Goal: Task Accomplishment & Management: Manage account settings

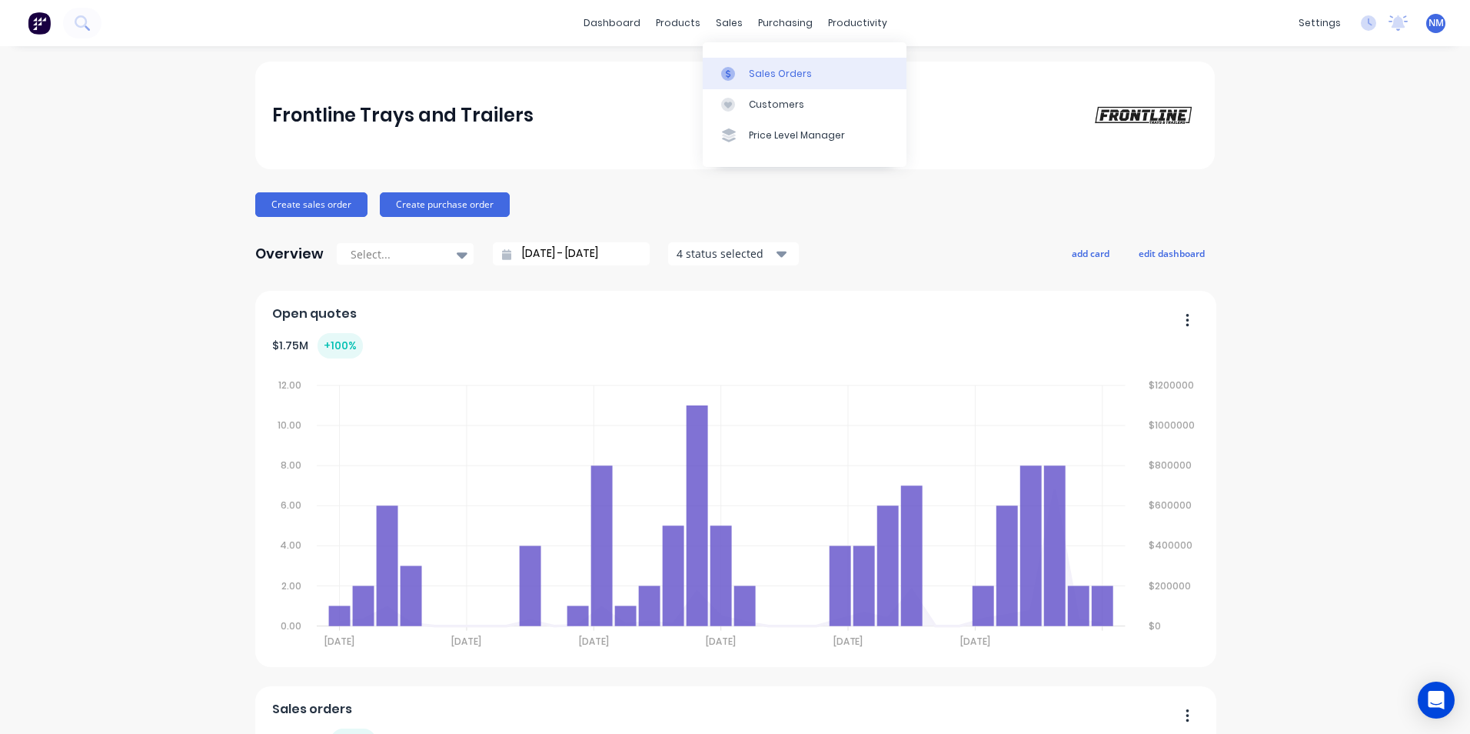
click at [761, 77] on div "Sales Orders" at bounding box center [780, 74] width 63 height 14
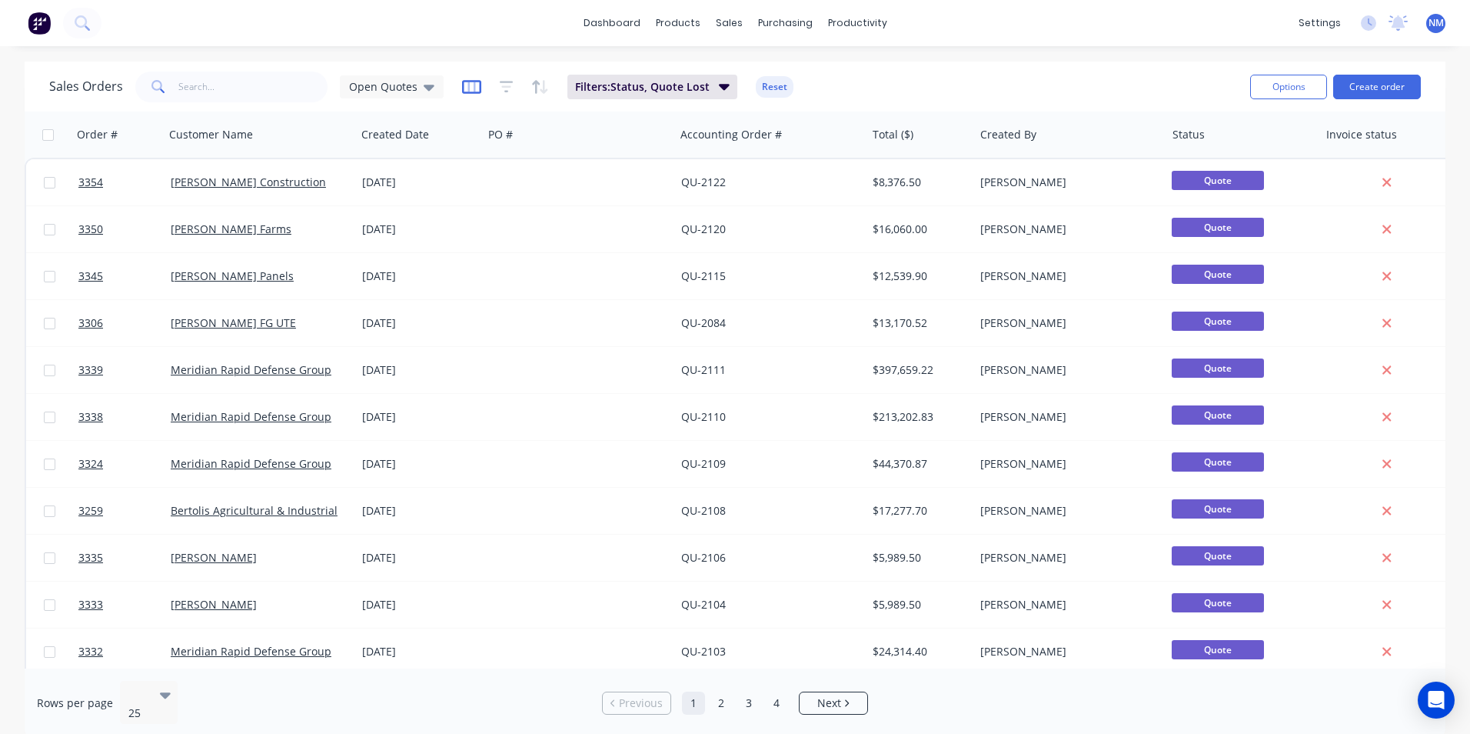
click at [474, 87] on icon "button" at bounding box center [471, 86] width 19 height 15
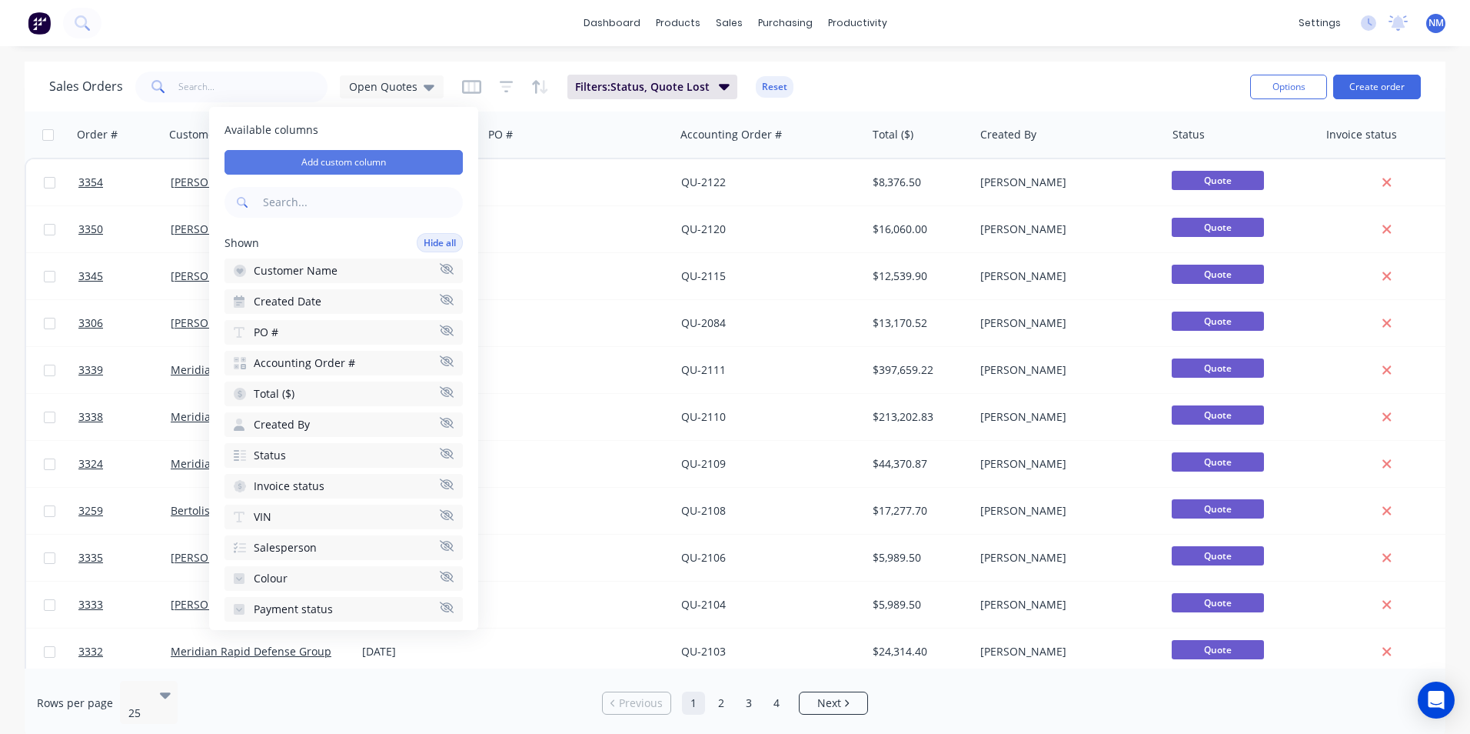
click at [428, 155] on button "Add custom column" at bounding box center [344, 162] width 238 height 25
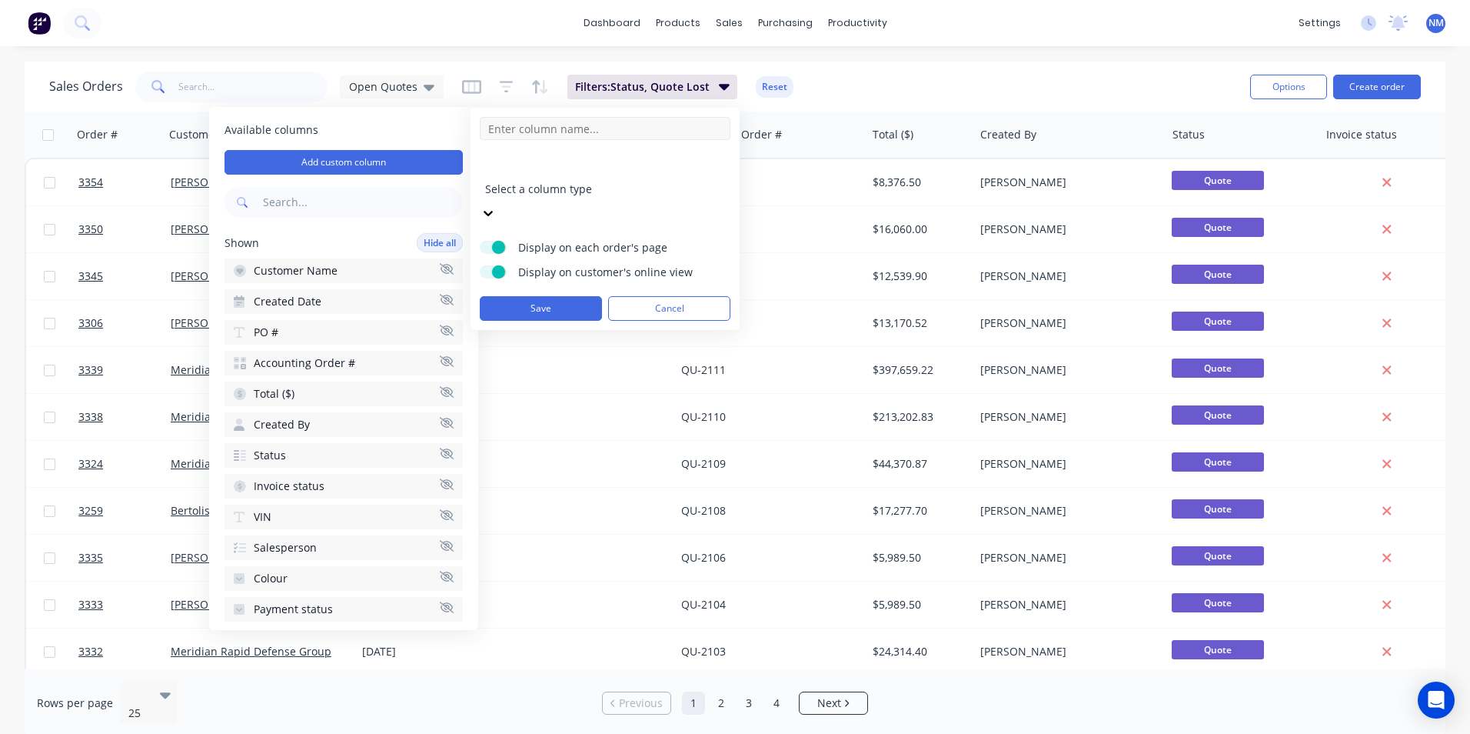
click at [551, 128] on input at bounding box center [605, 128] width 251 height 23
type input "Production Order"
click at [672, 171] on div at bounding box center [595, 167] width 221 height 19
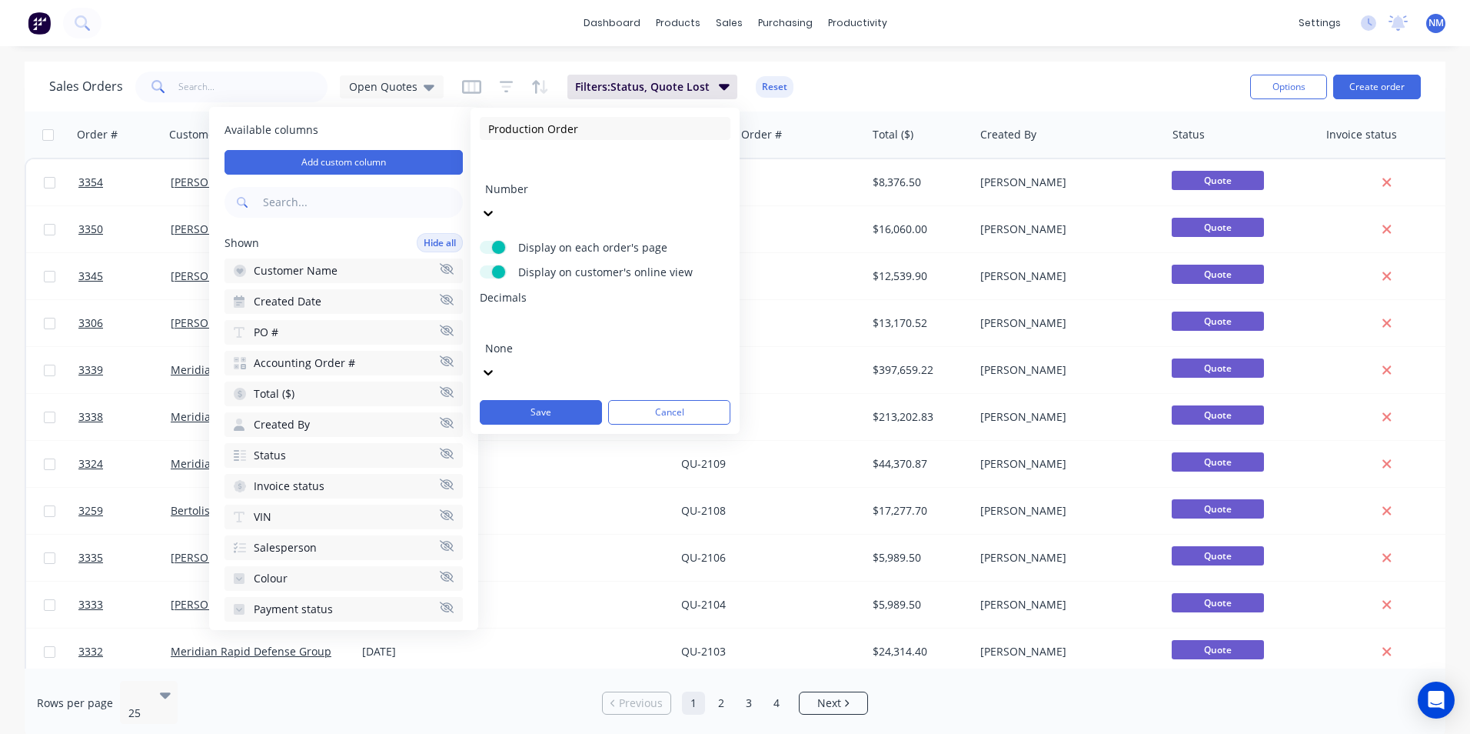
click at [571, 318] on div at bounding box center [595, 327] width 221 height 19
click at [563, 400] on button "Save" at bounding box center [541, 412] width 122 height 25
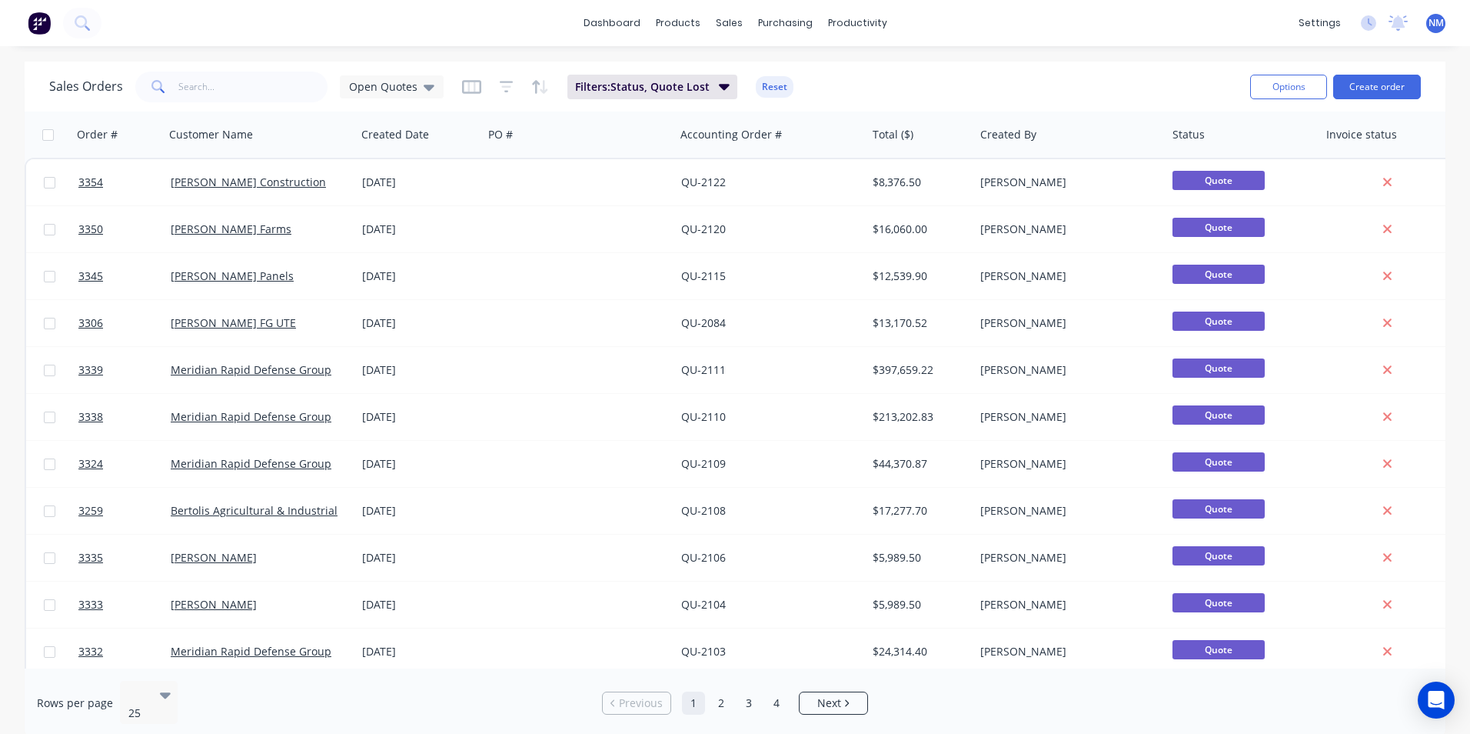
scroll to position [0, 613]
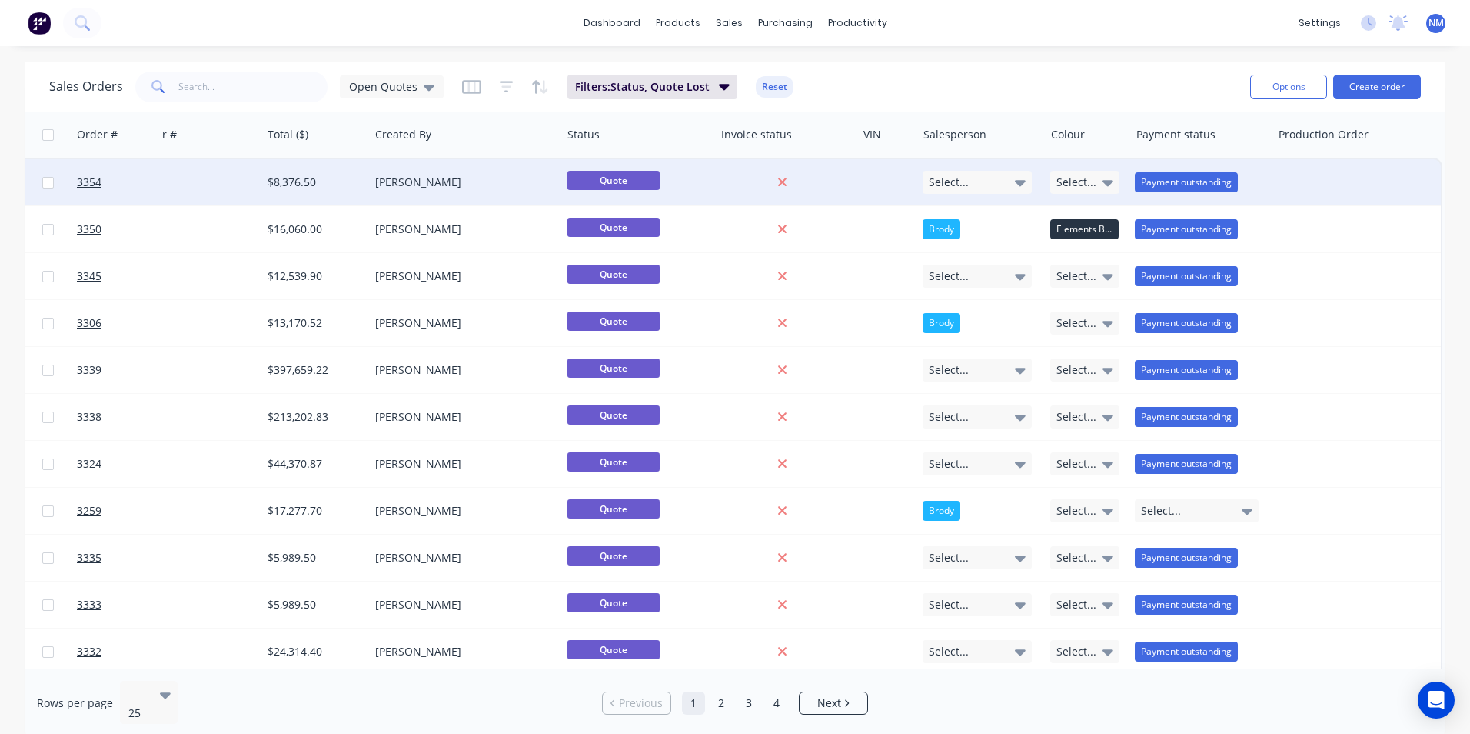
click at [1353, 179] on div at bounding box center [1356, 182] width 170 height 46
type input "1"
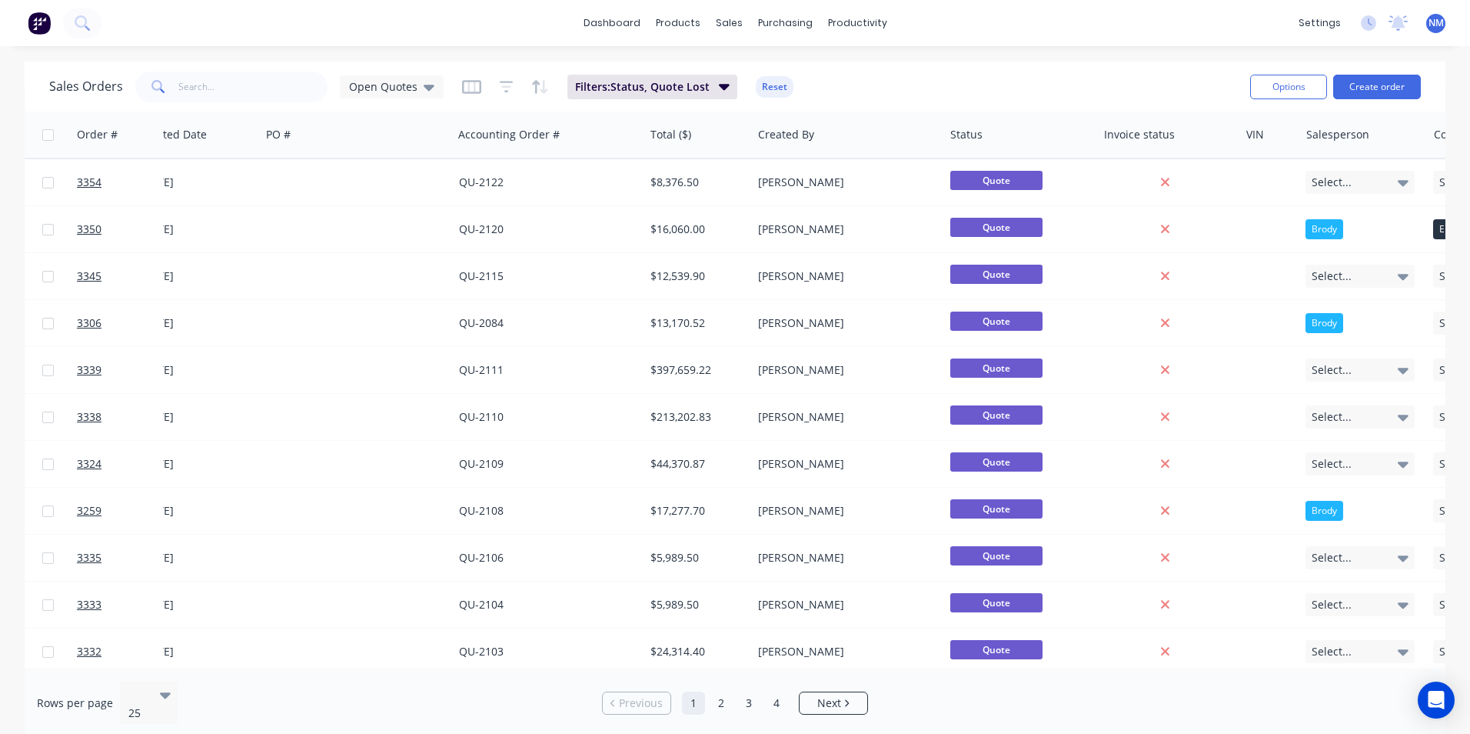
scroll to position [0, 0]
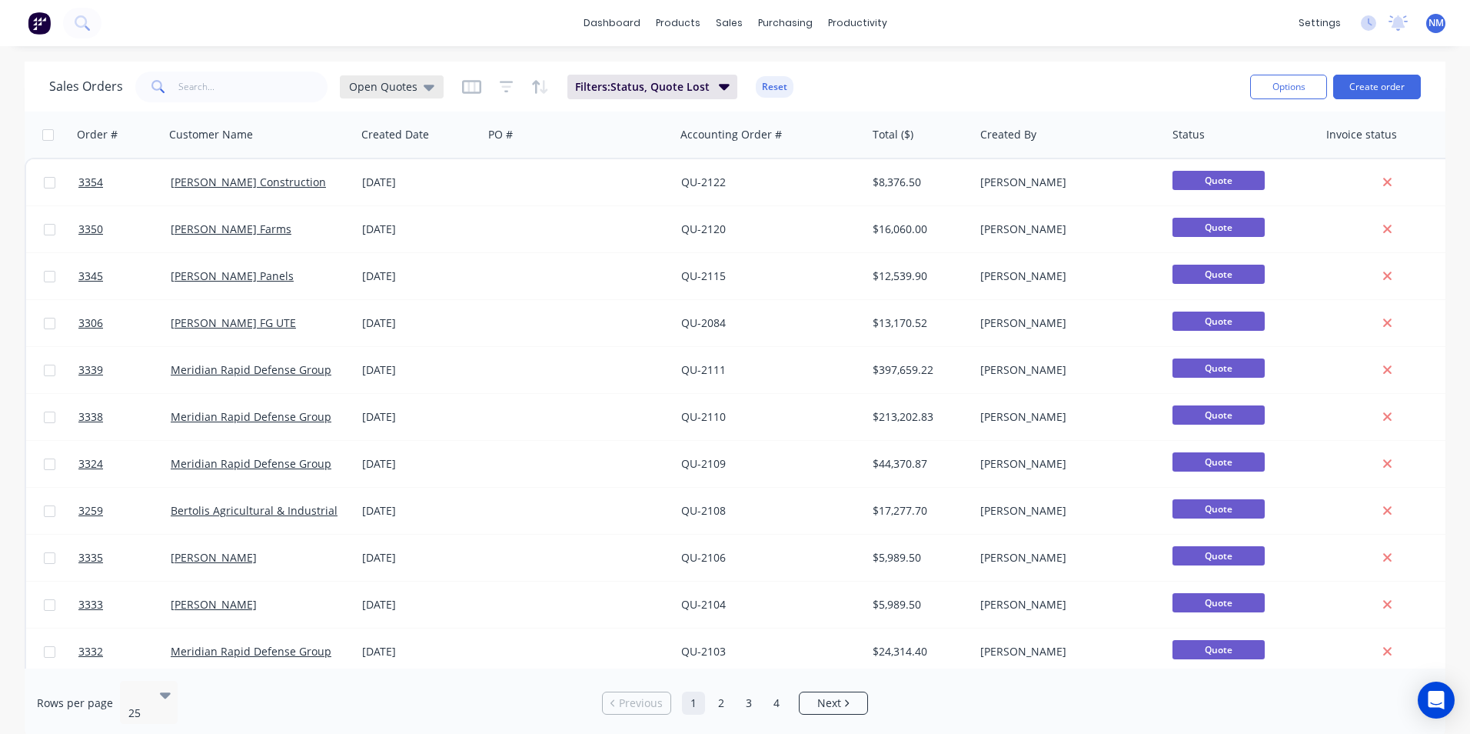
click at [412, 78] on div "Sales Orders Open Quotes" at bounding box center [246, 87] width 395 height 31
drag, startPoint x: 412, startPoint y: 78, endPoint x: 403, endPoint y: 94, distance: 18.6
click at [412, 91] on span "Open Quotes" at bounding box center [383, 86] width 68 height 16
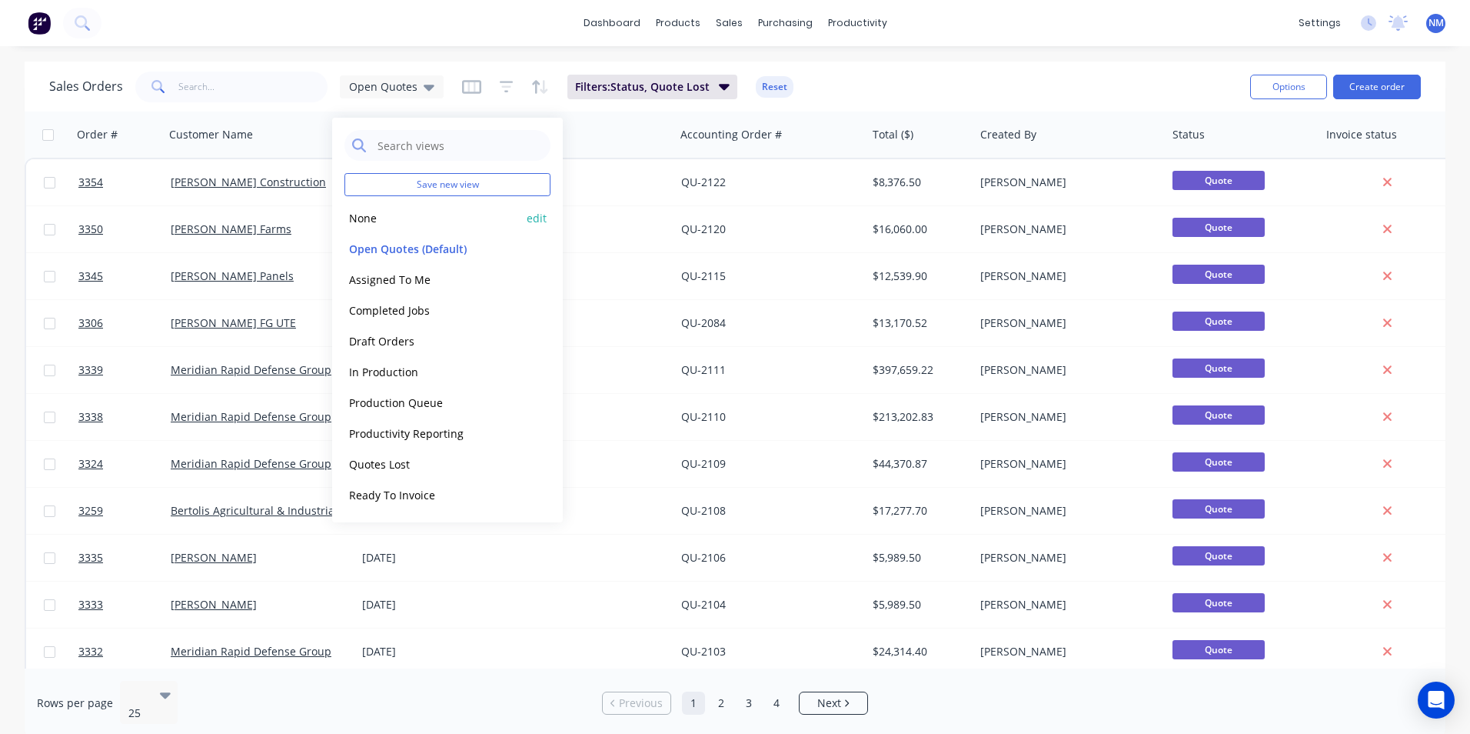
click at [375, 218] on button "None" at bounding box center [432, 218] width 175 height 18
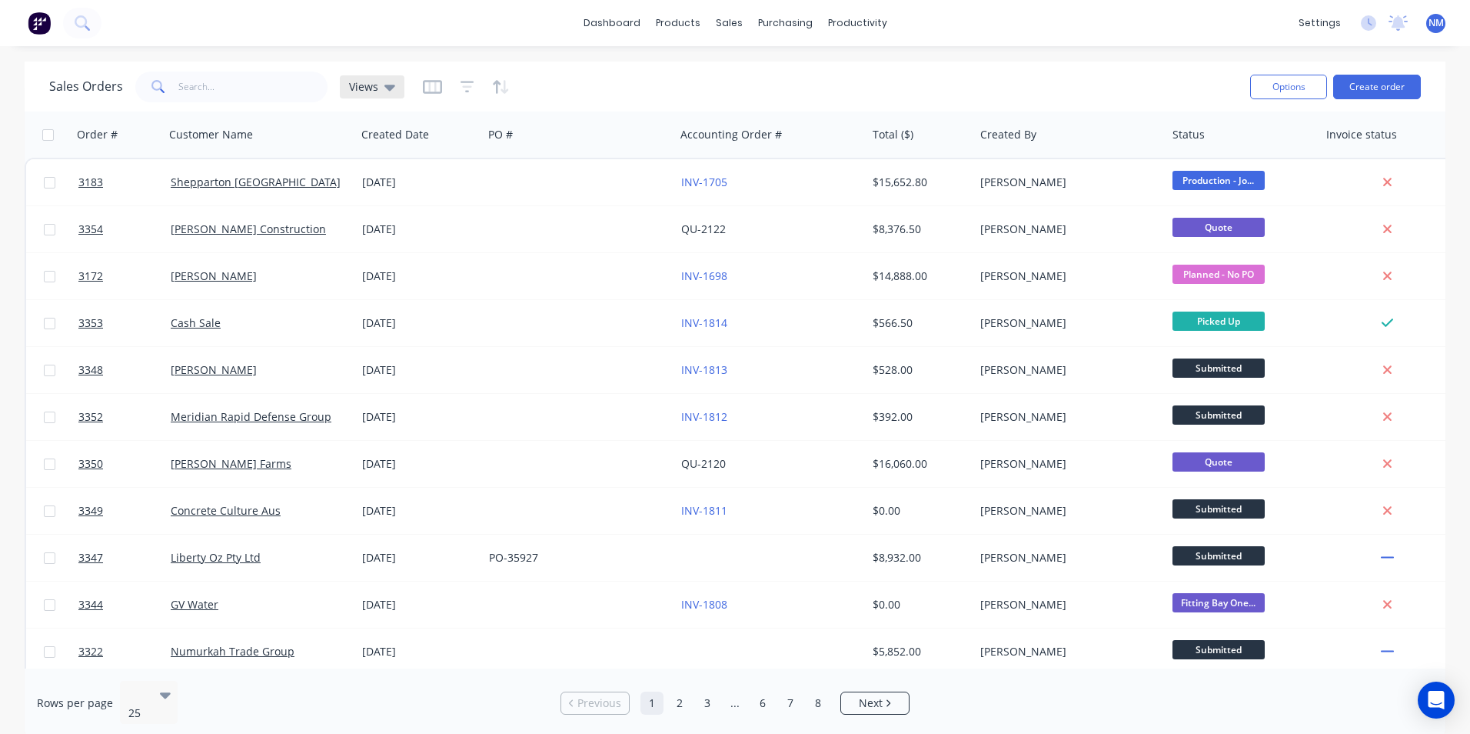
click at [391, 85] on icon at bounding box center [390, 88] width 11 height 6
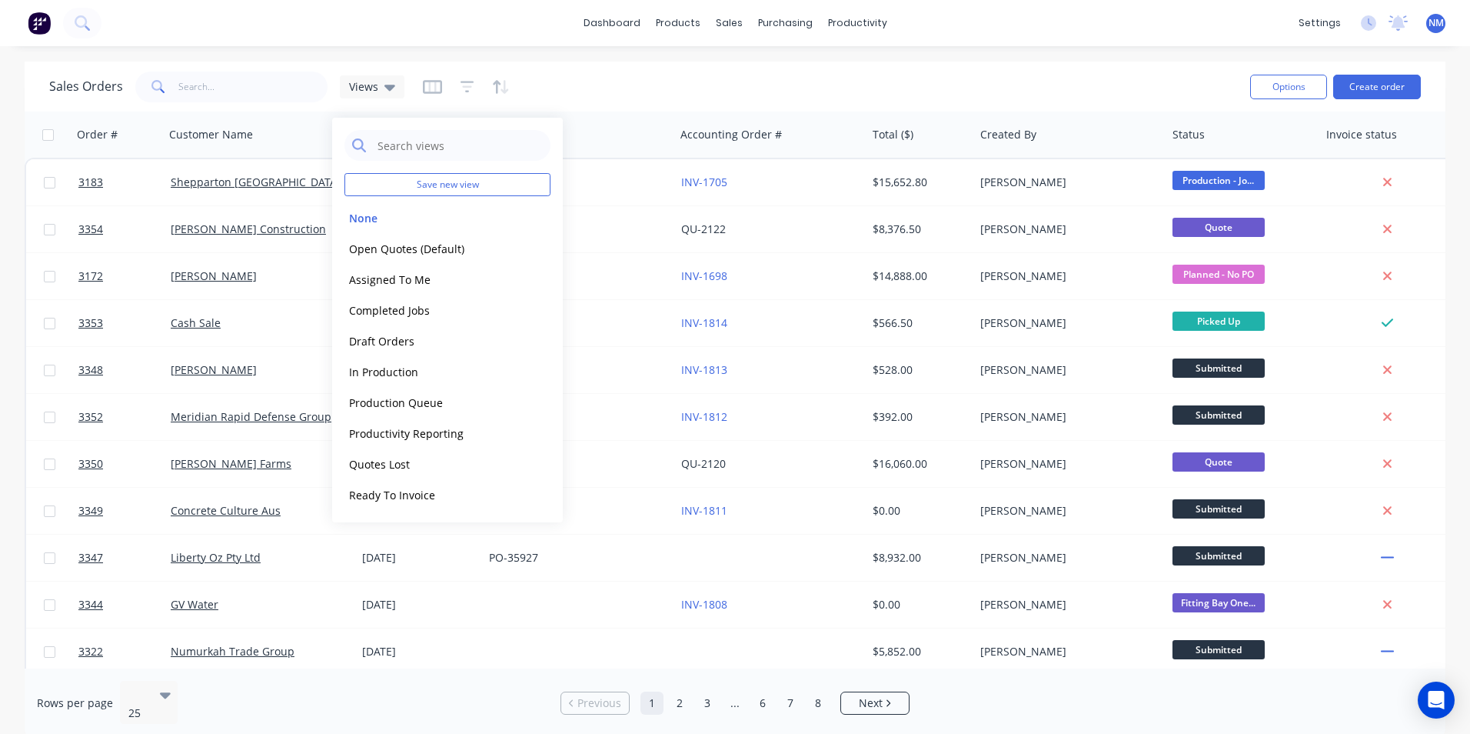
click at [602, 84] on div "Sales Orders Views" at bounding box center [643, 87] width 1189 height 38
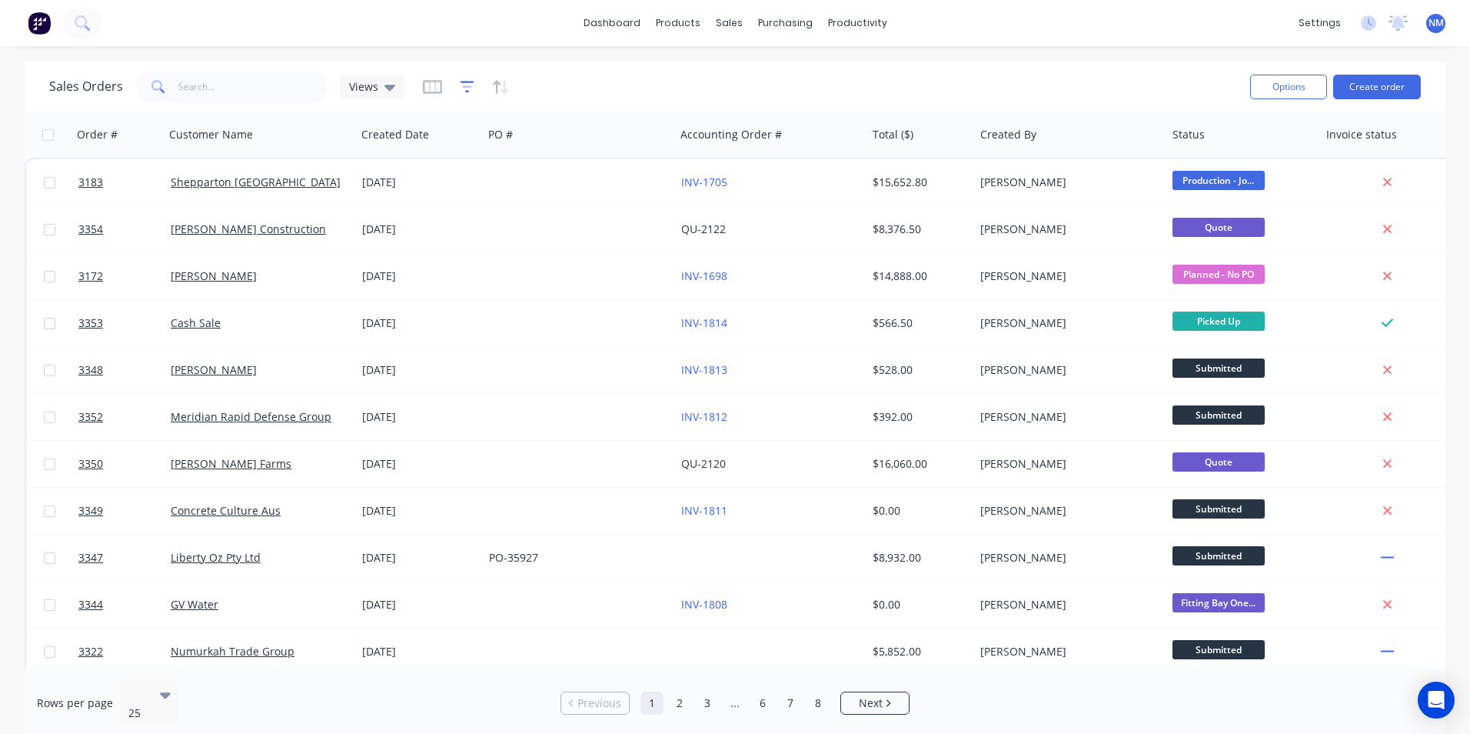
click at [463, 85] on icon "button" at bounding box center [468, 86] width 14 height 15
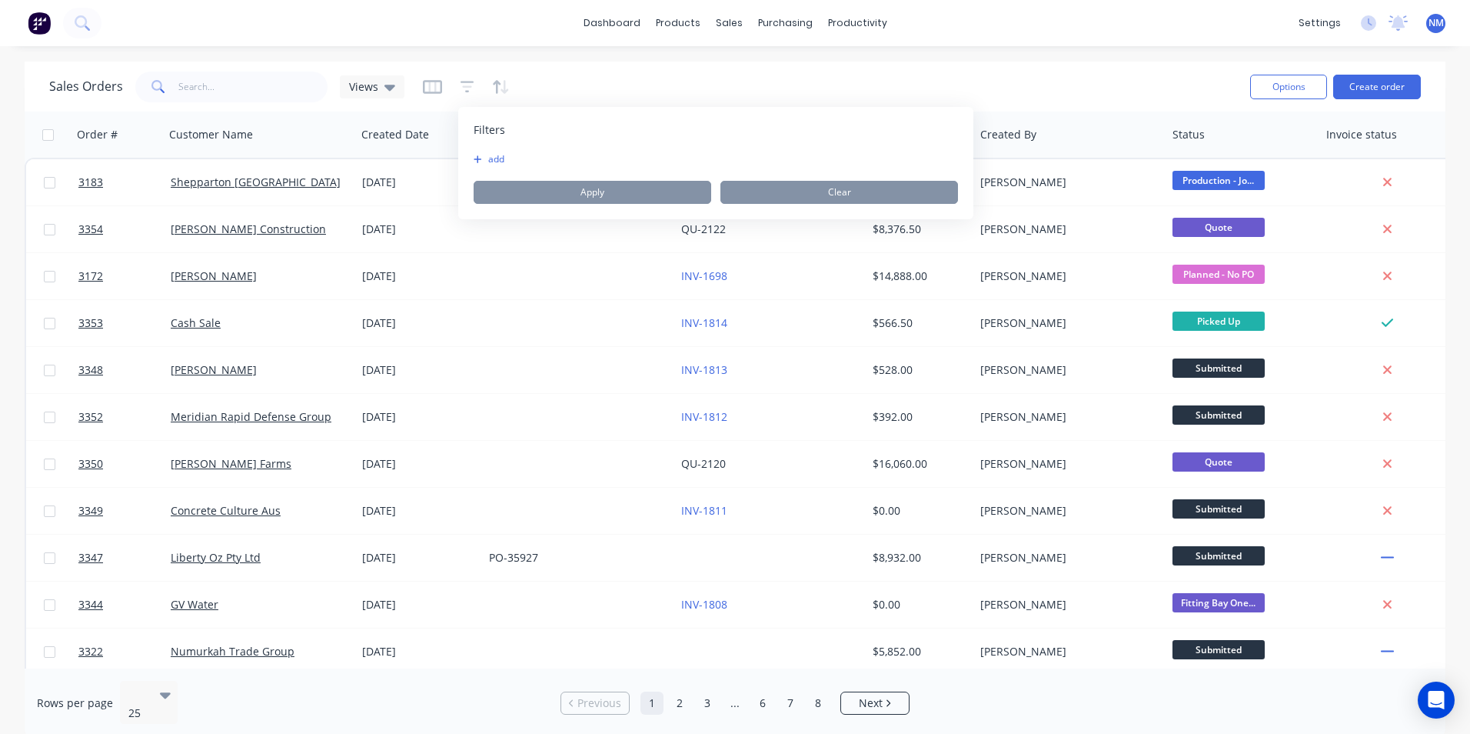
click at [487, 162] on button "add" at bounding box center [493, 159] width 38 height 12
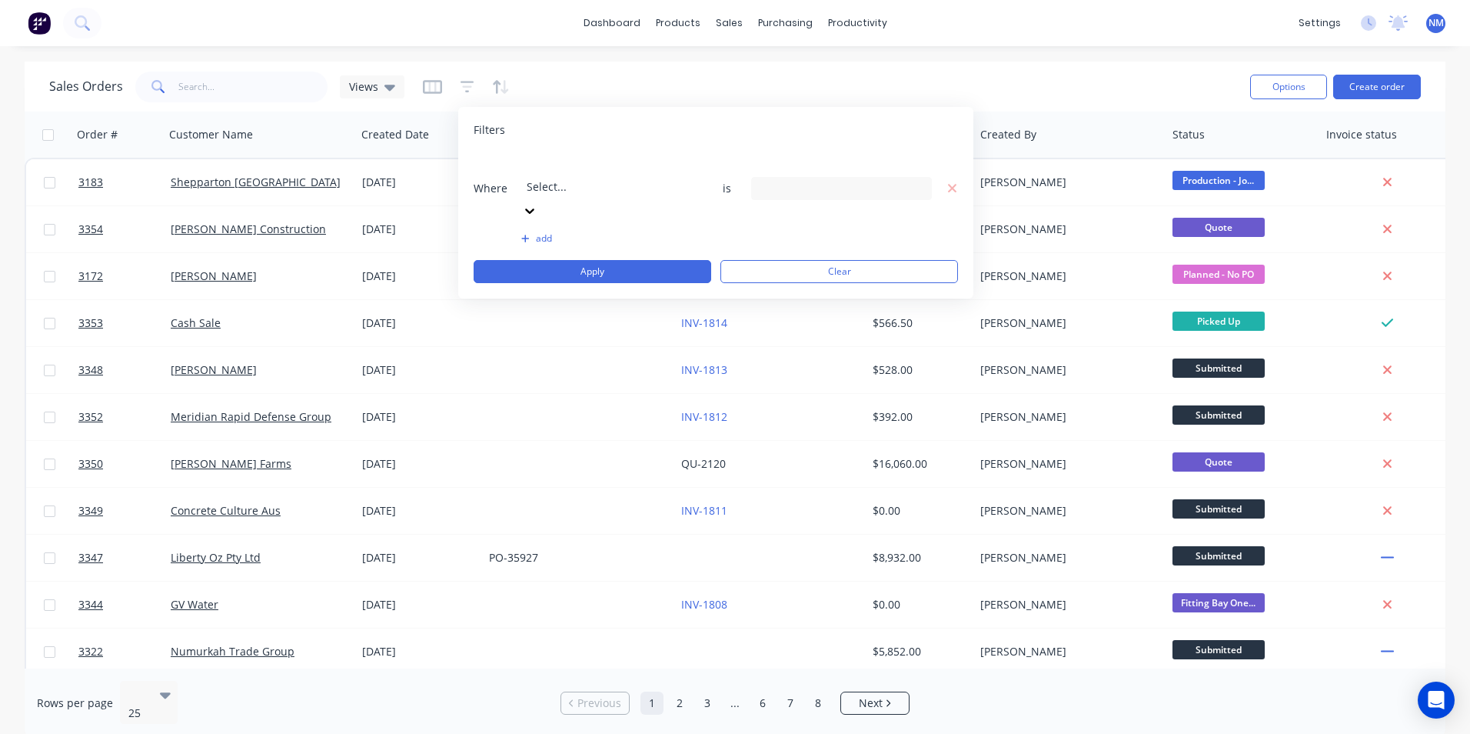
click at [573, 169] on div at bounding box center [637, 165] width 221 height 19
click at [849, 180] on div "15 Assigned To selected" at bounding box center [829, 188] width 139 height 16
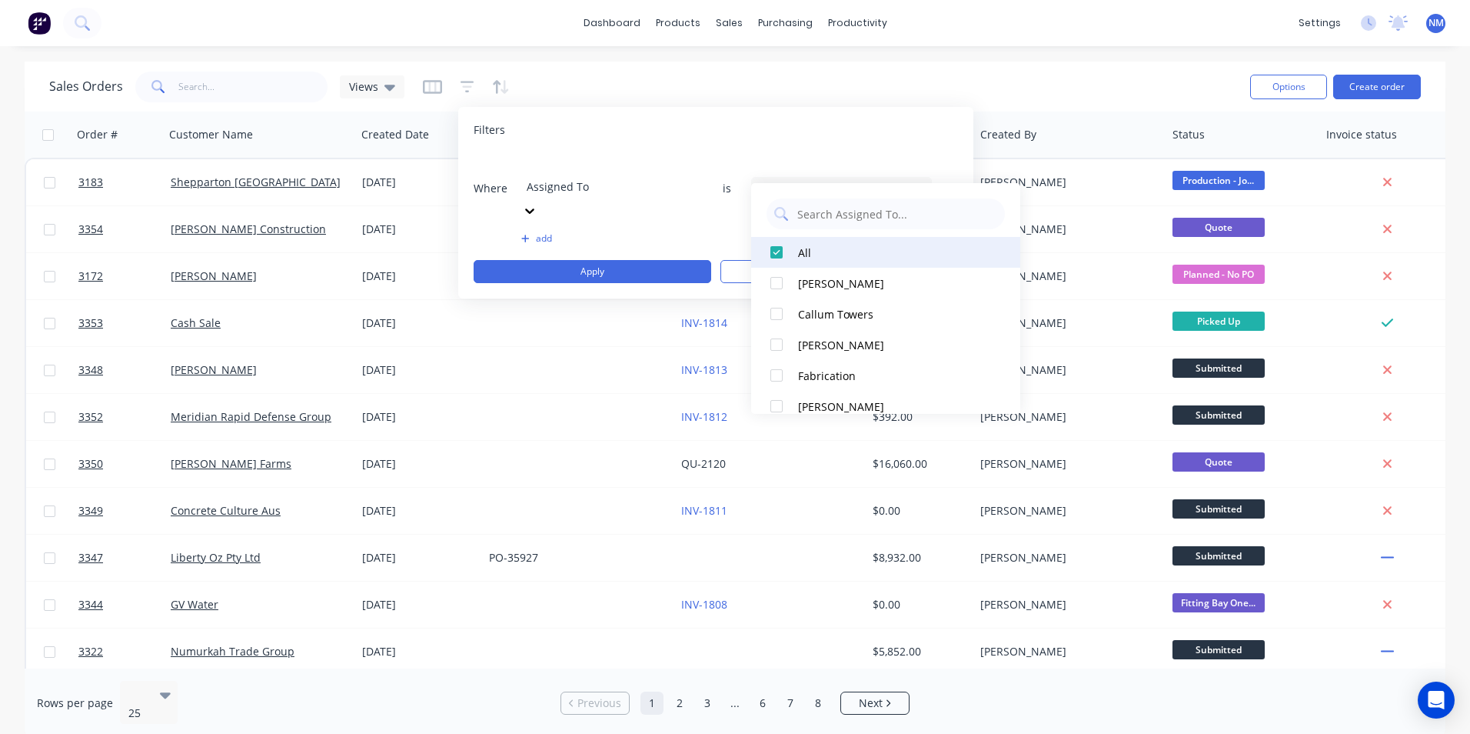
click at [774, 253] on div at bounding box center [776, 252] width 31 height 31
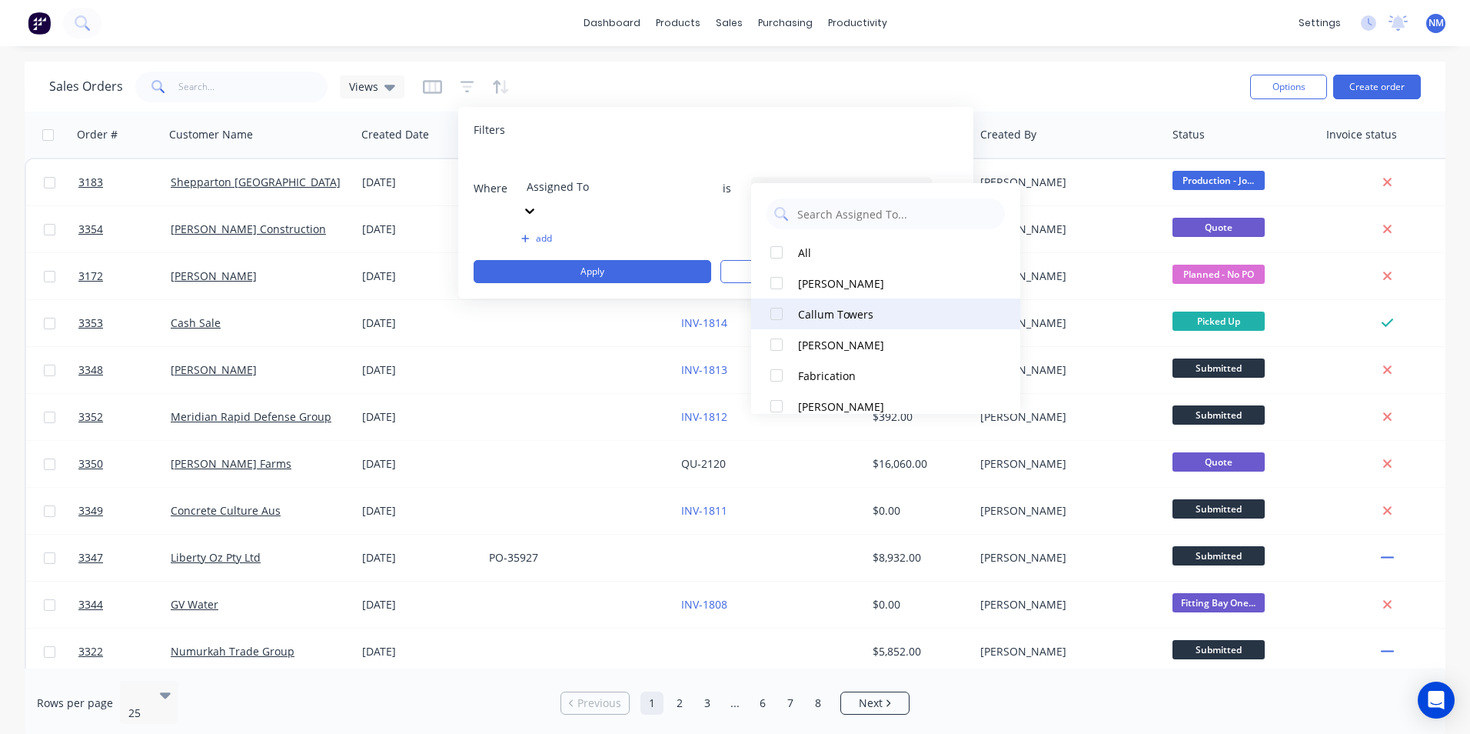
click at [780, 311] on div at bounding box center [776, 313] width 31 height 31
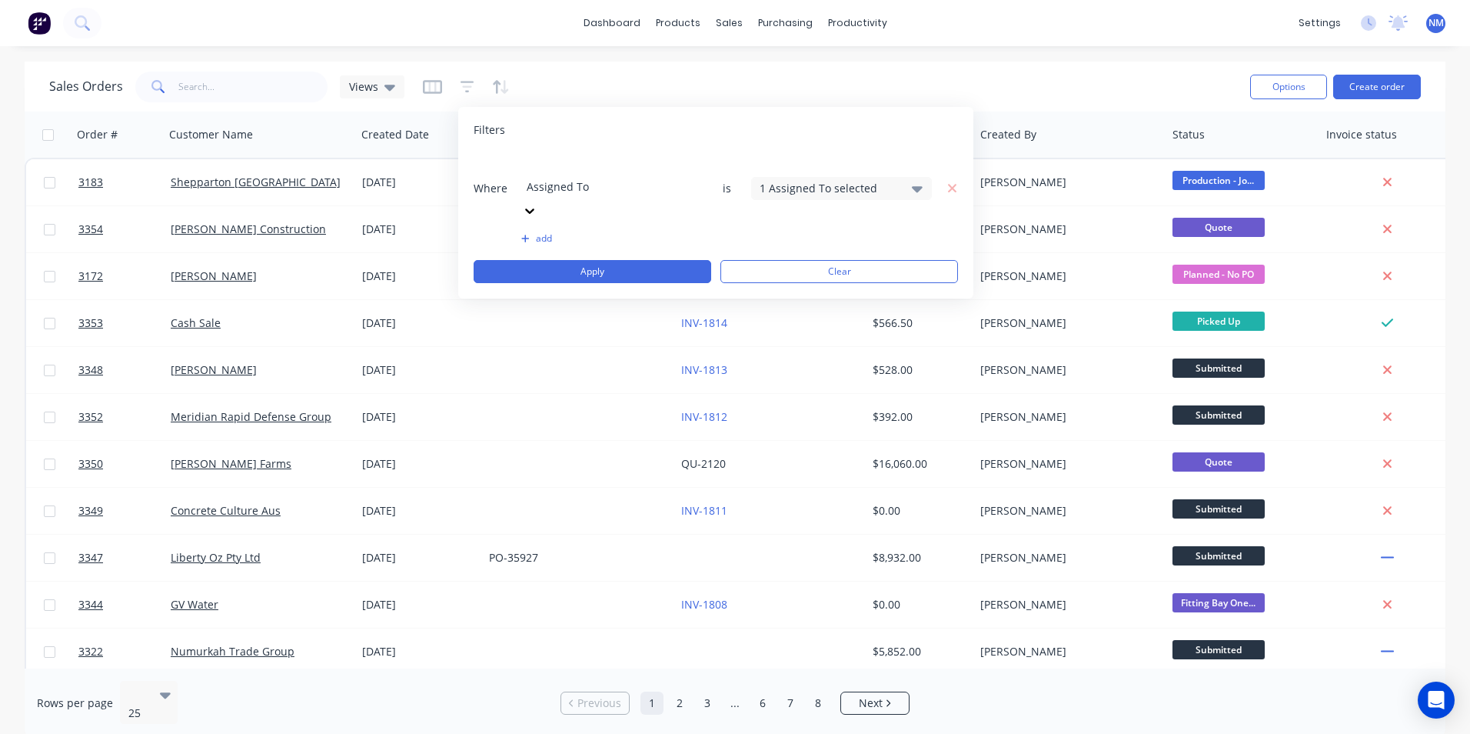
click at [528, 234] on icon "button" at bounding box center [525, 238] width 8 height 9
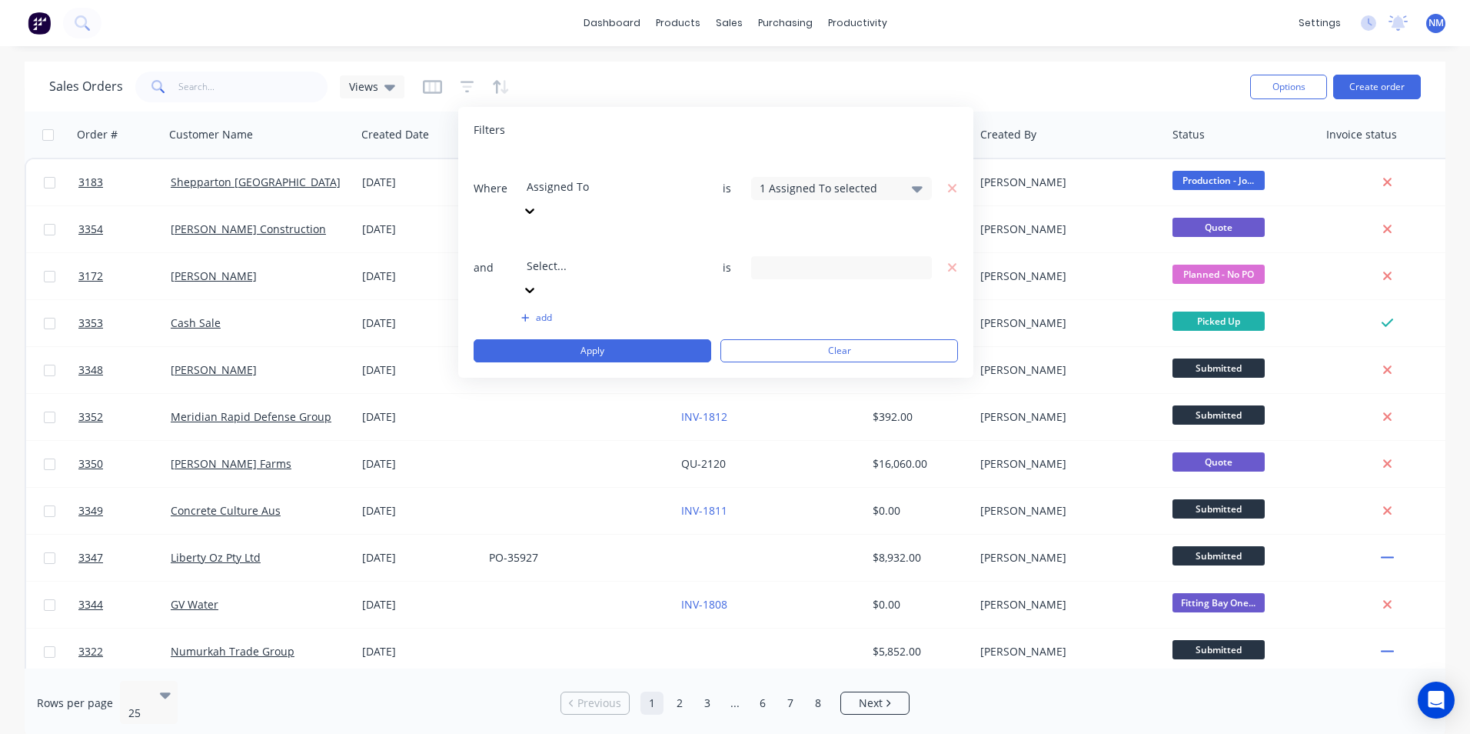
click at [590, 235] on div at bounding box center [637, 244] width 221 height 19
click at [956, 261] on icon "button" at bounding box center [952, 268] width 11 height 14
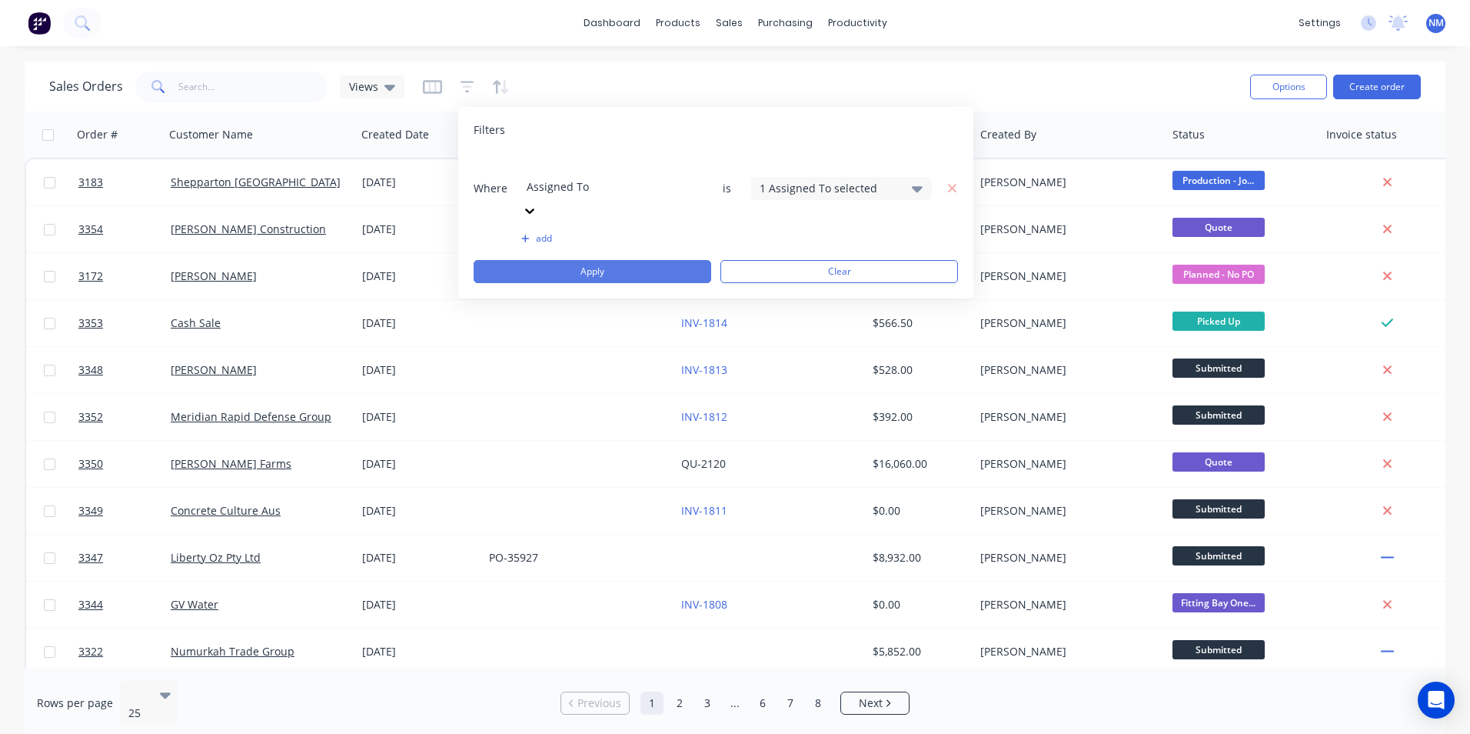
click at [574, 260] on button "Apply" at bounding box center [593, 271] width 238 height 23
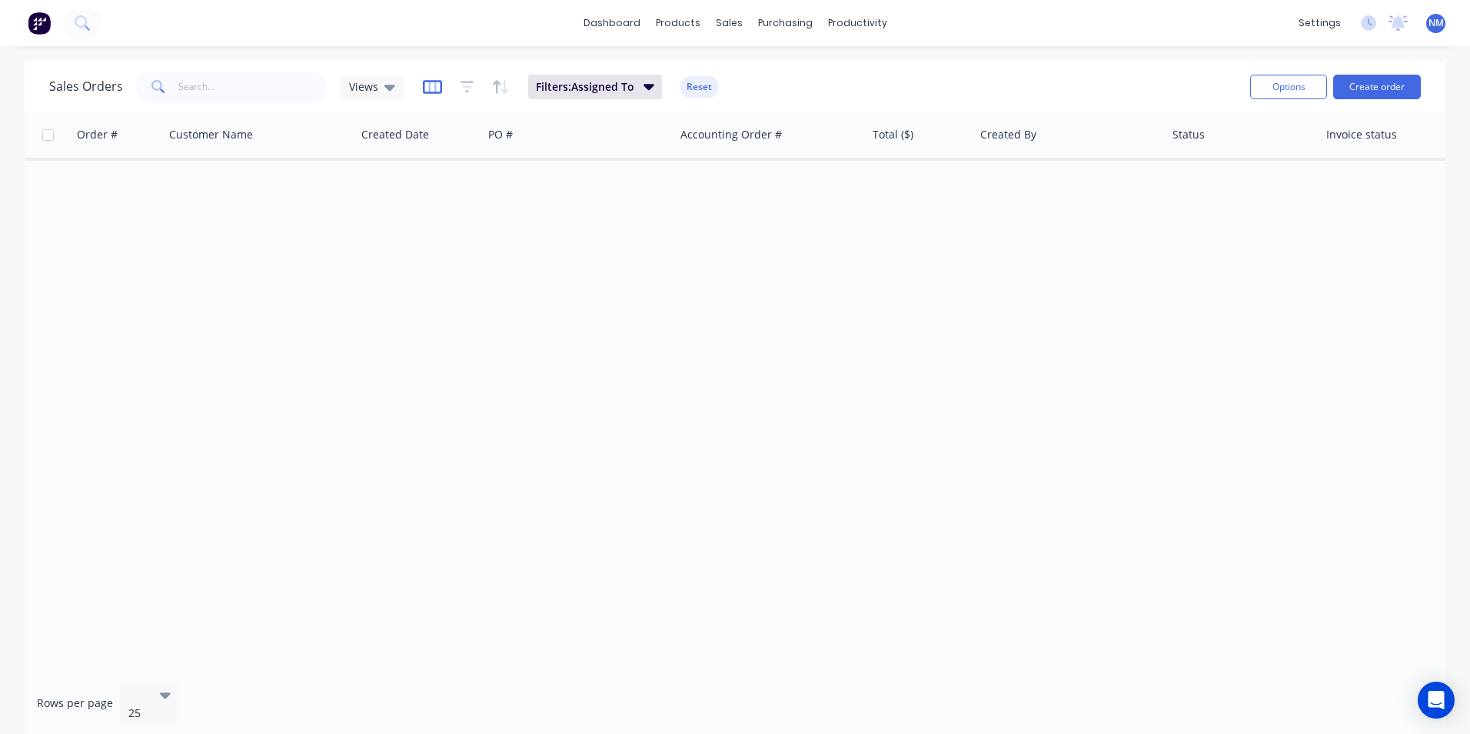
click at [426, 90] on icon "button" at bounding box center [432, 86] width 19 height 15
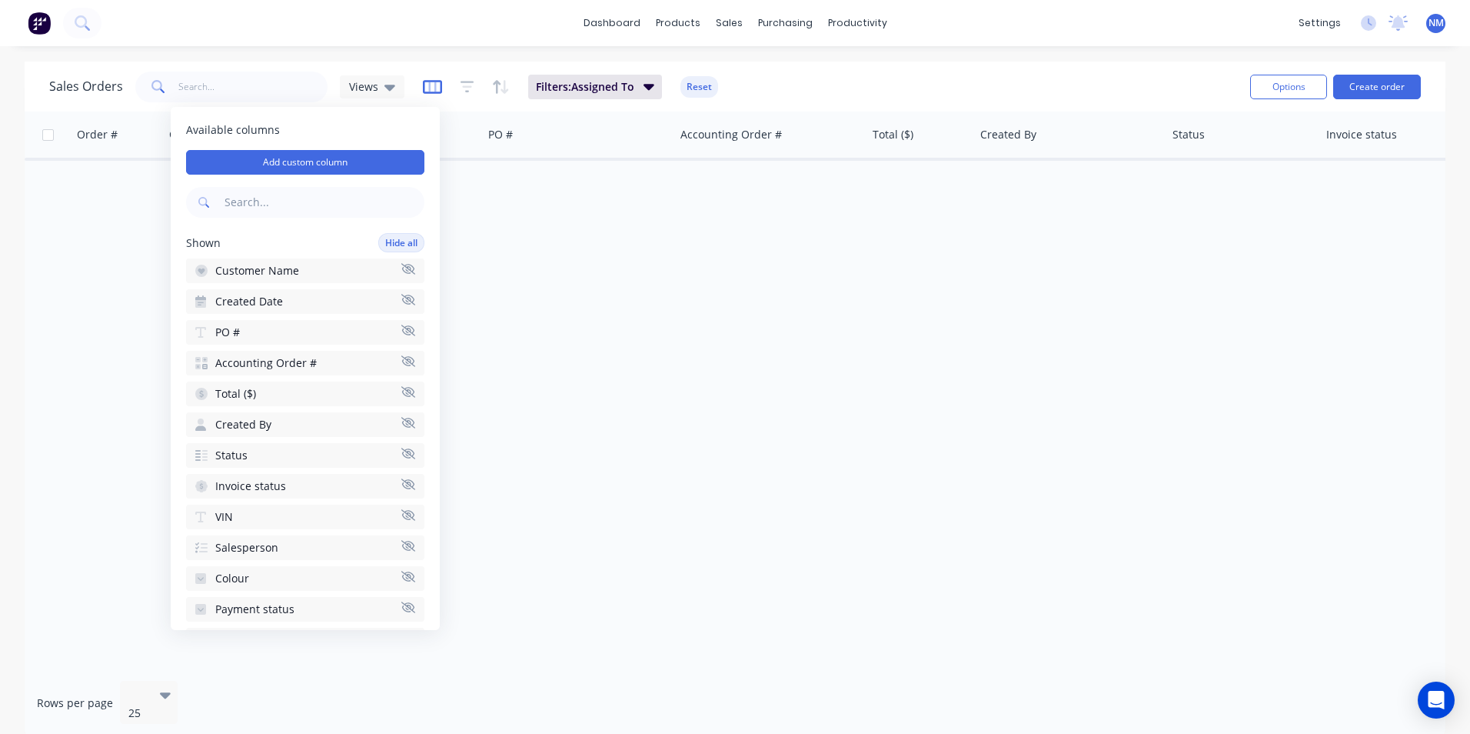
click at [428, 90] on icon "button" at bounding box center [432, 87] width 8 height 10
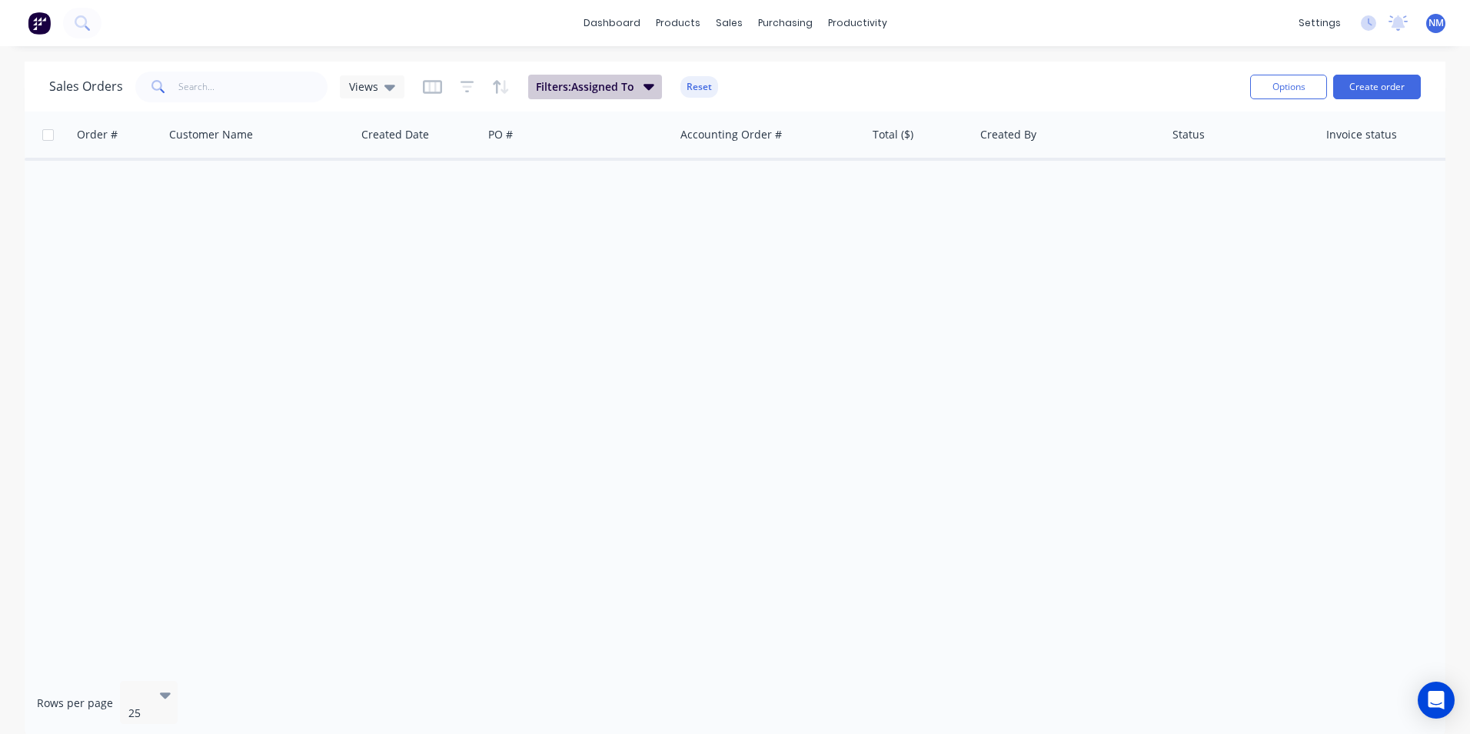
click at [601, 86] on span "Filters: Assigned To" at bounding box center [585, 86] width 98 height 15
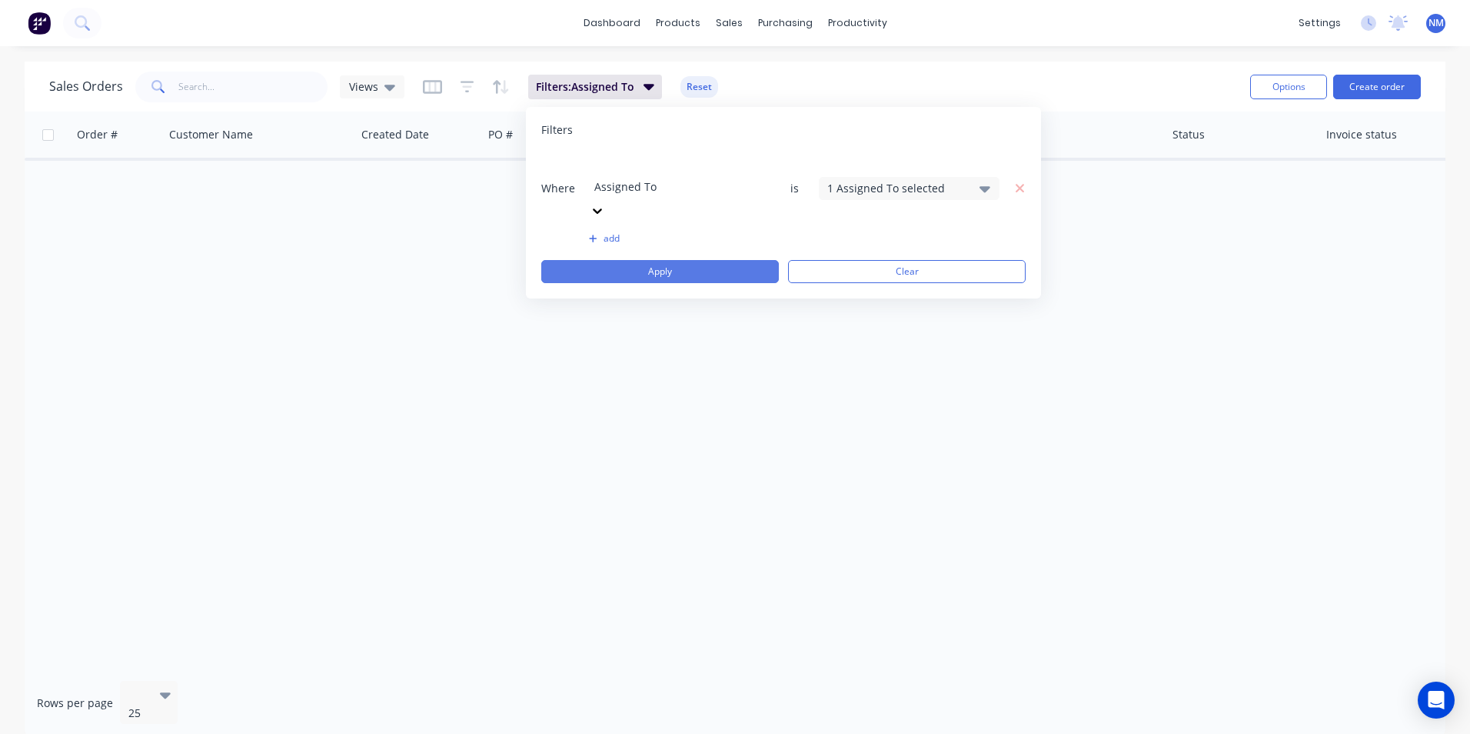
click at [711, 260] on button "Apply" at bounding box center [660, 271] width 238 height 23
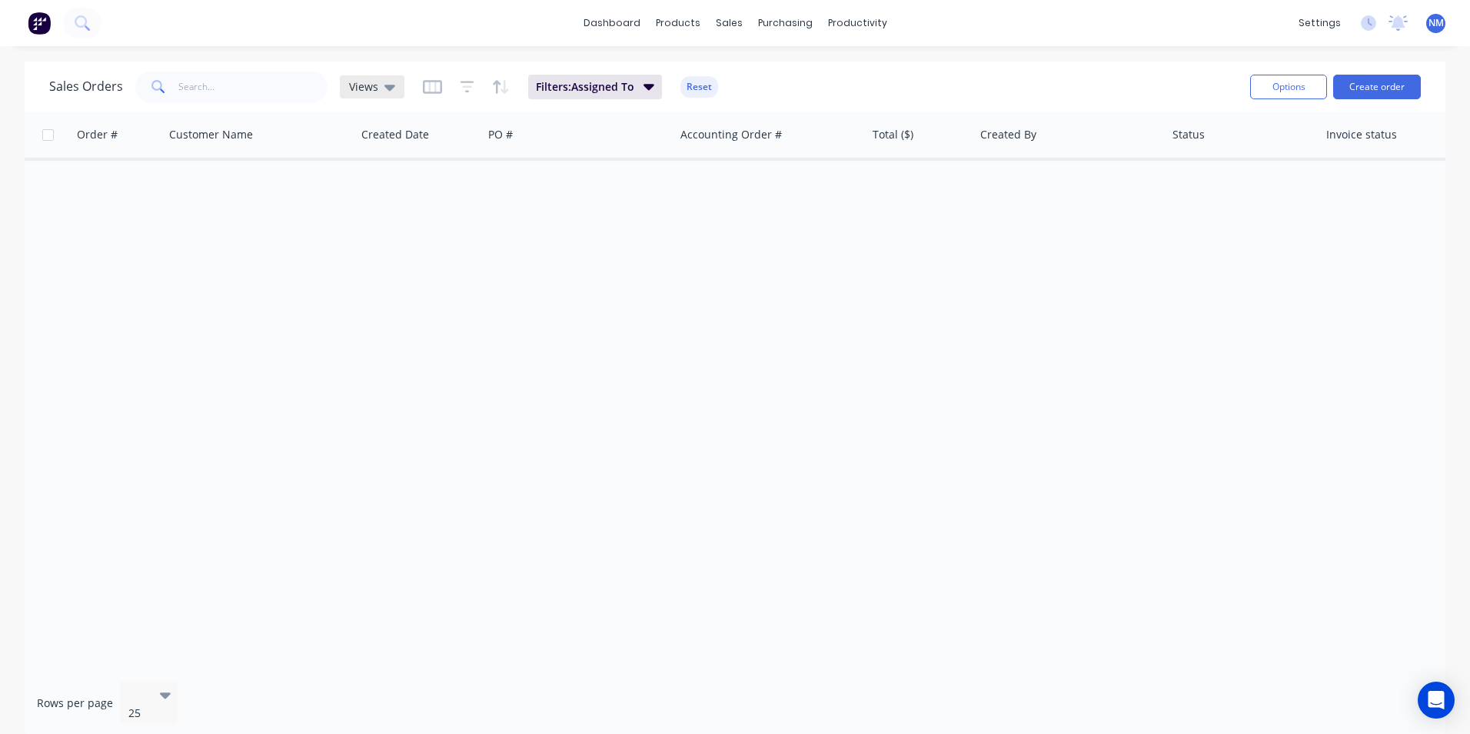
click at [392, 88] on icon at bounding box center [390, 86] width 11 height 17
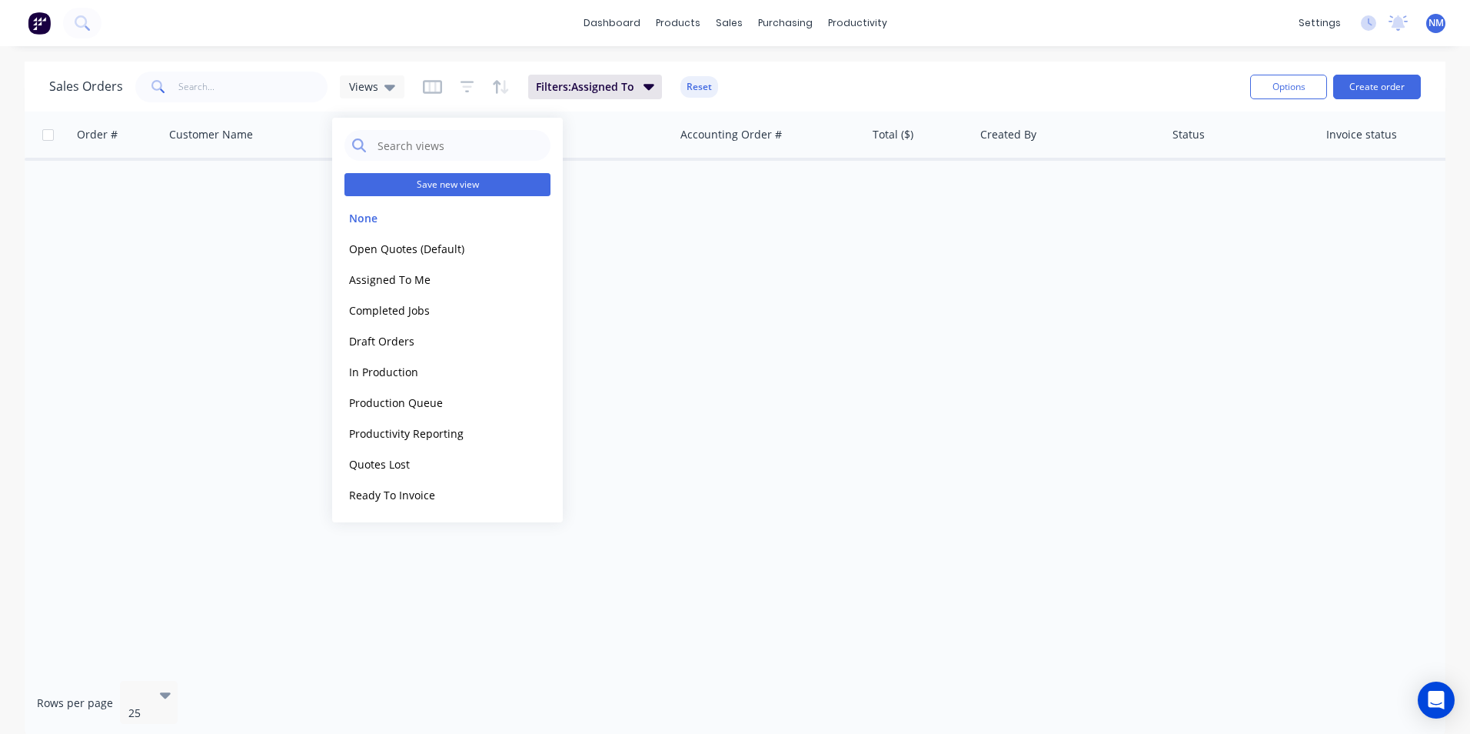
click at [478, 175] on button "Save new view" at bounding box center [448, 184] width 206 height 23
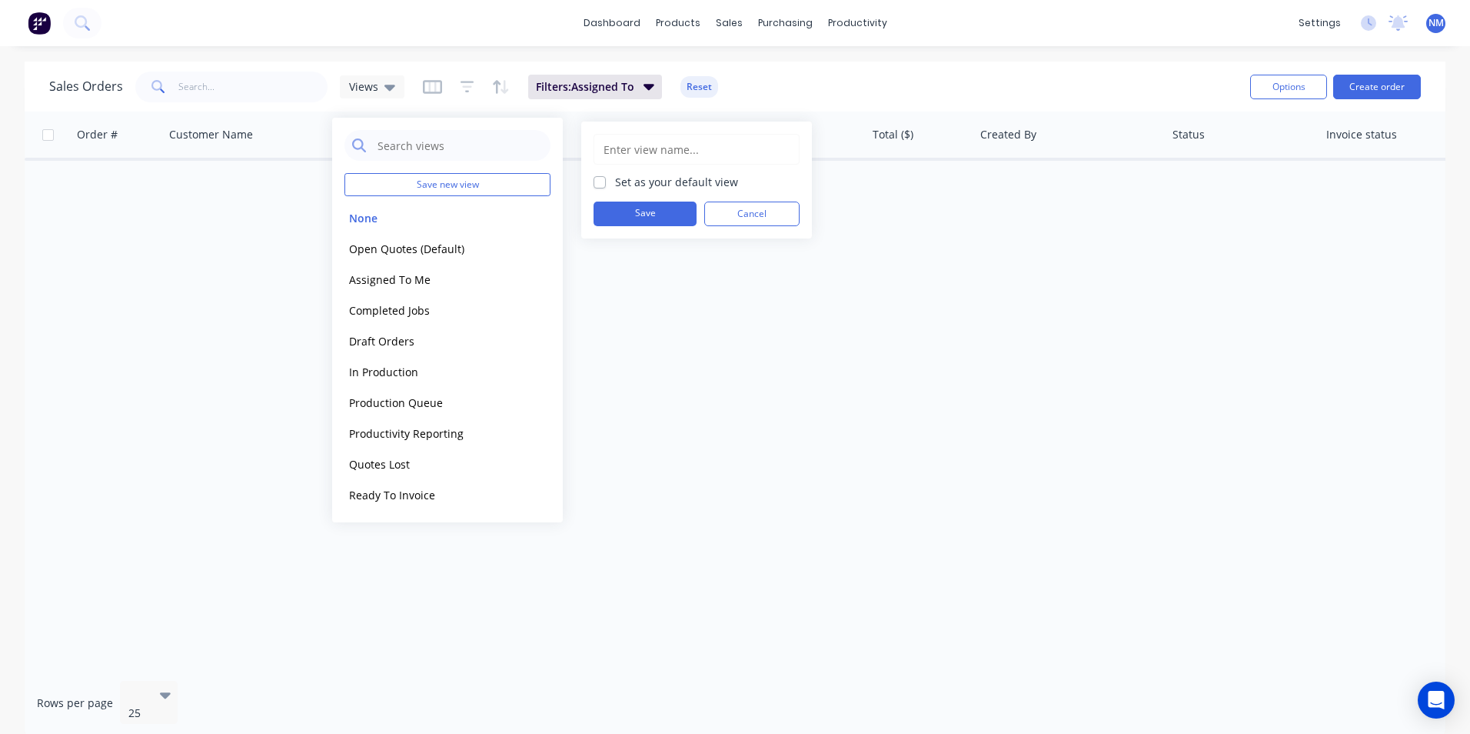
click at [641, 160] on input "text" at bounding box center [696, 149] width 189 height 29
type input "Cal"
click at [627, 216] on button "Save" at bounding box center [645, 213] width 103 height 25
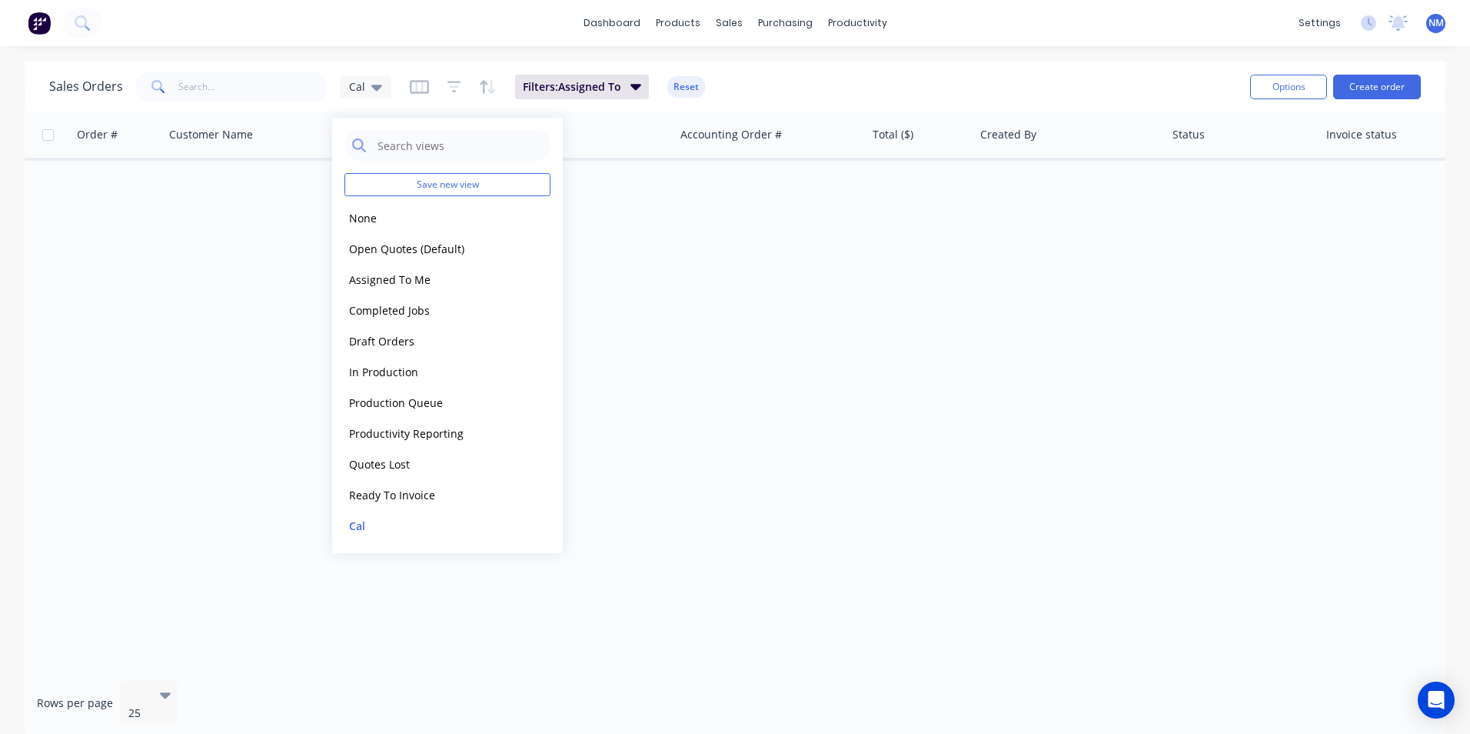
click at [730, 341] on div "Order # Customer Name Created Date PO # Accounting Order # Total ($) Created By…" at bounding box center [735, 390] width 1421 height 557
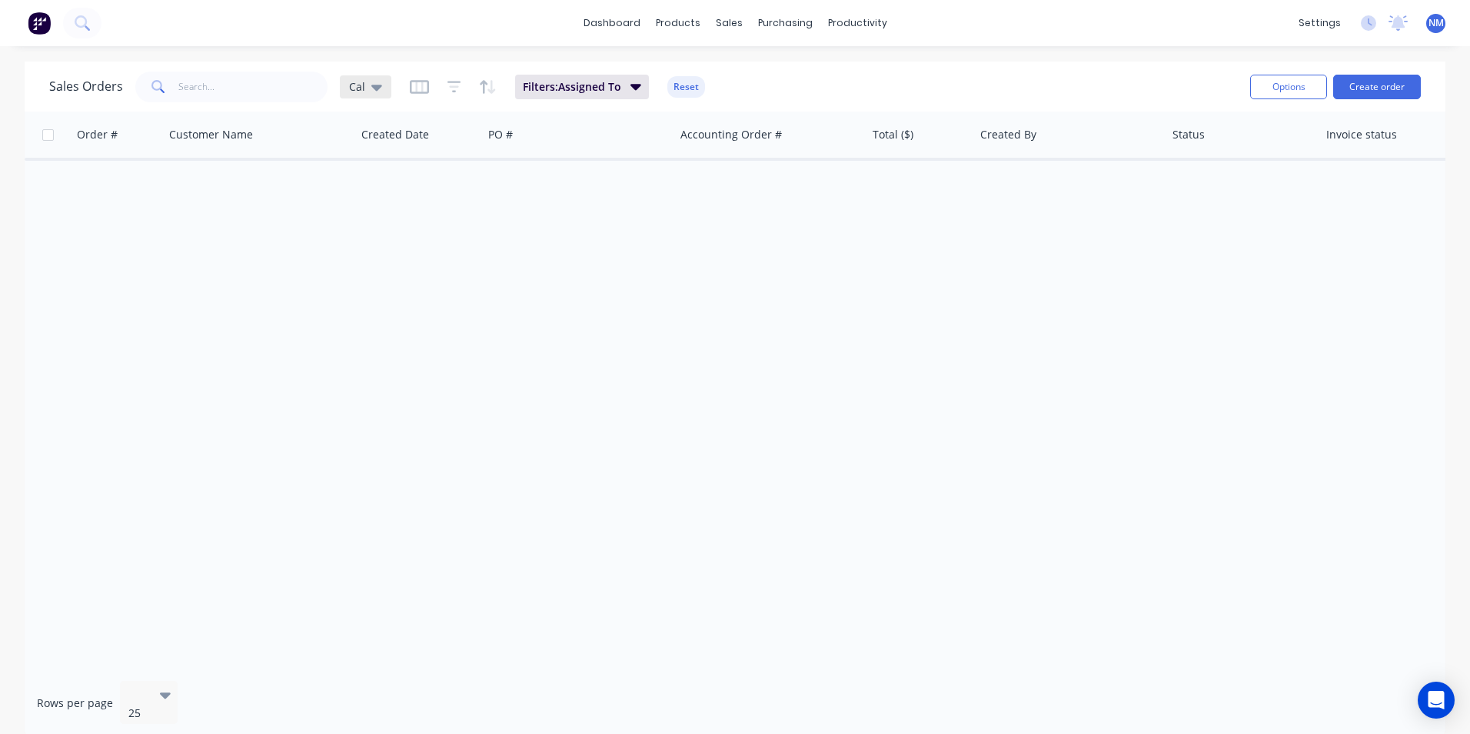
click at [383, 89] on div "Cal" at bounding box center [366, 86] width 52 height 23
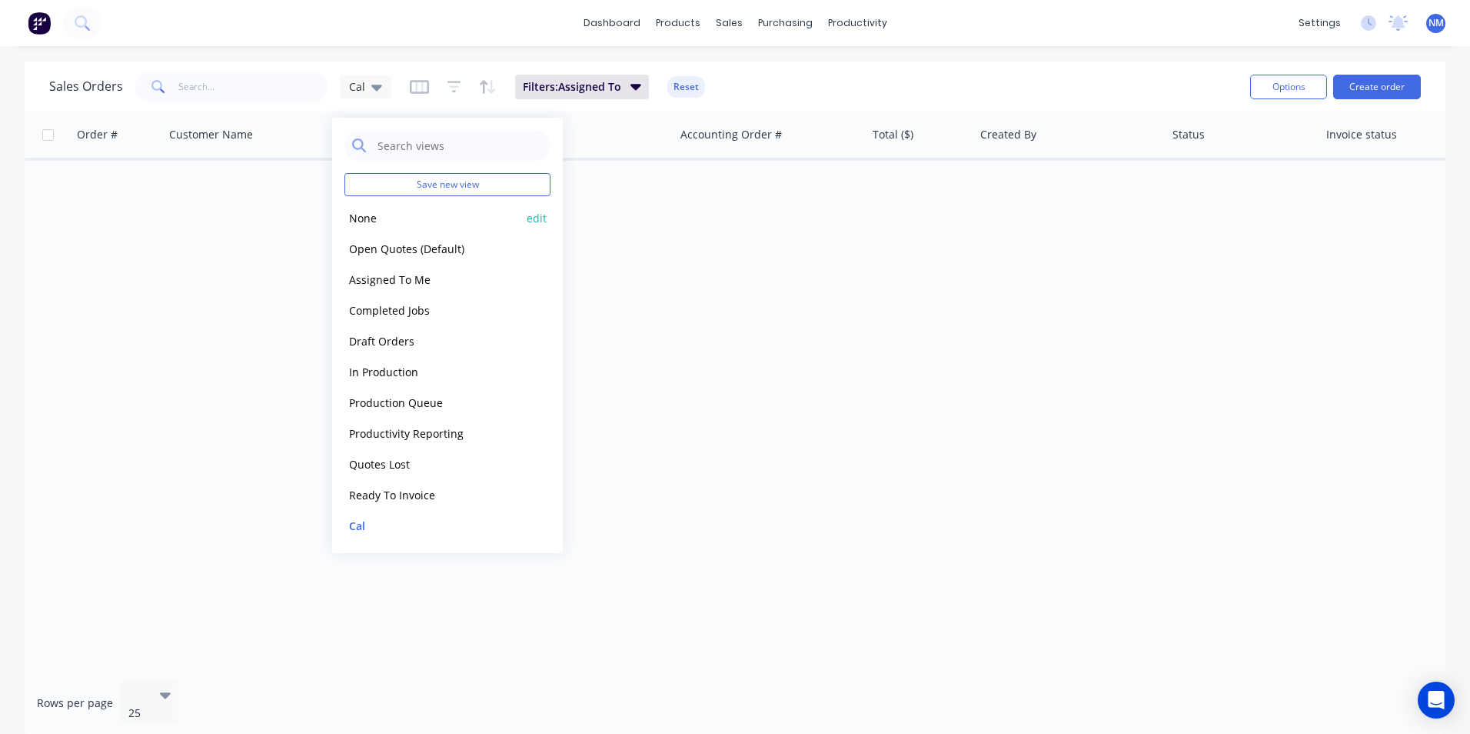
click at [388, 218] on button "None" at bounding box center [432, 218] width 175 height 18
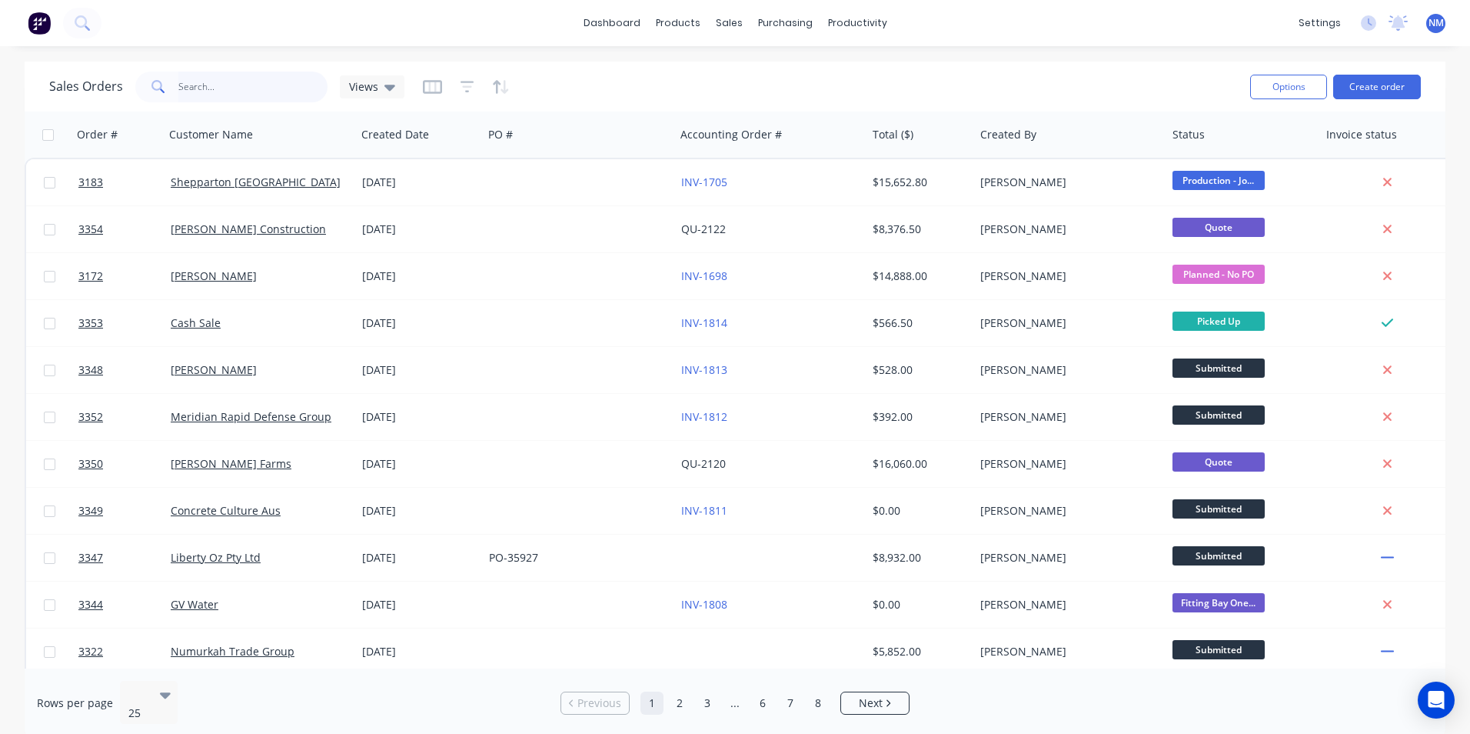
click at [236, 89] on input "text" at bounding box center [253, 87] width 150 height 31
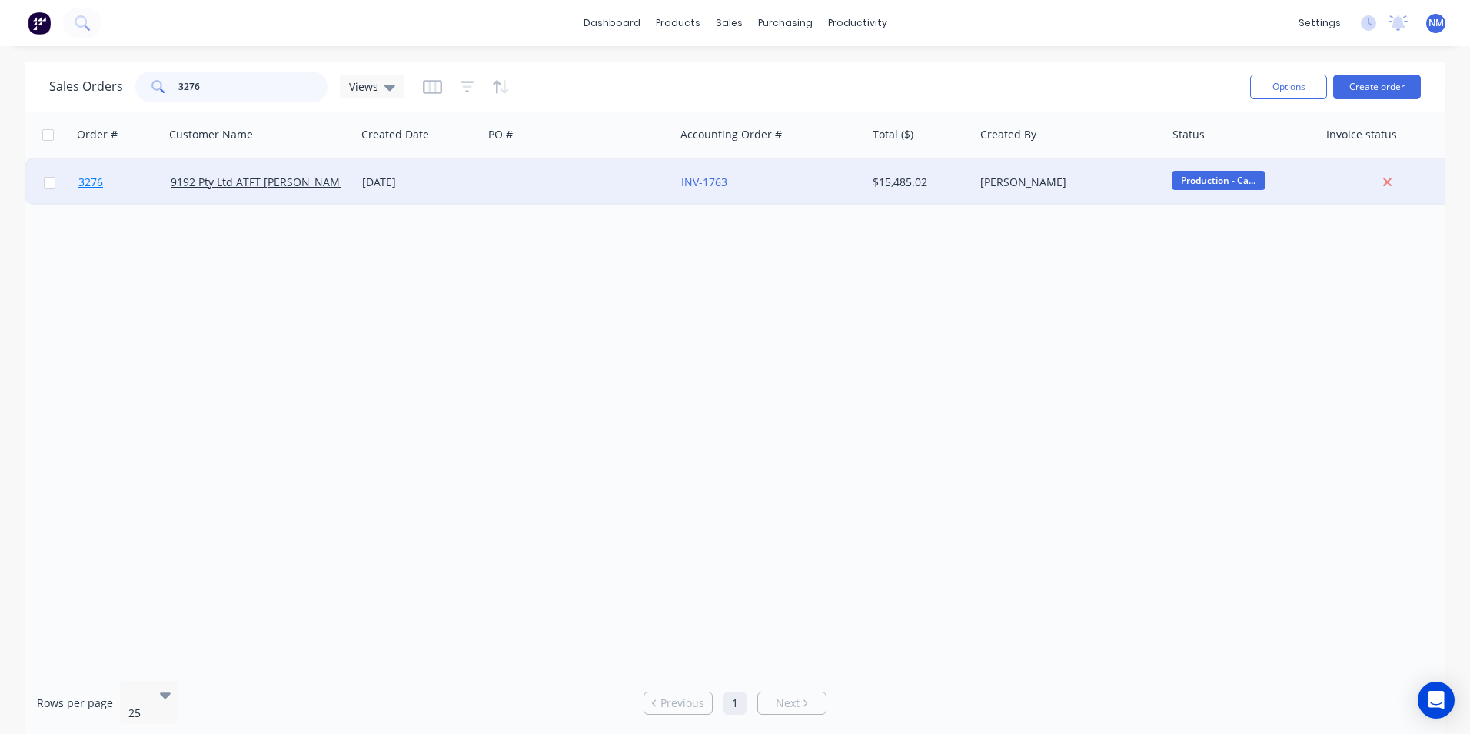
type input "3276"
click at [88, 182] on span "3276" at bounding box center [90, 182] width 25 height 15
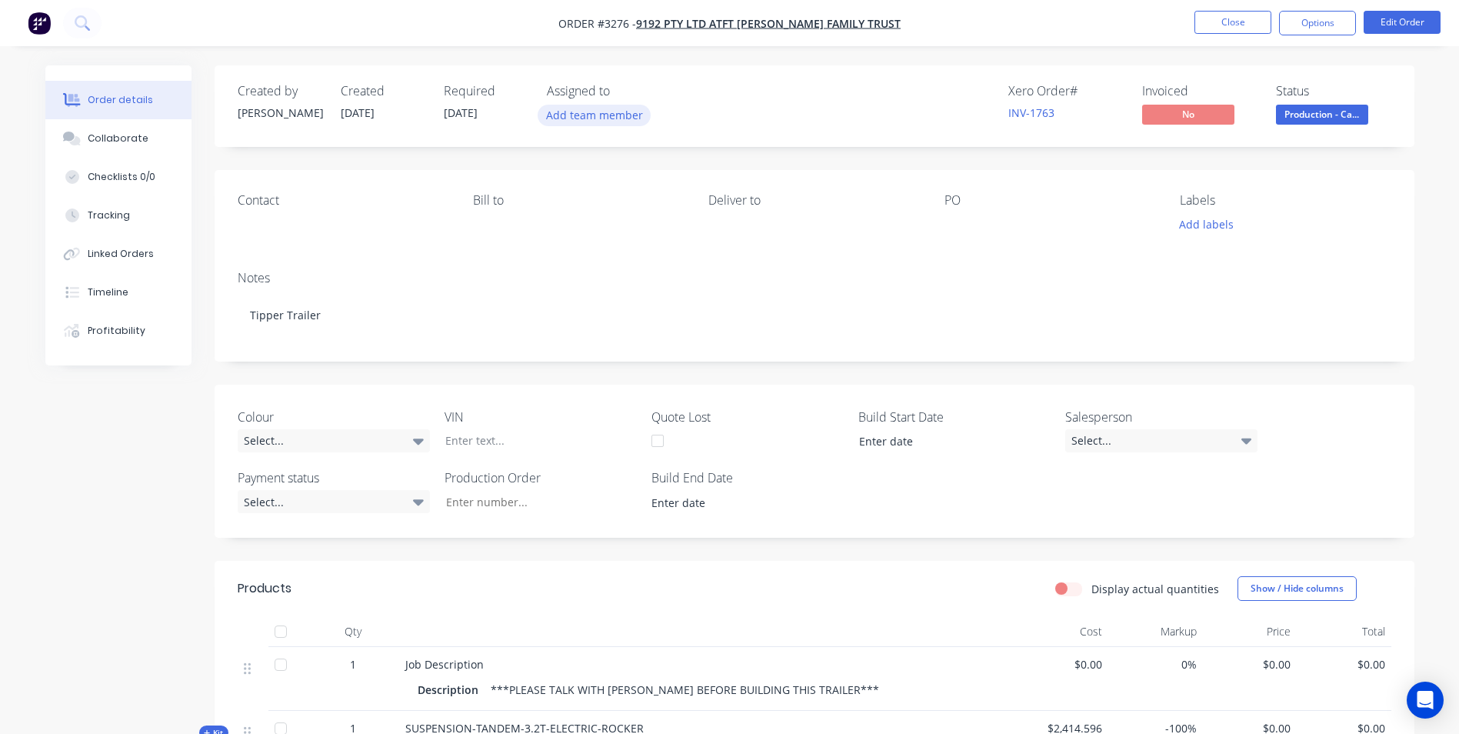
click at [624, 116] on button "Add team member" at bounding box center [594, 115] width 113 height 21
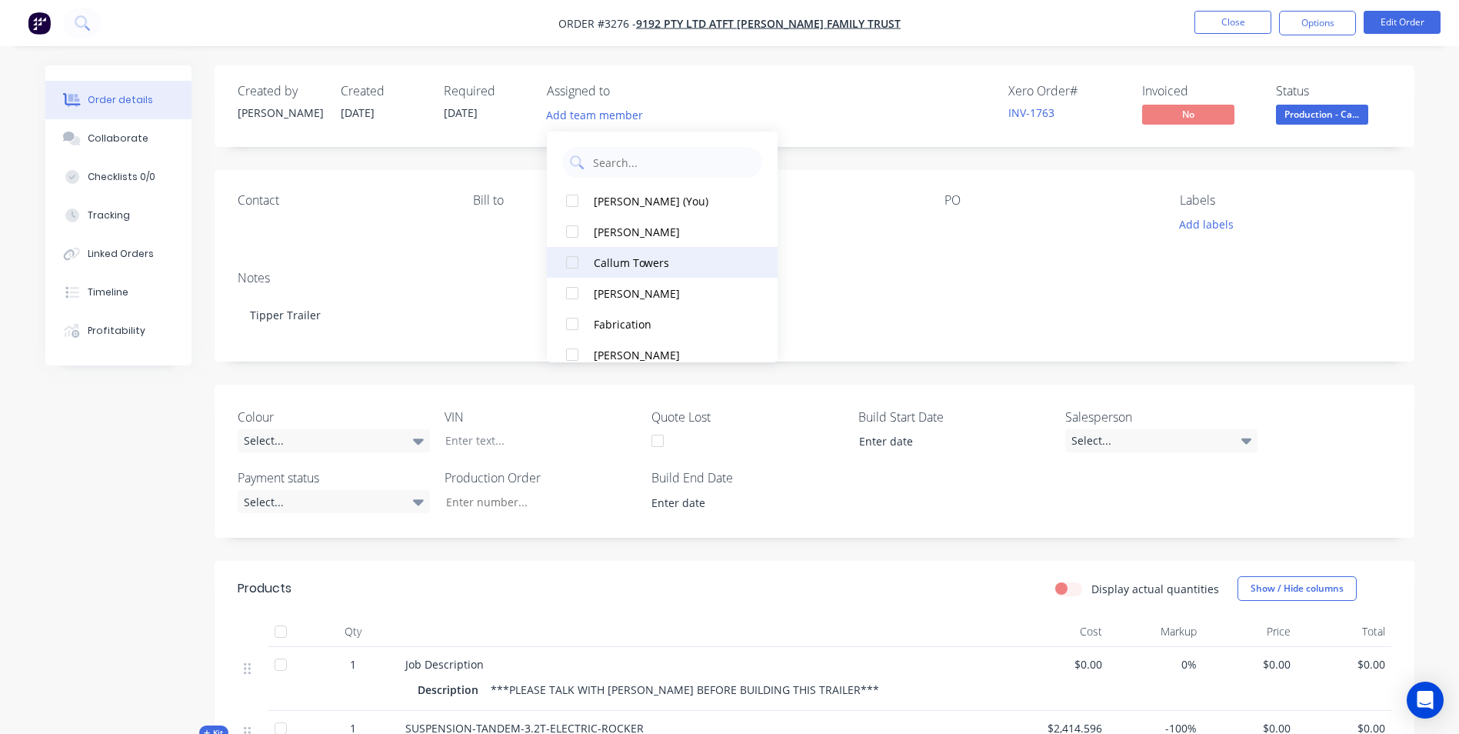
click at [644, 270] on div "Callum Towers" at bounding box center [671, 263] width 154 height 16
click at [864, 236] on div "Contact [PERSON_NAME] to Deliver to PO Labels Add labels" at bounding box center [815, 214] width 1200 height 88
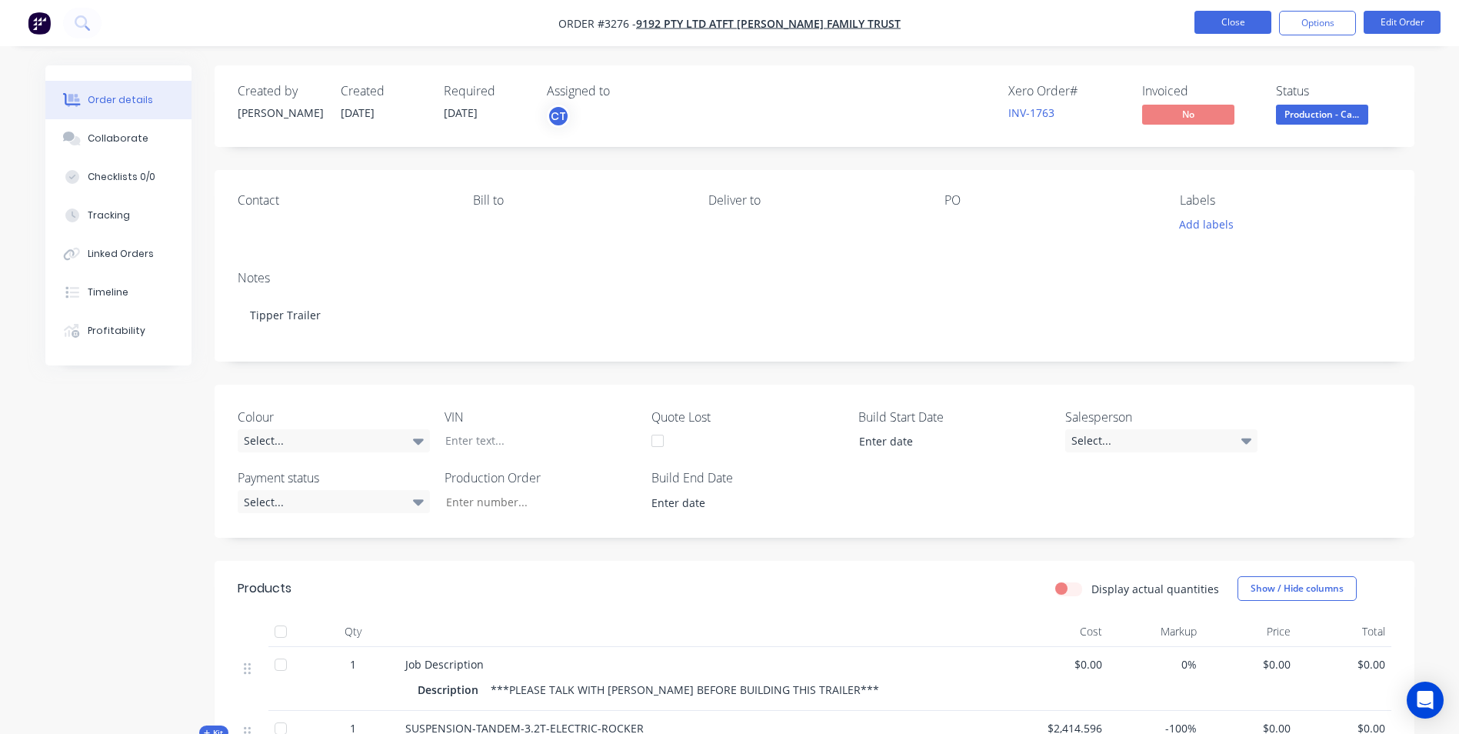
click at [1229, 20] on button "Close" at bounding box center [1232, 22] width 77 height 23
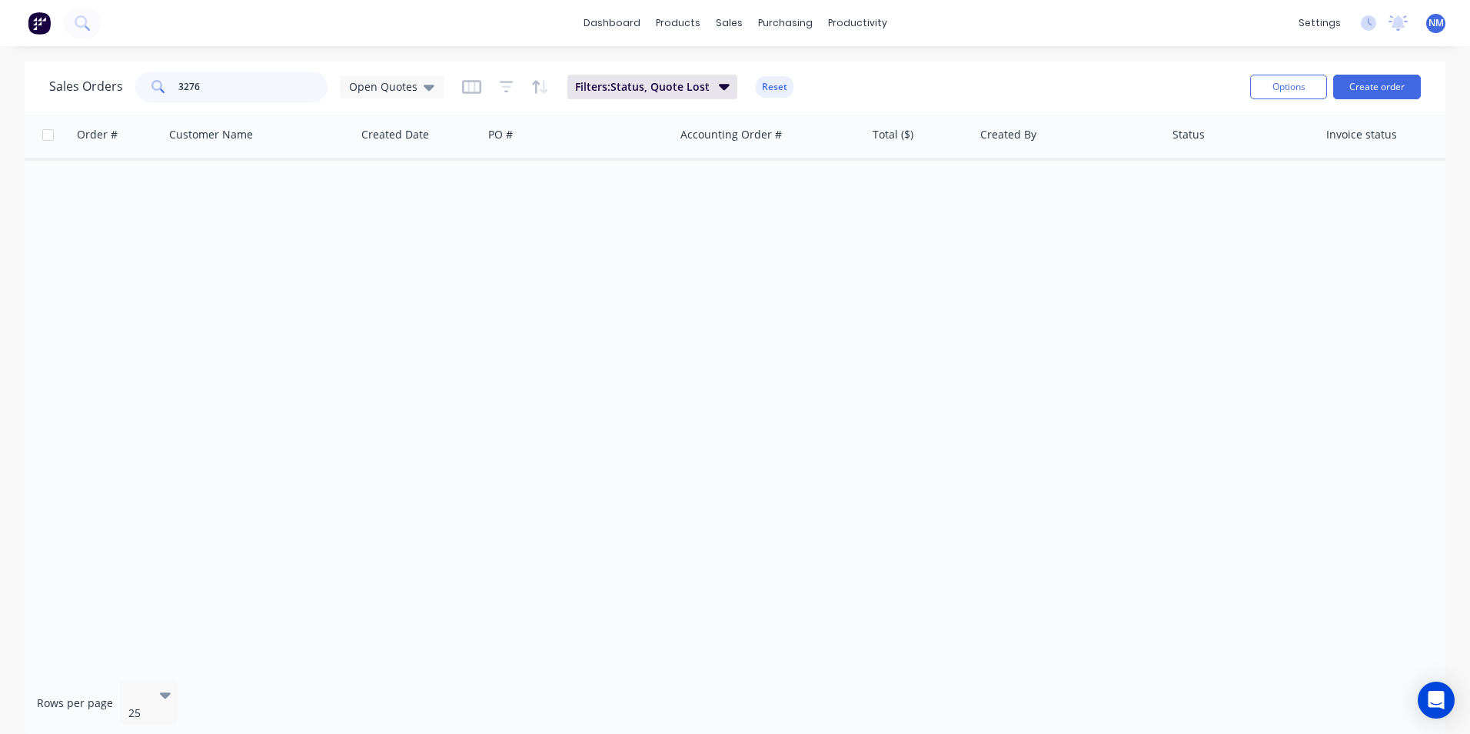
click at [222, 88] on input "3276" at bounding box center [253, 87] width 150 height 31
click at [389, 85] on span "Open Quotes" at bounding box center [383, 86] width 68 height 16
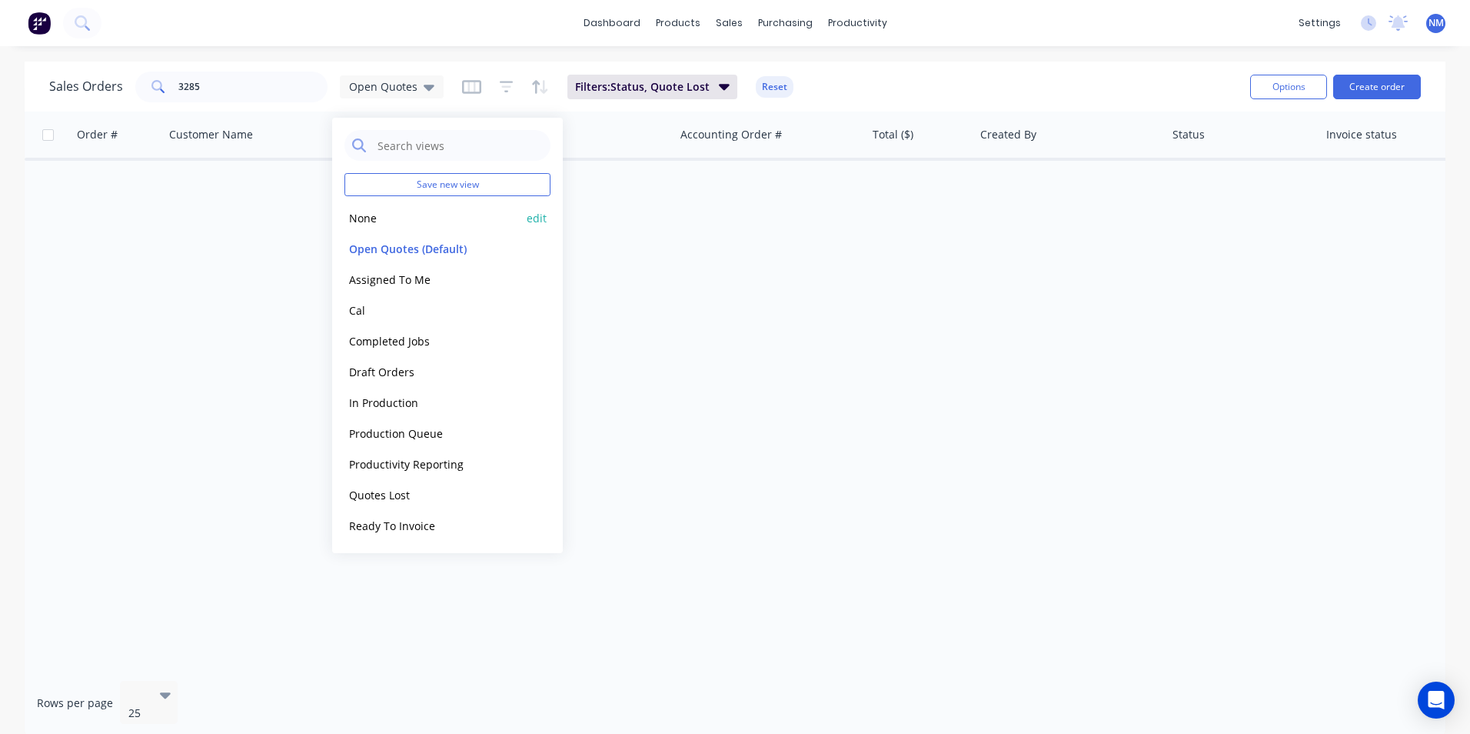
click at [392, 211] on button "None" at bounding box center [432, 218] width 175 height 18
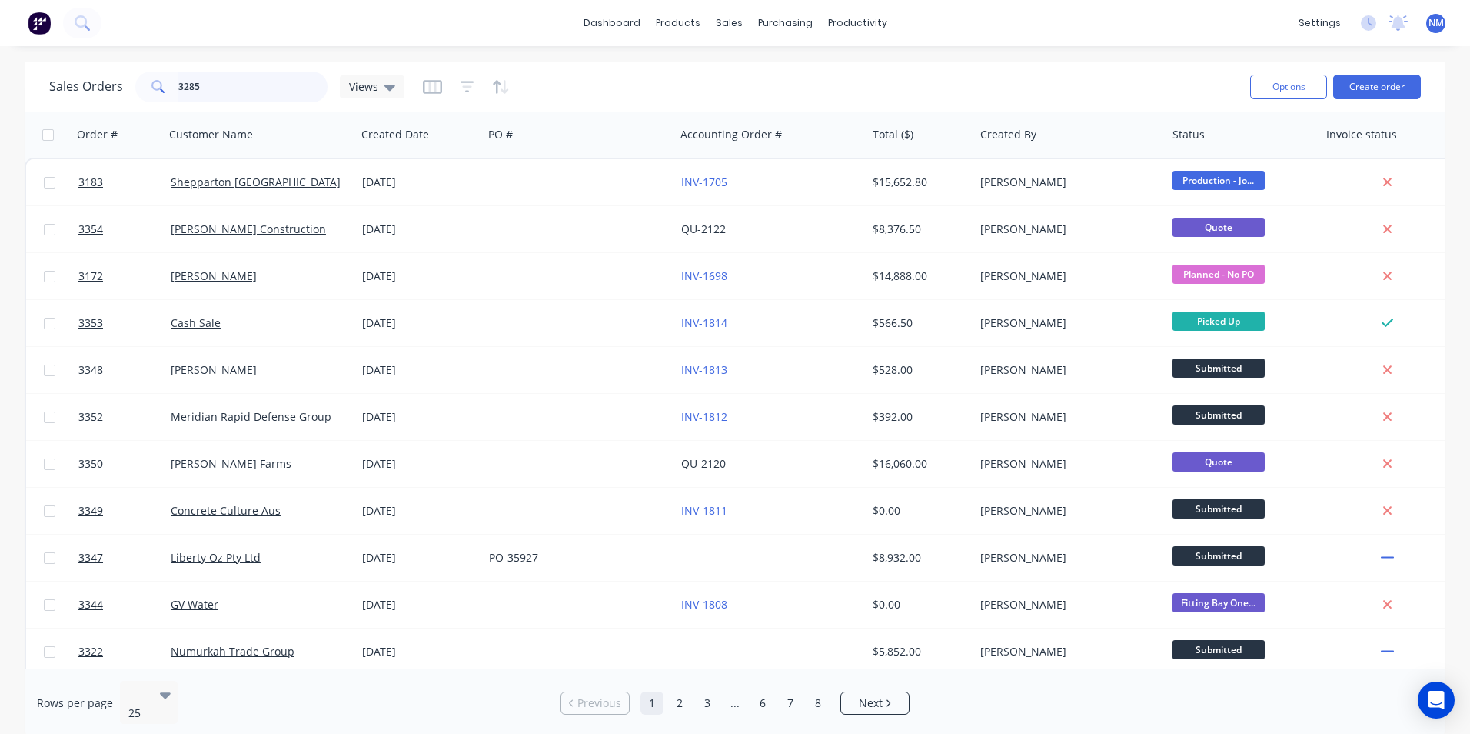
click at [235, 83] on input "3285" at bounding box center [253, 87] width 150 height 31
type input "3285"
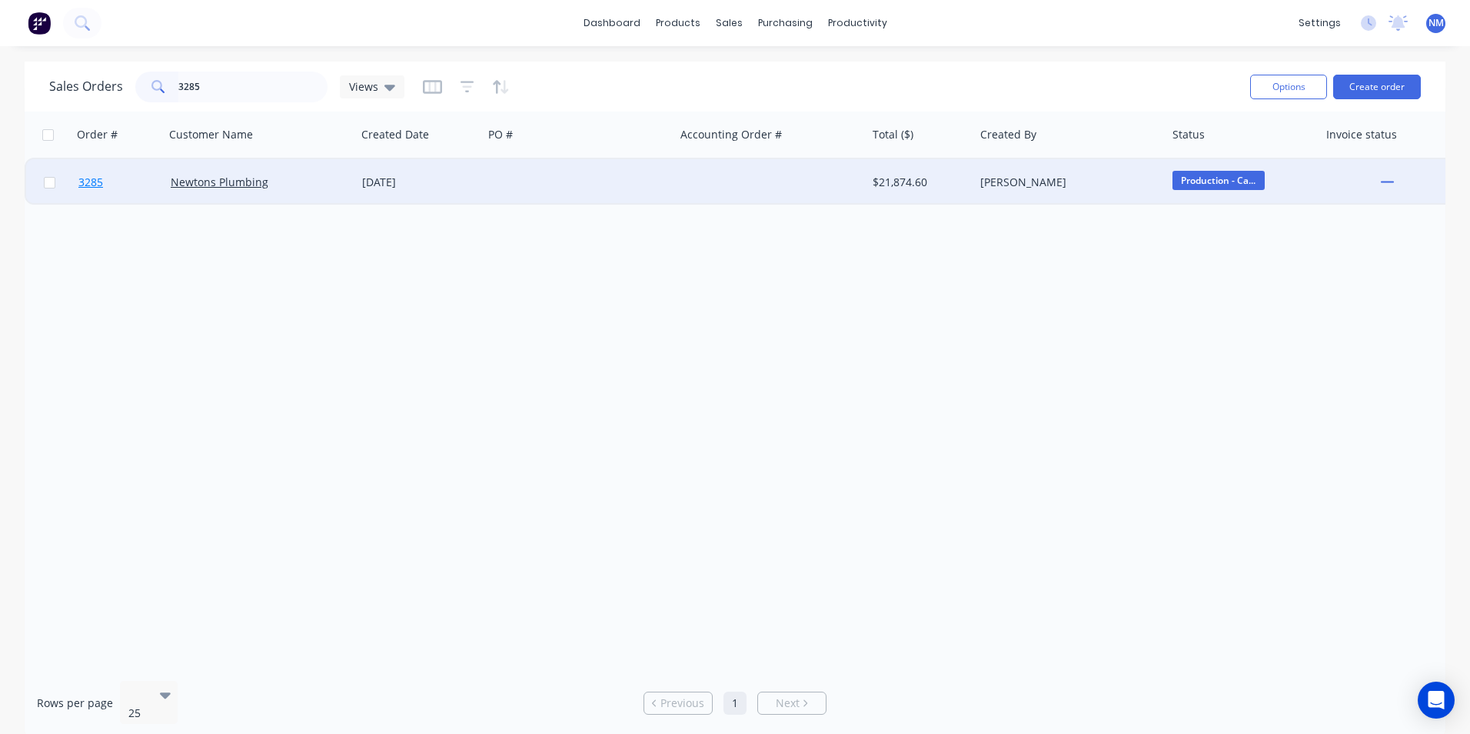
click at [85, 187] on span "3285" at bounding box center [90, 182] width 25 height 15
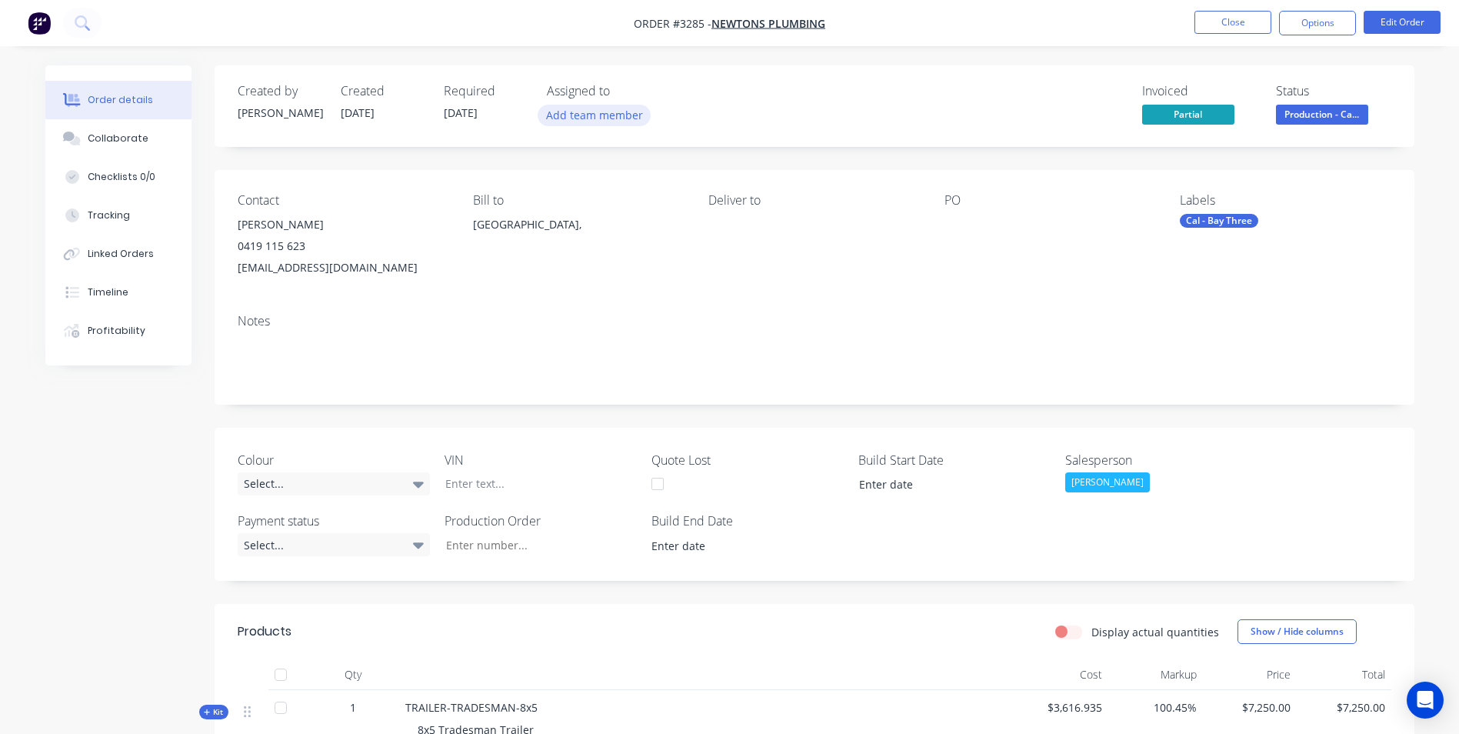
click at [606, 119] on button "Add team member" at bounding box center [594, 115] width 113 height 21
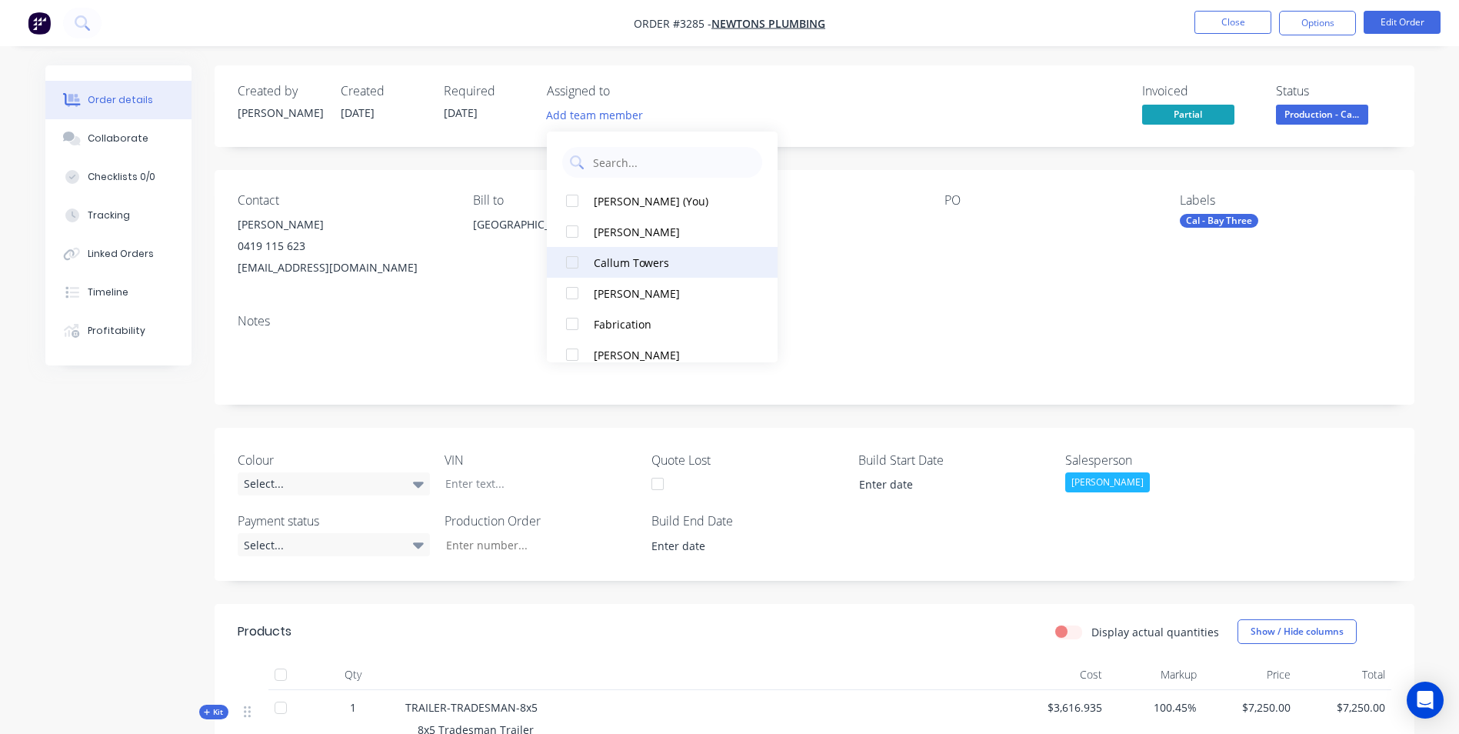
click at [655, 252] on button "Callum Towers" at bounding box center [662, 262] width 231 height 31
drag, startPoint x: 819, startPoint y: 122, endPoint x: 848, endPoint y: 95, distance: 39.7
click at [819, 121] on div "Invoiced Partial Status Production - Ca..." at bounding box center [1046, 106] width 691 height 45
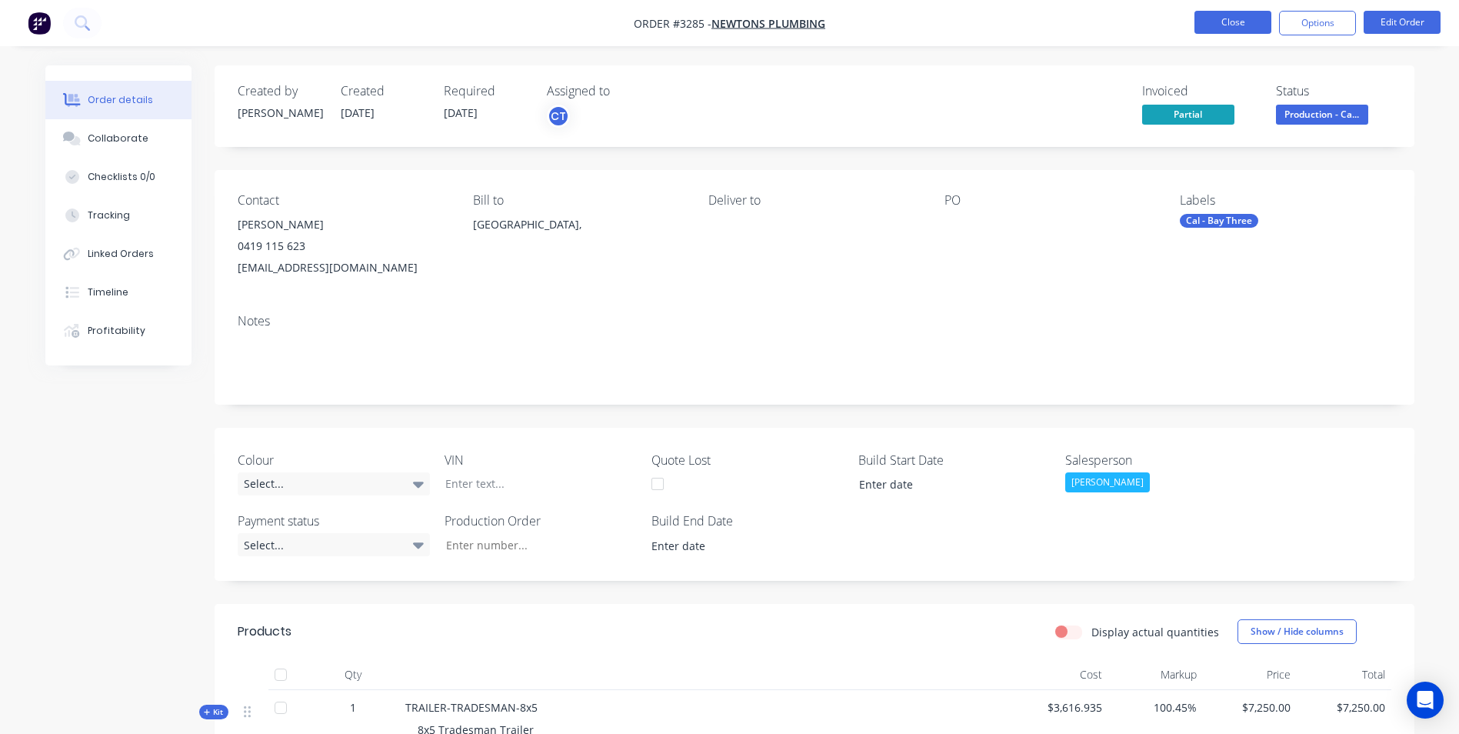
click at [1230, 15] on button "Close" at bounding box center [1232, 22] width 77 height 23
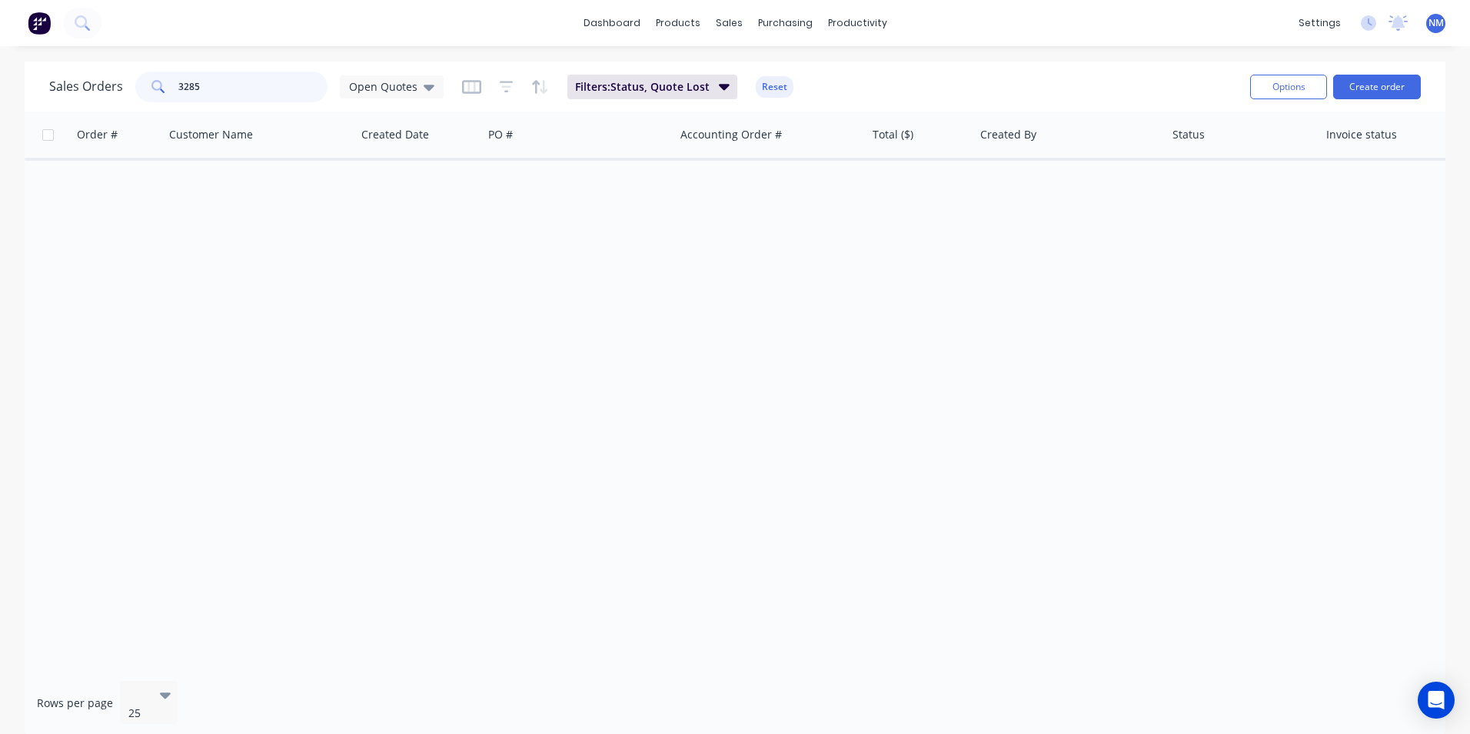
drag, startPoint x: 295, startPoint y: 85, endPoint x: 149, endPoint y: 90, distance: 146.2
click at [149, 90] on div "3285" at bounding box center [231, 87] width 192 height 31
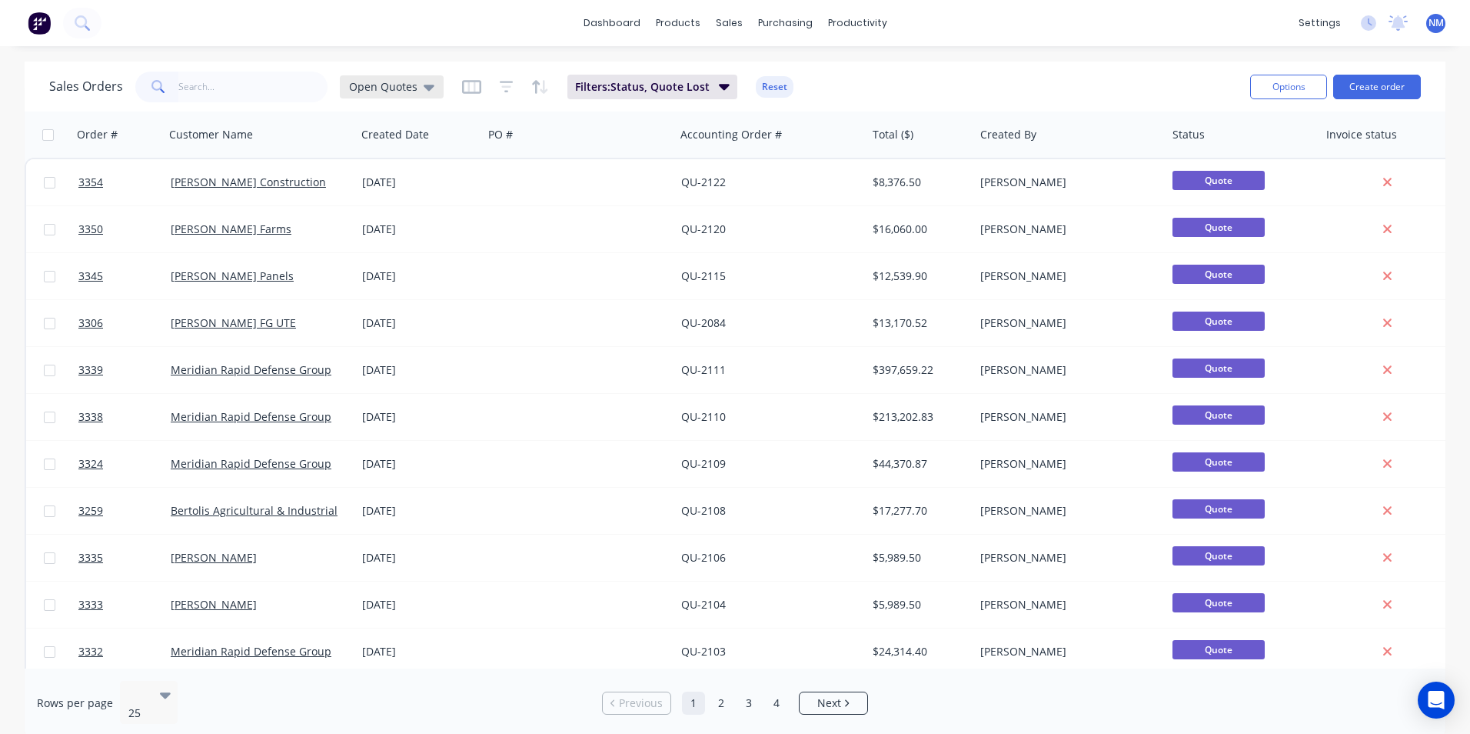
click at [395, 88] on span "Open Quotes" at bounding box center [383, 86] width 68 height 16
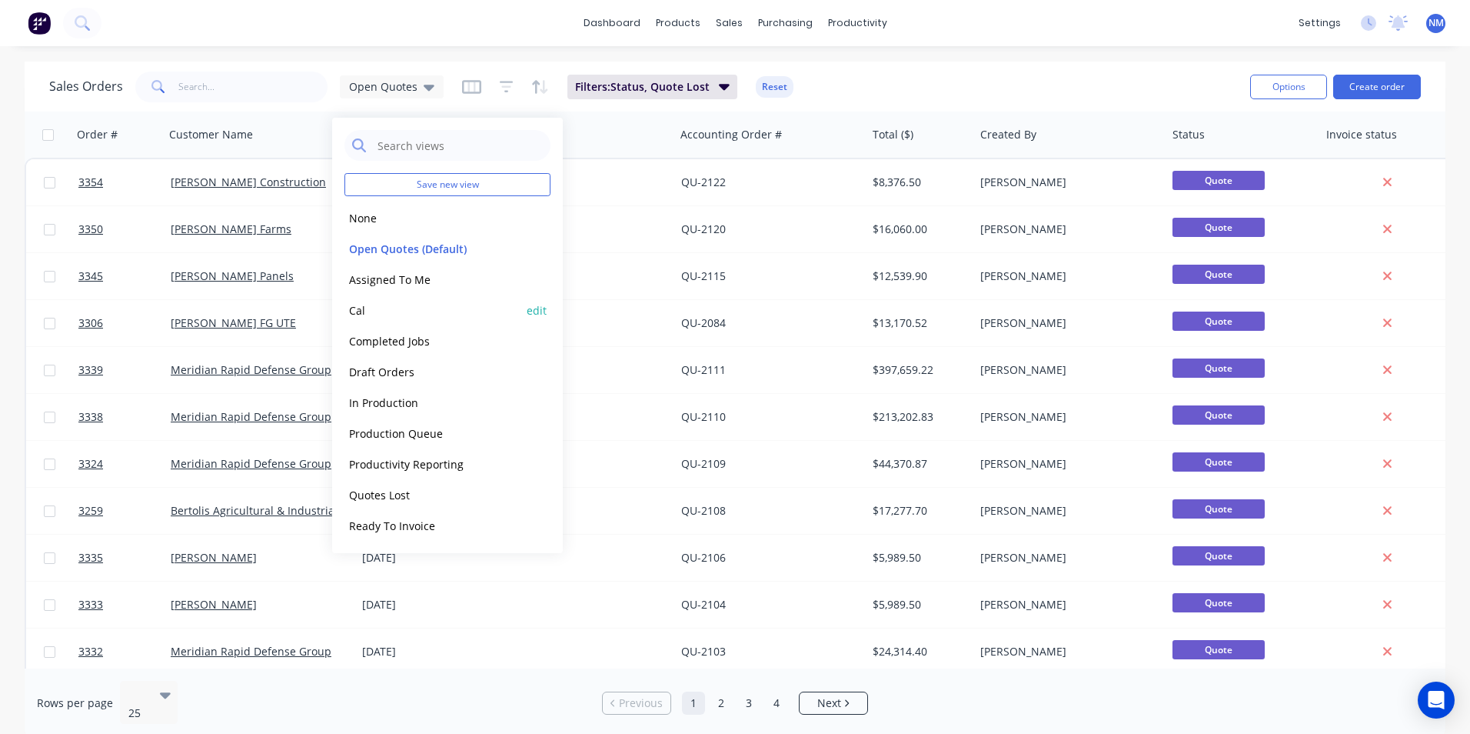
click at [422, 301] on button "Cal" at bounding box center [432, 310] width 175 height 18
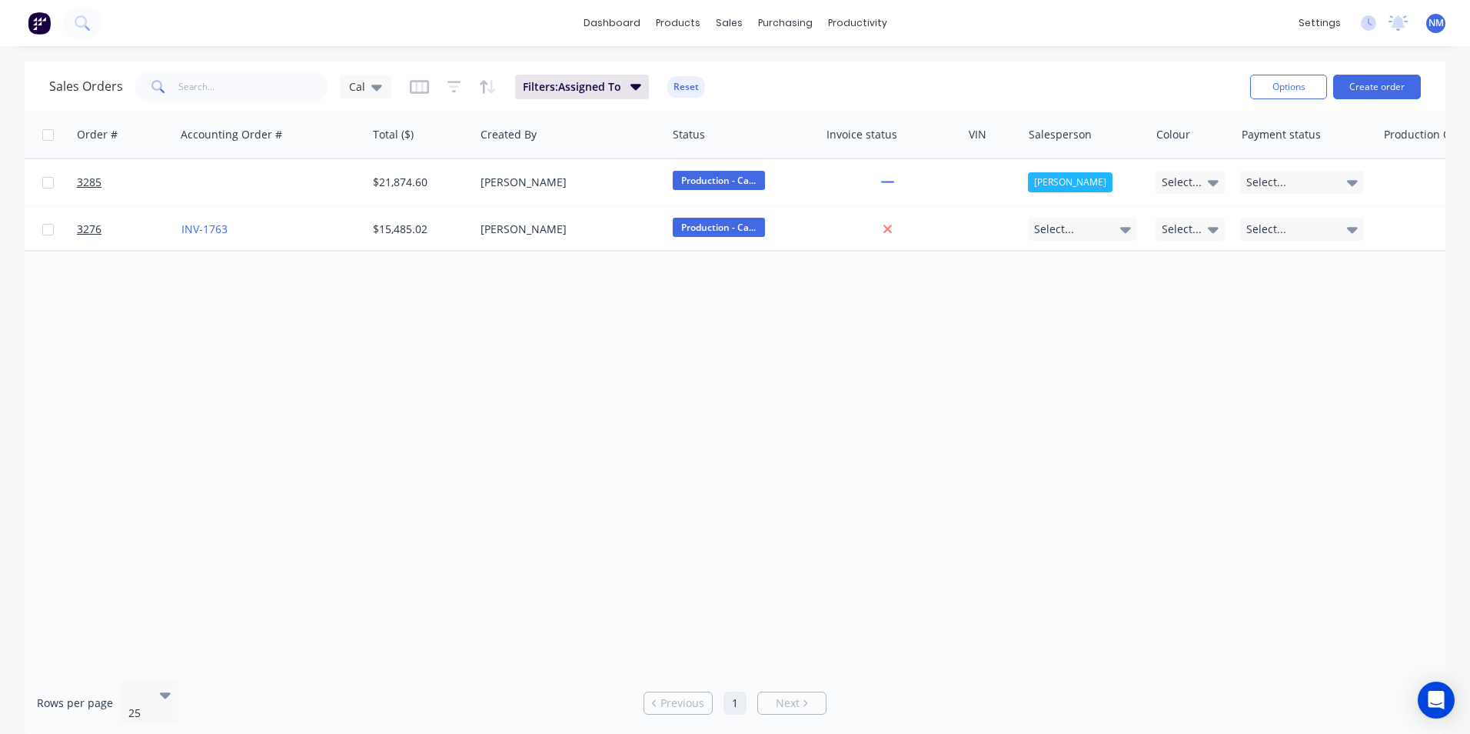
scroll to position [0, 605]
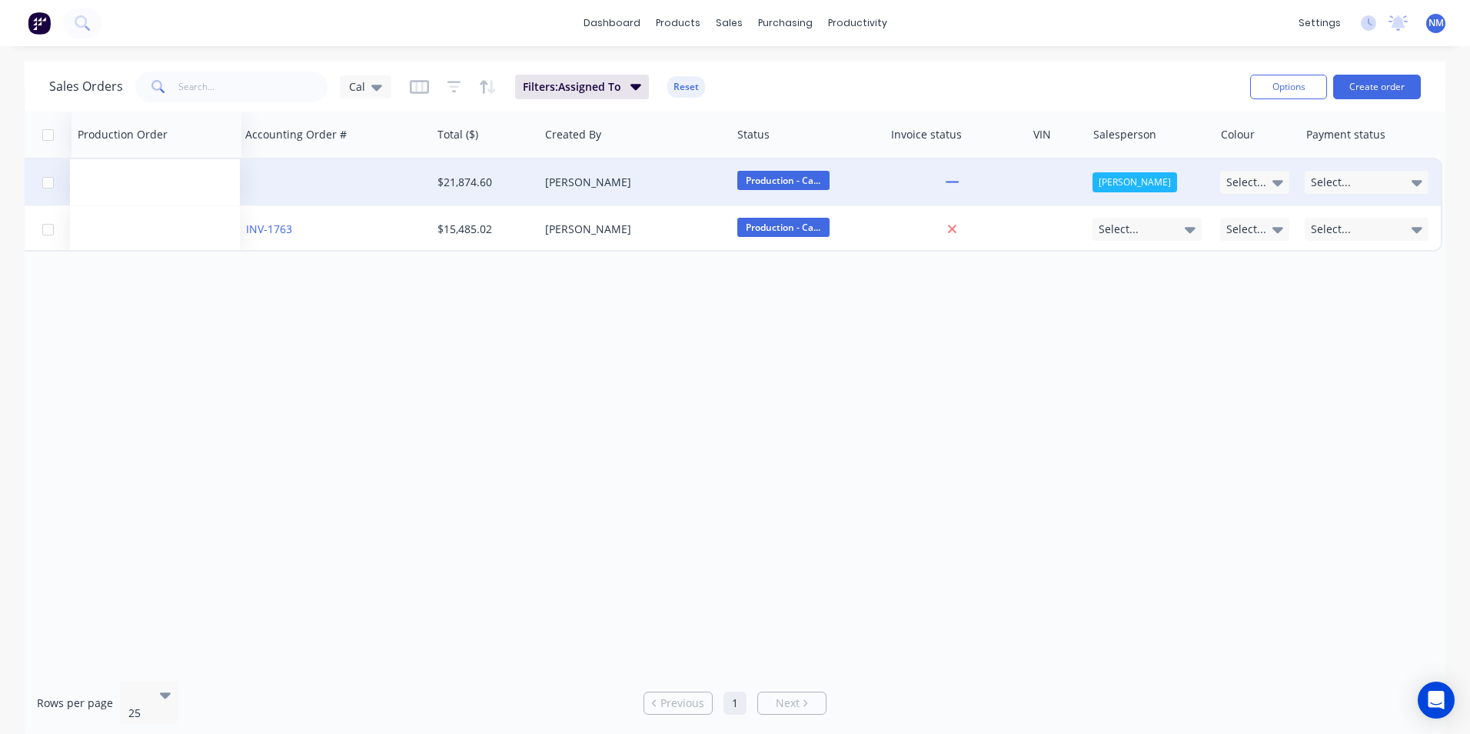
drag, startPoint x: 1334, startPoint y: 142, endPoint x: 133, endPoint y: 201, distance: 1202.7
click at [133, 201] on div "Order # Customer Name Created Date PO # Accounting Order # Total ($) Created By…" at bounding box center [430, 182] width 2023 height 140
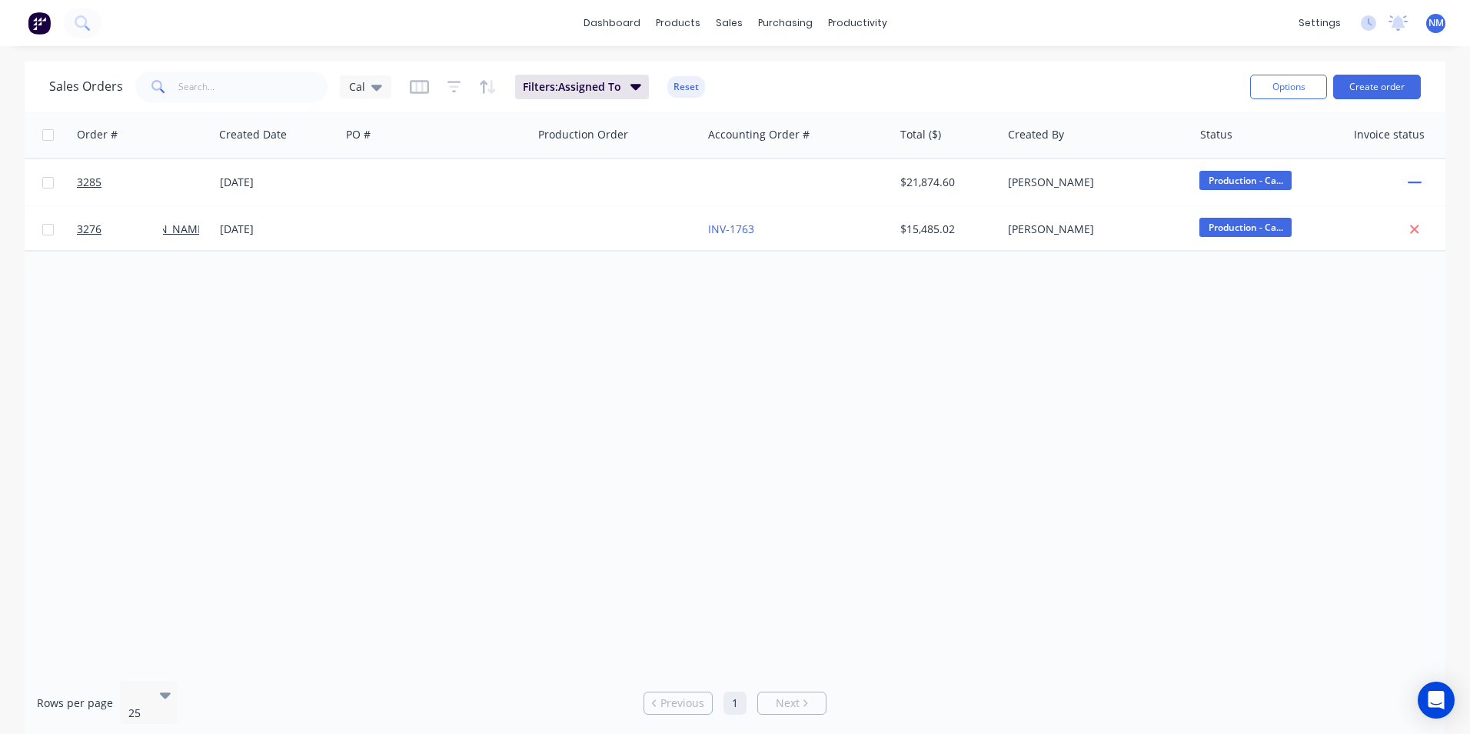
scroll to position [0, 0]
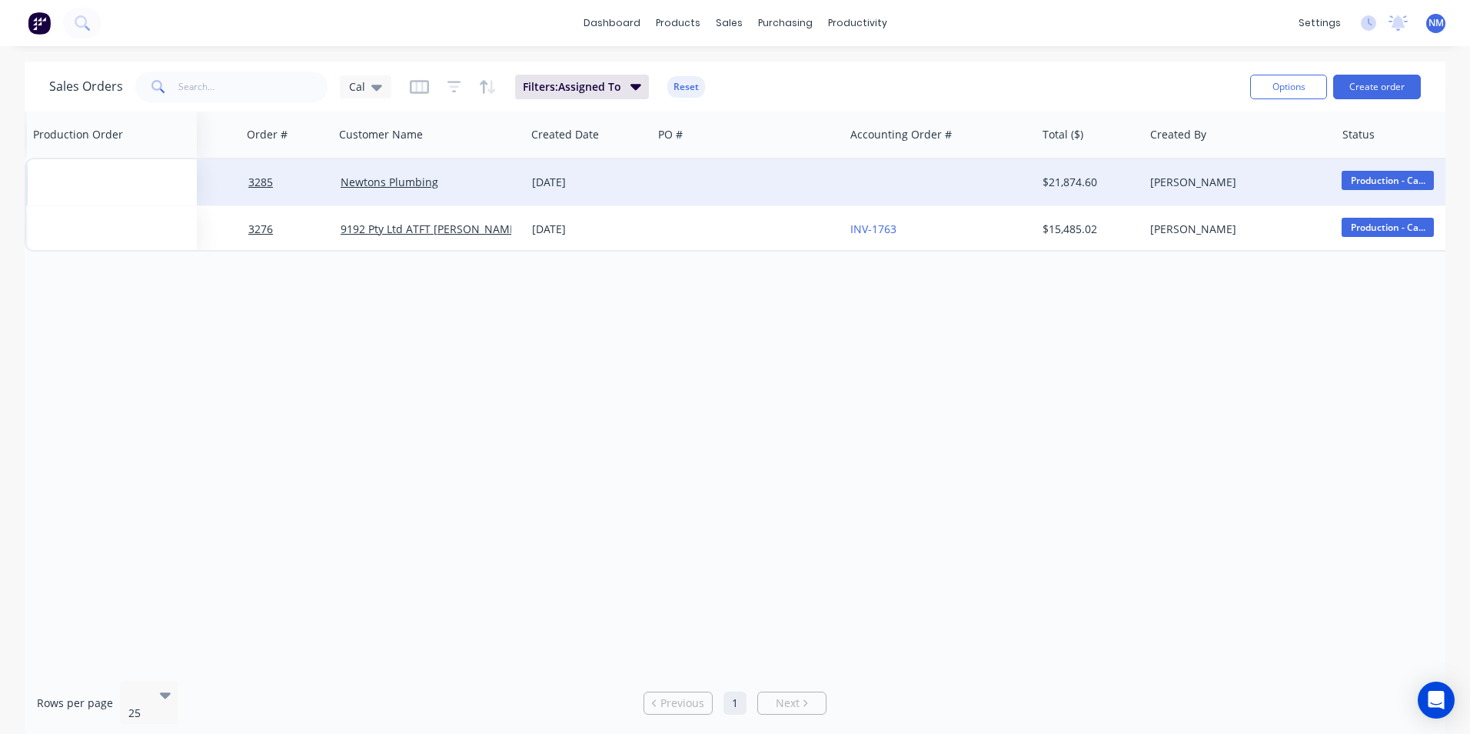
drag, startPoint x: 766, startPoint y: 138, endPoint x: 118, endPoint y: 179, distance: 648.8
click at [118, 179] on div "Order # Customer Name Created Date PO # Production Order Accounting Order # Tot…" at bounding box center [1036, 182] width 2023 height 140
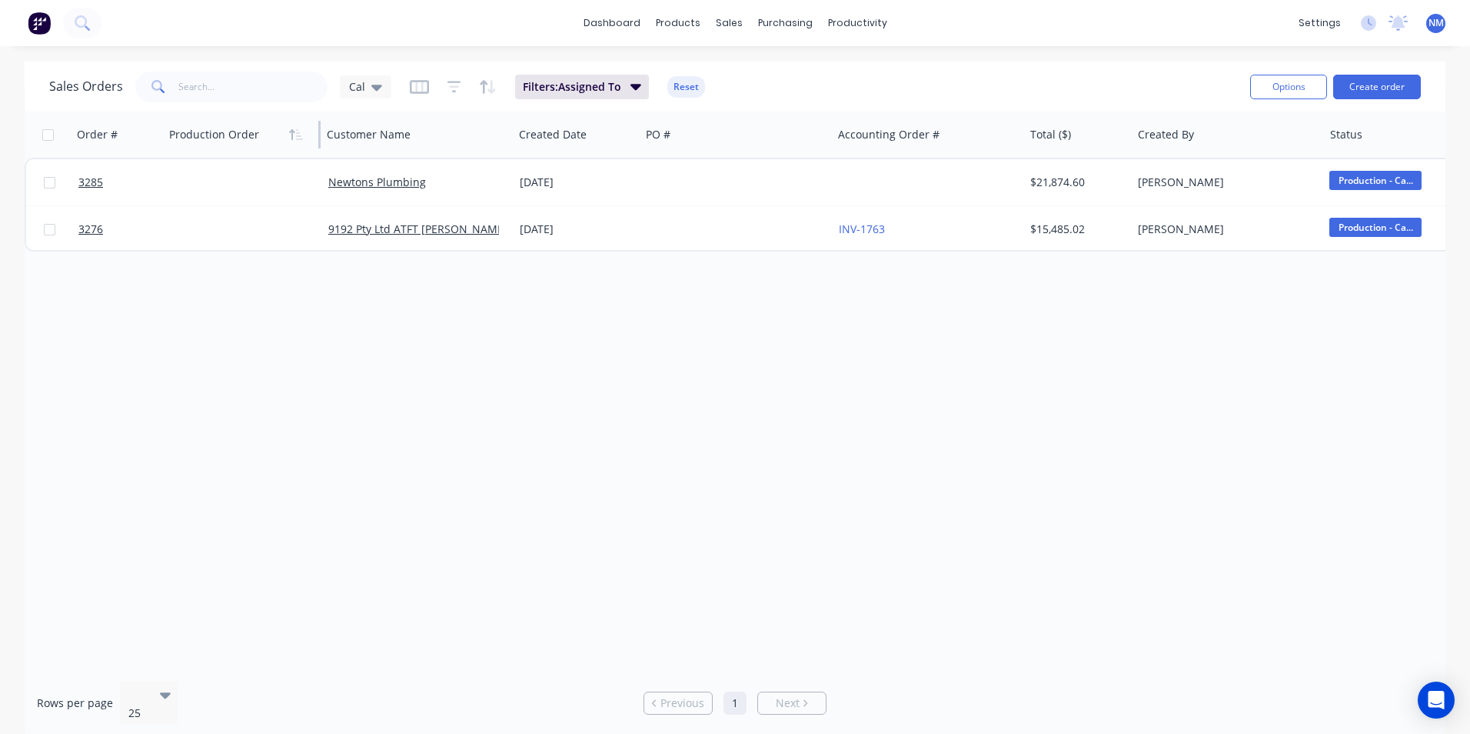
drag, startPoint x: 332, startPoint y: 139, endPoint x: 223, endPoint y: 136, distance: 109.2
click at [223, 136] on div "Production Order" at bounding box center [242, 135] width 158 height 46
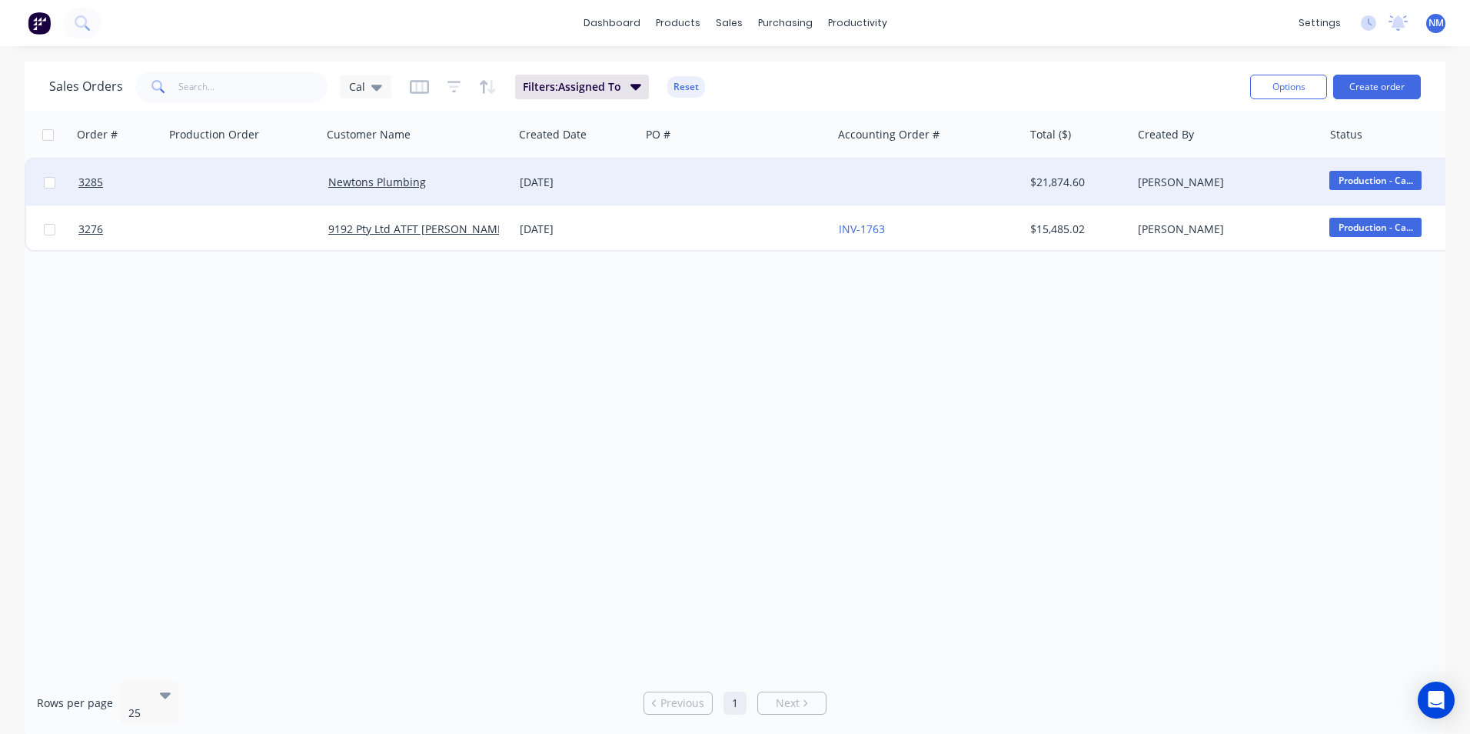
click at [211, 185] on div at bounding box center [244, 182] width 158 height 46
type input "1"
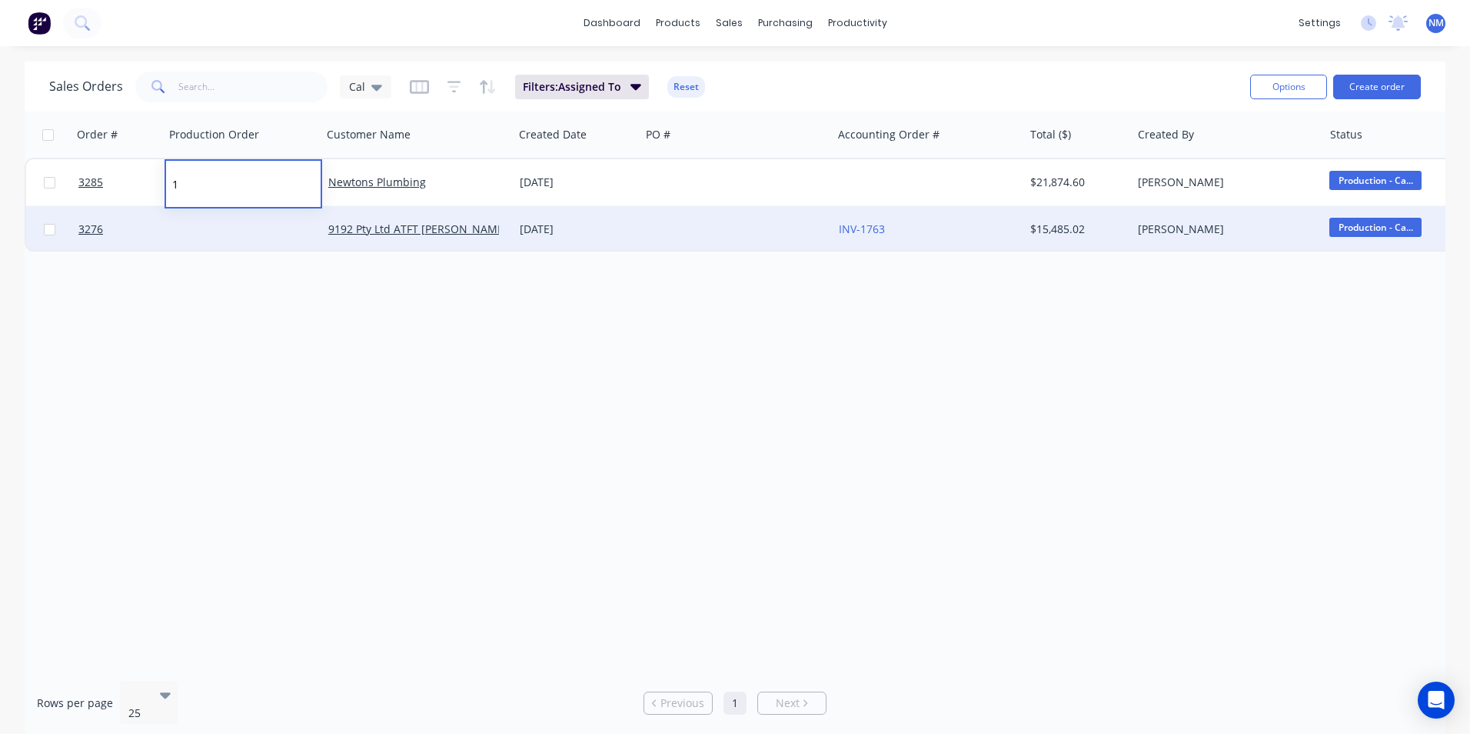
click at [187, 223] on div at bounding box center [244, 229] width 158 height 46
click at [188, 228] on div at bounding box center [244, 229] width 158 height 46
type input "2"
click at [301, 369] on div "Order # Production Order Customer Name Created Date PO # Accounting Order # Tot…" at bounding box center [735, 390] width 1421 height 557
click at [295, 137] on icon "button" at bounding box center [296, 134] width 14 height 12
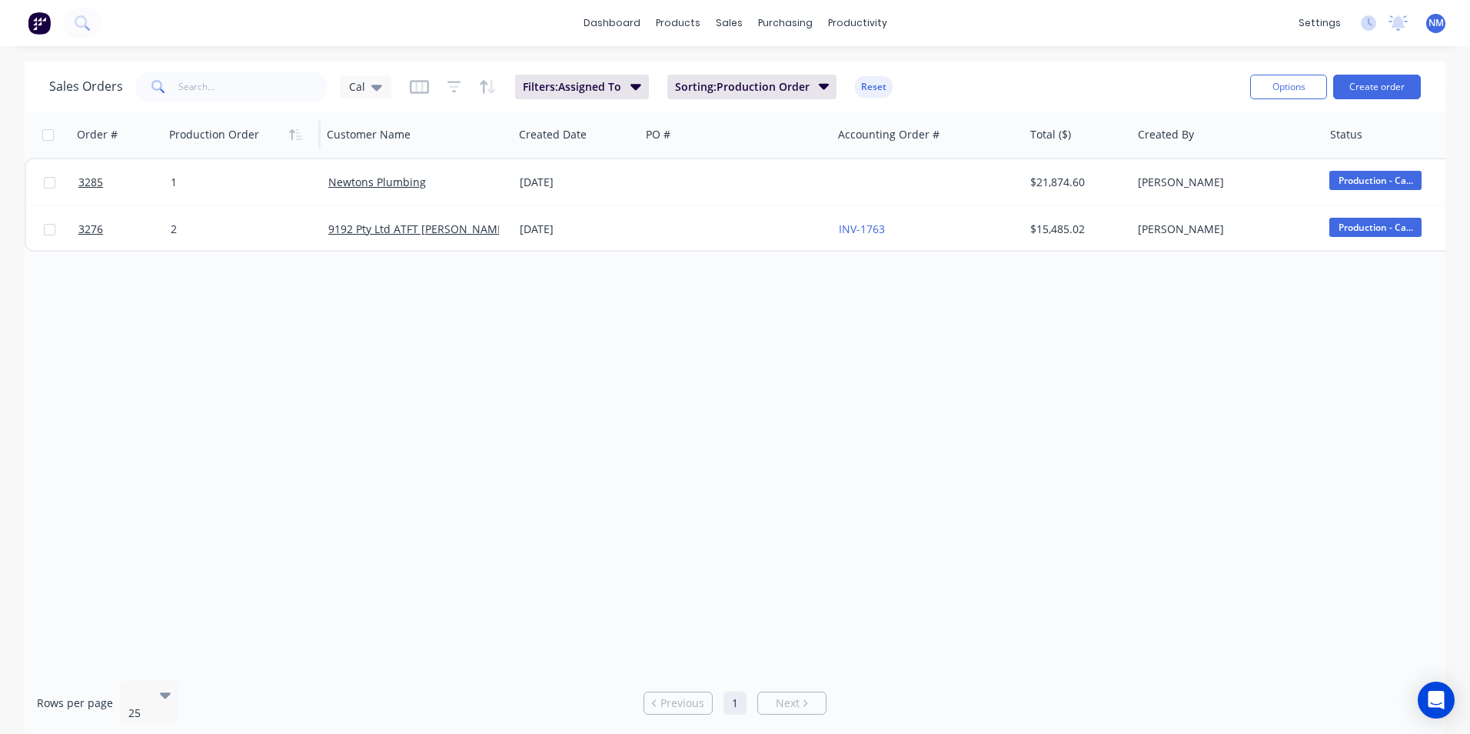
click at [295, 137] on icon "button" at bounding box center [296, 134] width 14 height 12
click at [379, 84] on icon at bounding box center [376, 86] width 11 height 17
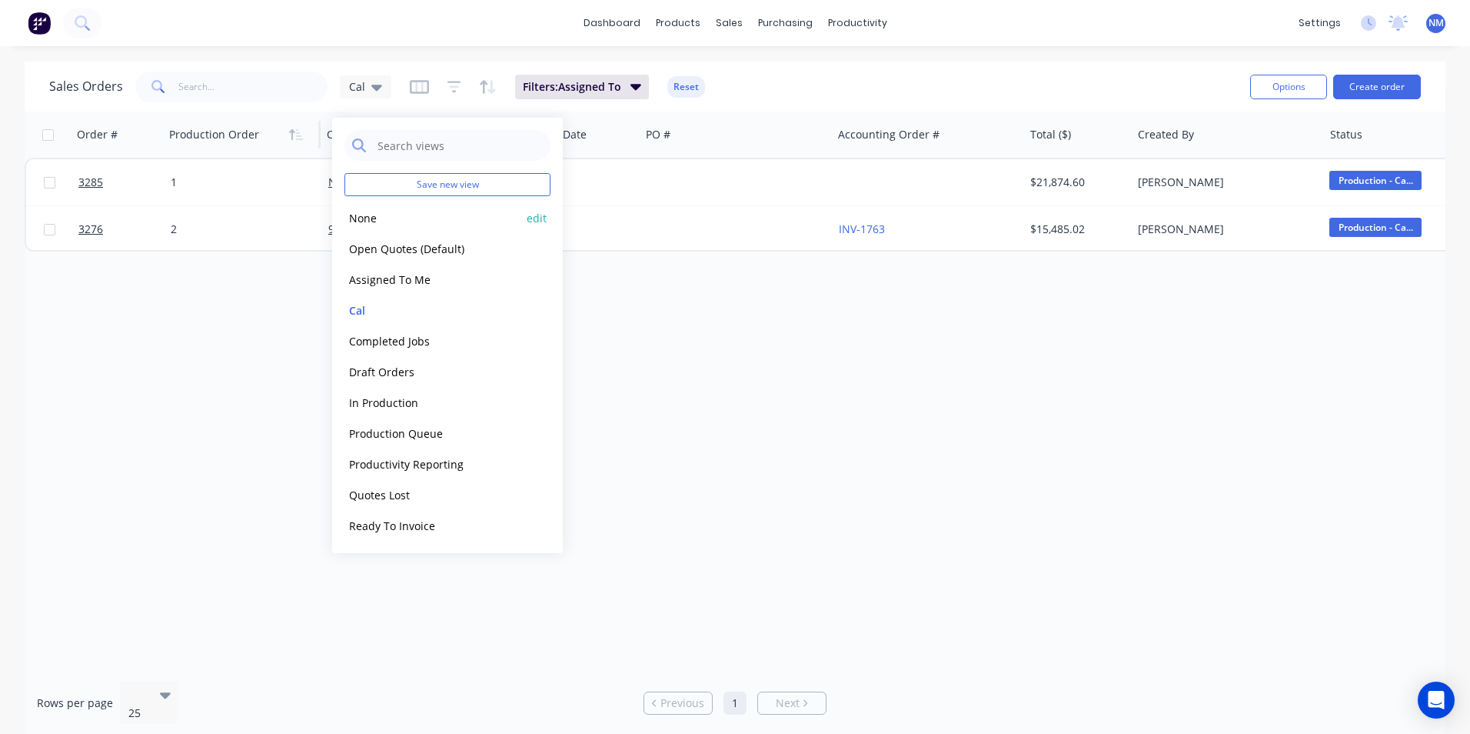
click at [365, 223] on button "None" at bounding box center [432, 218] width 175 height 18
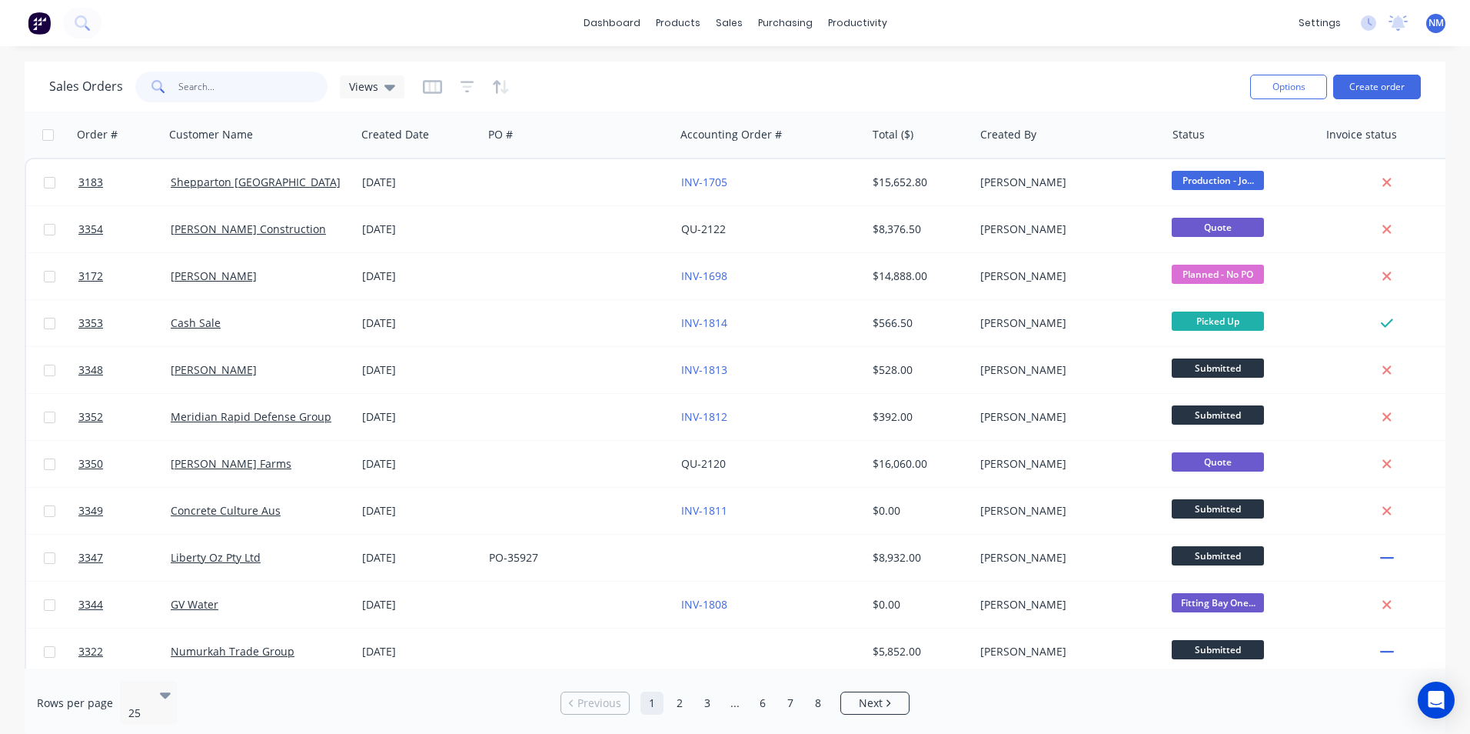
click at [250, 81] on input "text" at bounding box center [253, 87] width 150 height 31
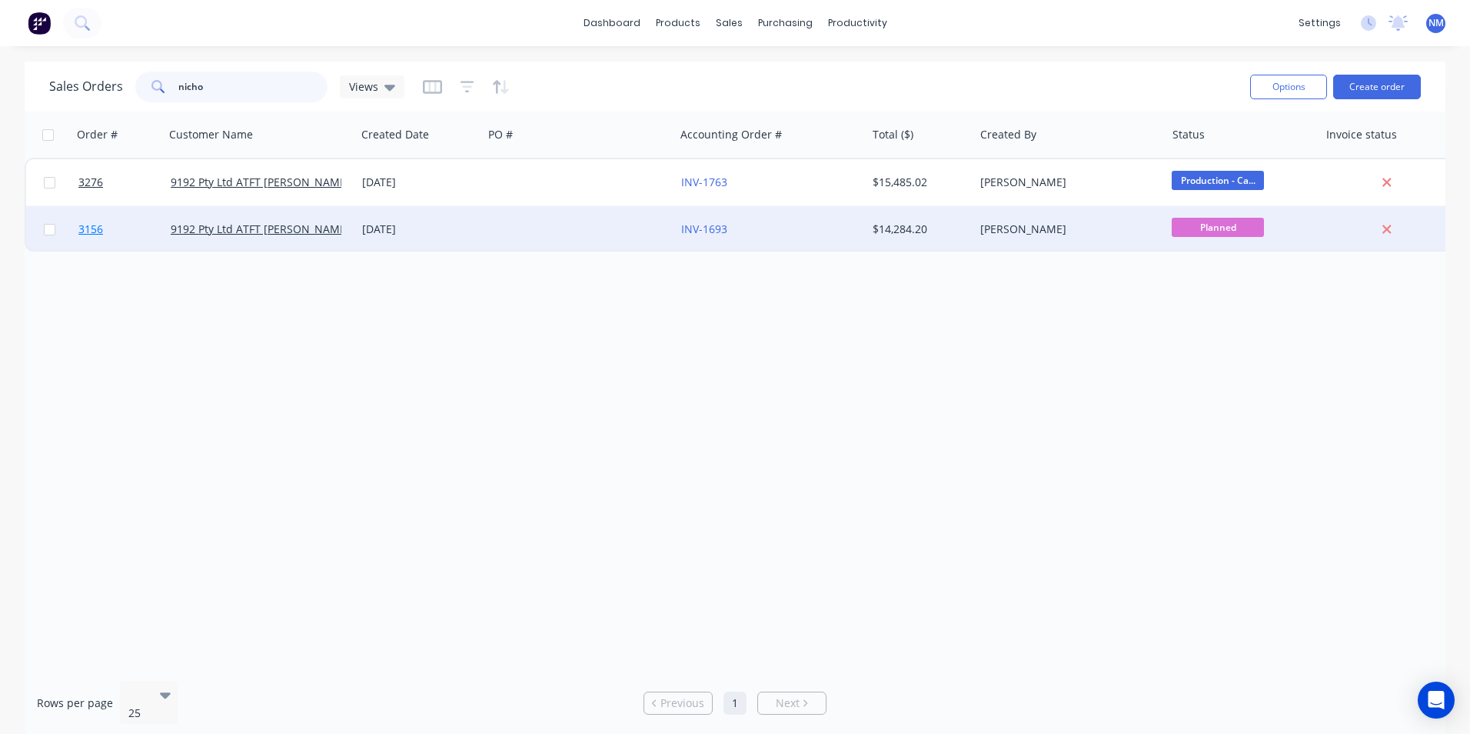
type input "nicho"
click at [100, 228] on span "3156" at bounding box center [90, 228] width 25 height 15
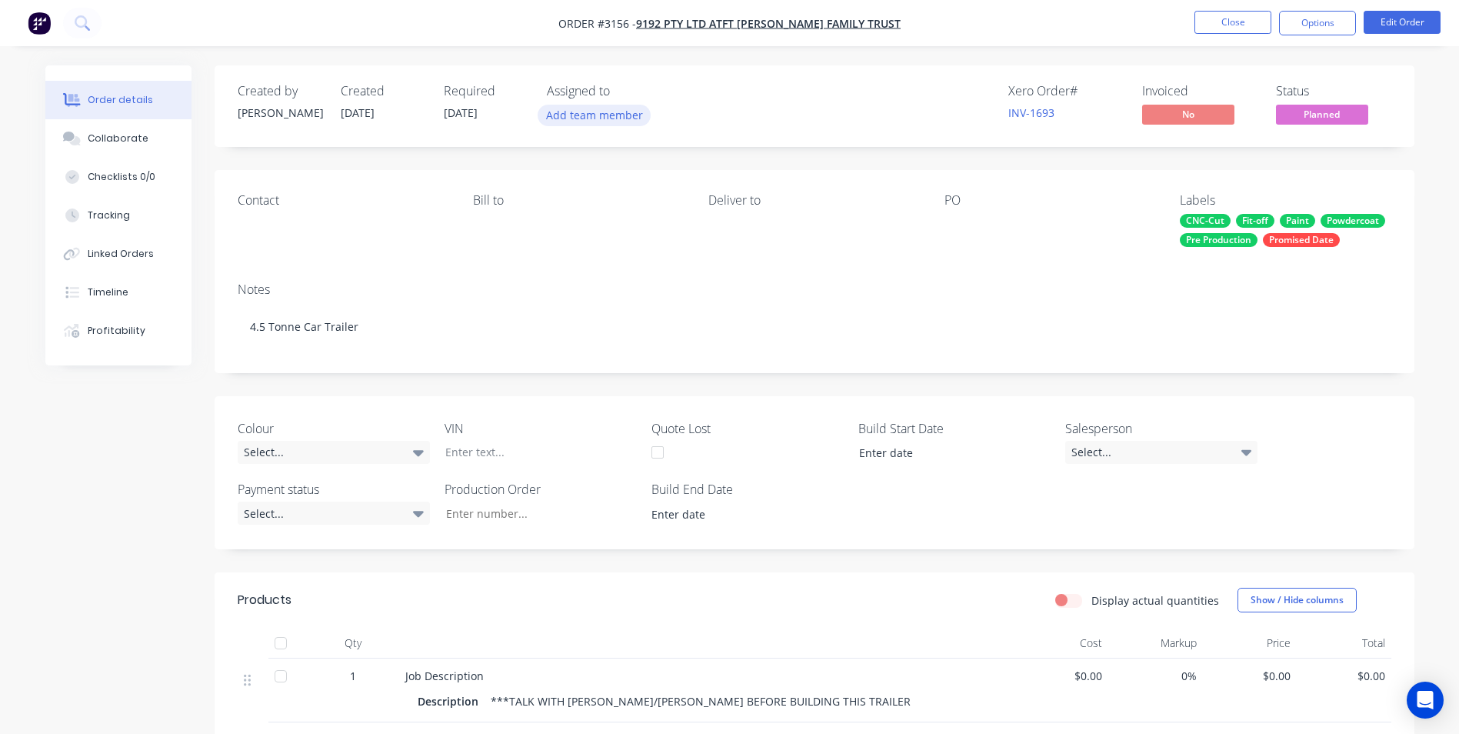
click at [603, 118] on button "Add team member" at bounding box center [594, 115] width 113 height 21
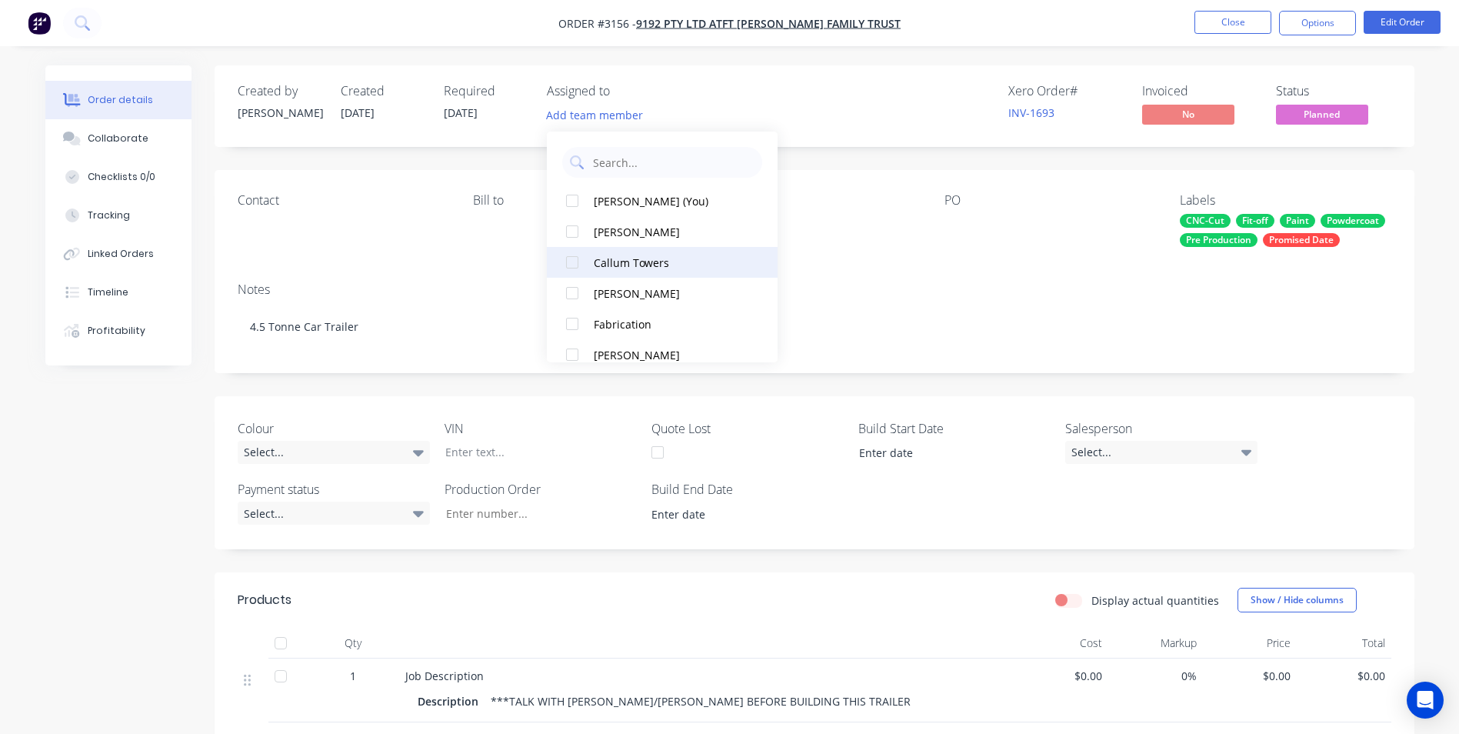
click at [645, 265] on div "Callum Towers" at bounding box center [671, 263] width 154 height 16
click at [850, 249] on div "Contact [PERSON_NAME] to Deliver to PO Labels CNC-Cut Fit-off Paint Powdercoat …" at bounding box center [815, 220] width 1200 height 100
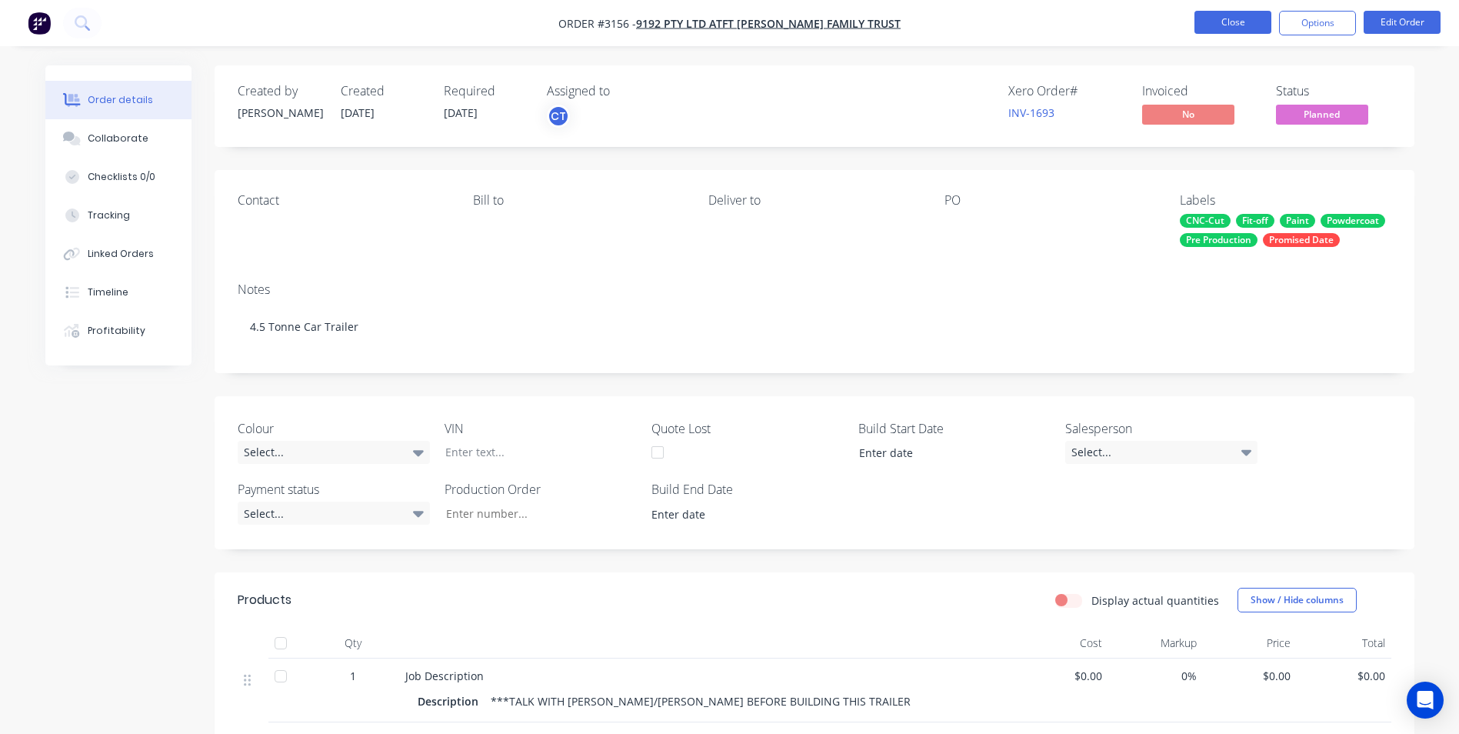
click at [1224, 28] on button "Close" at bounding box center [1232, 22] width 77 height 23
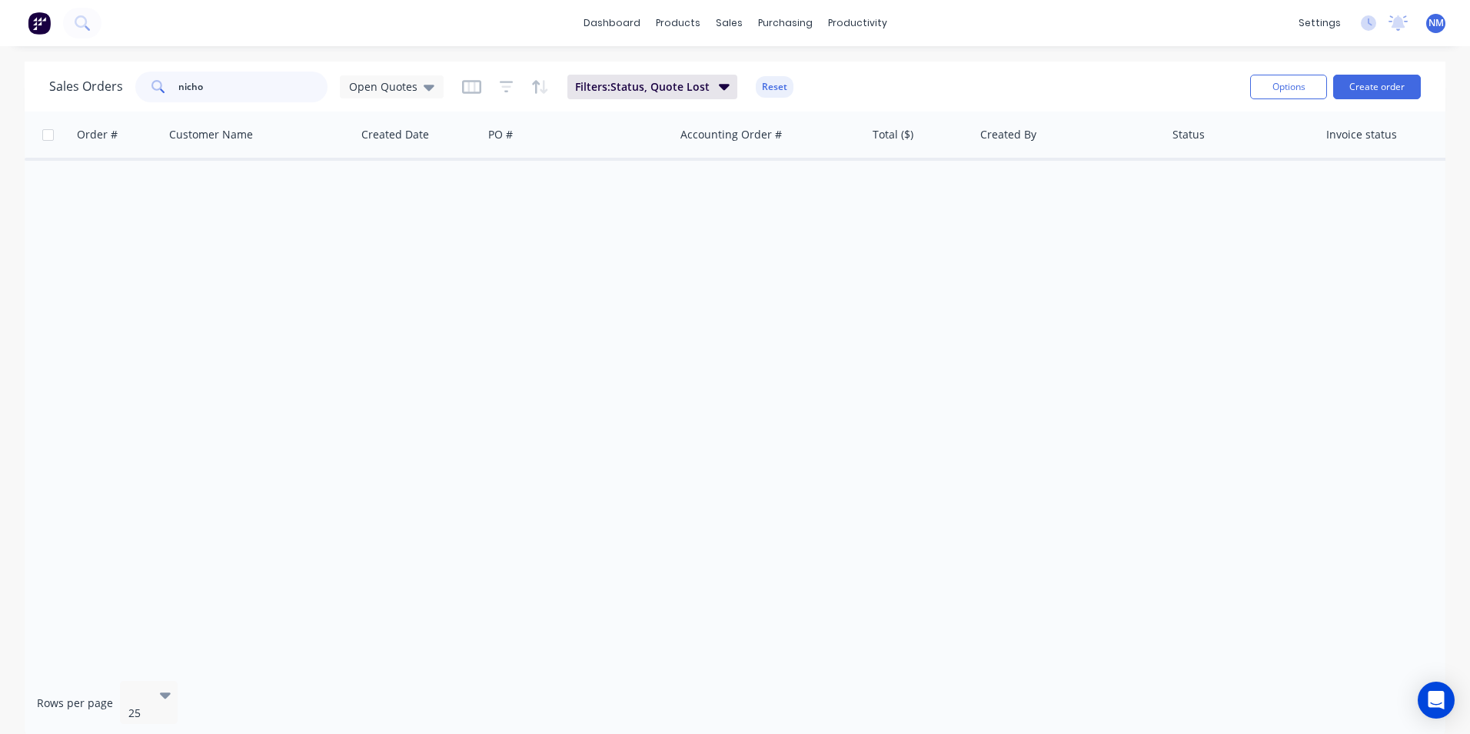
drag, startPoint x: 238, startPoint y: 85, endPoint x: 92, endPoint y: 102, distance: 147.9
click at [92, 102] on div "Sales Orders nicho Open Quotes" at bounding box center [246, 87] width 395 height 31
click at [416, 92] on div "Open Quotes" at bounding box center [391, 87] width 85 height 14
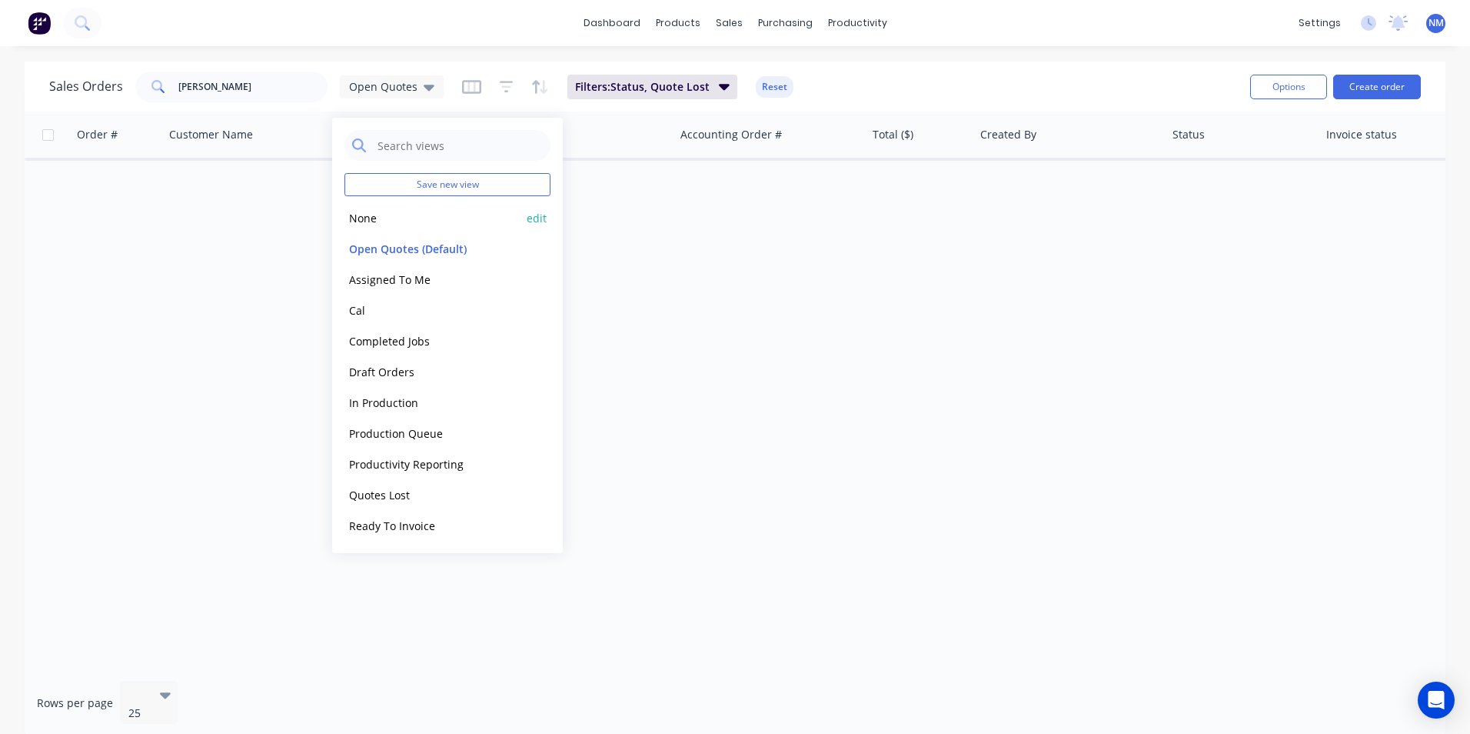
click at [375, 214] on button "None" at bounding box center [432, 218] width 175 height 18
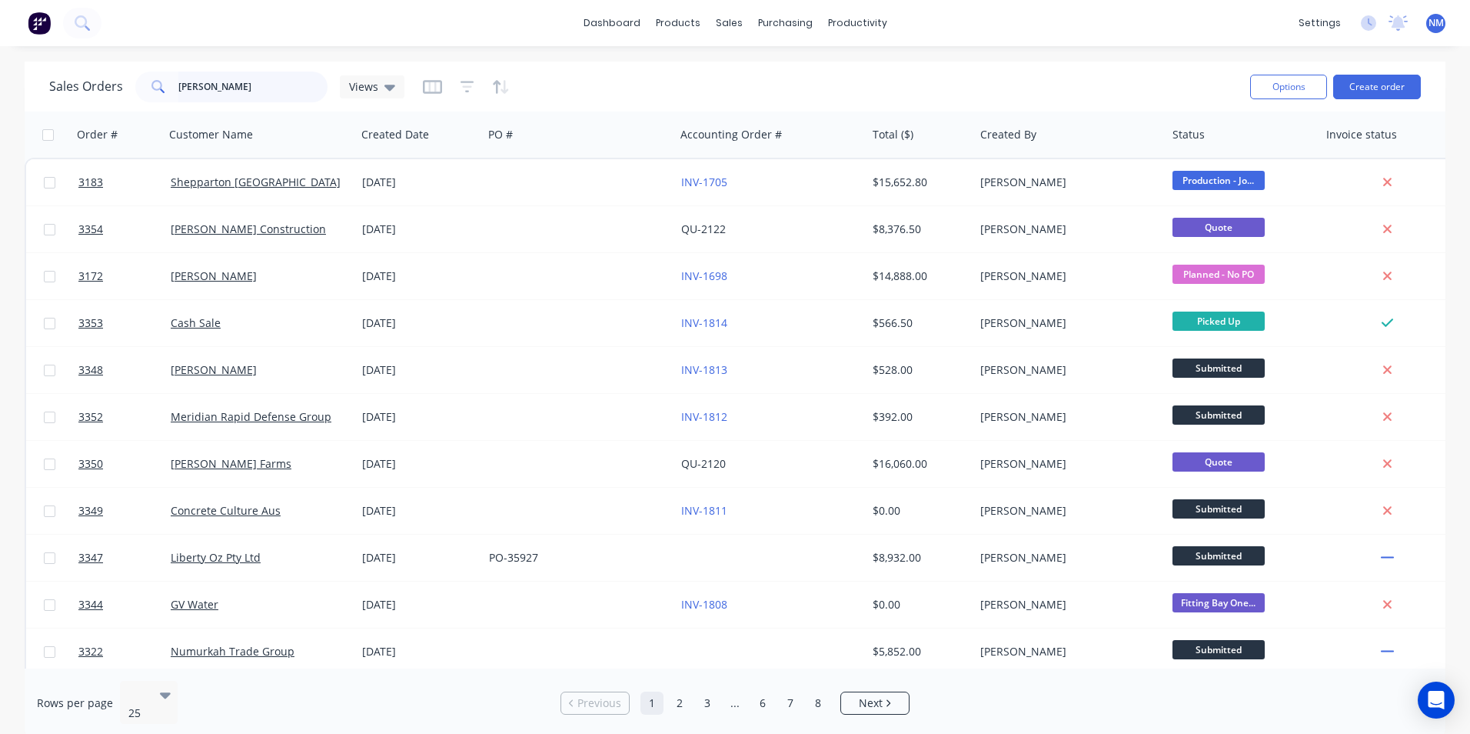
click at [244, 92] on input "[PERSON_NAME]" at bounding box center [253, 87] width 150 height 31
type input "[PERSON_NAME]"
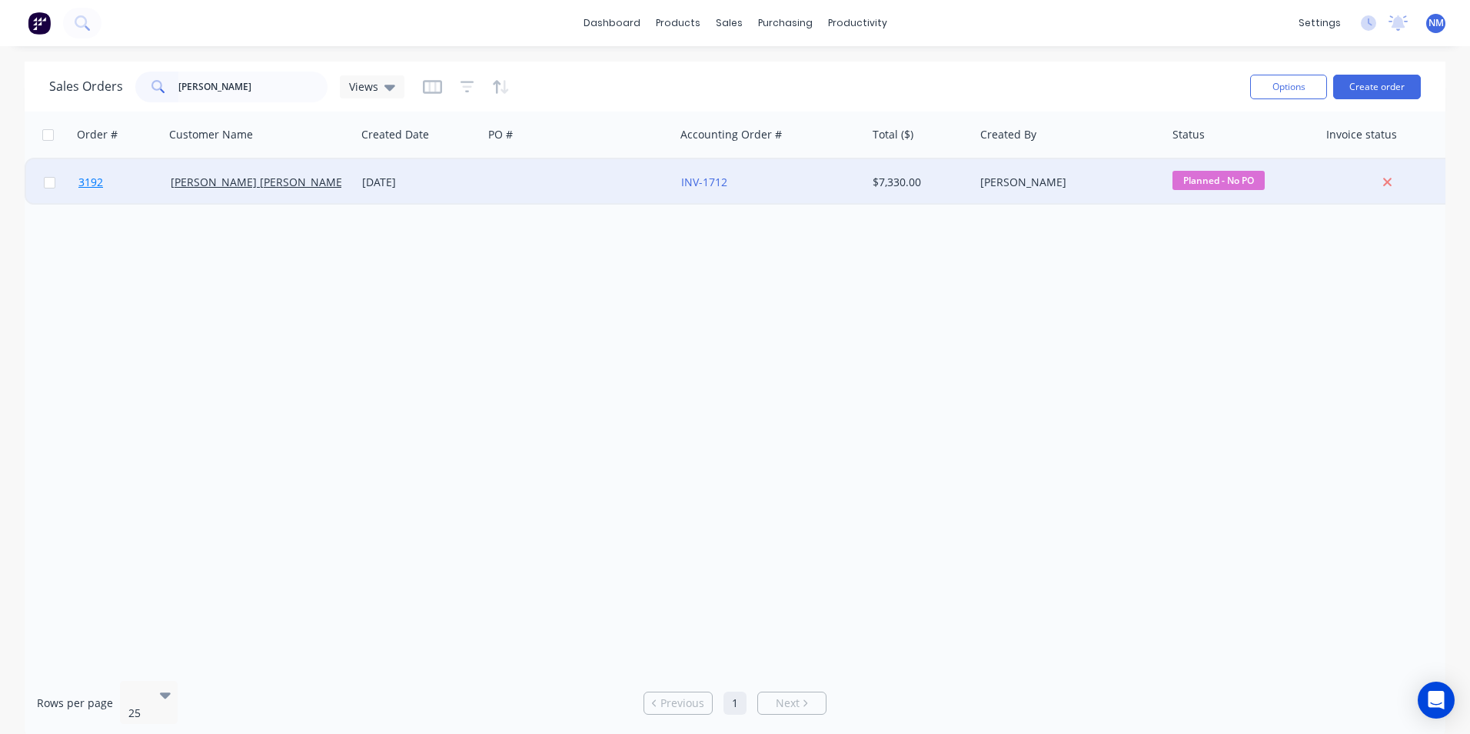
click at [88, 178] on span "3192" at bounding box center [90, 182] width 25 height 15
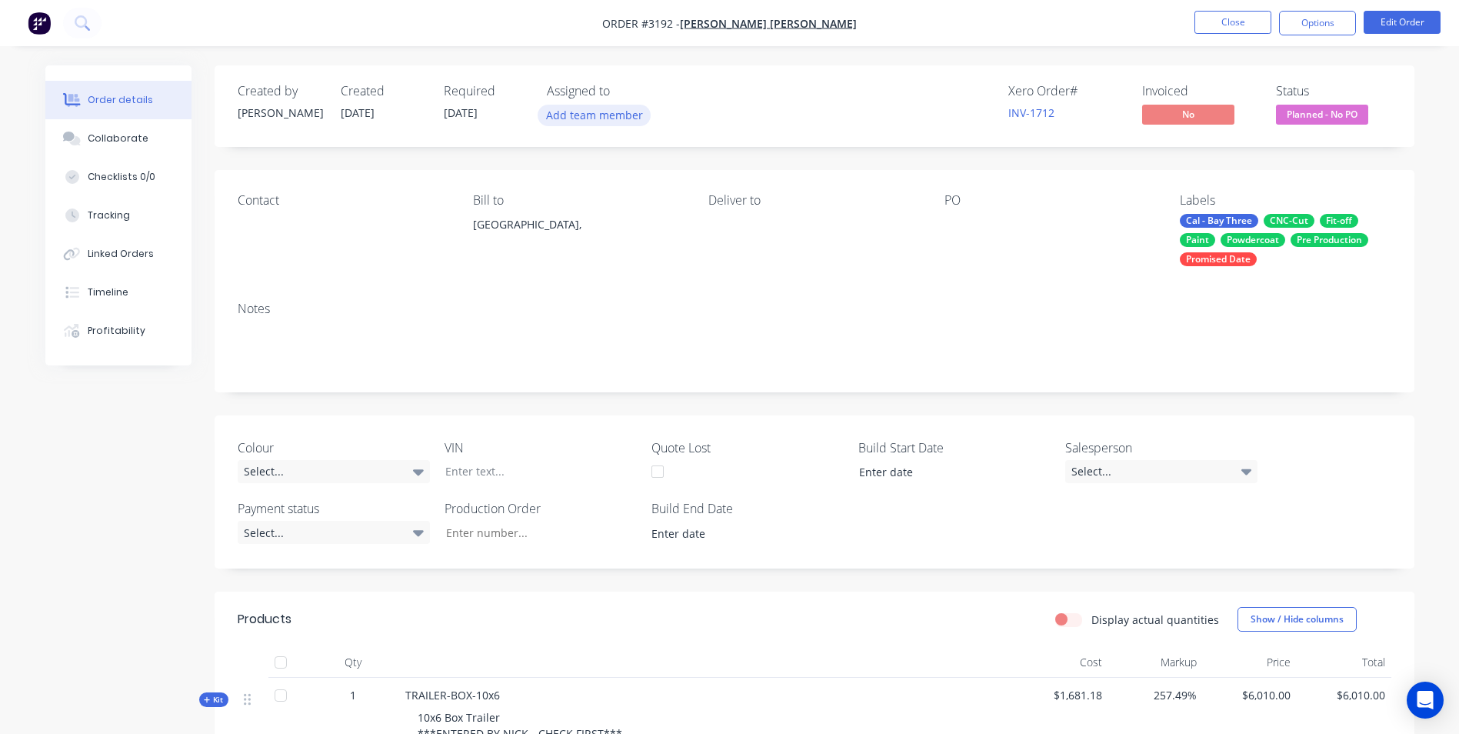
click at [591, 119] on button "Add team member" at bounding box center [594, 115] width 113 height 21
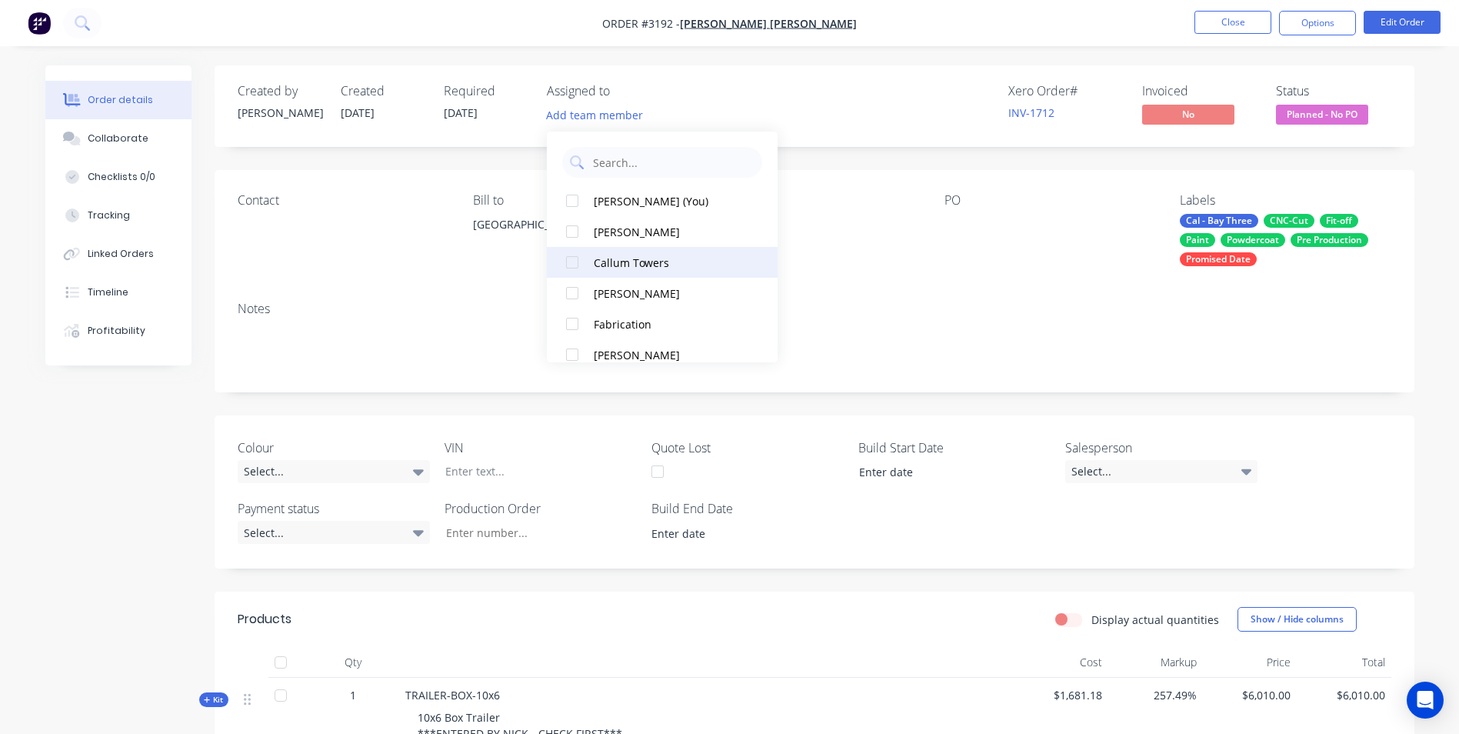
click at [624, 272] on button "Callum Towers" at bounding box center [662, 262] width 231 height 31
click at [912, 278] on div "Contact Bill to [GEOGRAPHIC_DATA], Deliver to PO Labels Cal - Bay Three CNC-Cut…" at bounding box center [815, 229] width 1200 height 119
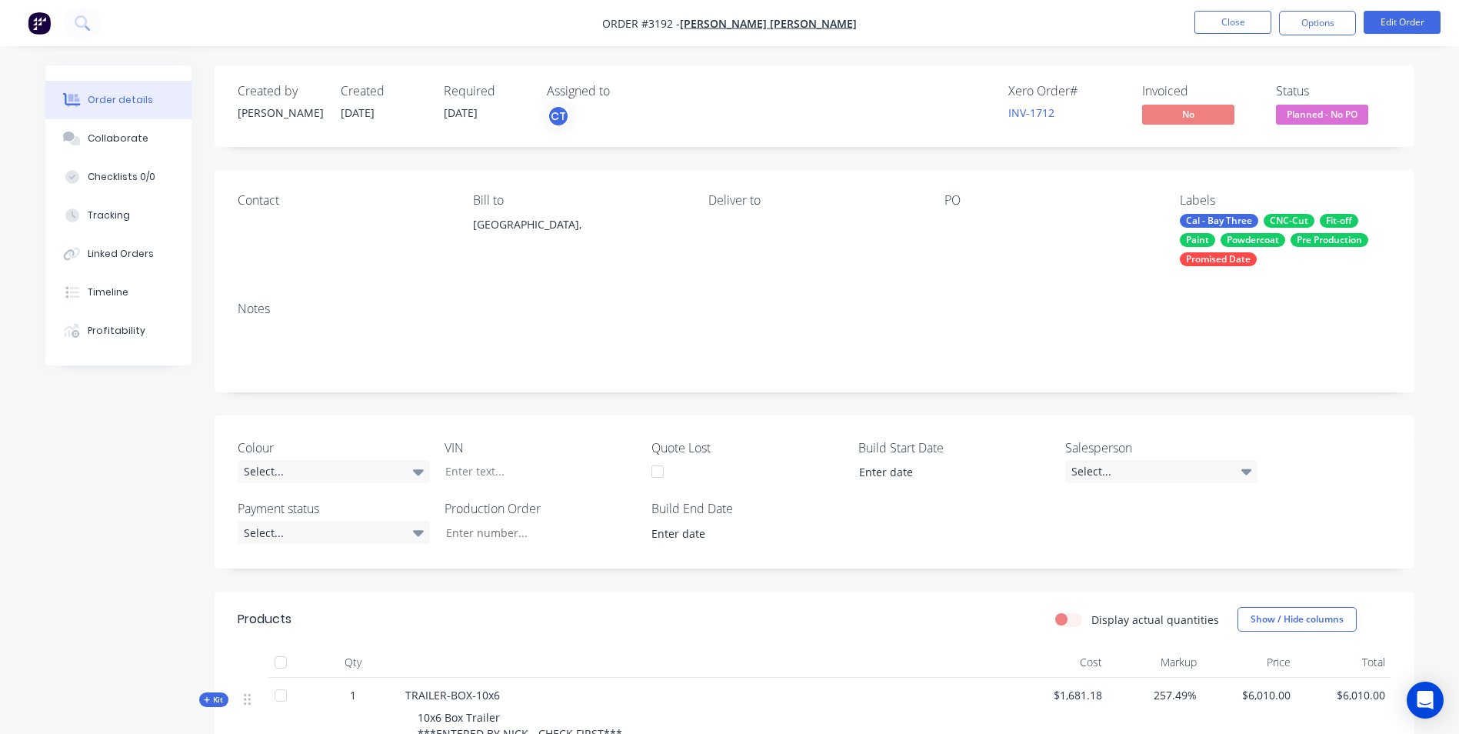
click at [1224, 8] on nav "Order #3192 - [PERSON_NAME] [PERSON_NAME] Close Options Edit Order" at bounding box center [729, 23] width 1459 height 46
click at [1228, 20] on button "Close" at bounding box center [1232, 22] width 77 height 23
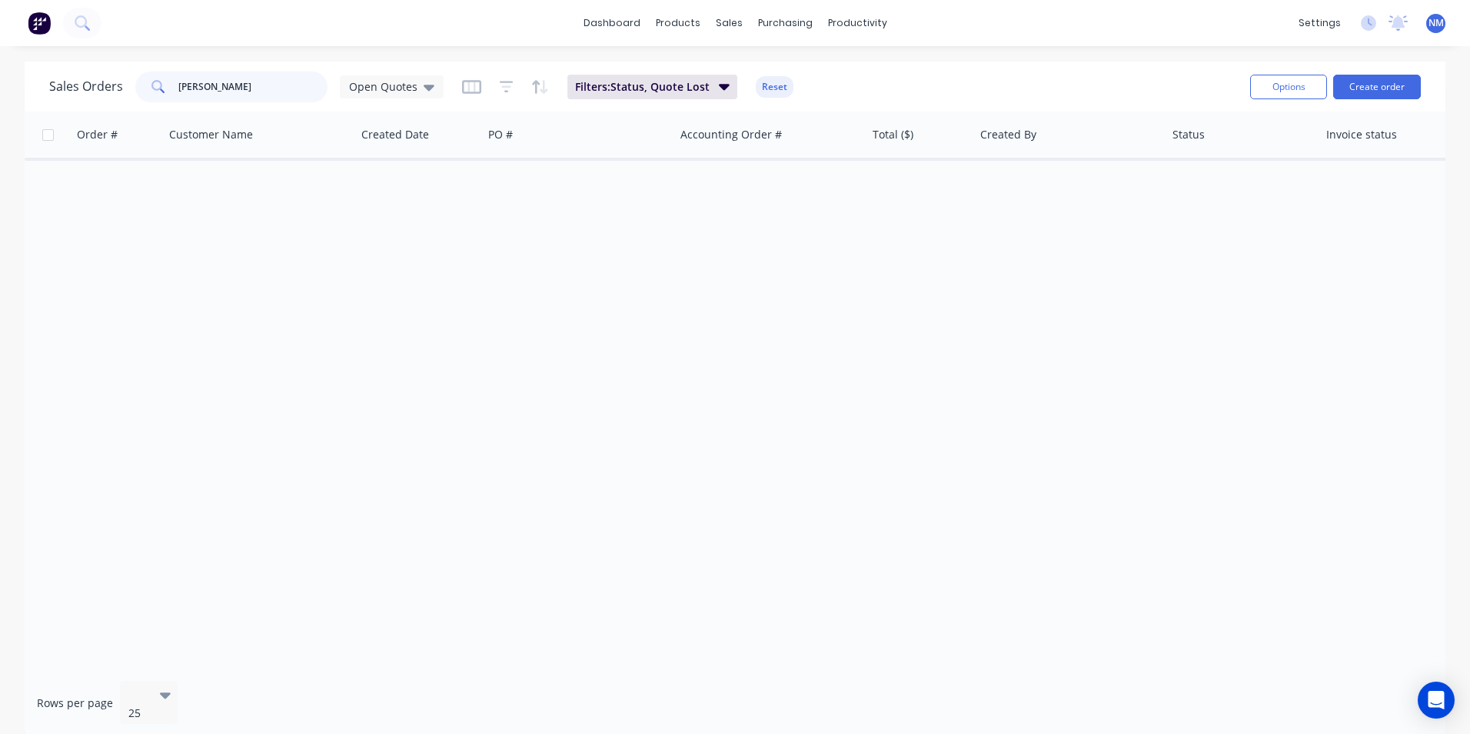
drag, startPoint x: 225, startPoint y: 88, endPoint x: 128, endPoint y: 86, distance: 97.7
click at [133, 88] on div "Sales Orders [PERSON_NAME] Open Quotes" at bounding box center [246, 87] width 395 height 31
click at [402, 86] on span "Open Quotes" at bounding box center [383, 86] width 68 height 16
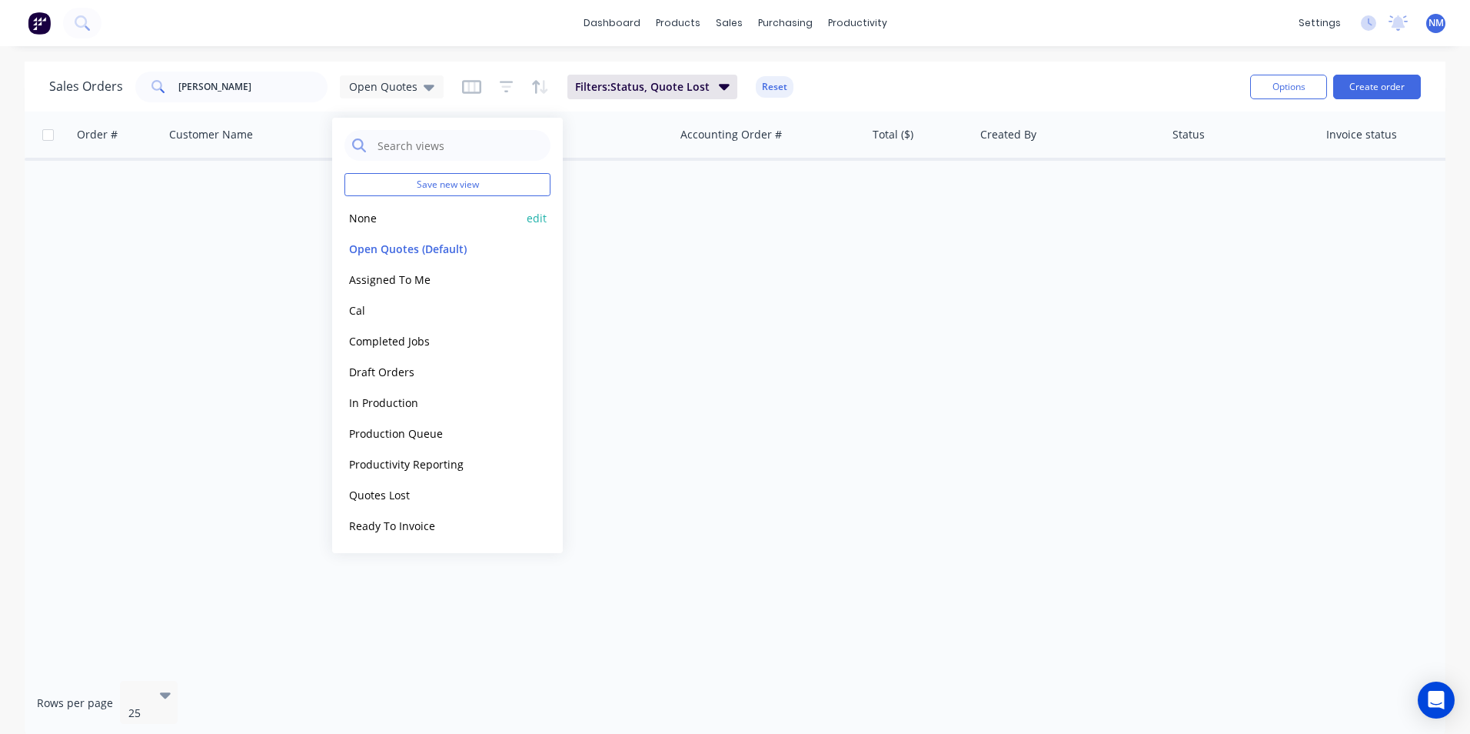
click at [355, 215] on button "None" at bounding box center [432, 218] width 175 height 18
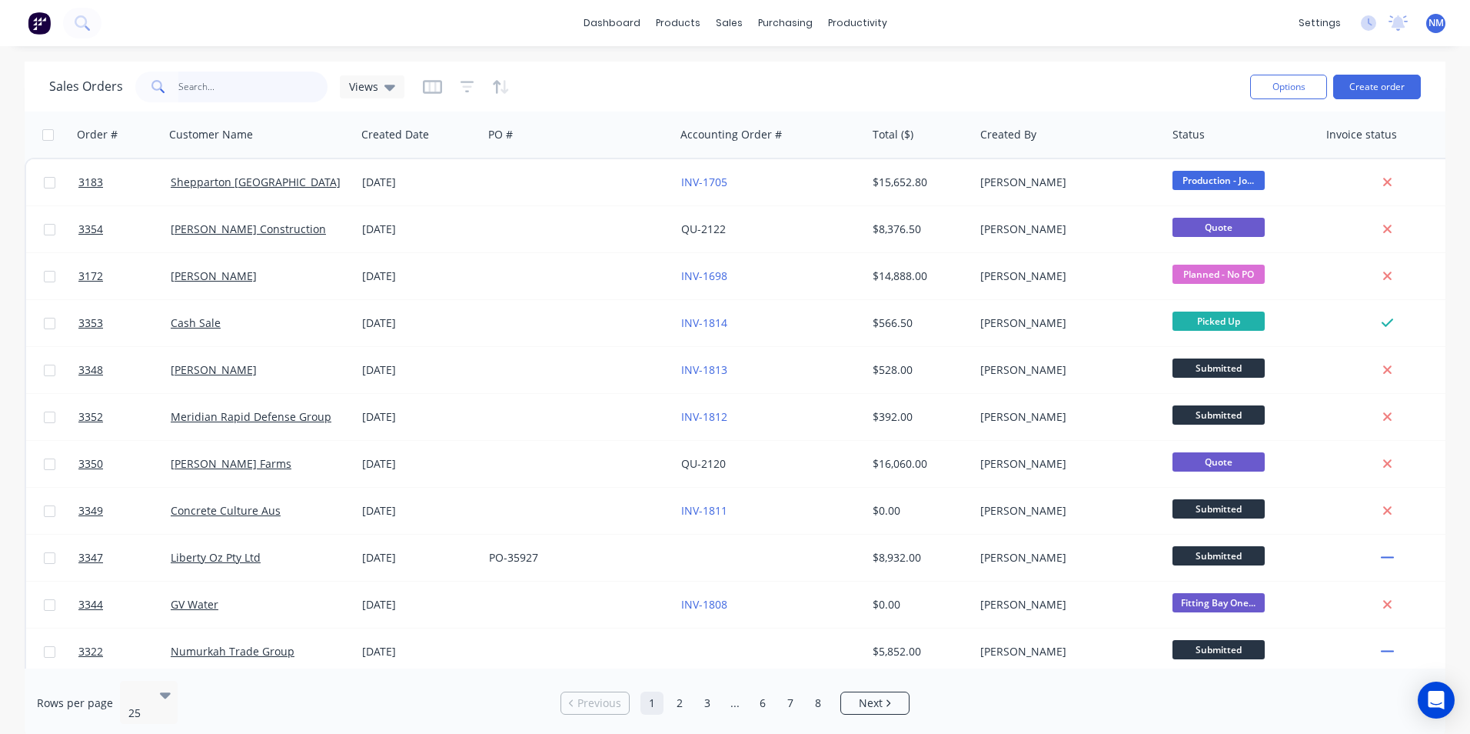
drag, startPoint x: 232, startPoint y: 86, endPoint x: 94, endPoint y: 95, distance: 138.7
click at [94, 95] on div "Sales Orders [PERSON_NAME] Views" at bounding box center [226, 87] width 355 height 31
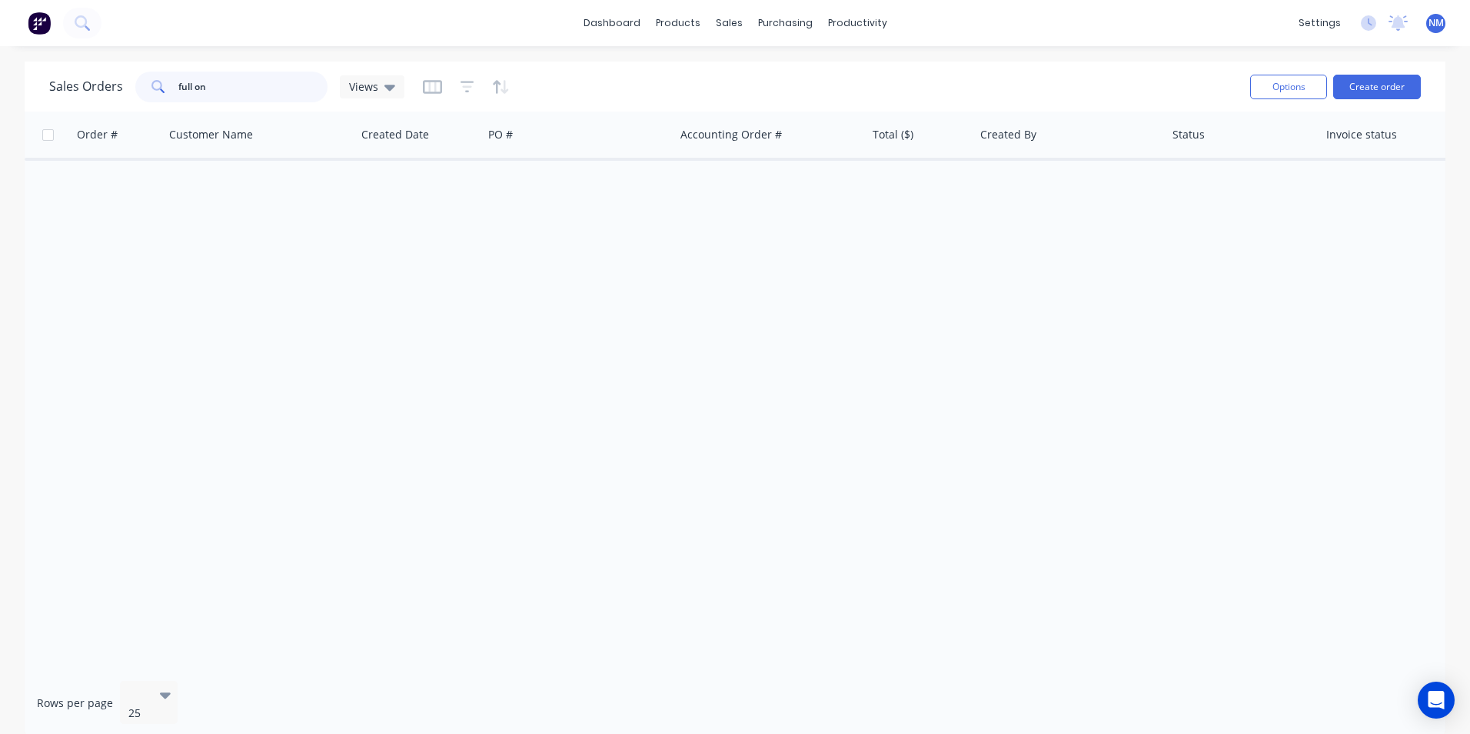
drag, startPoint x: 220, startPoint y: 89, endPoint x: -3, endPoint y: 122, distance: 225.3
click at [0, 122] on html "dashboard products sales purchasing productivity dashboard products Product Cat…" at bounding box center [735, 367] width 1470 height 734
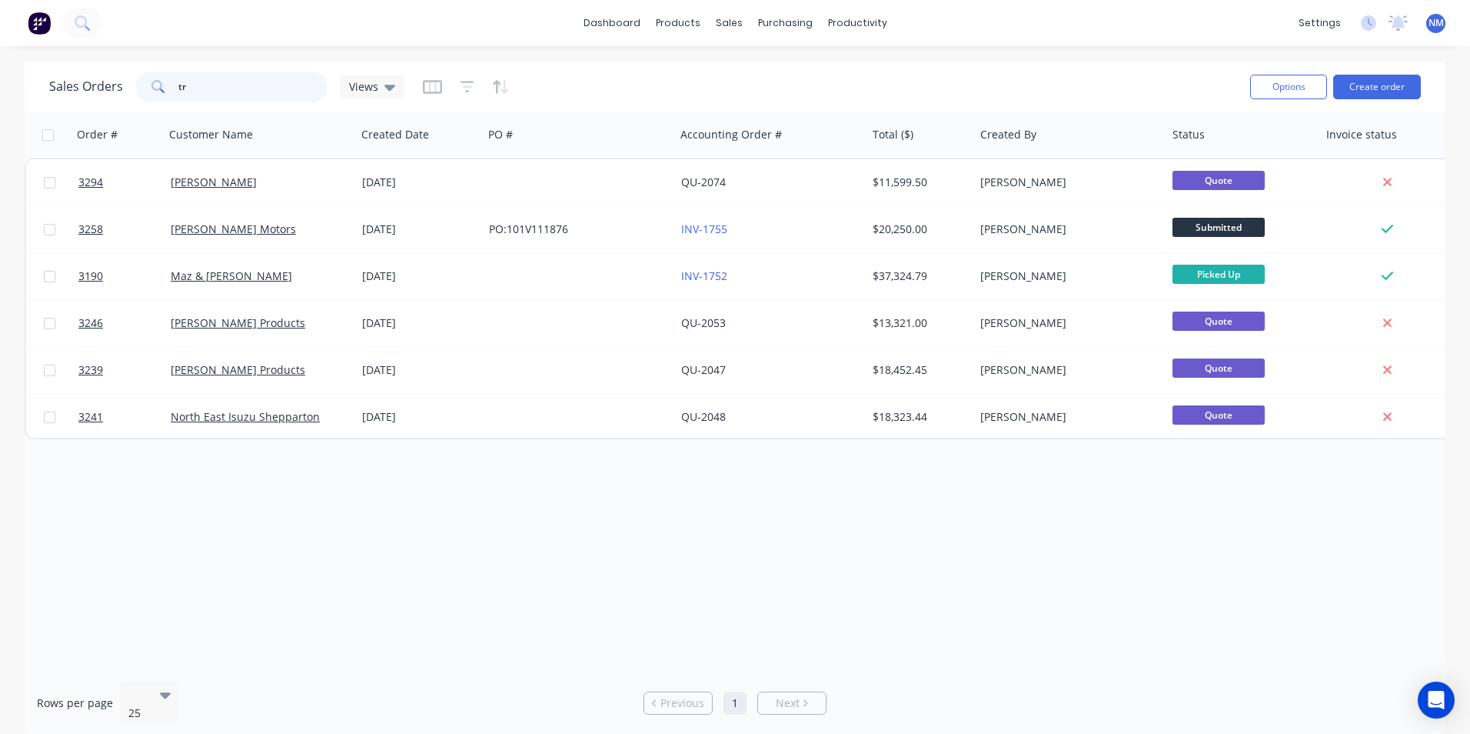
type input "t"
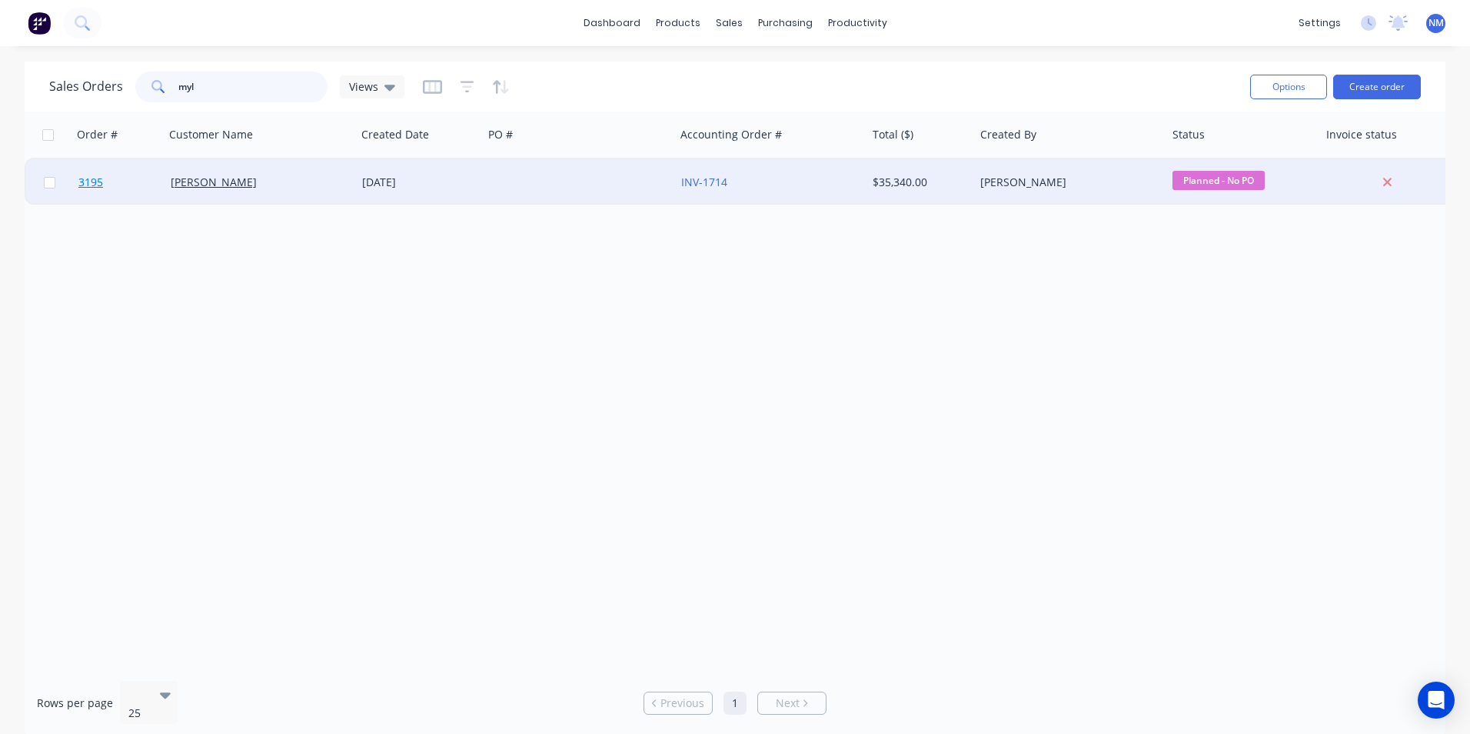
type input "myl"
click at [88, 184] on span "3195" at bounding box center [90, 182] width 25 height 15
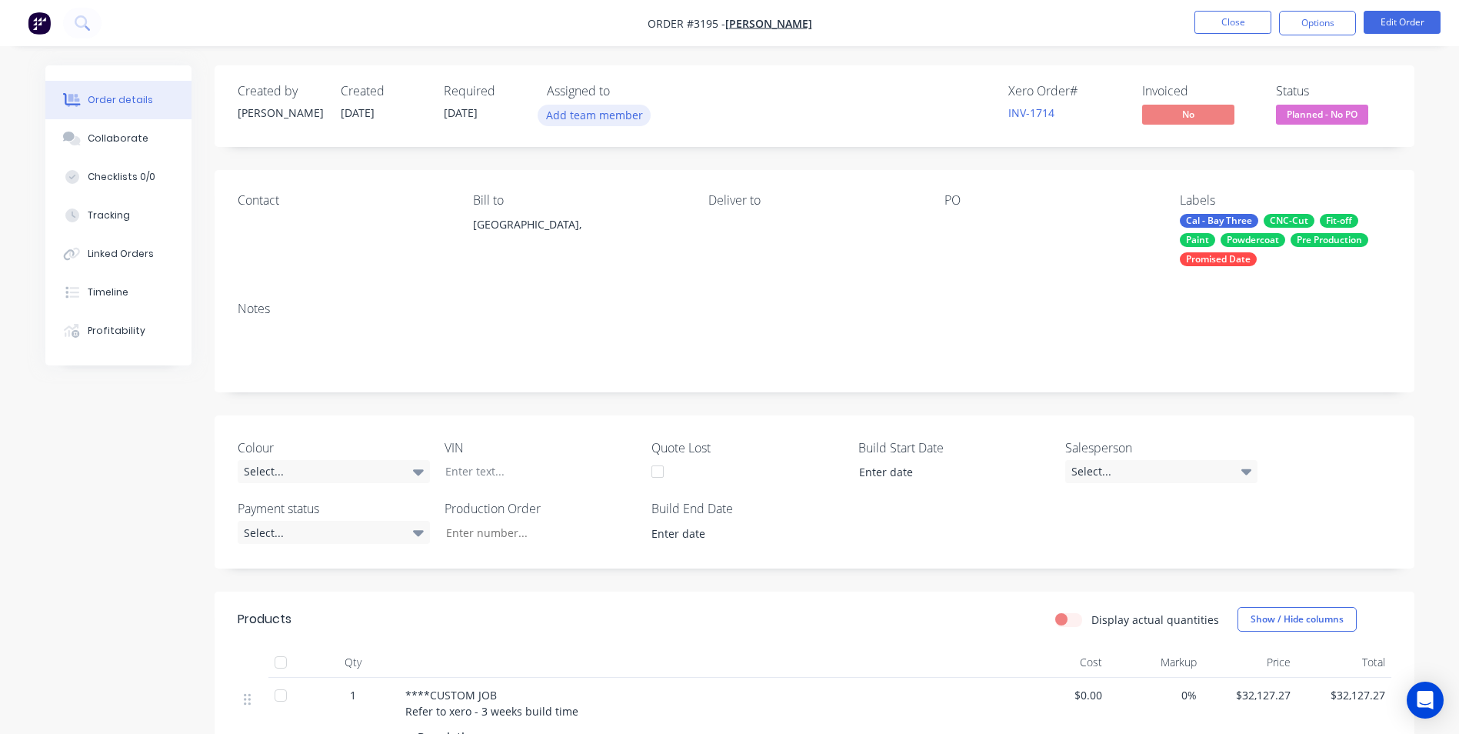
click at [627, 111] on button "Add team member" at bounding box center [594, 115] width 113 height 21
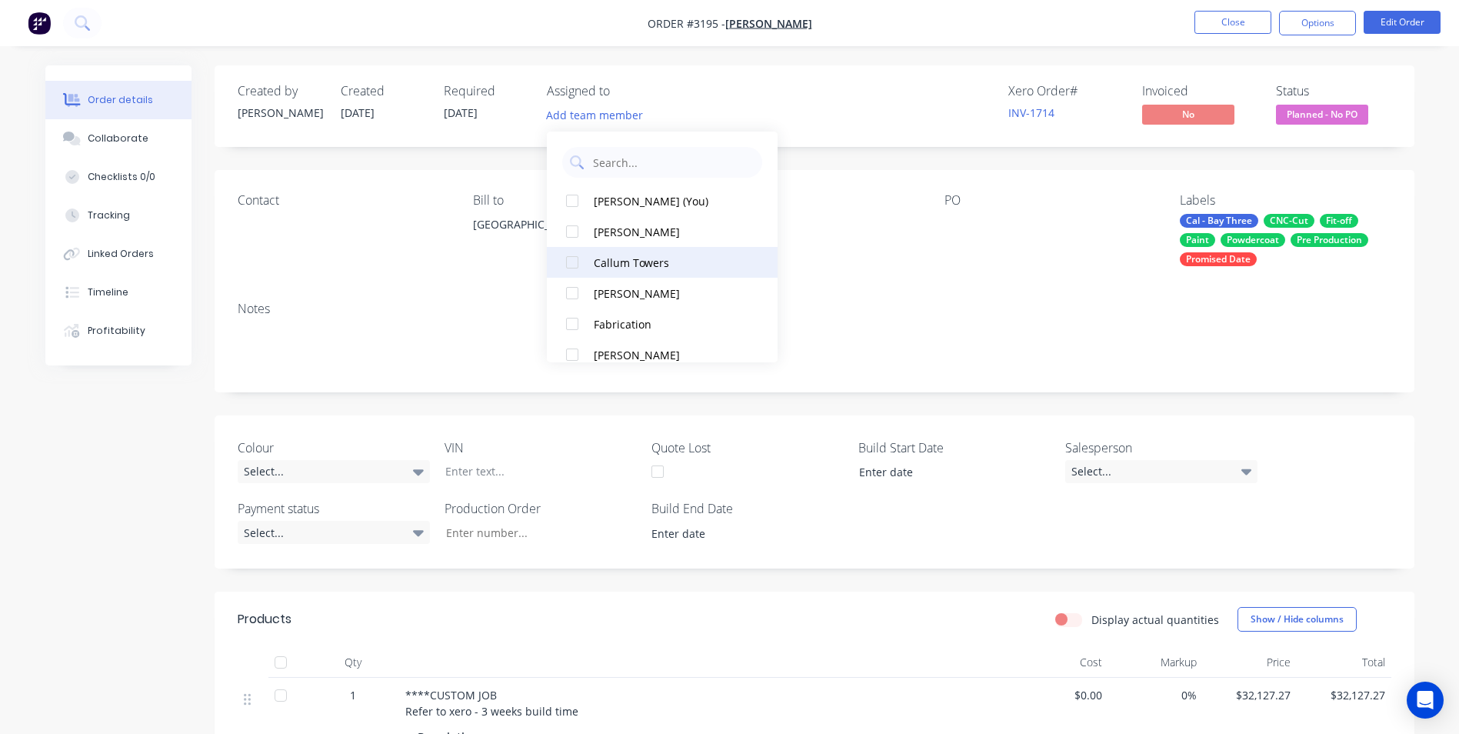
click at [622, 265] on div "Callum Towers" at bounding box center [671, 263] width 154 height 16
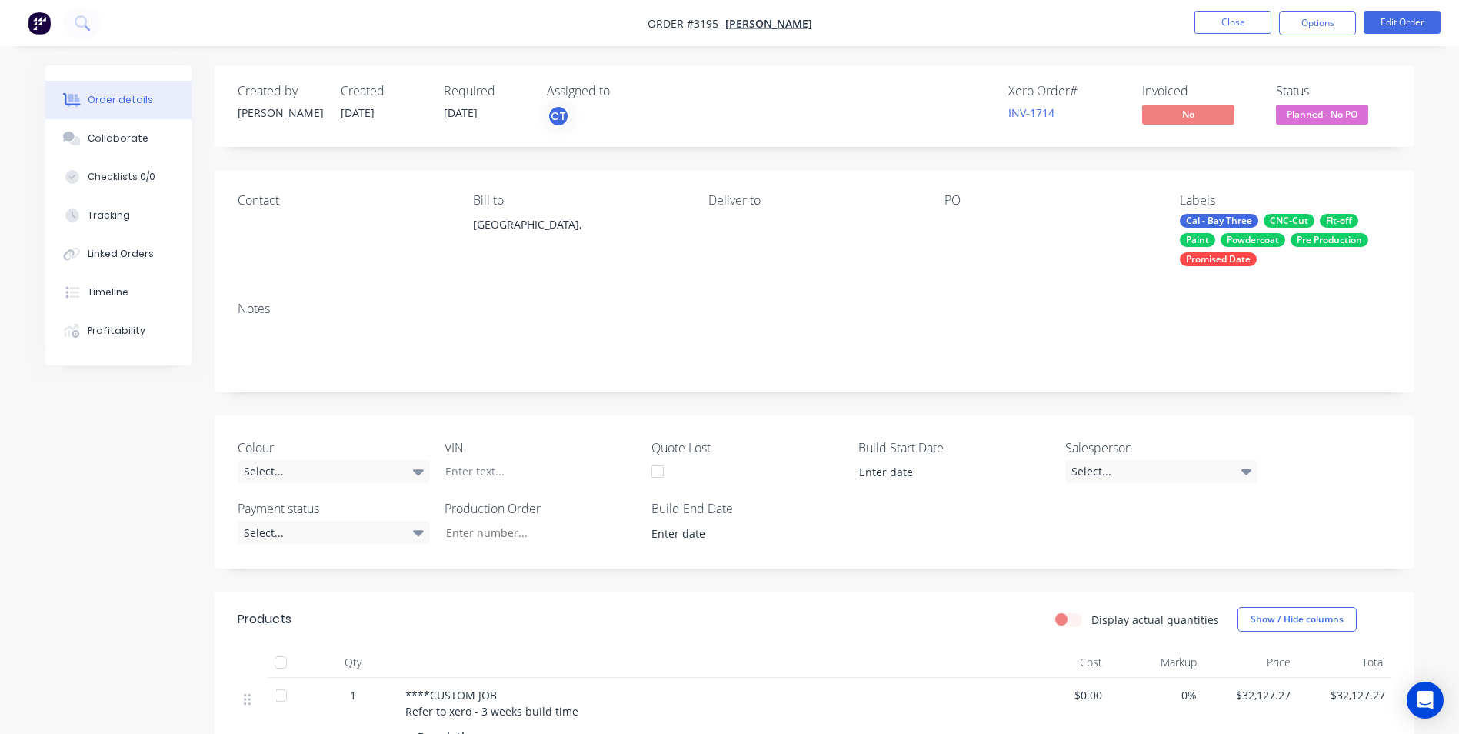
click at [845, 105] on div "Xero Order # INV-1714 Invoiced No Status Planned - No PO" at bounding box center [1046, 106] width 691 height 45
click at [1203, 15] on button "Close" at bounding box center [1232, 22] width 77 height 23
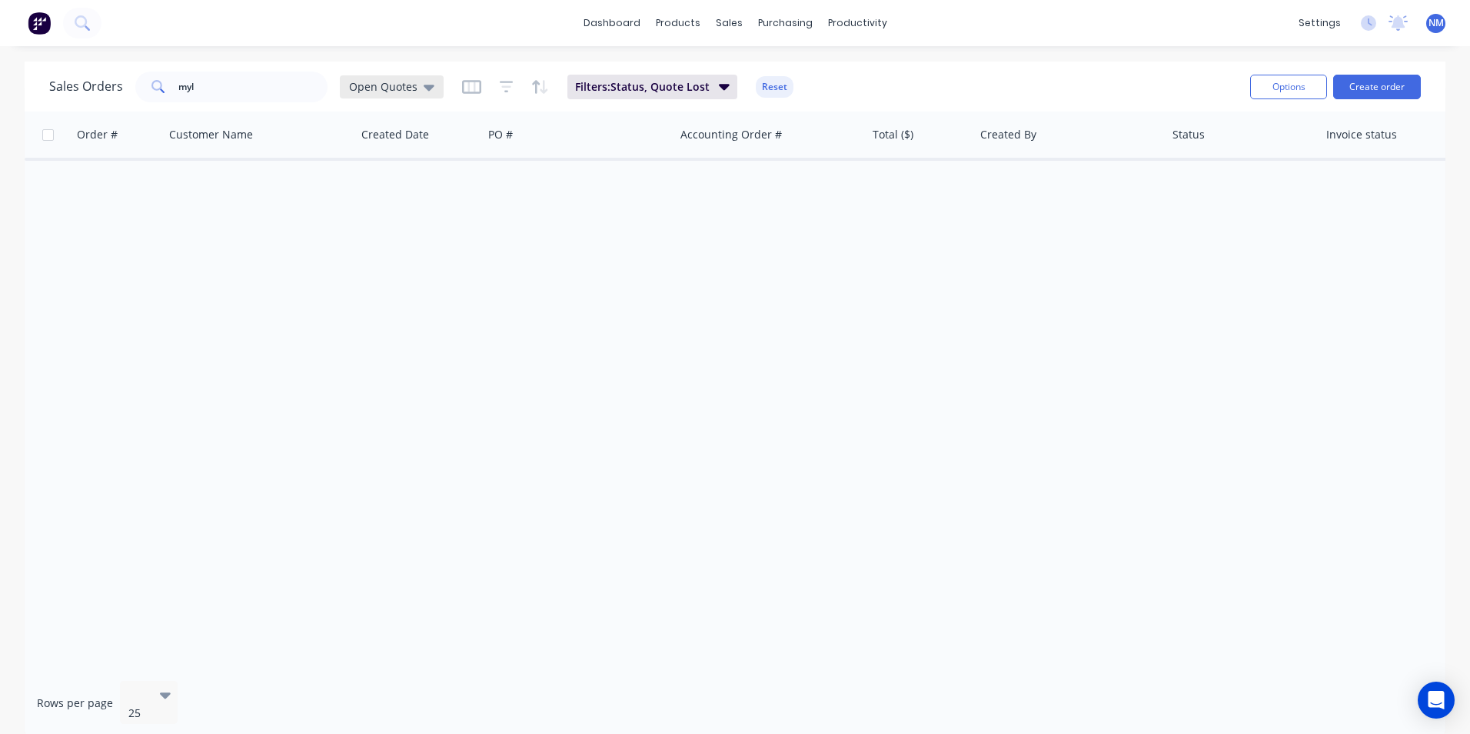
click at [383, 95] on div "Open Quotes" at bounding box center [392, 86] width 104 height 23
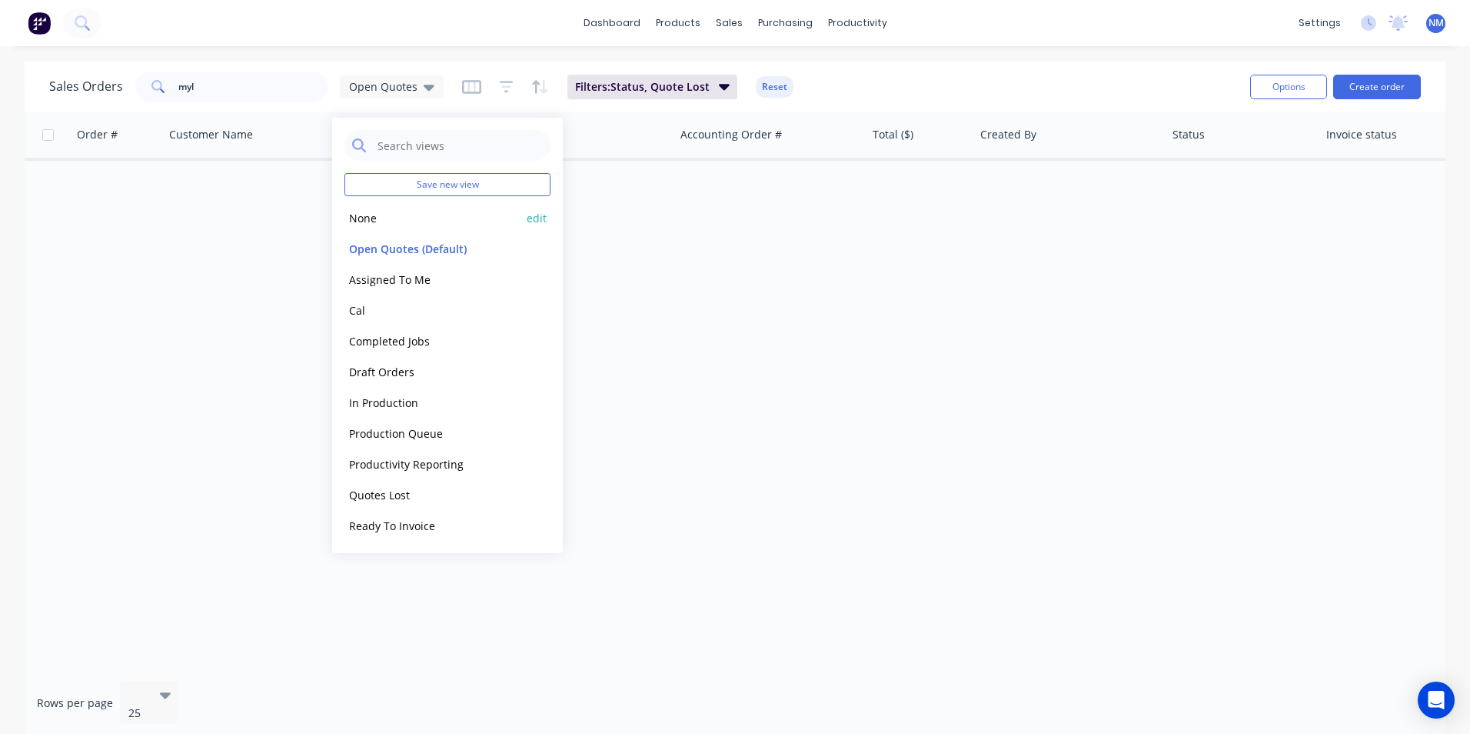
click at [373, 216] on button "None" at bounding box center [432, 218] width 175 height 18
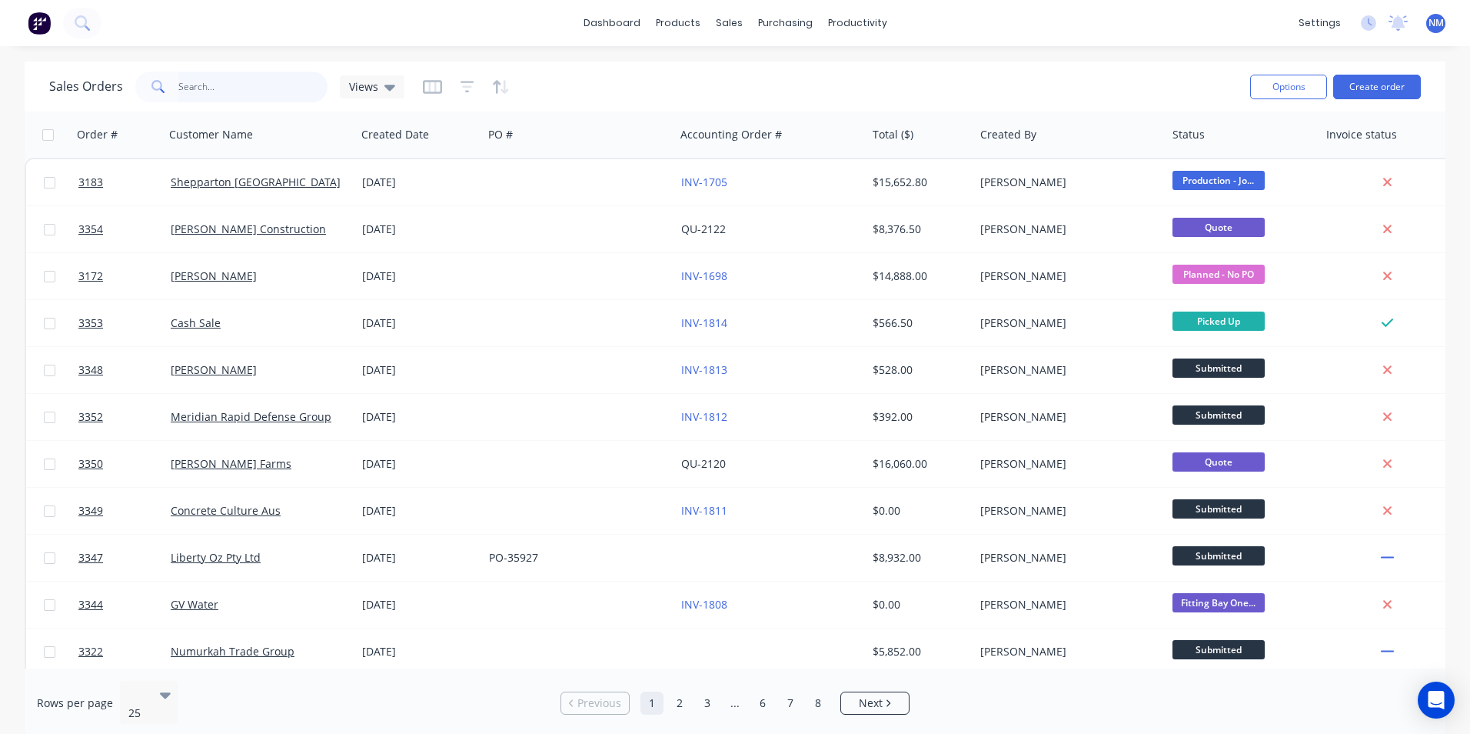
drag, startPoint x: 203, startPoint y: 84, endPoint x: 45, endPoint y: 94, distance: 158.7
click at [45, 94] on div "Sales Orders myl Views Options Create order" at bounding box center [735, 87] width 1421 height 50
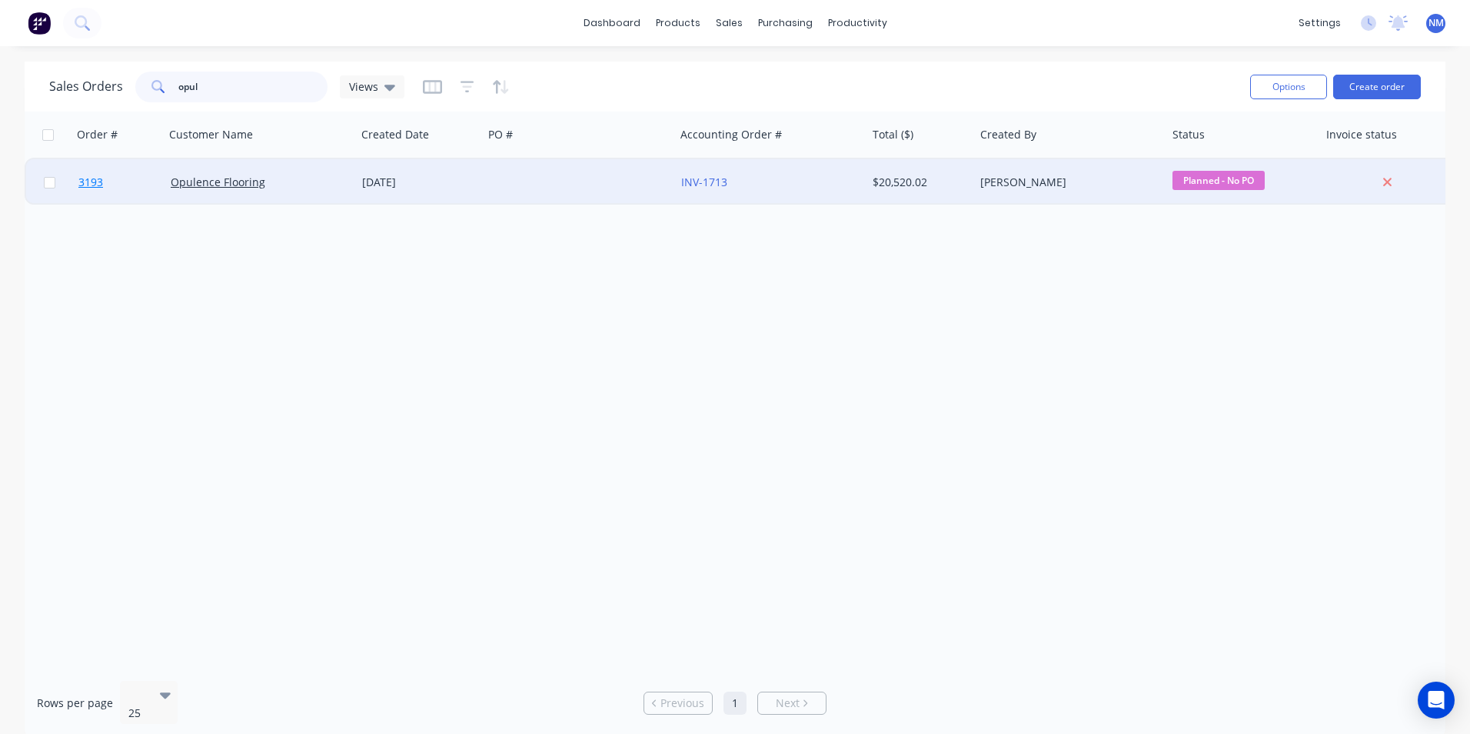
type input "opul"
click at [91, 183] on span "3193" at bounding box center [90, 182] width 25 height 15
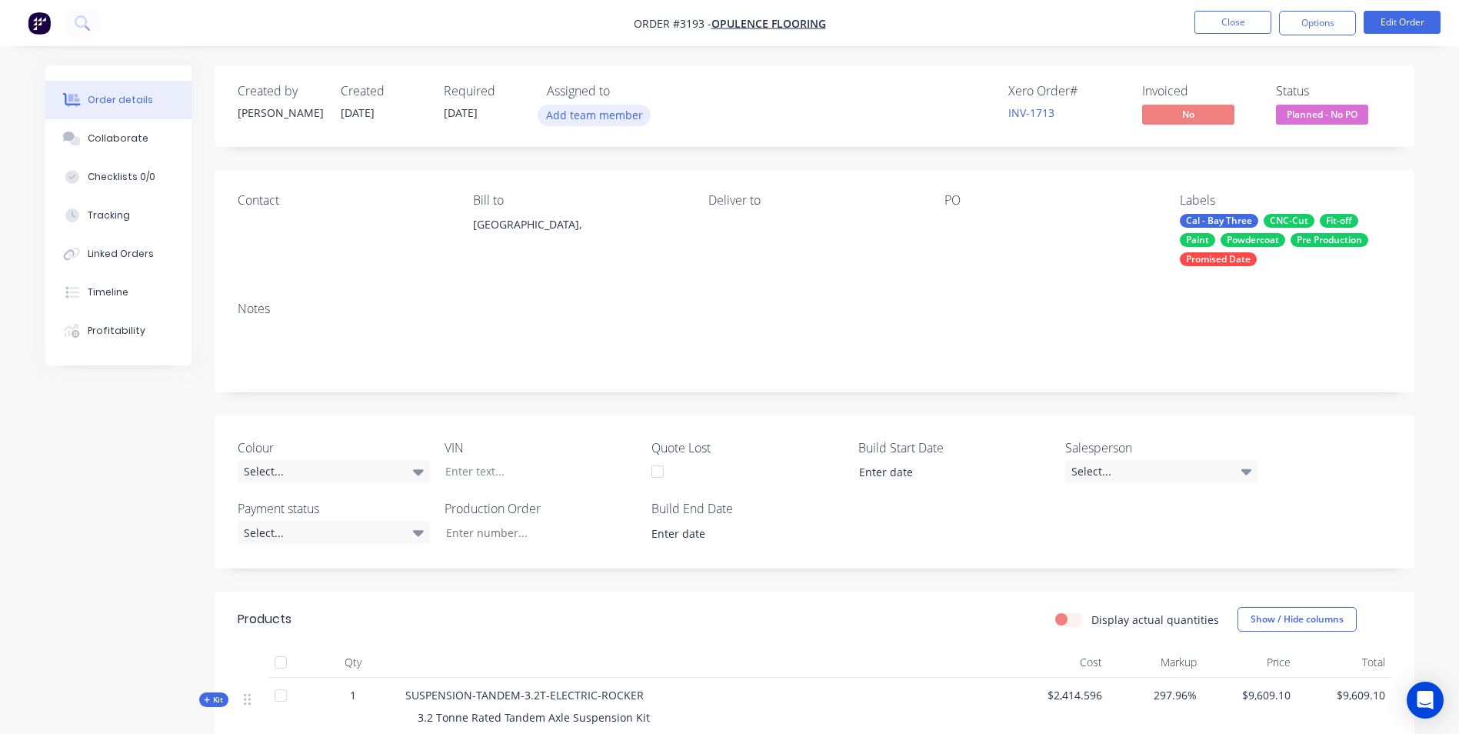
click at [581, 122] on button "Add team member" at bounding box center [594, 115] width 113 height 21
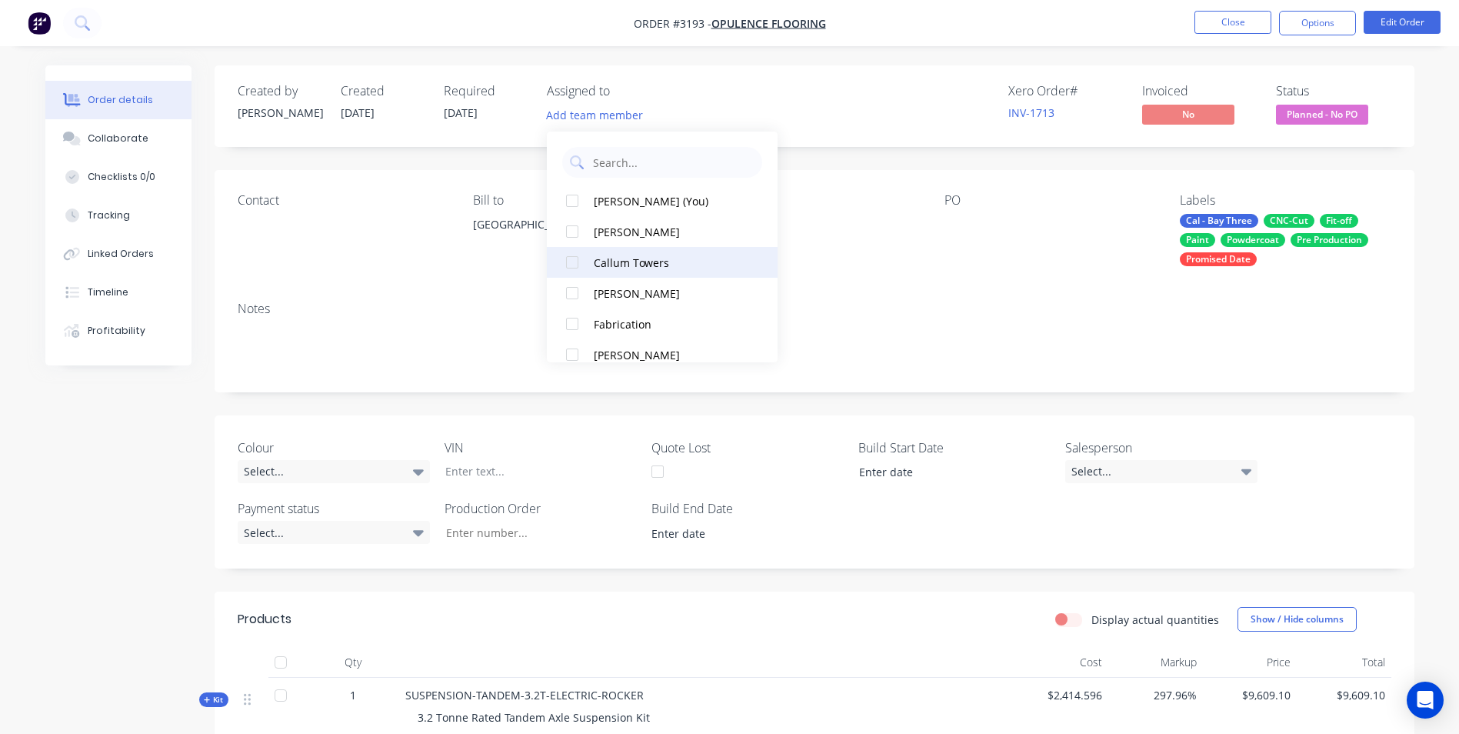
click at [648, 260] on div "Callum Towers" at bounding box center [671, 263] width 154 height 16
click at [921, 269] on div "Contact Bill to [GEOGRAPHIC_DATA], Deliver to PO Labels Cal - Bay Three CNC-Cut…" at bounding box center [815, 229] width 1200 height 119
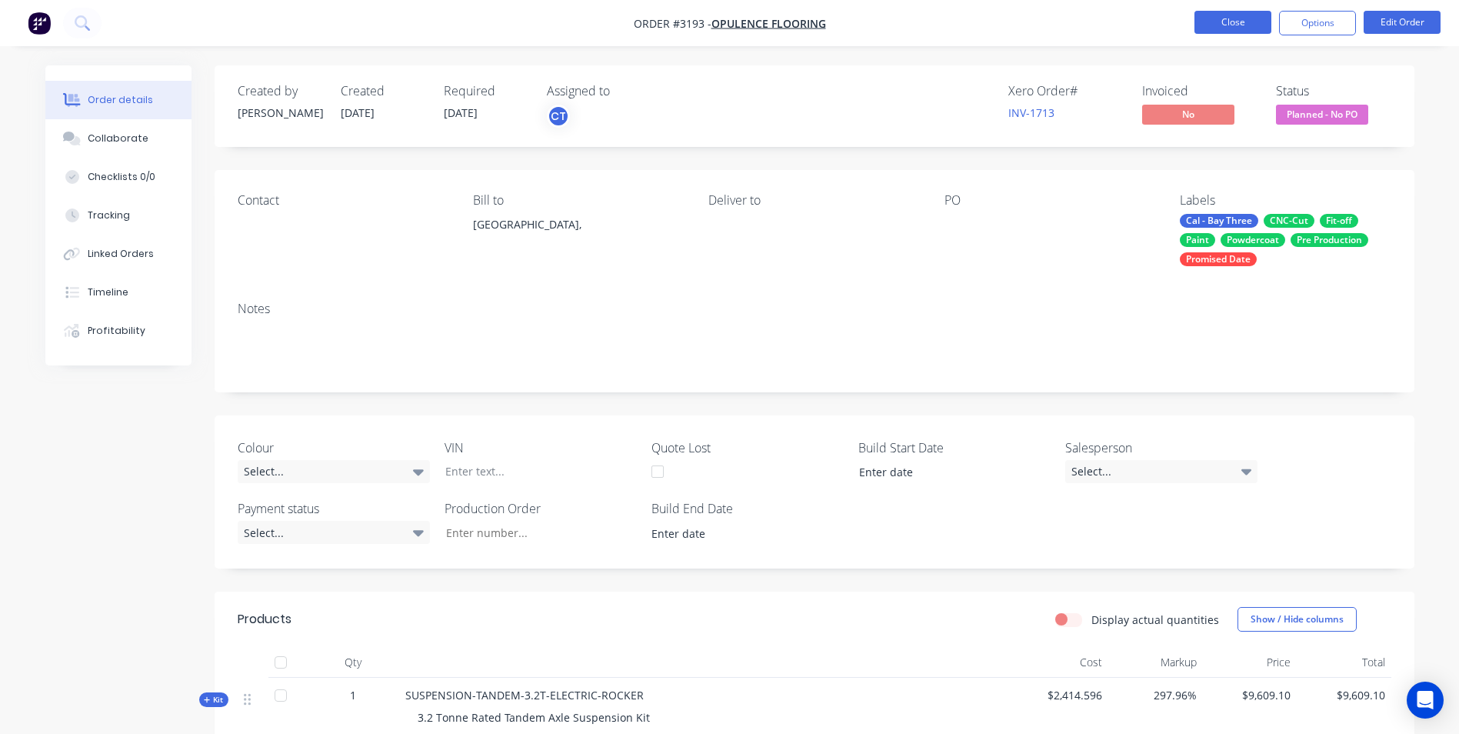
click at [1232, 16] on button "Close" at bounding box center [1232, 22] width 77 height 23
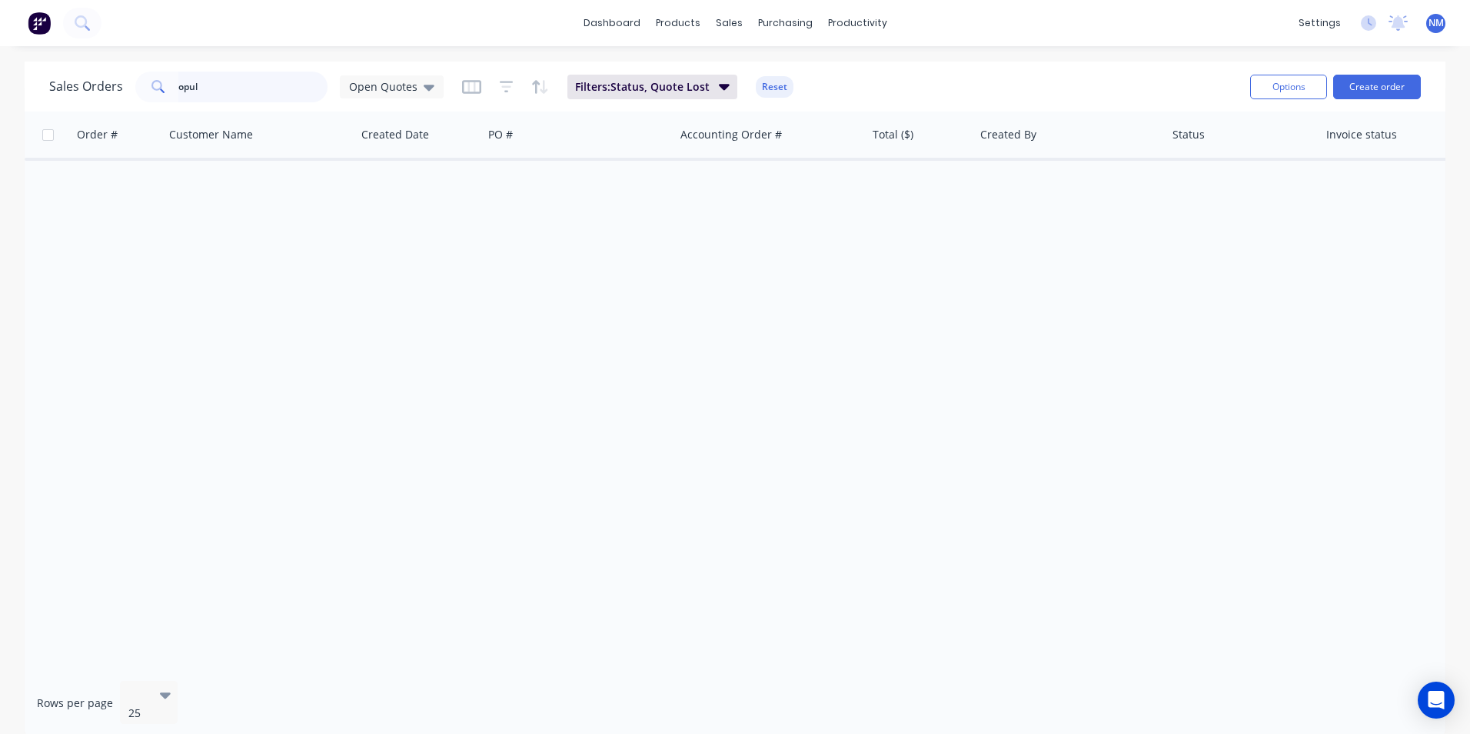
click at [53, 95] on div "Sales Orders opul Open Quotes" at bounding box center [246, 87] width 395 height 31
click at [401, 88] on span "Open Quotes" at bounding box center [383, 86] width 68 height 16
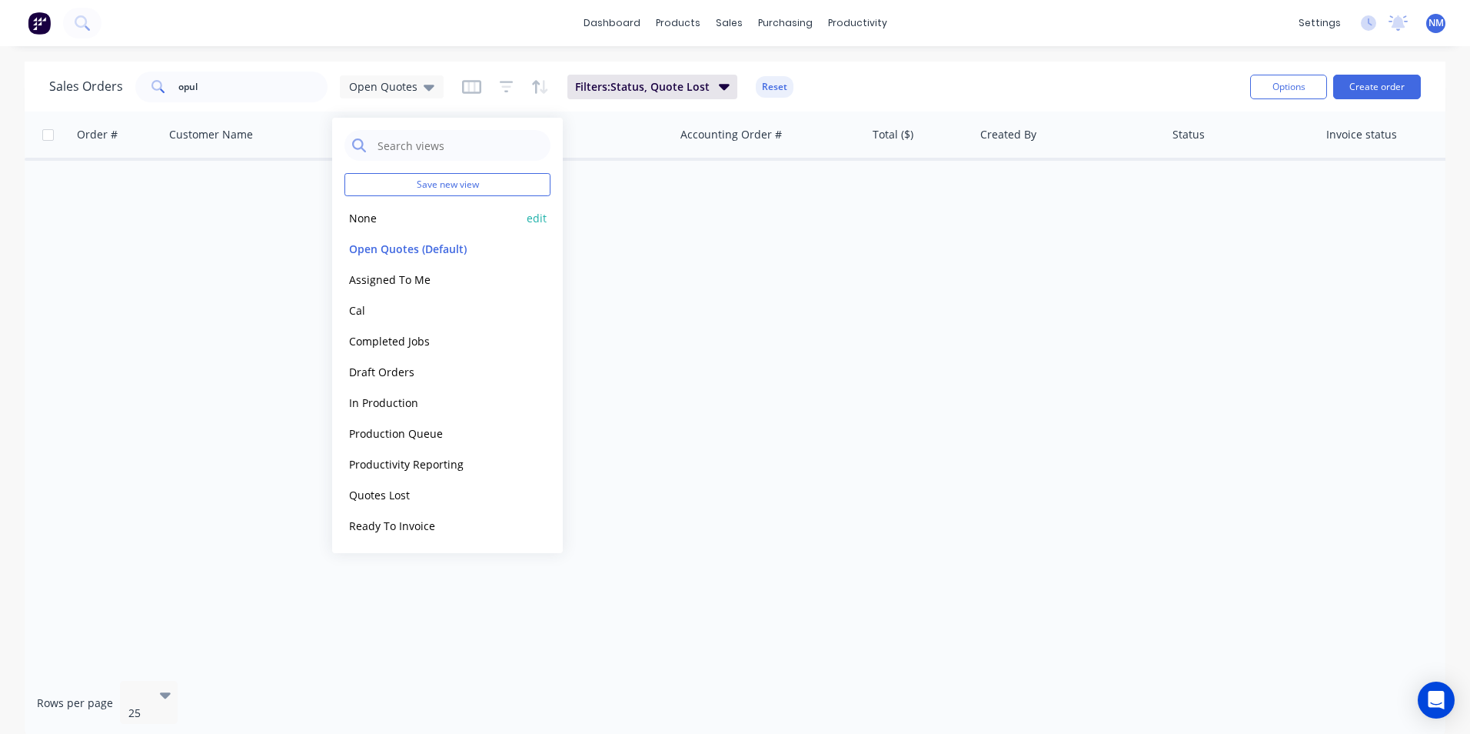
click at [373, 218] on button "None" at bounding box center [432, 218] width 175 height 18
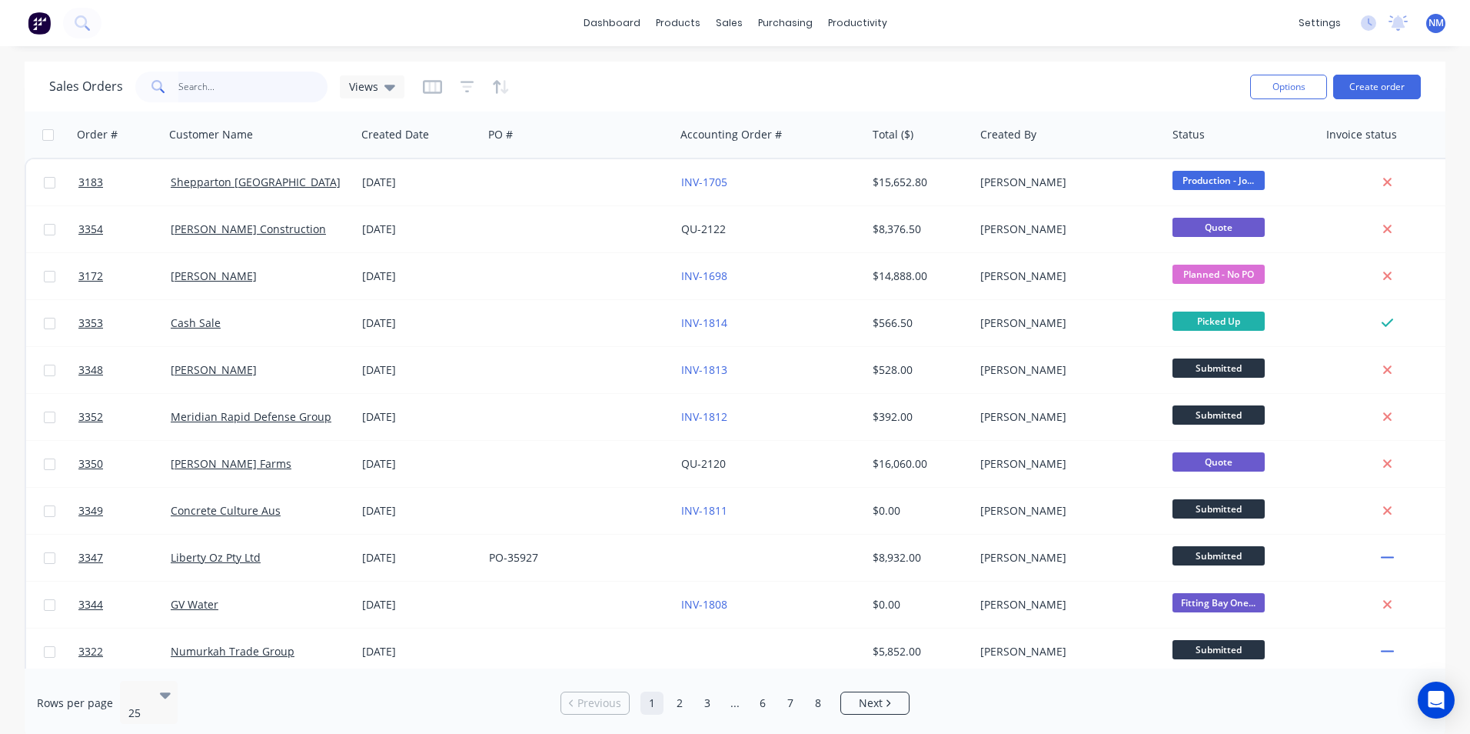
click at [0, 98] on html "dashboard products sales purchasing productivity dashboard products Product Cat…" at bounding box center [735, 367] width 1470 height 734
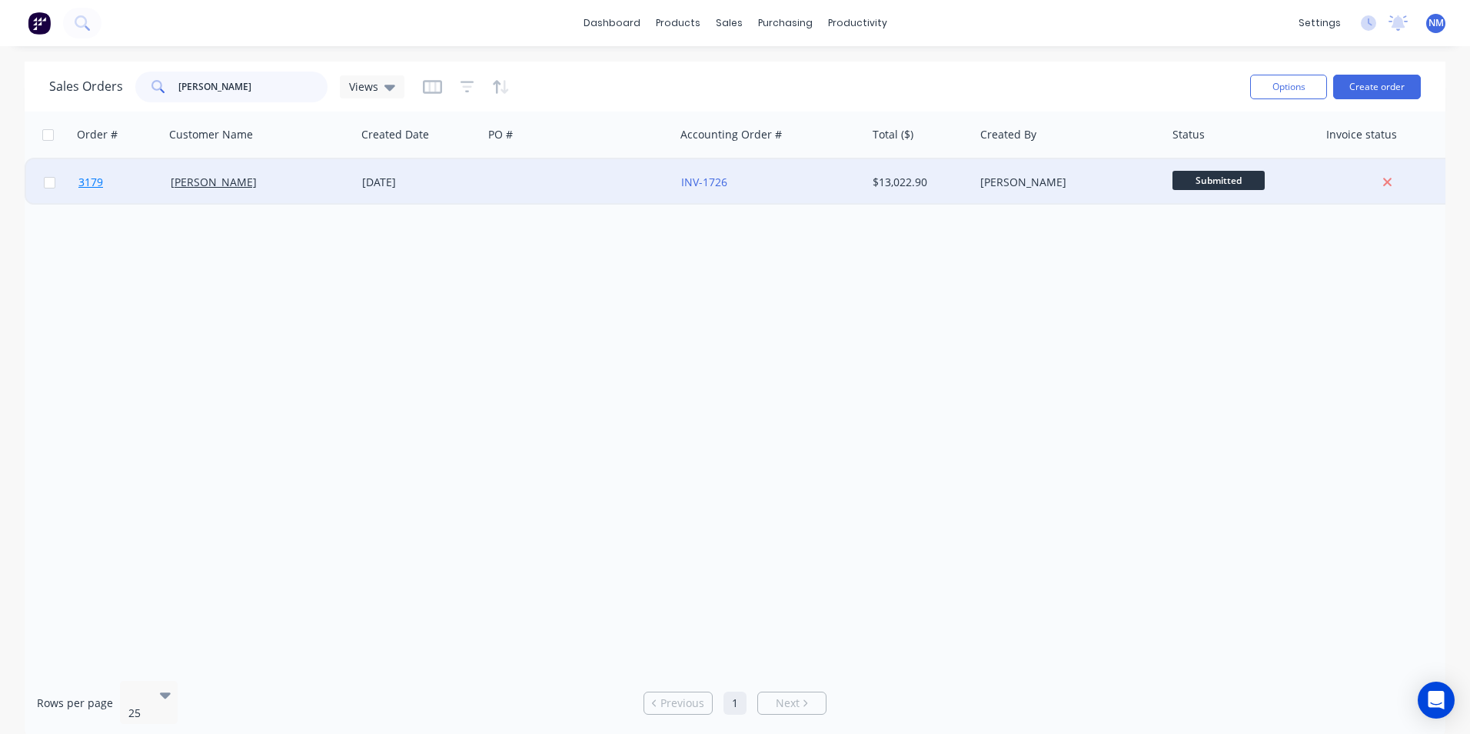
type input "[PERSON_NAME]"
click at [95, 185] on span "3179" at bounding box center [90, 182] width 25 height 15
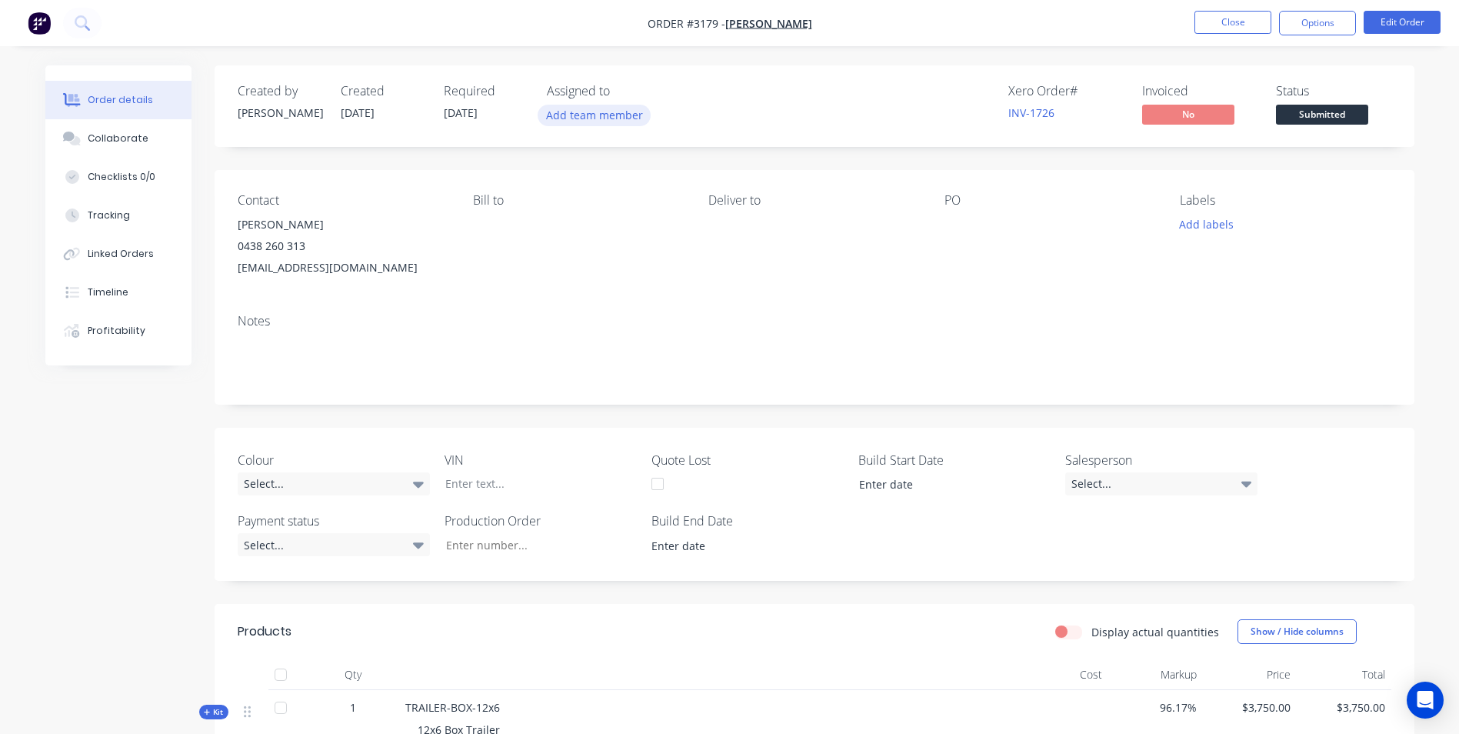
click at [589, 114] on button "Add team member" at bounding box center [594, 115] width 113 height 21
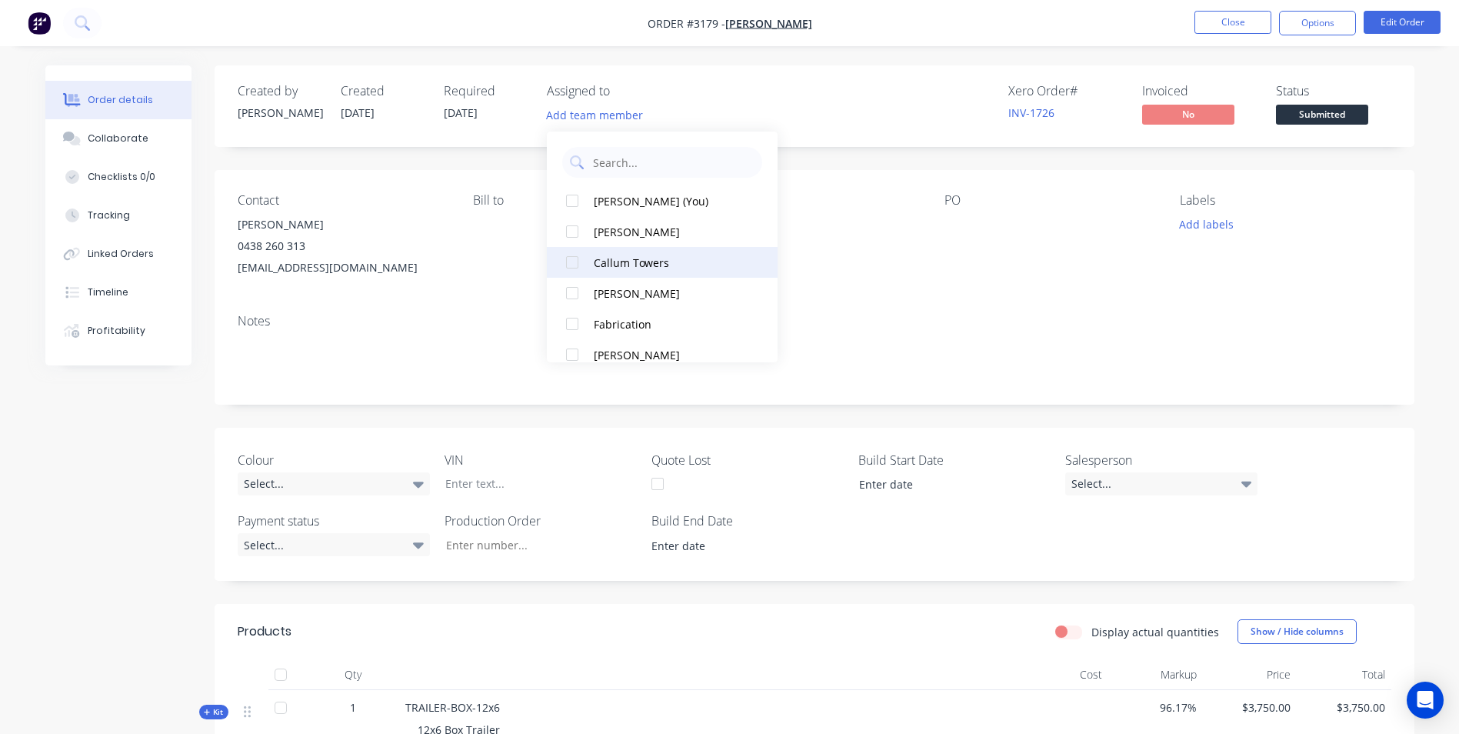
click at [641, 265] on div "Callum Towers" at bounding box center [671, 263] width 154 height 16
click at [826, 120] on div "Xero Order # INV-1726 Invoiced No Status Submitted" at bounding box center [1046, 106] width 691 height 45
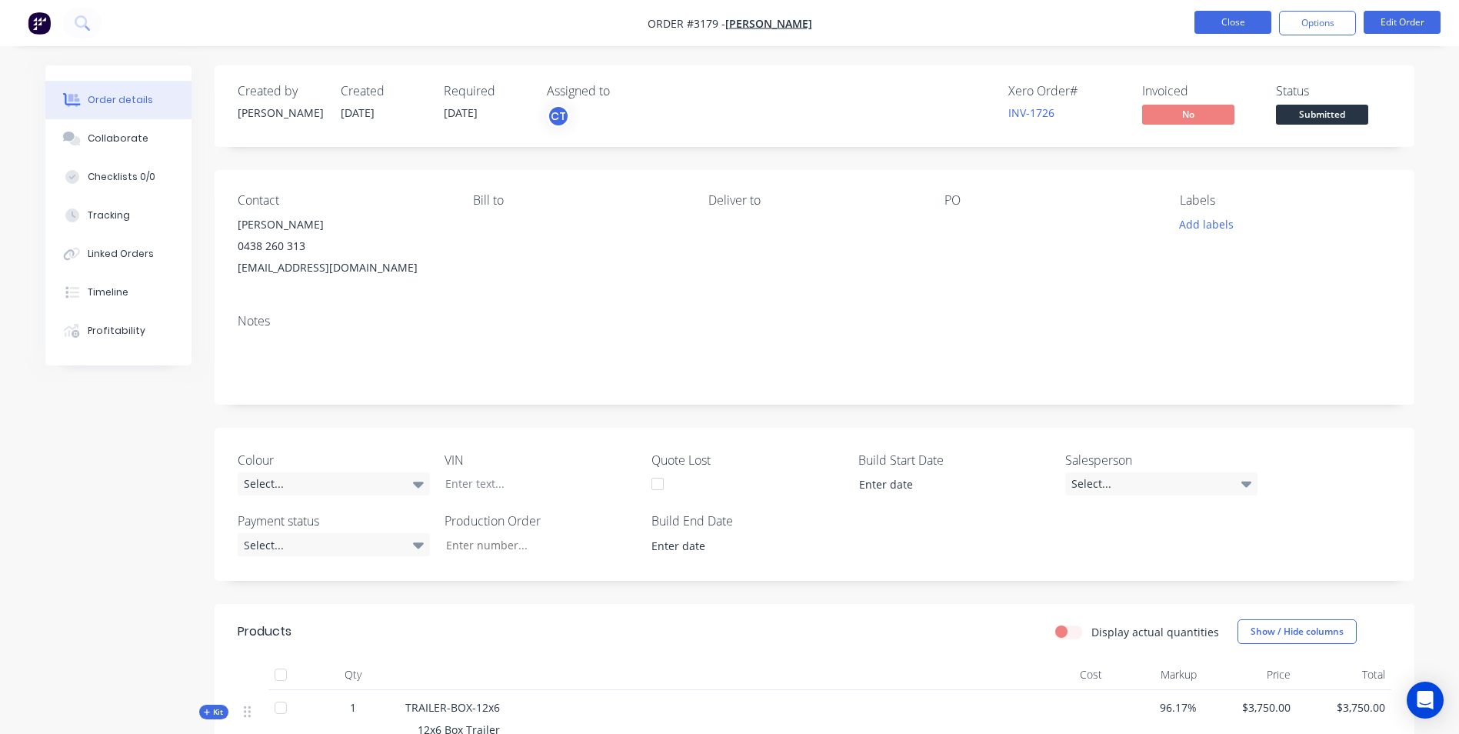
click at [1247, 17] on button "Close" at bounding box center [1232, 22] width 77 height 23
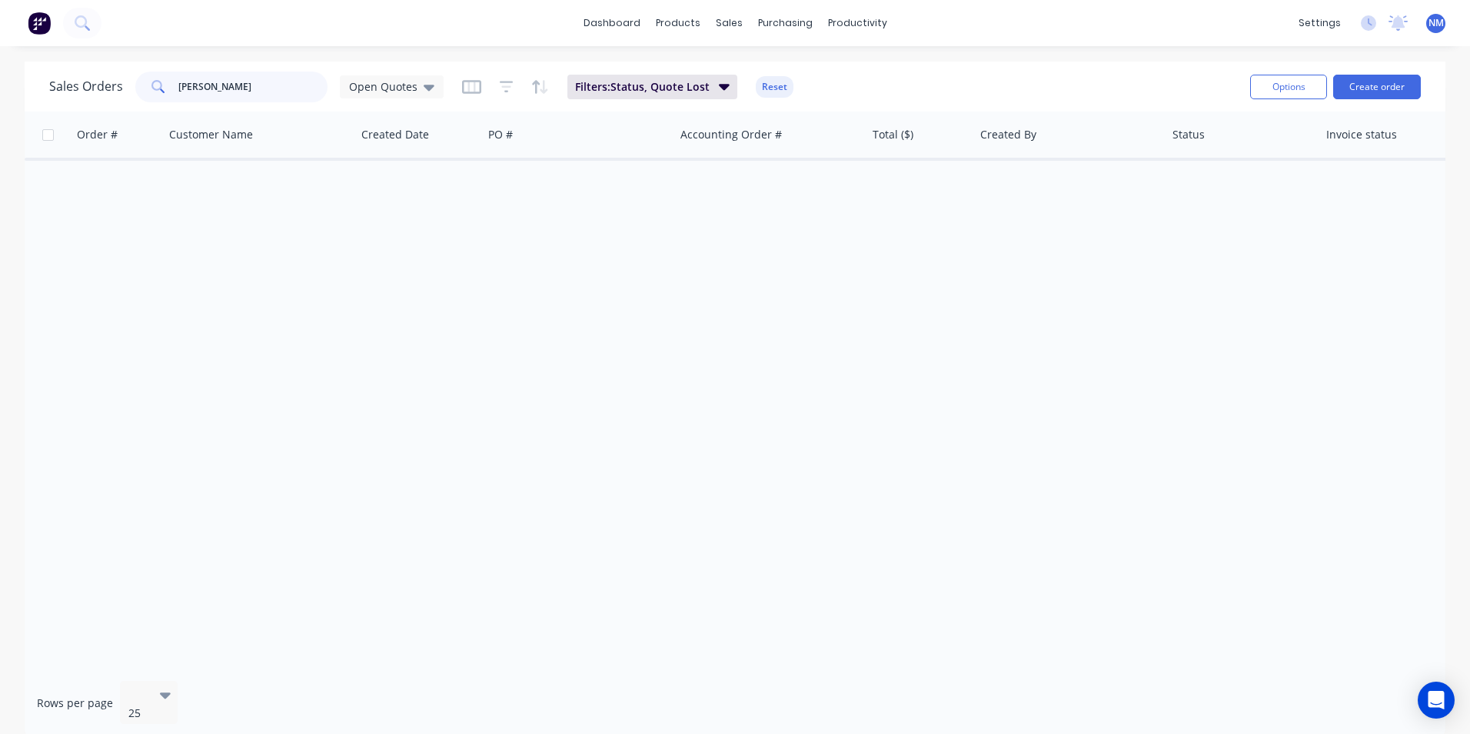
drag, startPoint x: 225, startPoint y: 92, endPoint x: 144, endPoint y: 91, distance: 80.8
click at [144, 91] on div "[PERSON_NAME]" at bounding box center [231, 87] width 192 height 31
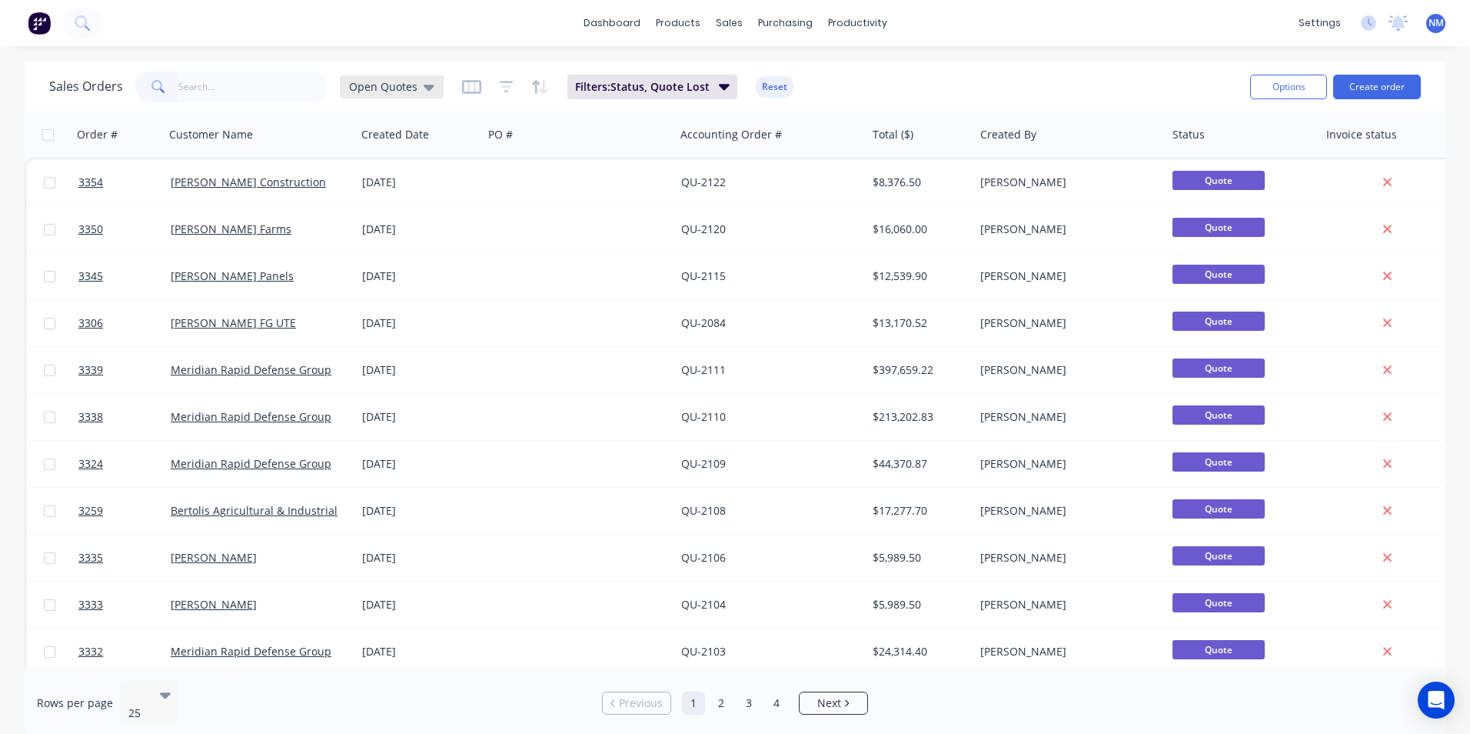
click at [403, 92] on span "Open Quotes" at bounding box center [383, 86] width 68 height 16
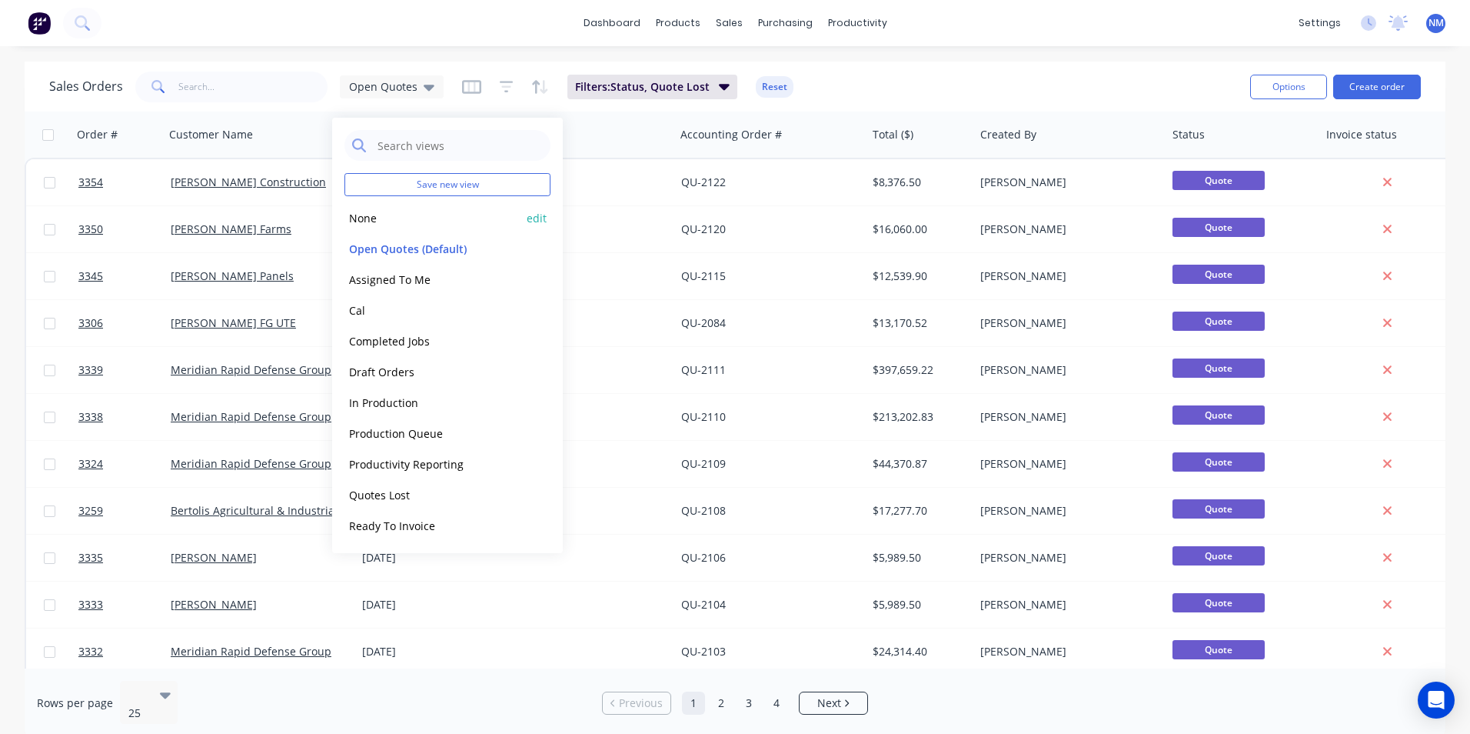
click at [398, 219] on button "None" at bounding box center [432, 218] width 175 height 18
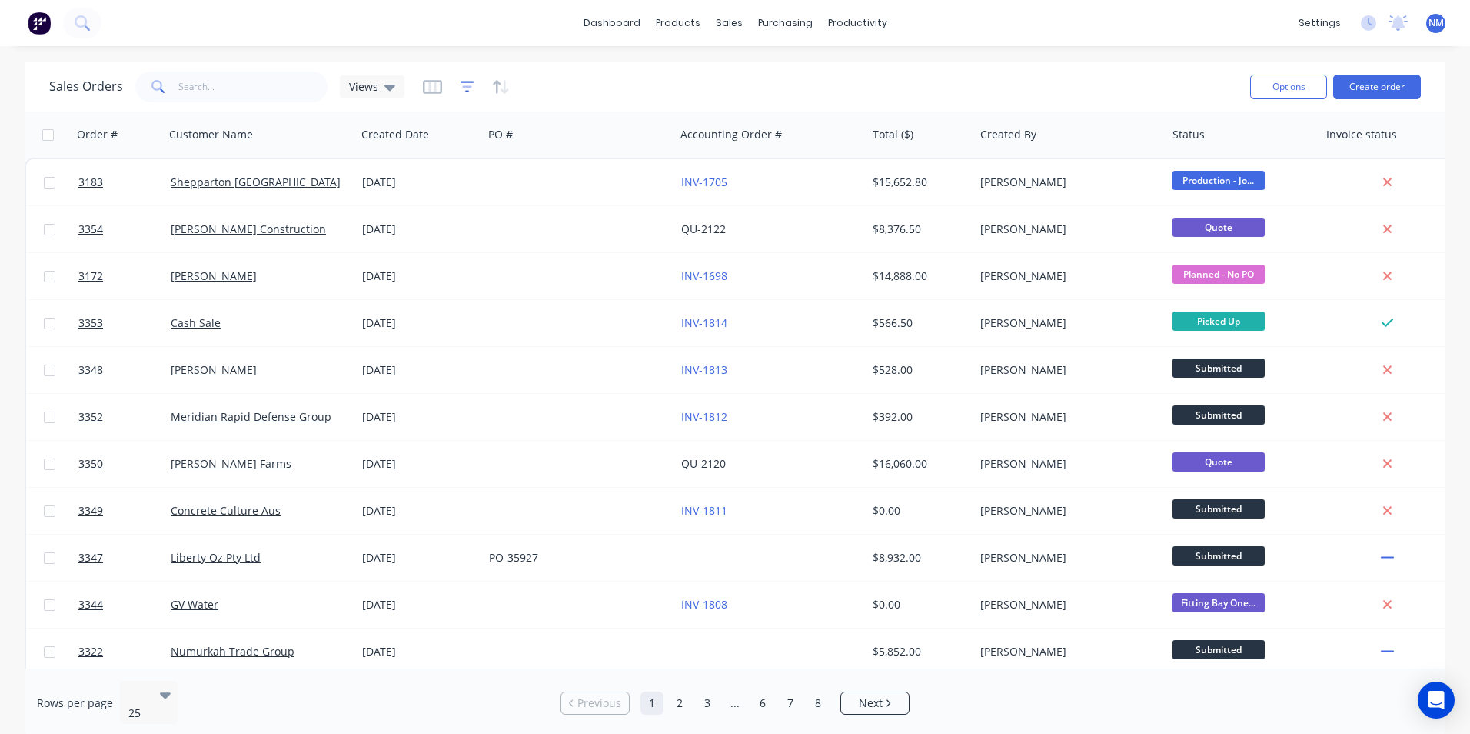
click at [464, 85] on icon "button" at bounding box center [468, 86] width 14 height 15
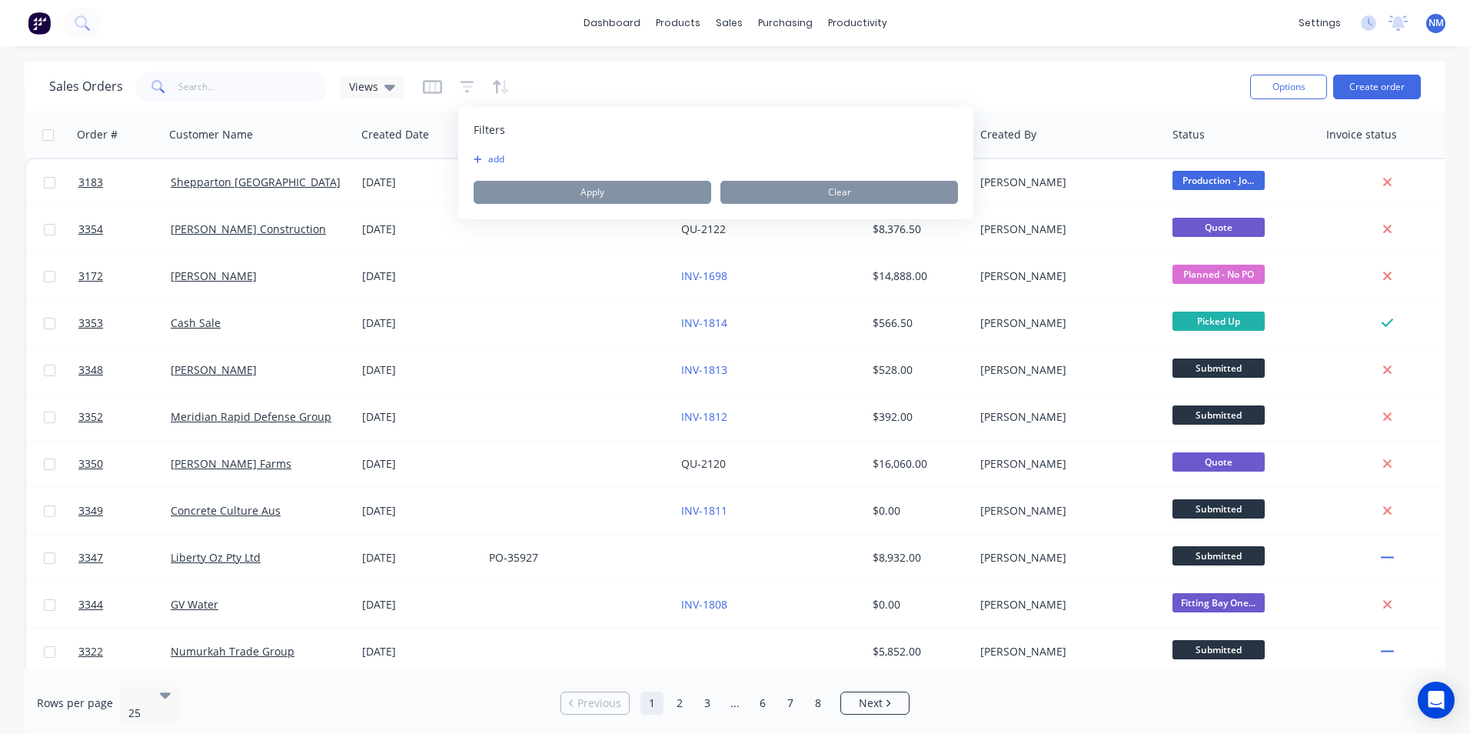
click at [480, 152] on div "Filters add Apply Clear" at bounding box center [715, 163] width 515 height 112
click at [483, 155] on button "add" at bounding box center [493, 159] width 38 height 12
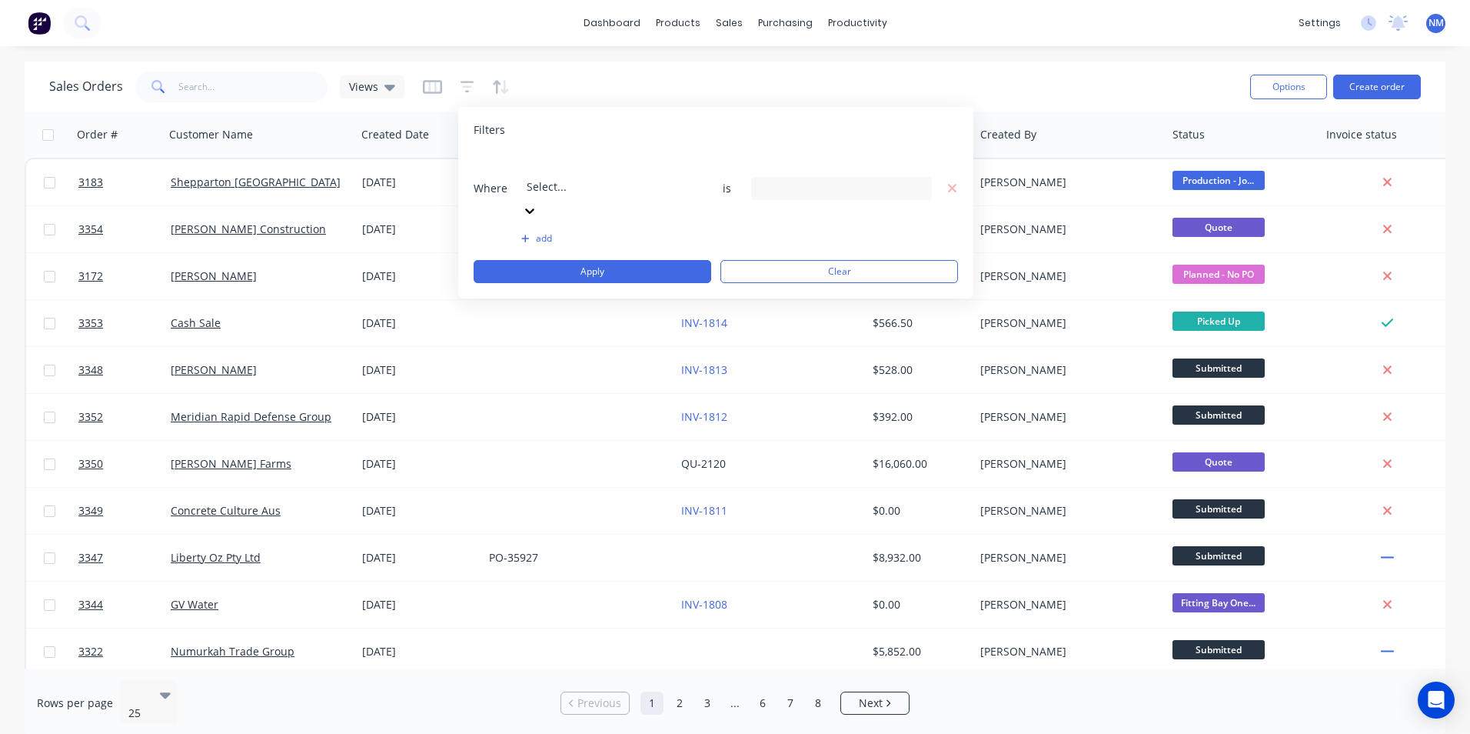
click at [577, 175] on div at bounding box center [637, 165] width 221 height 19
click at [956, 184] on icon "button" at bounding box center [952, 188] width 8 height 8
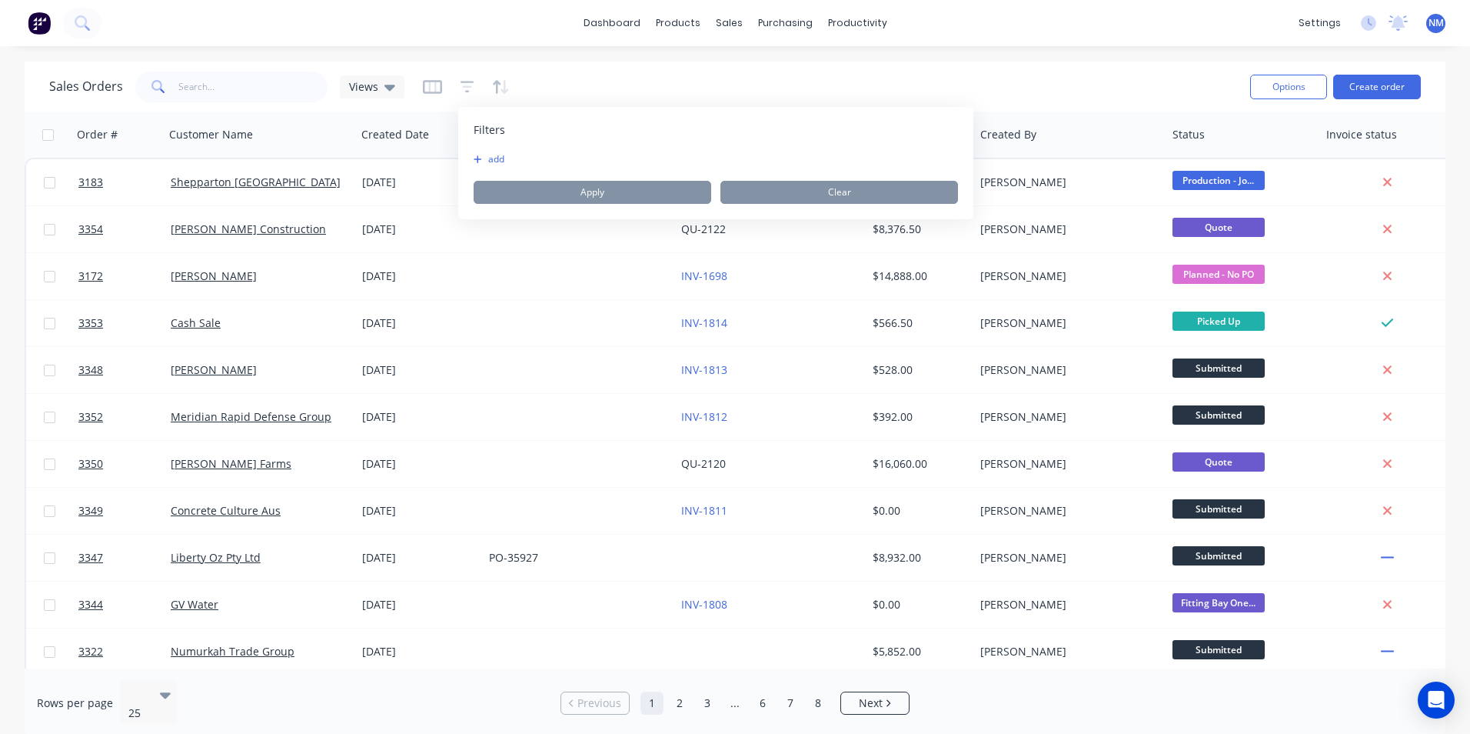
click at [1011, 87] on div "Sales Orders Views" at bounding box center [643, 87] width 1189 height 38
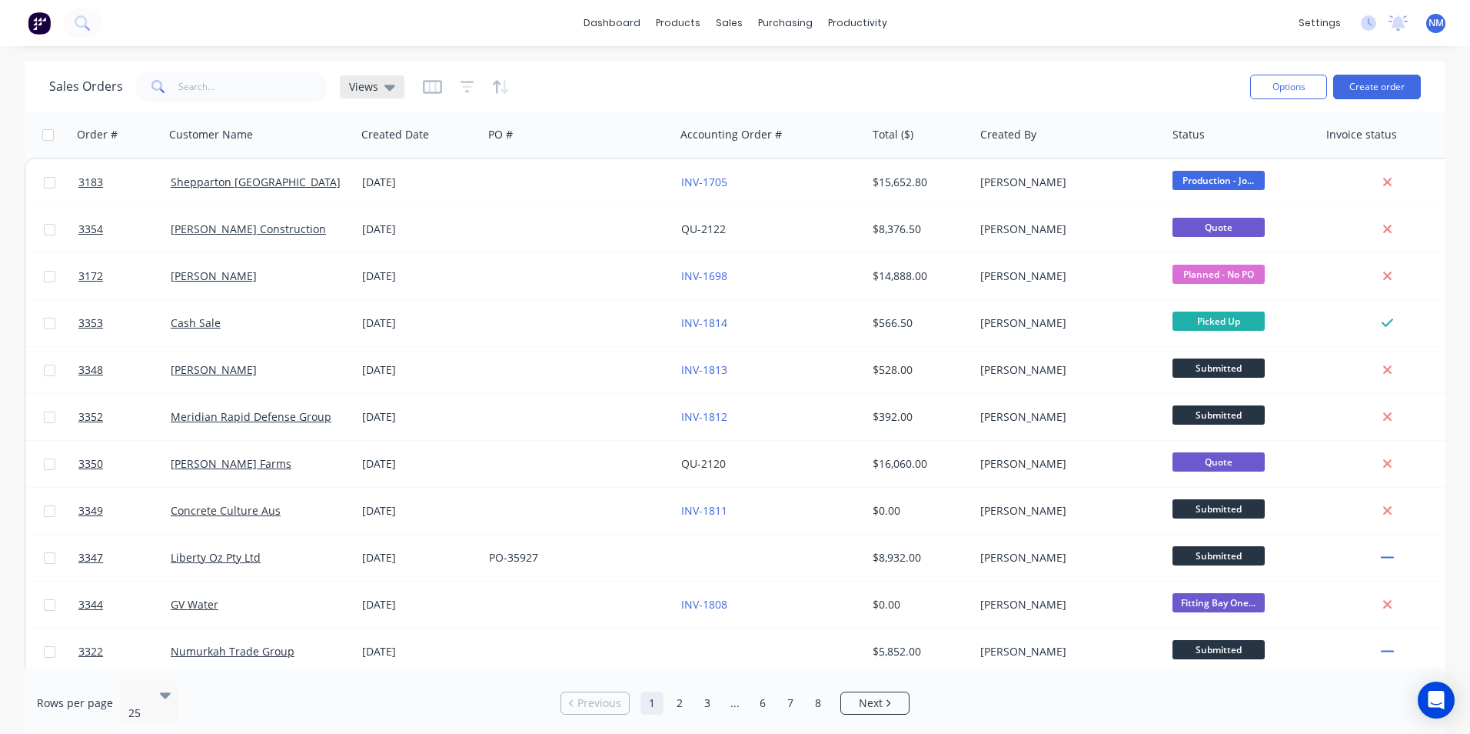
click at [378, 82] on div "Views" at bounding box center [372, 87] width 46 height 14
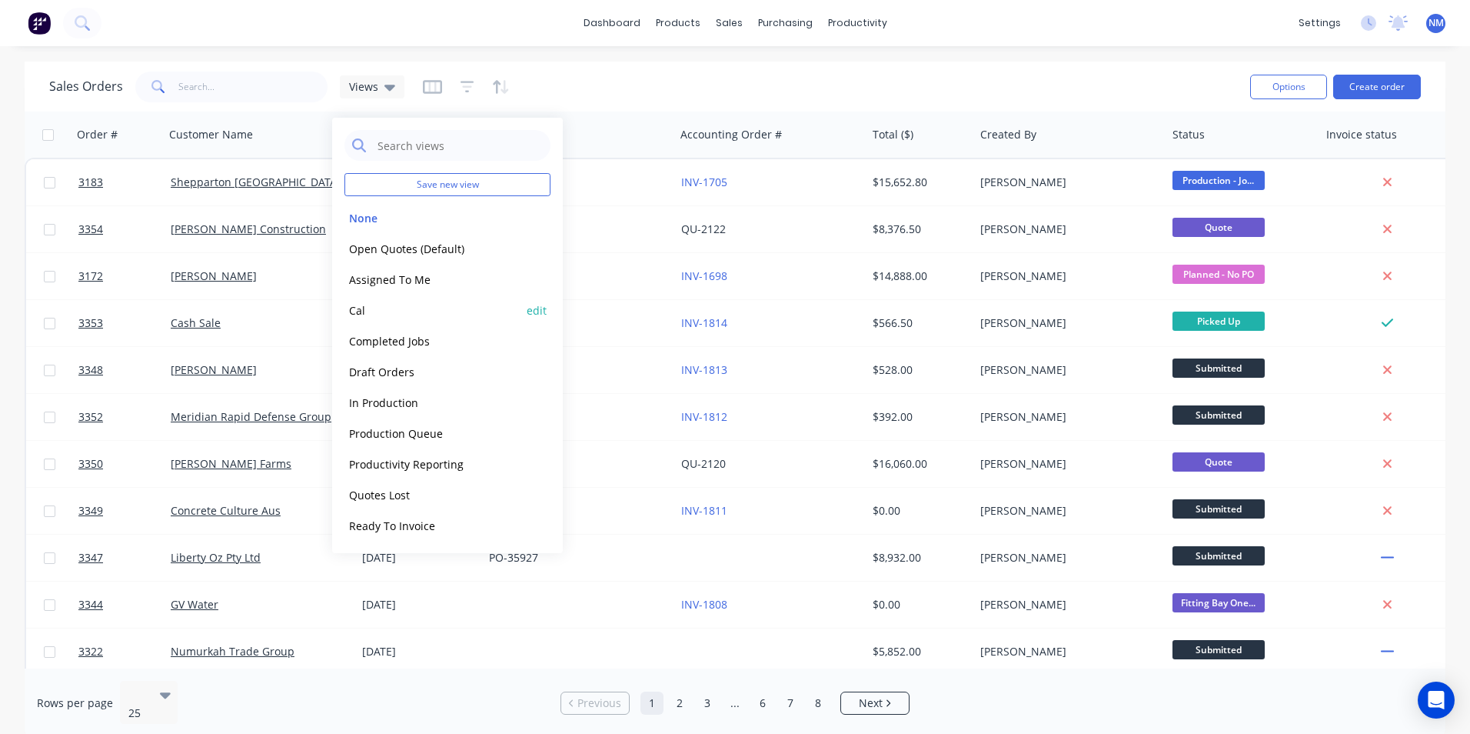
click at [358, 315] on button "Cal" at bounding box center [432, 310] width 175 height 18
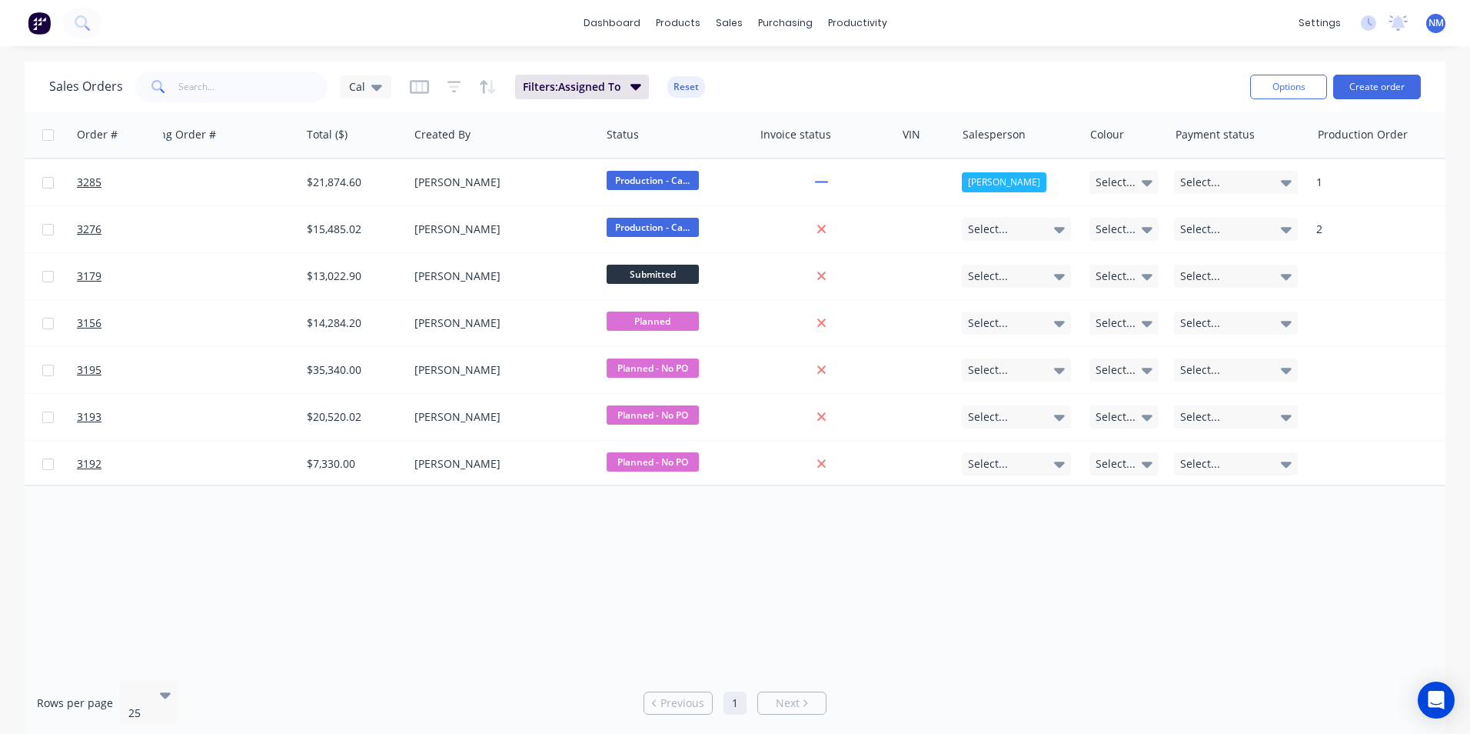
scroll to position [0, 605]
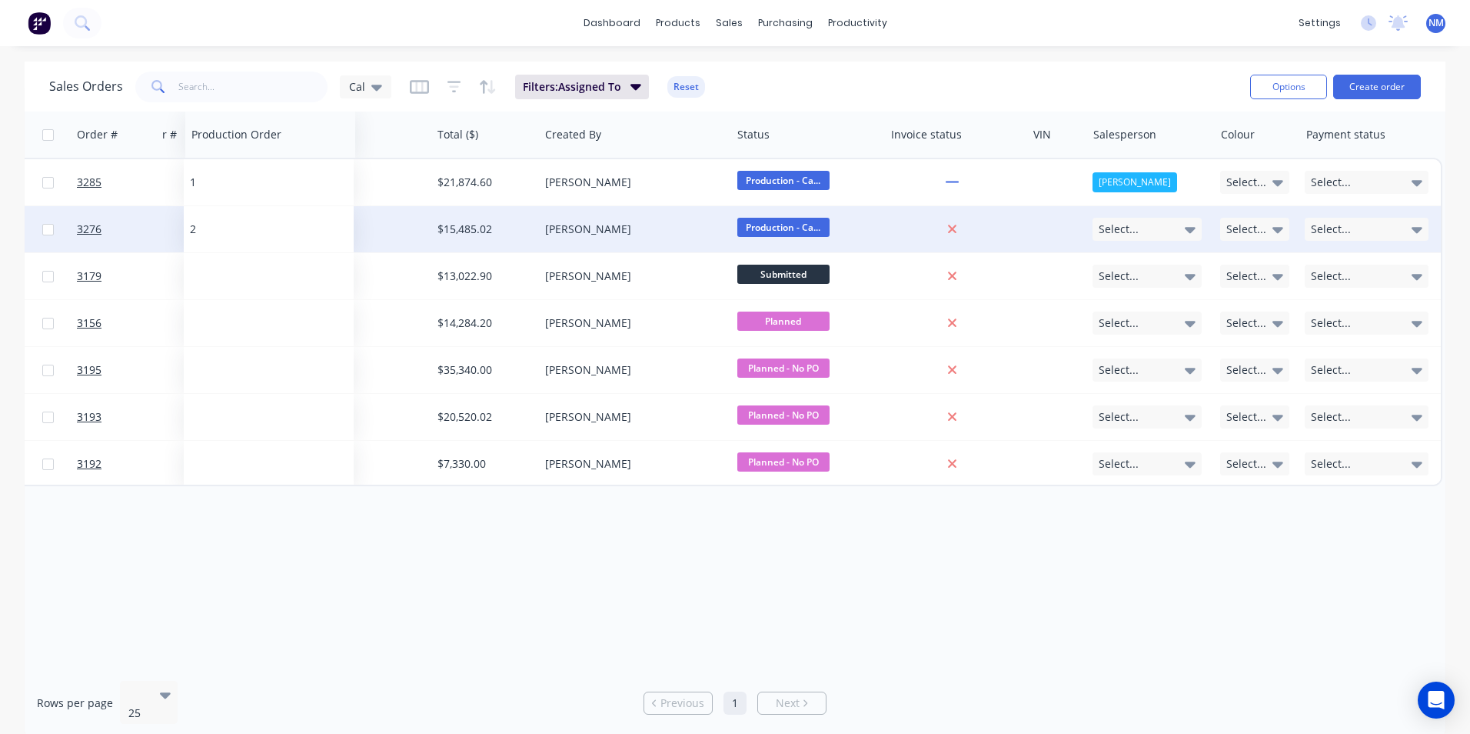
drag, startPoint x: 1386, startPoint y: 136, endPoint x: 298, endPoint y: 212, distance: 1090.1
click at [298, 212] on div "Order # Customer Name Created Date PO # Accounting Order # Total ($) Created By…" at bounding box center [430, 299] width 2023 height 375
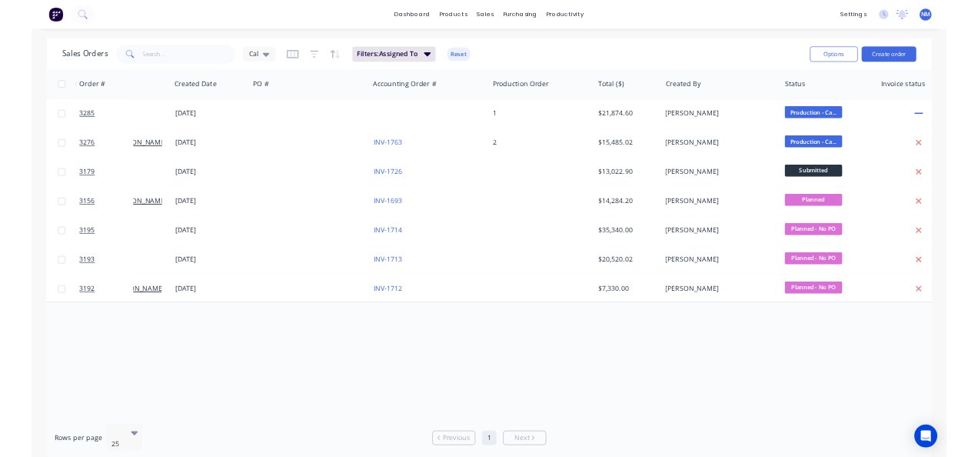
scroll to position [0, 0]
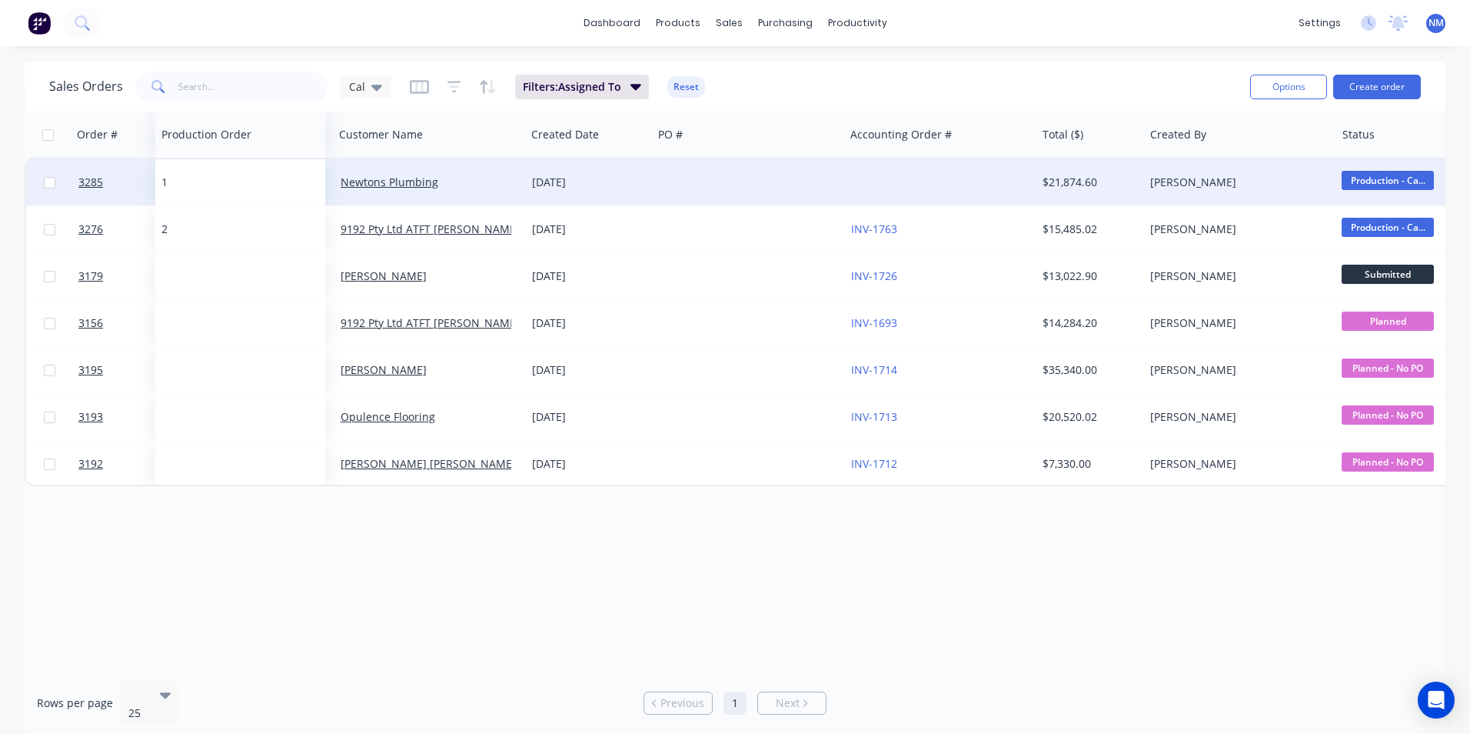
drag, startPoint x: 949, startPoint y: 132, endPoint x: 234, endPoint y: 171, distance: 716.3
click at [234, 171] on div "Order # Customer Name Created Date PO # Accounting Order # Production Order Tot…" at bounding box center [1036, 299] width 2023 height 375
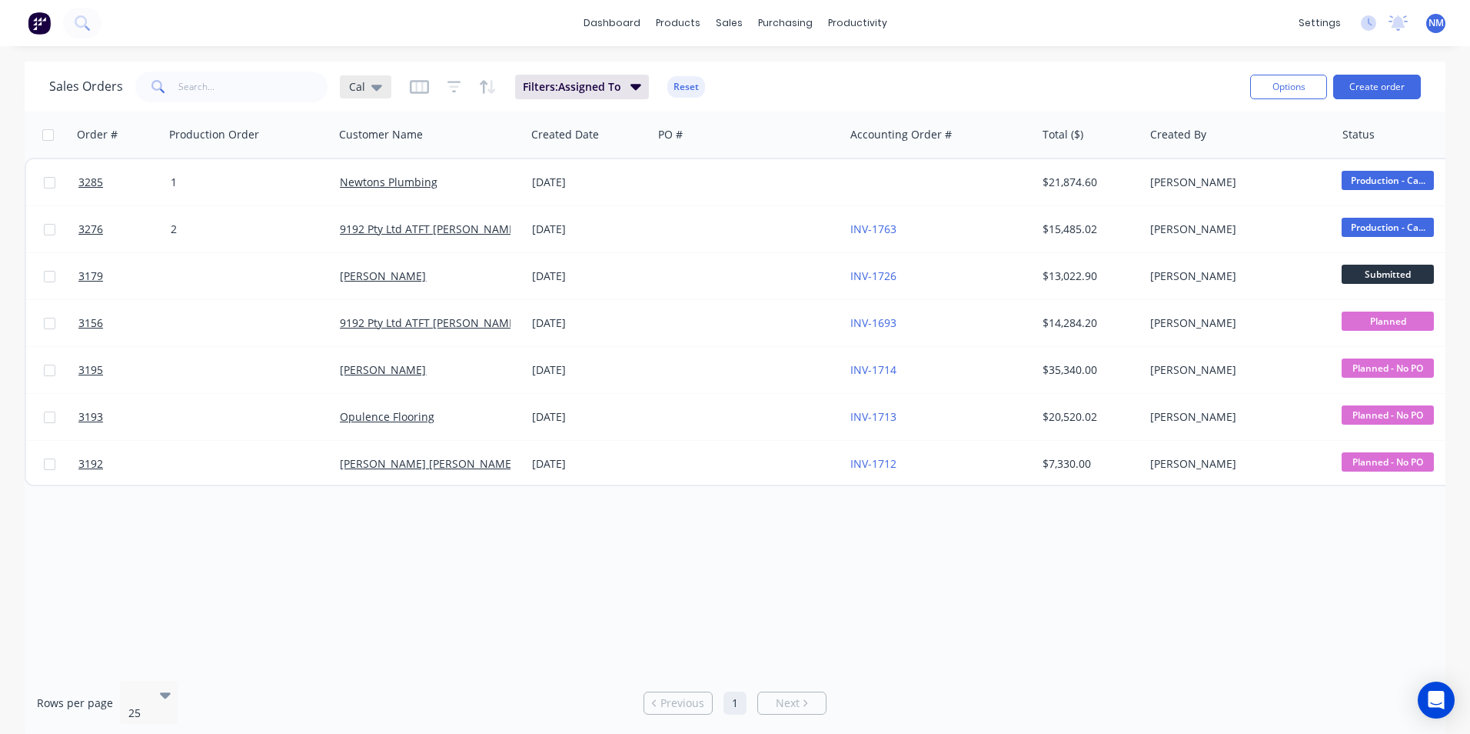
click at [378, 80] on icon at bounding box center [376, 86] width 11 height 17
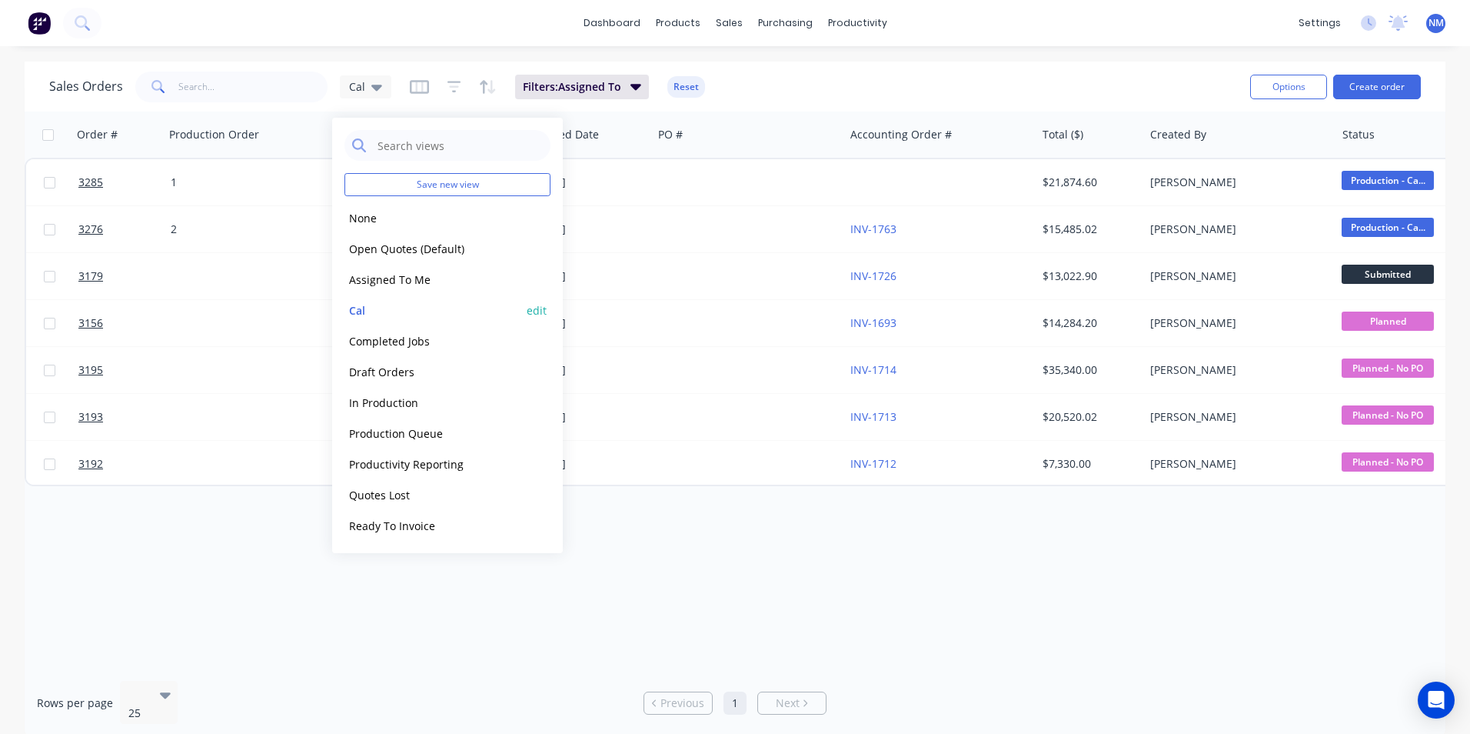
click at [544, 308] on button "edit" at bounding box center [537, 310] width 20 height 16
click at [637, 214] on button "Update" at bounding box center [645, 213] width 103 height 25
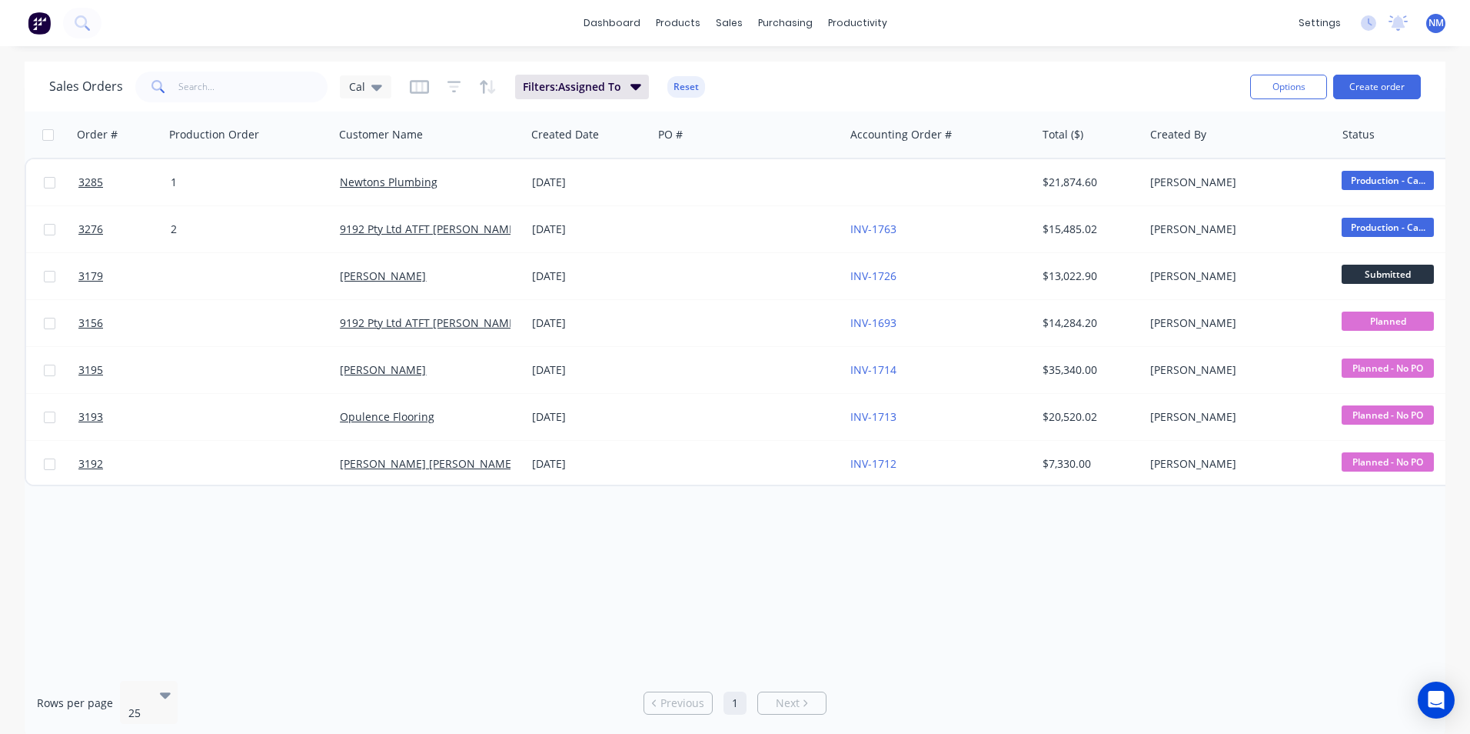
click at [767, 560] on div "Order # Production Order Customer Name Created Date PO # Accounting Order # Tot…" at bounding box center [735, 390] width 1421 height 557
click at [773, 72] on div "Sales Orders" at bounding box center [785, 74] width 63 height 14
click at [729, 74] on div "Product Catalogue" at bounding box center [745, 74] width 95 height 14
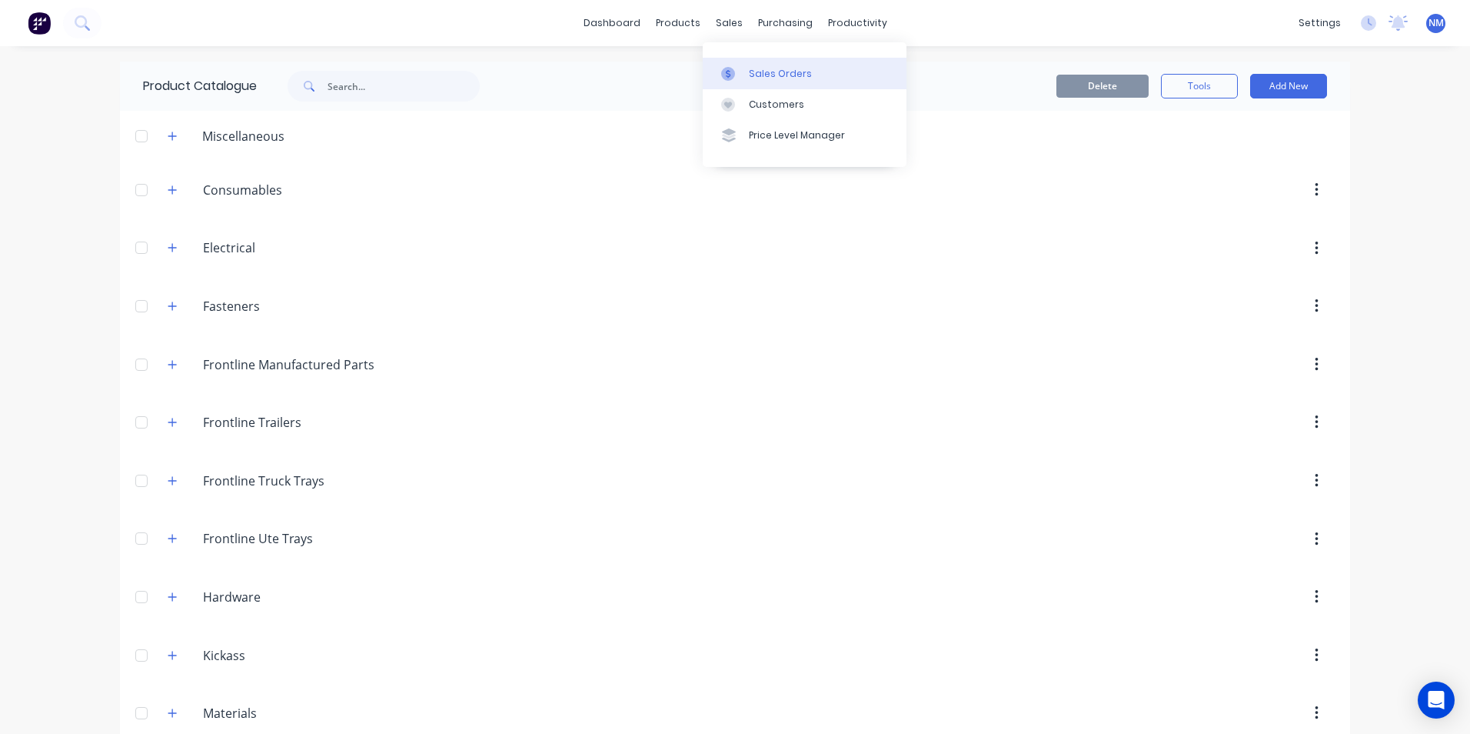
click at [770, 78] on div "Sales Orders" at bounding box center [780, 74] width 63 height 14
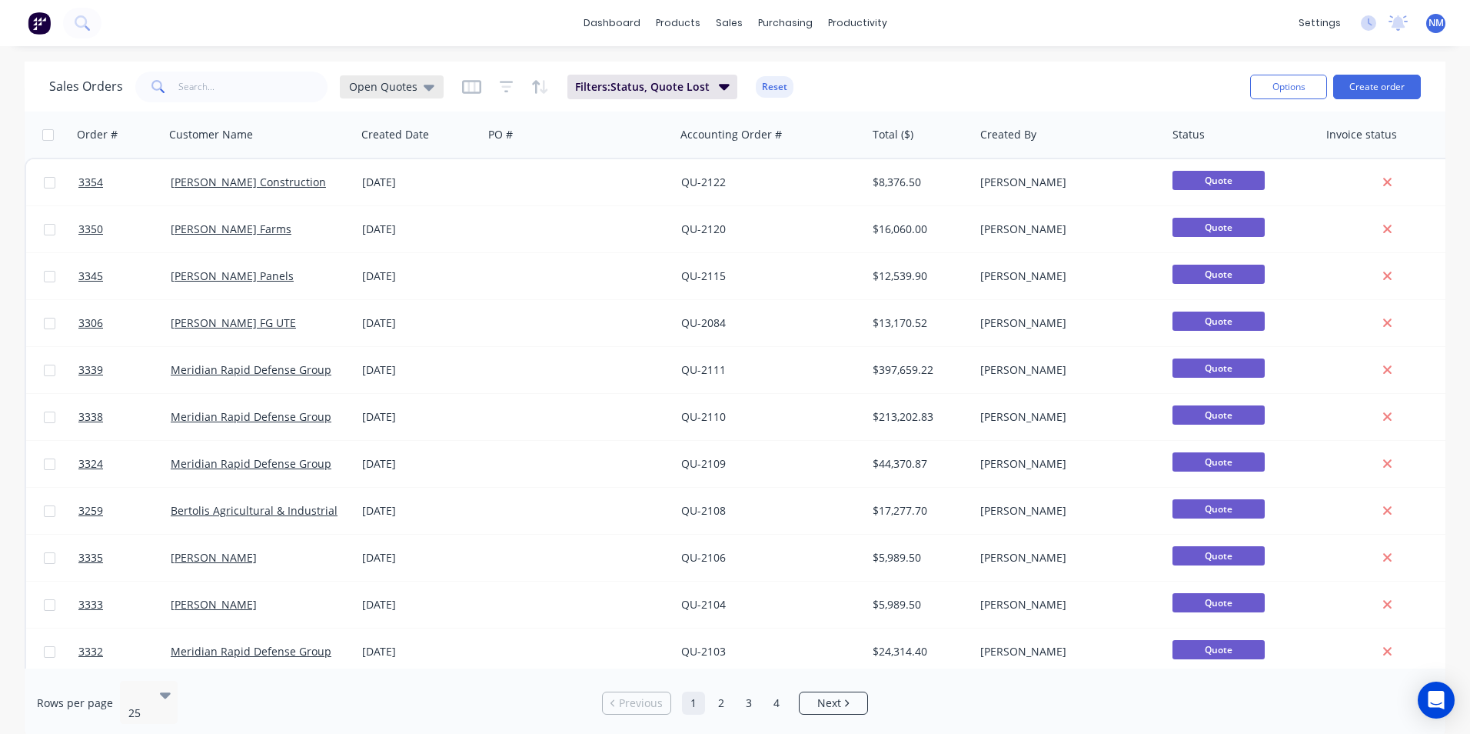
click at [385, 94] on div "Open Quotes" at bounding box center [392, 86] width 104 height 23
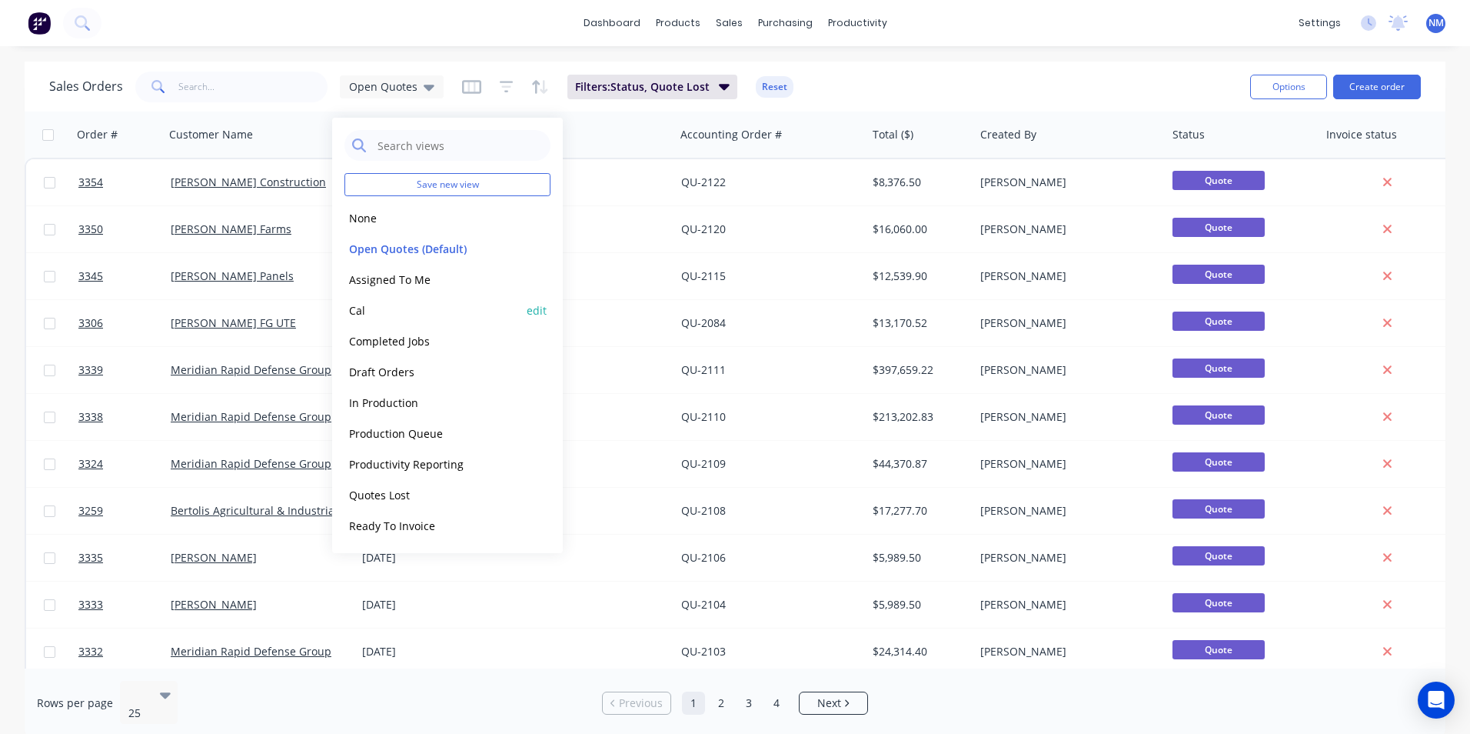
click at [385, 304] on button "Cal" at bounding box center [432, 310] width 175 height 18
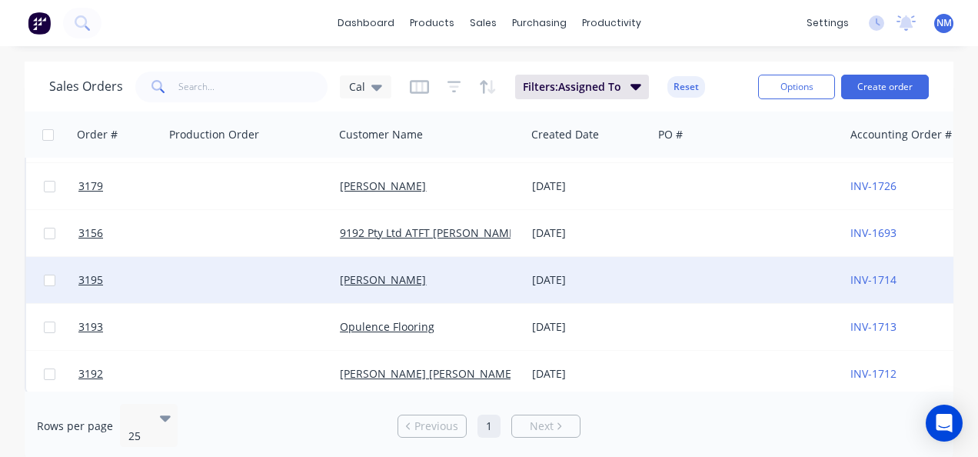
scroll to position [102, 0]
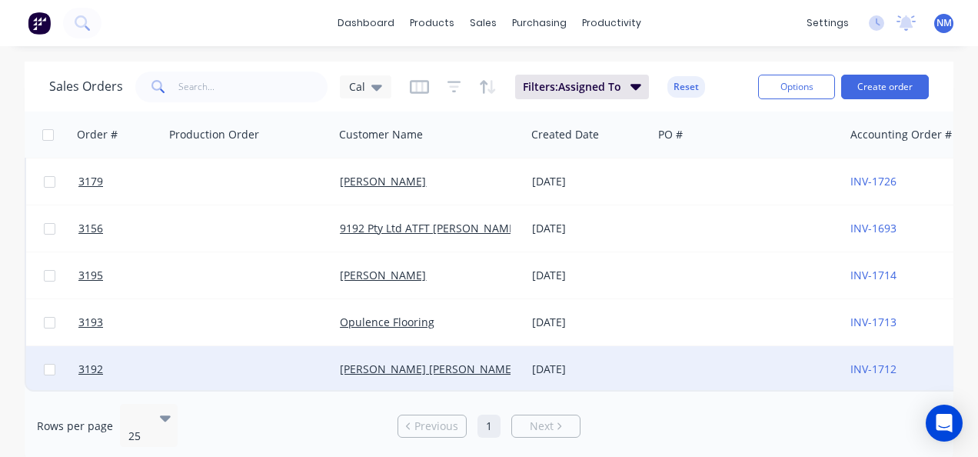
click at [219, 378] on div at bounding box center [250, 369] width 170 height 46
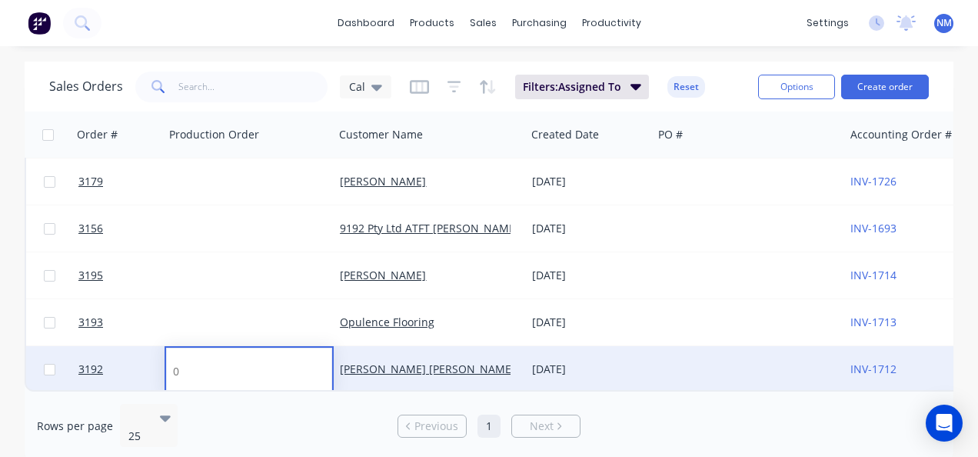
click at [186, 362] on input at bounding box center [249, 371] width 167 height 46
type input "3"
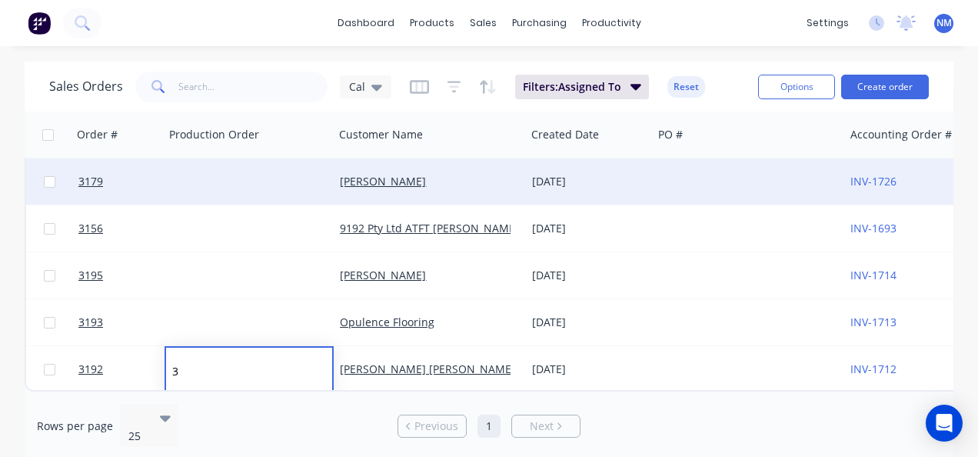
click at [211, 182] on div at bounding box center [250, 181] width 170 height 46
click at [202, 183] on div at bounding box center [250, 181] width 170 height 46
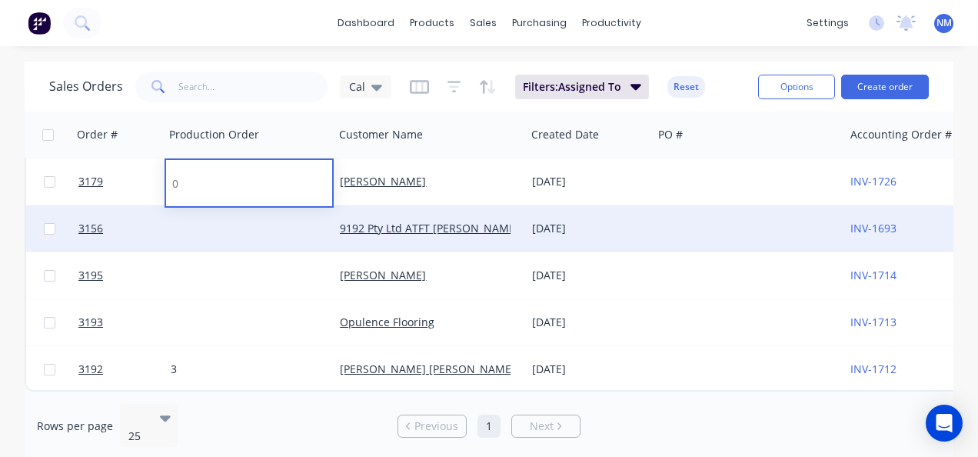
click at [209, 221] on div at bounding box center [250, 228] width 170 height 46
click at [215, 224] on div at bounding box center [250, 228] width 170 height 46
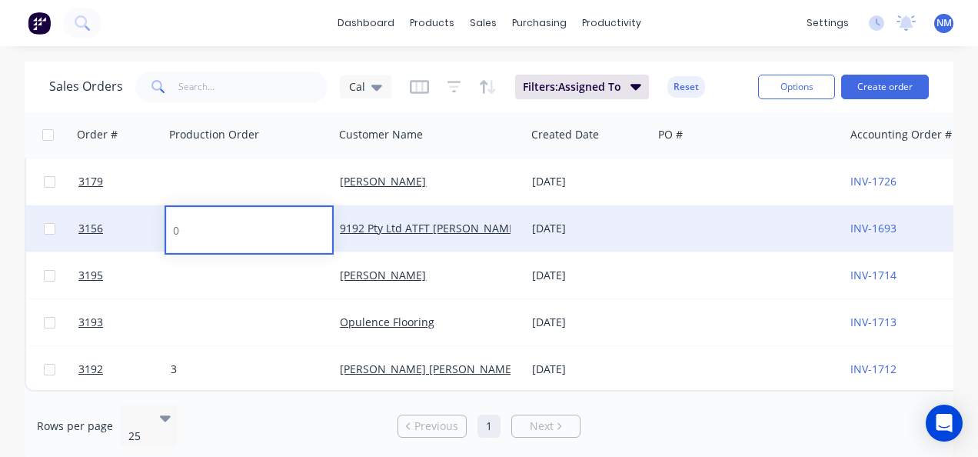
type input "4"
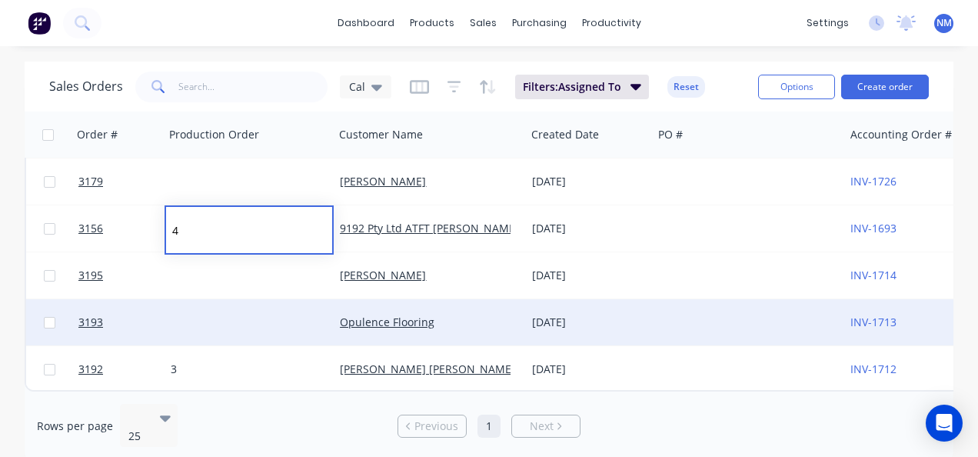
click at [198, 321] on div at bounding box center [250, 322] width 170 height 46
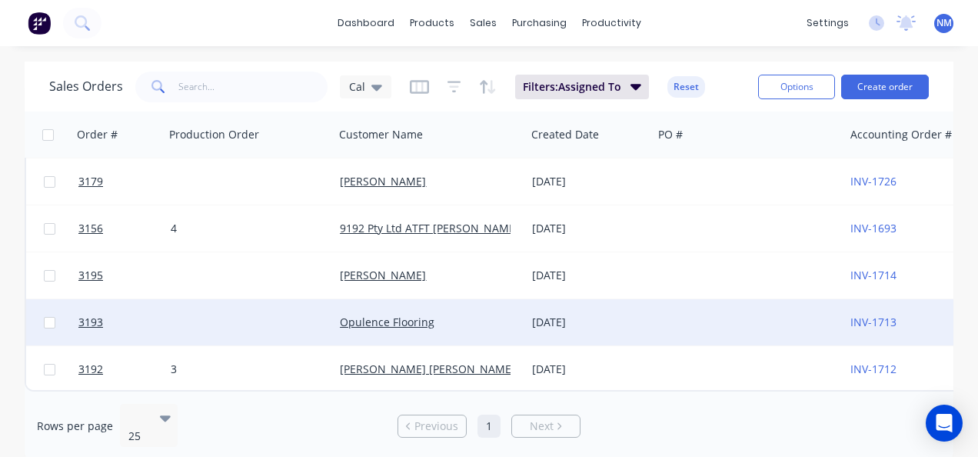
click at [205, 315] on div at bounding box center [250, 322] width 170 height 46
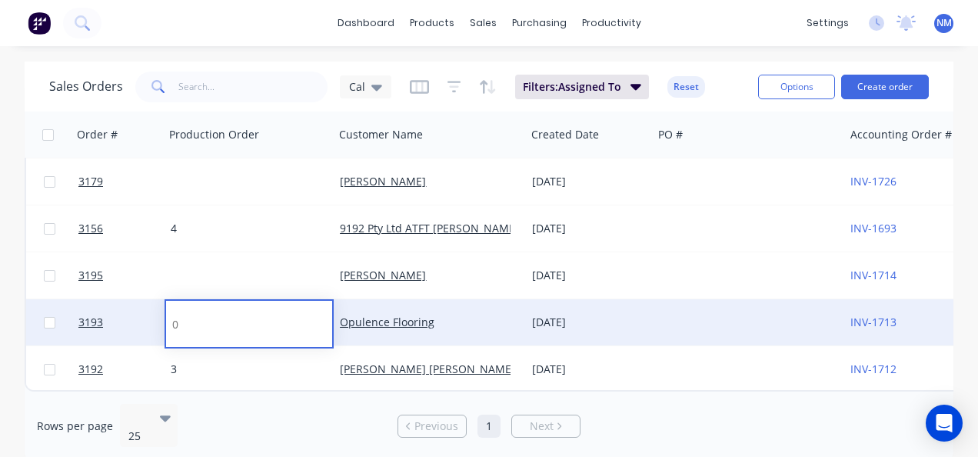
type input "5"
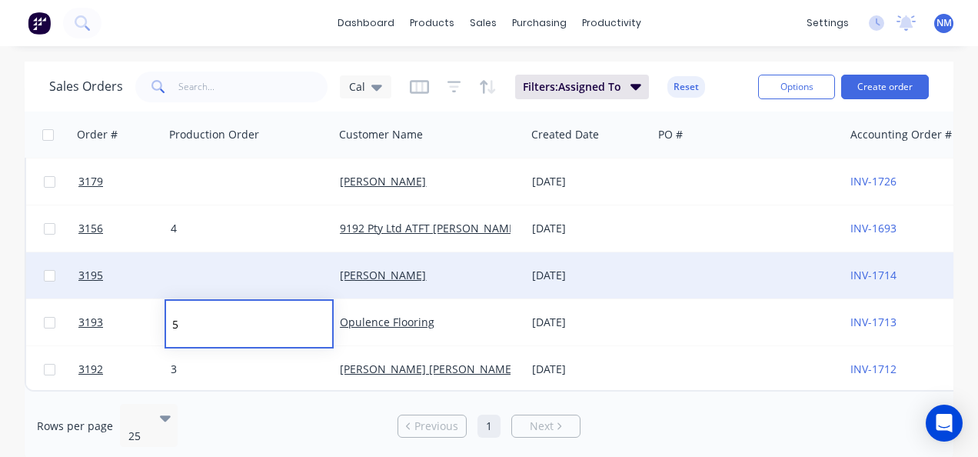
click at [222, 259] on div at bounding box center [250, 275] width 170 height 46
click at [222, 270] on div at bounding box center [250, 275] width 170 height 46
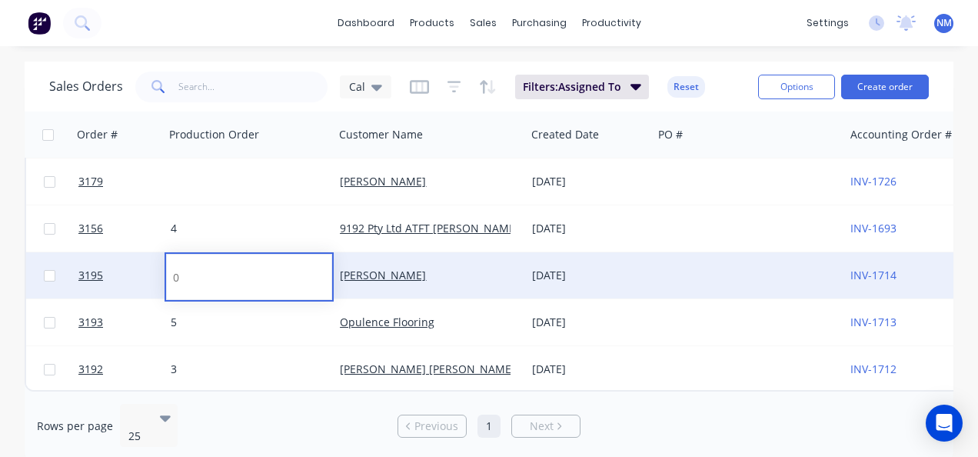
type input "6"
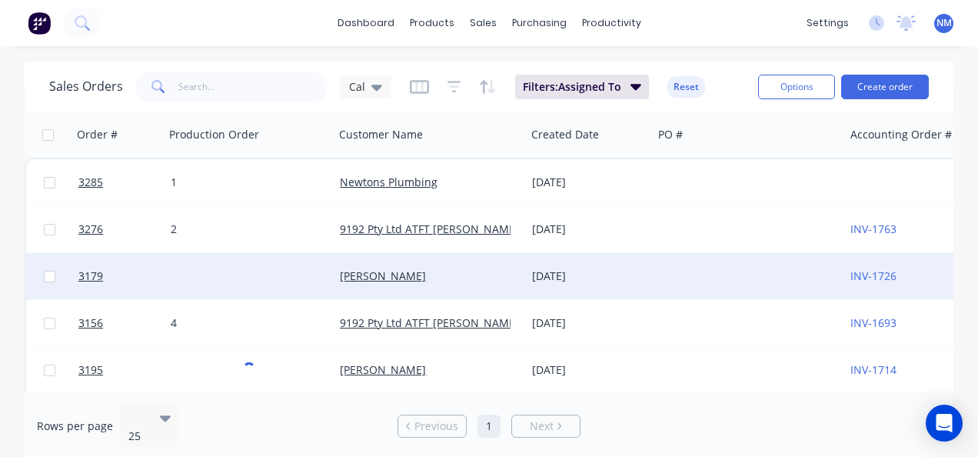
click at [181, 265] on div at bounding box center [250, 276] width 170 height 46
click at [196, 272] on div at bounding box center [250, 276] width 170 height 46
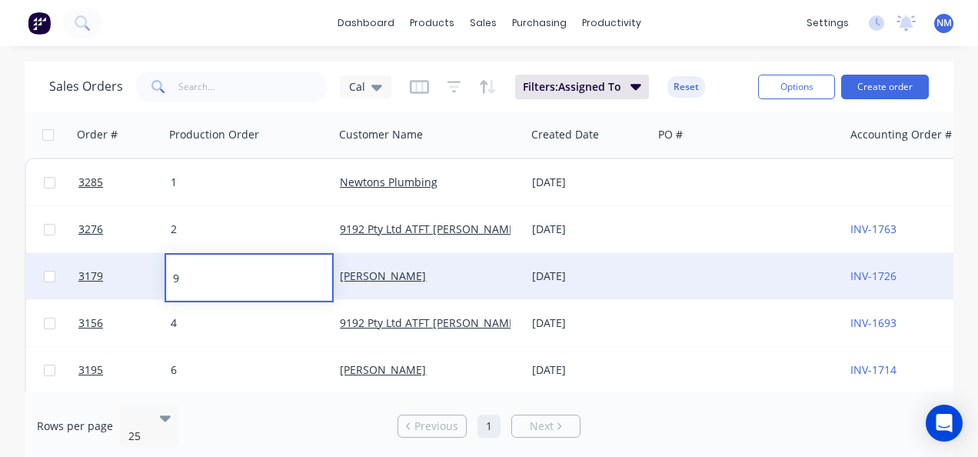
type input "99"
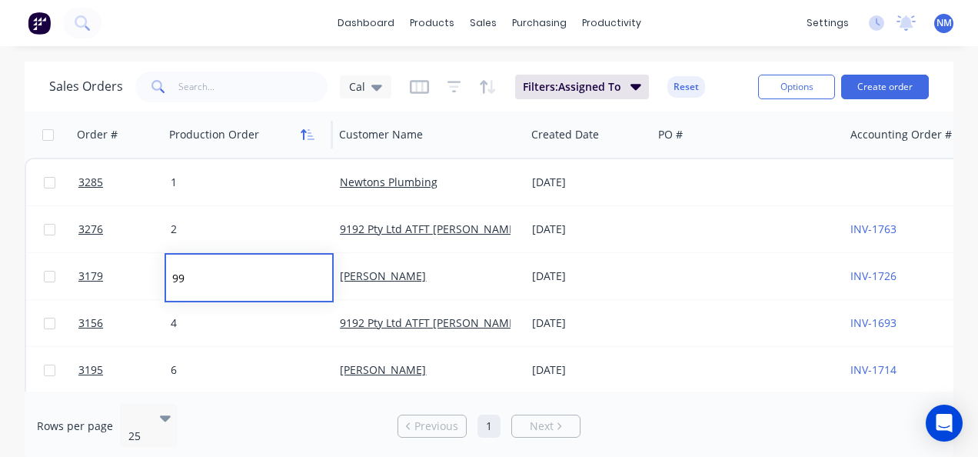
click at [307, 133] on icon "button" at bounding box center [308, 134] width 14 height 12
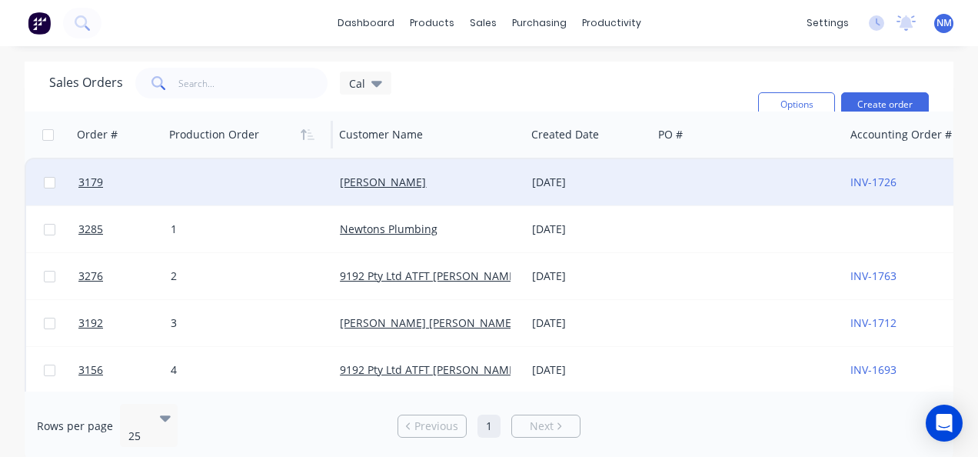
click at [224, 186] on div at bounding box center [250, 182] width 170 height 46
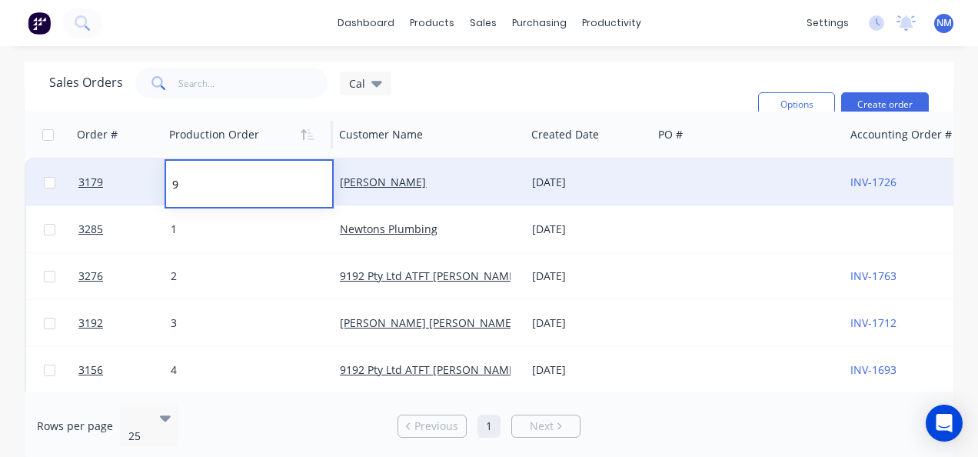
type input "99"
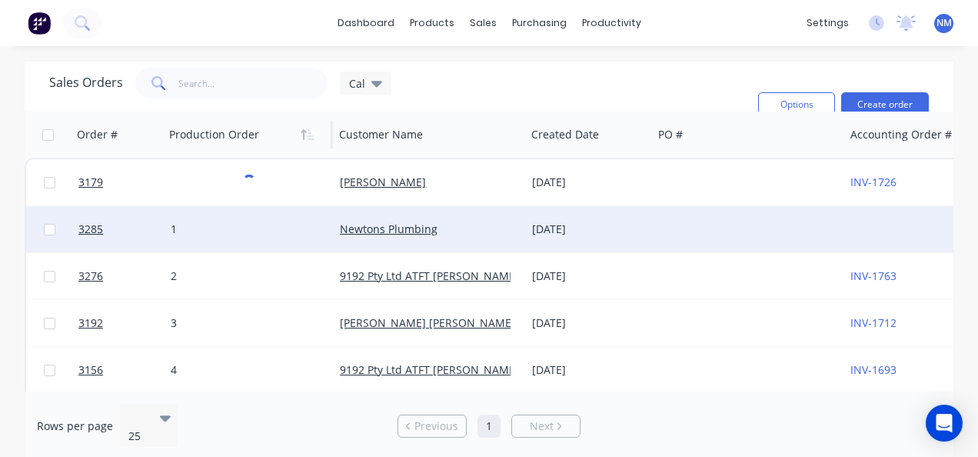
click at [248, 241] on div "1" at bounding box center [250, 229] width 170 height 46
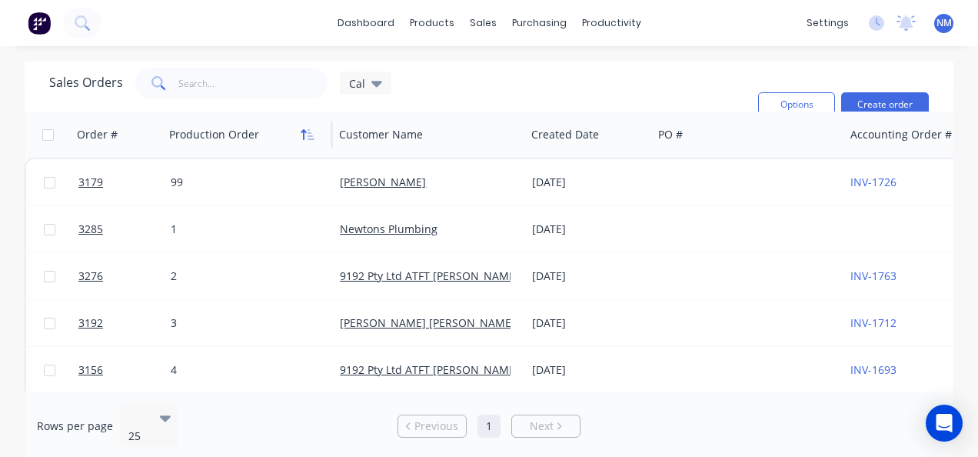
click at [310, 134] on icon "button" at bounding box center [308, 134] width 14 height 12
click at [306, 138] on icon "button" at bounding box center [308, 134] width 14 height 12
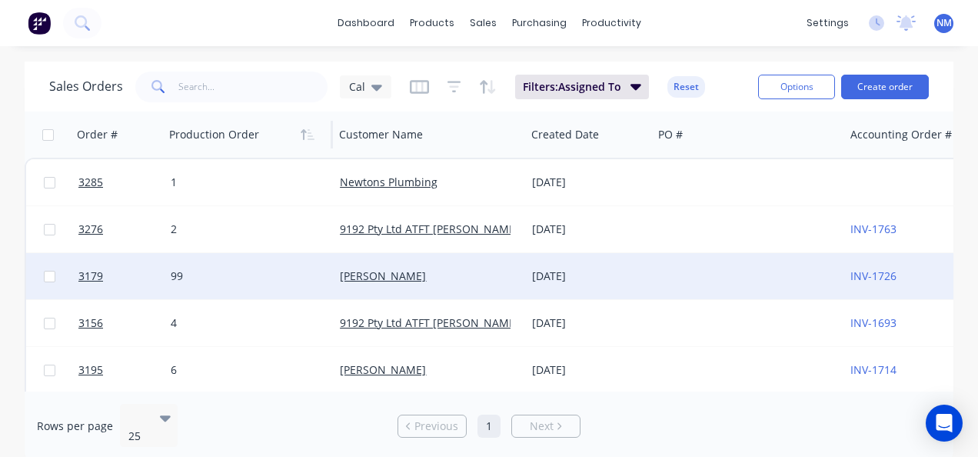
click at [199, 278] on div "99" at bounding box center [245, 275] width 149 height 15
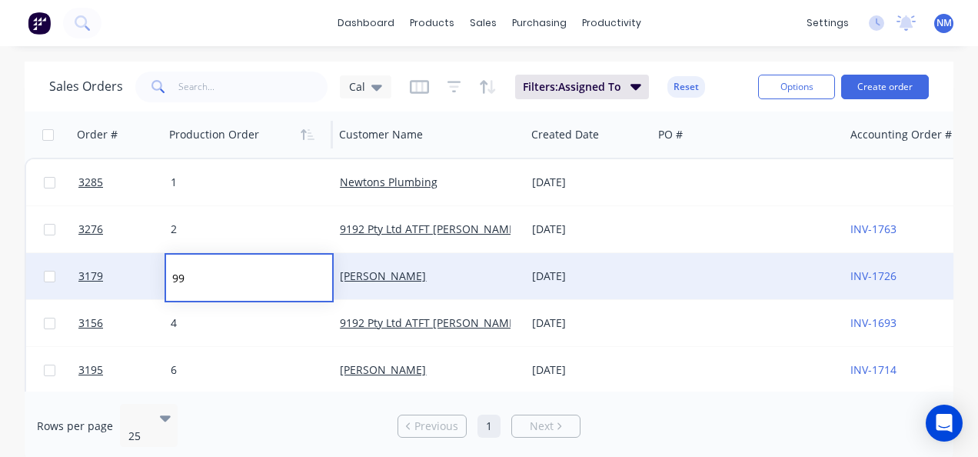
type input "9"
click at [305, 132] on icon "button" at bounding box center [303, 134] width 5 height 11
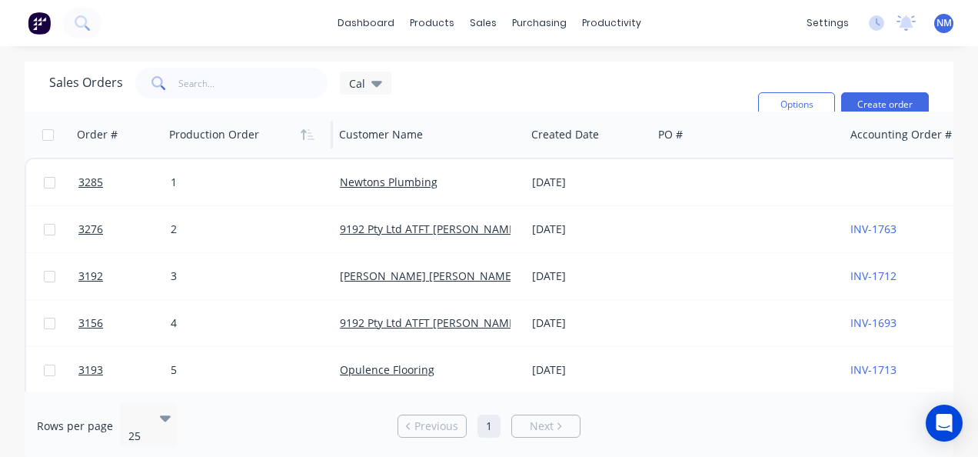
click at [305, 132] on icon "button" at bounding box center [303, 134] width 5 height 11
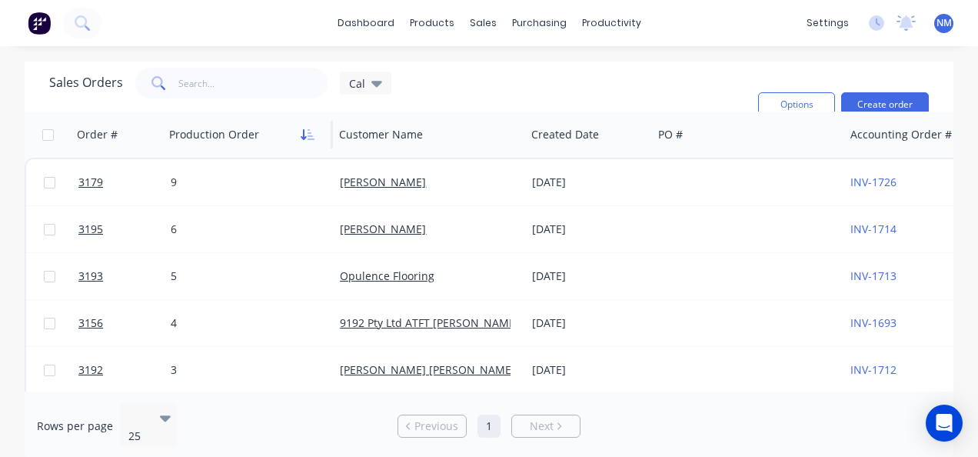
click at [308, 126] on button "button" at bounding box center [307, 134] width 23 height 23
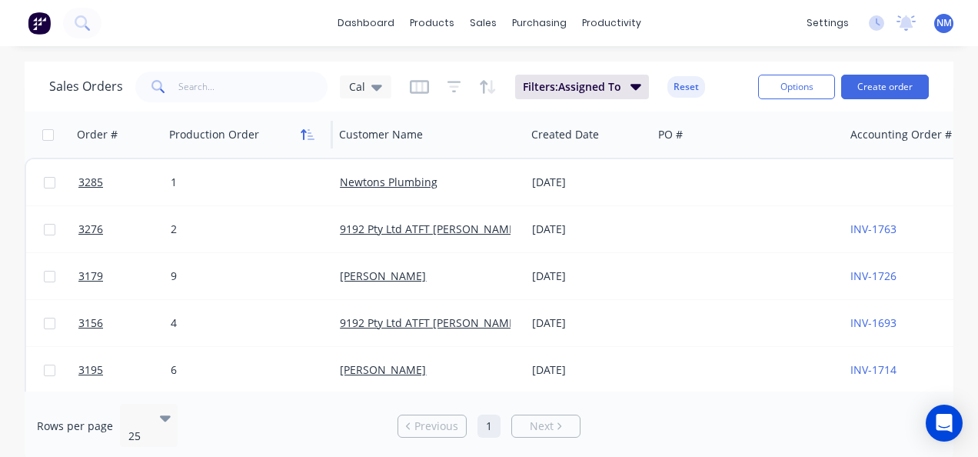
click at [308, 130] on icon "button" at bounding box center [311, 134] width 7 height 11
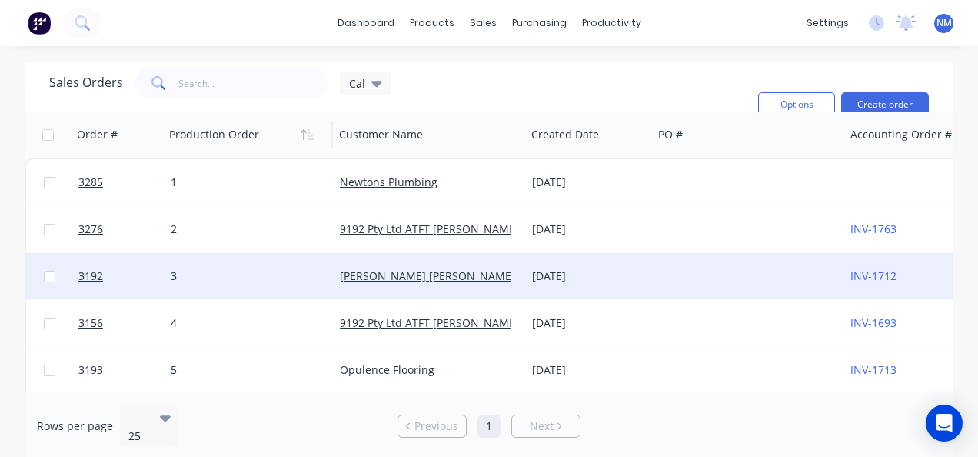
scroll to position [102, 0]
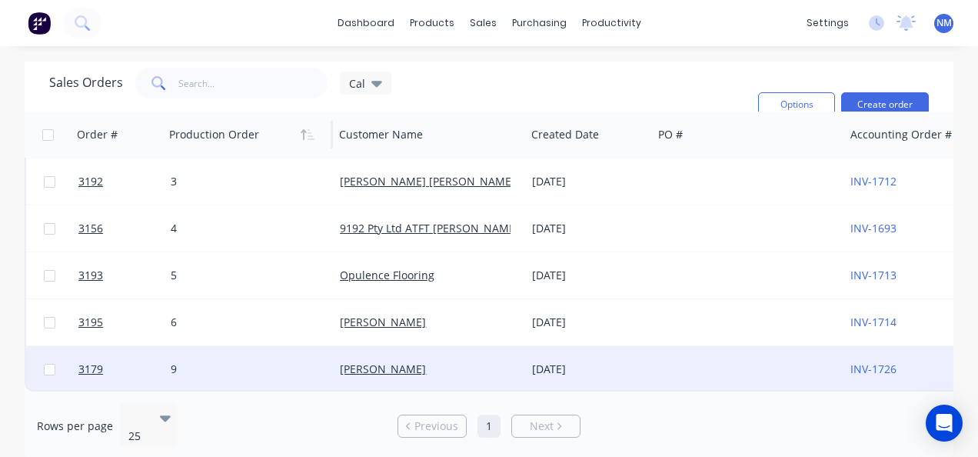
click at [195, 362] on div "9" at bounding box center [245, 368] width 149 height 15
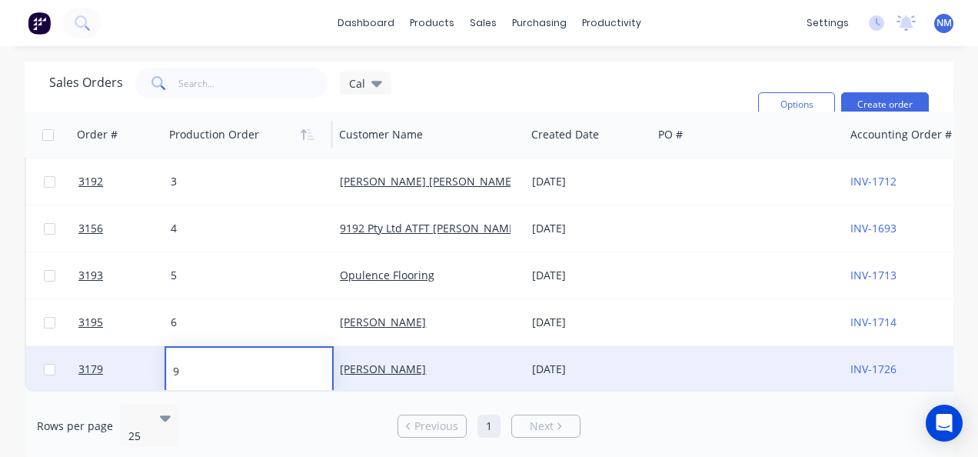
type input "99"
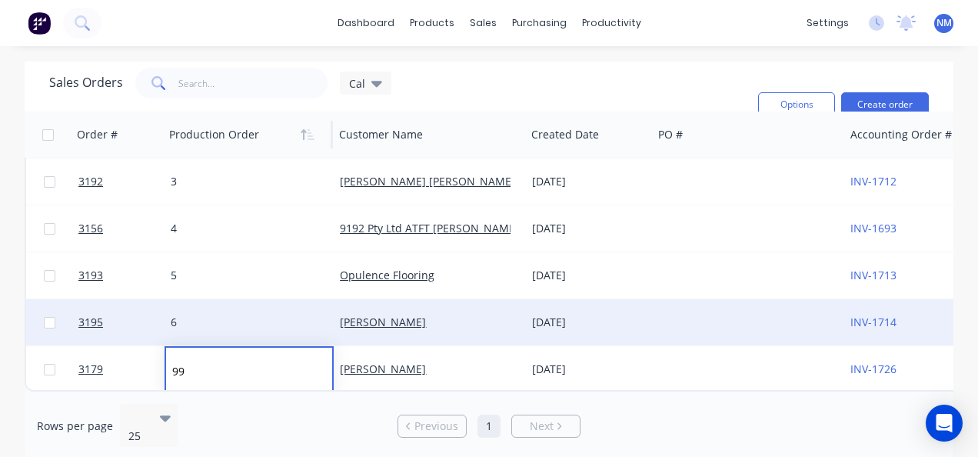
click at [261, 315] on div "6" at bounding box center [245, 322] width 149 height 15
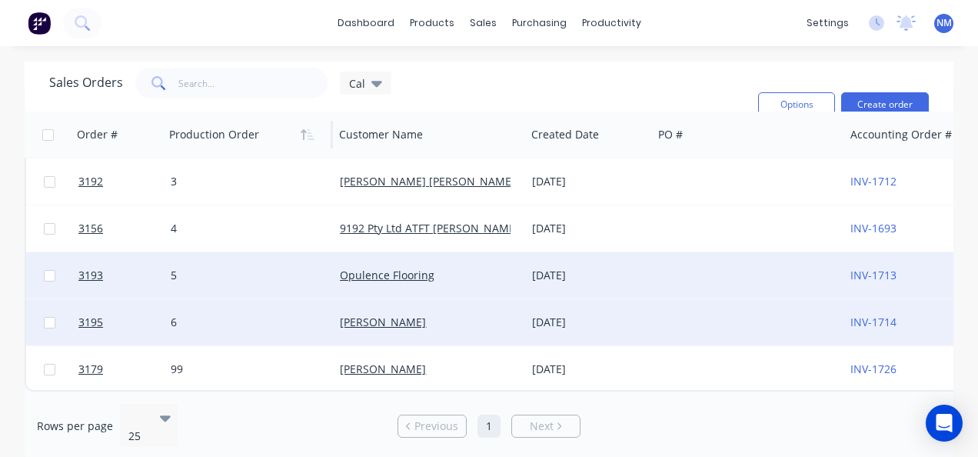
click at [254, 279] on div "5" at bounding box center [250, 275] width 170 height 46
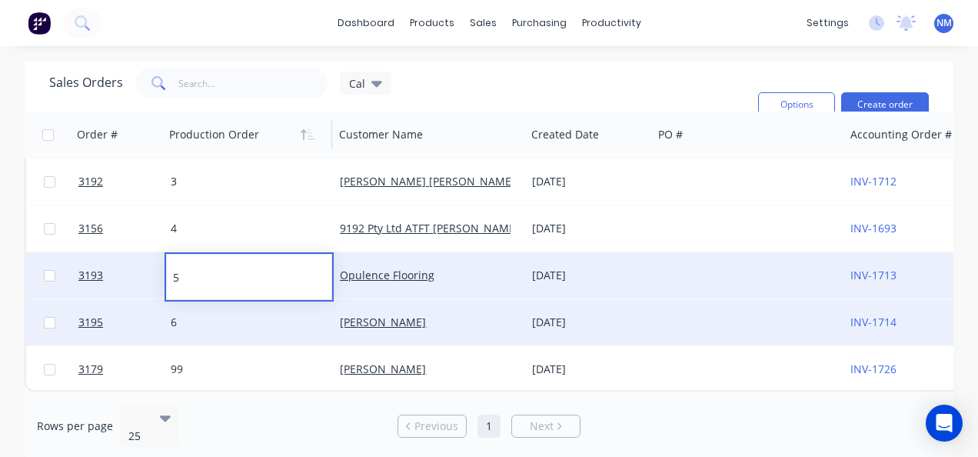
scroll to position [0, 0]
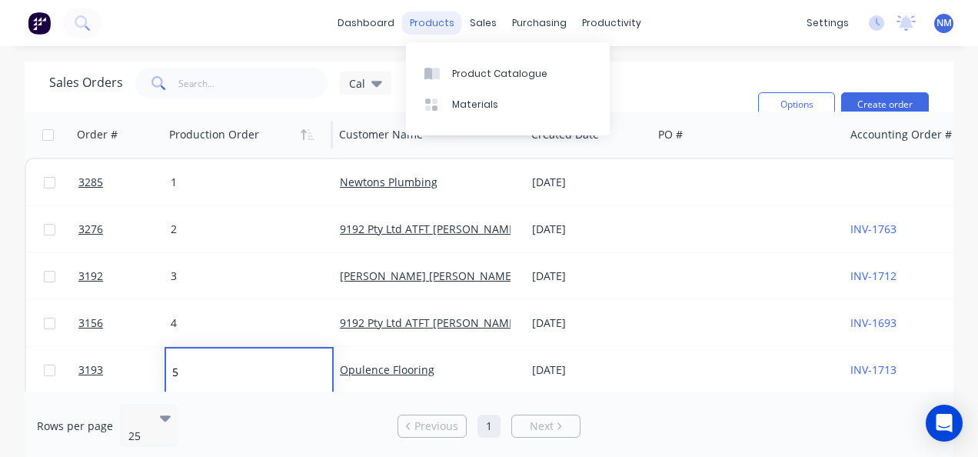
click at [444, 15] on div "products" at bounding box center [432, 23] width 60 height 23
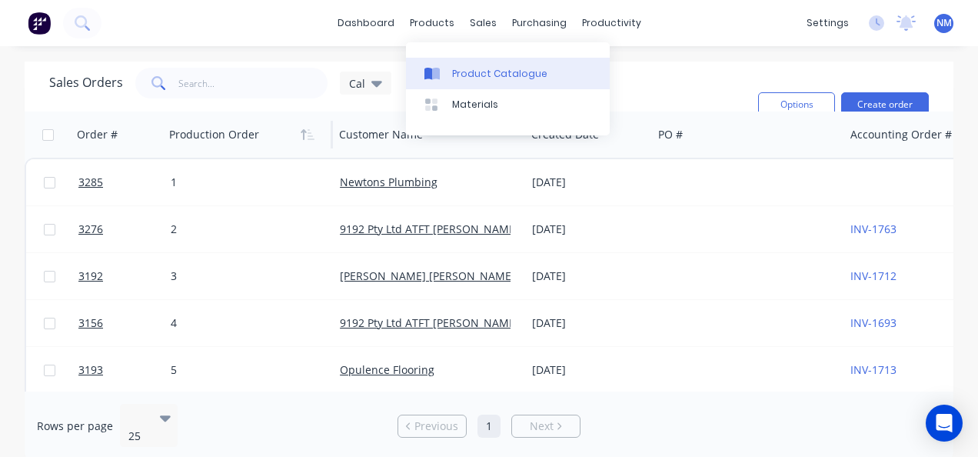
click at [468, 72] on div "Product Catalogue" at bounding box center [499, 74] width 95 height 14
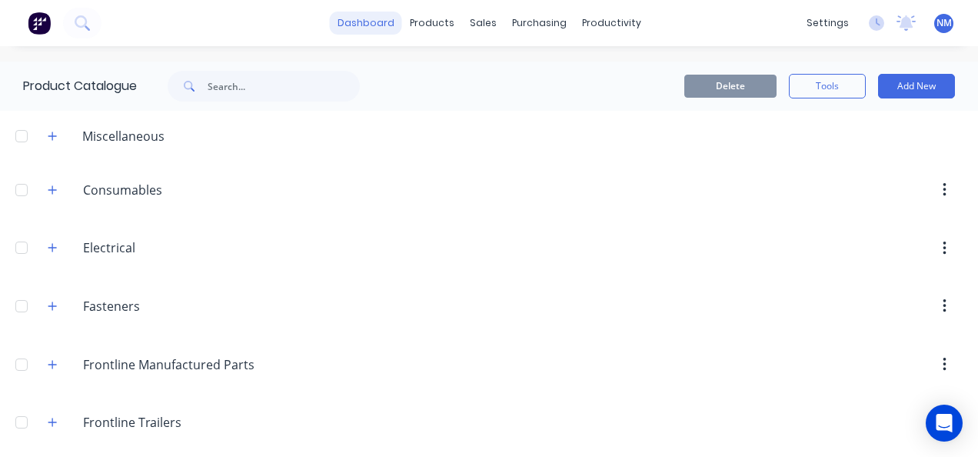
click at [377, 30] on link "dashboard" at bounding box center [366, 23] width 72 height 23
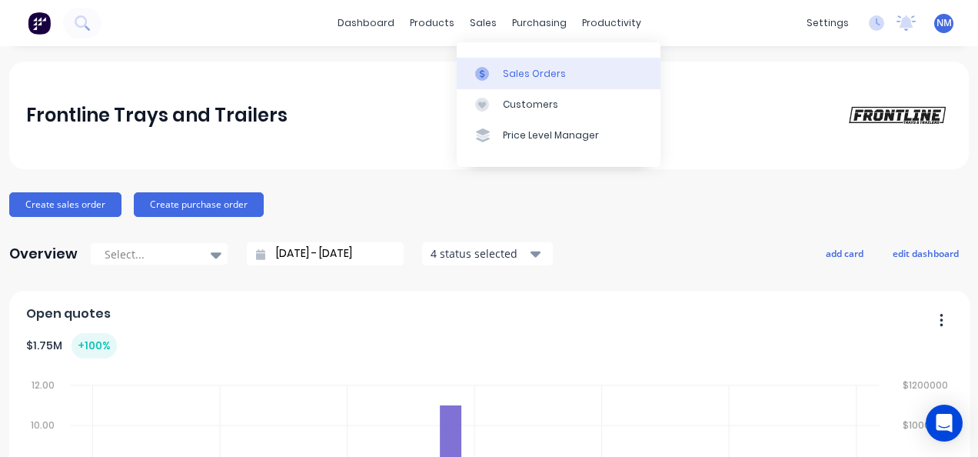
click at [511, 72] on div "Sales Orders" at bounding box center [534, 74] width 63 height 14
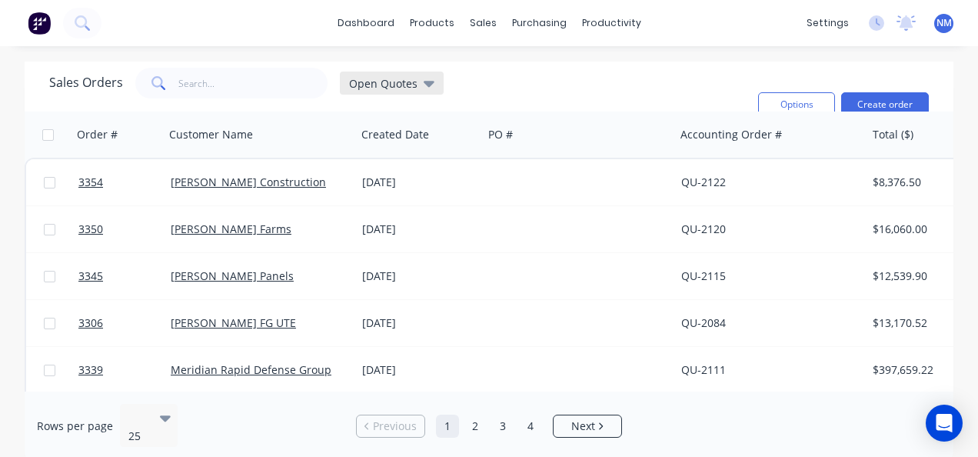
click at [391, 84] on span "Open Quotes" at bounding box center [383, 83] width 68 height 16
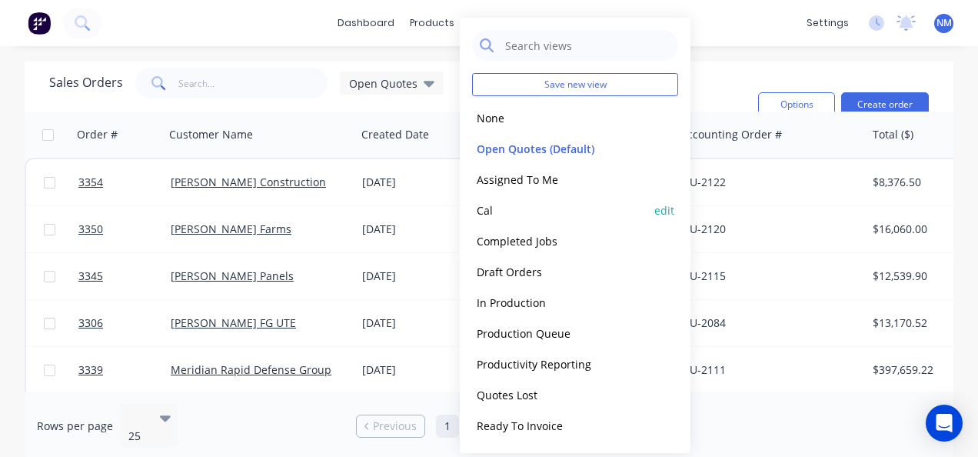
click at [521, 210] on button "Cal" at bounding box center [559, 210] width 175 height 18
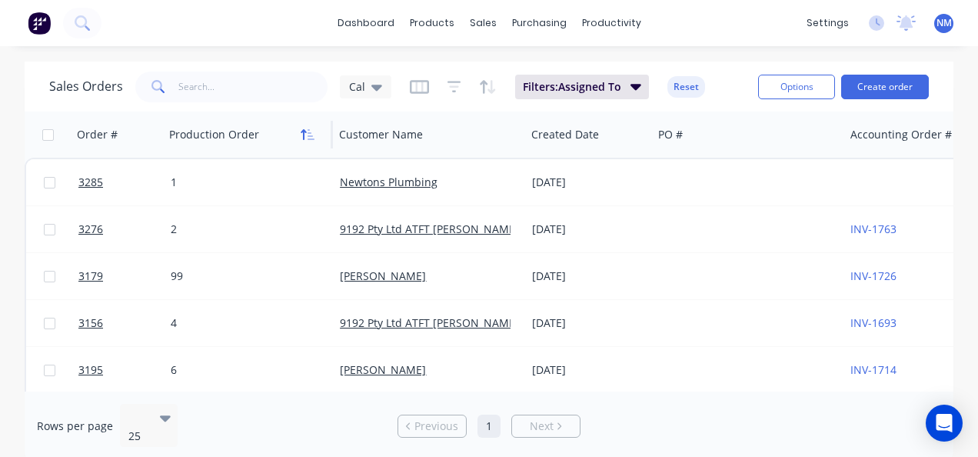
click at [312, 132] on icon "button" at bounding box center [308, 134] width 14 height 12
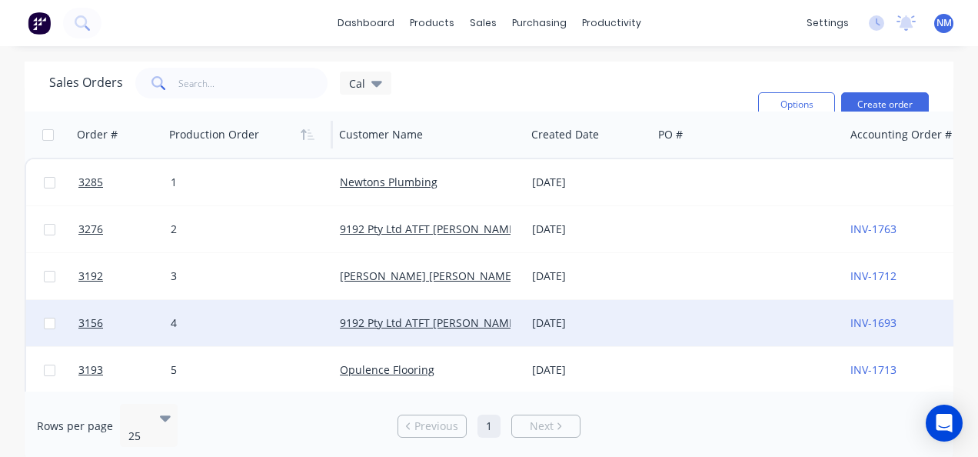
scroll to position [102, 0]
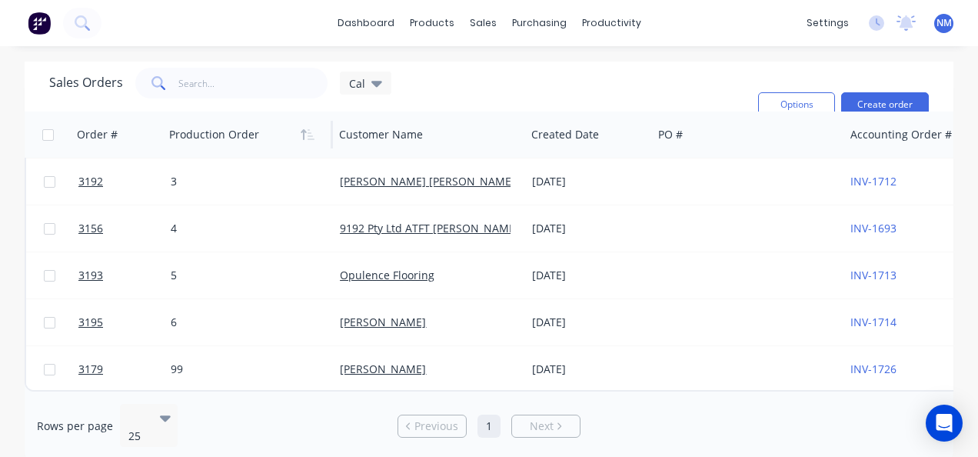
click at [369, 68] on div "Sales Orders Cal" at bounding box center [220, 83] width 342 height 31
click at [371, 88] on icon at bounding box center [376, 83] width 11 height 17
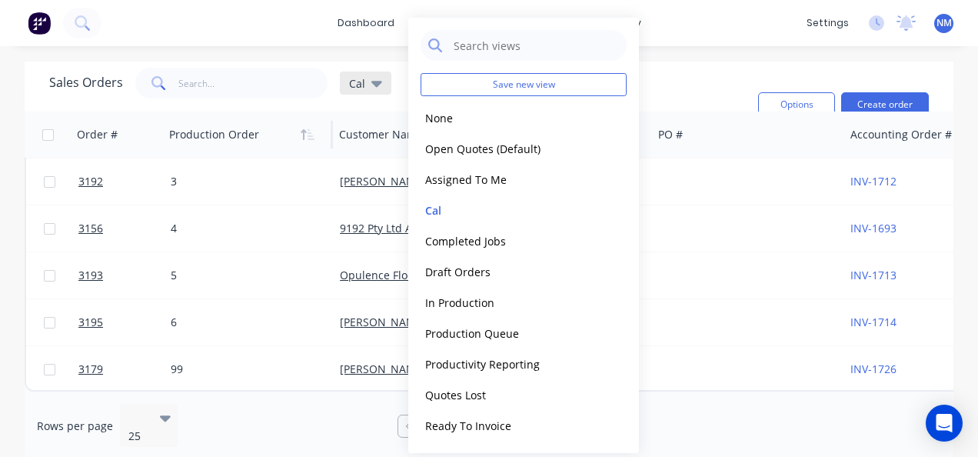
click at [367, 72] on div "Cal" at bounding box center [366, 83] width 52 height 23
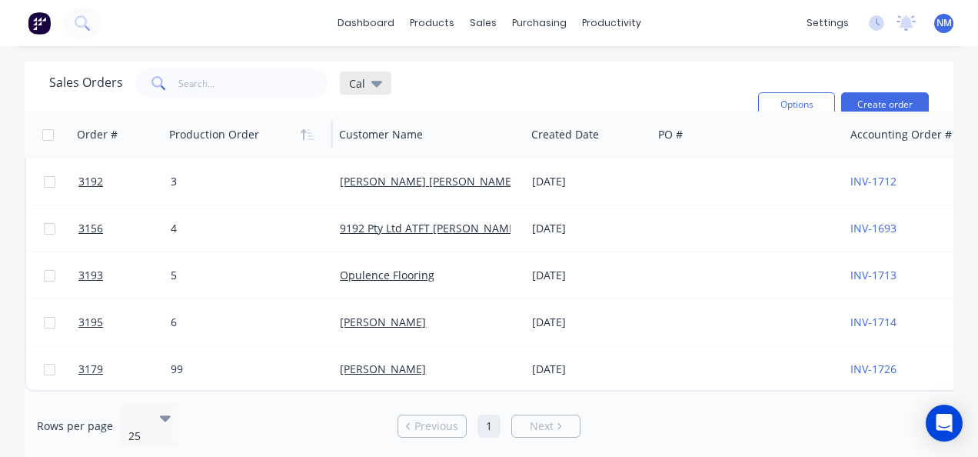
click at [368, 83] on div "Cal" at bounding box center [365, 83] width 33 height 14
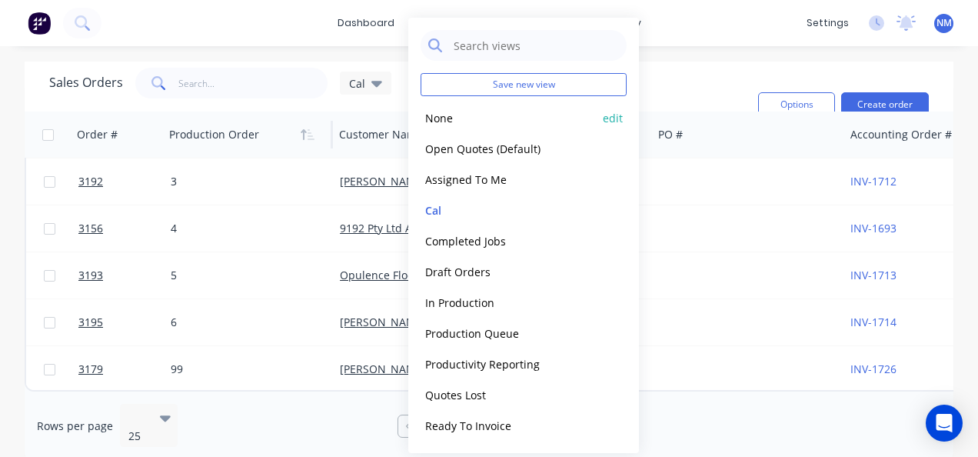
click at [438, 119] on button "None" at bounding box center [508, 118] width 175 height 18
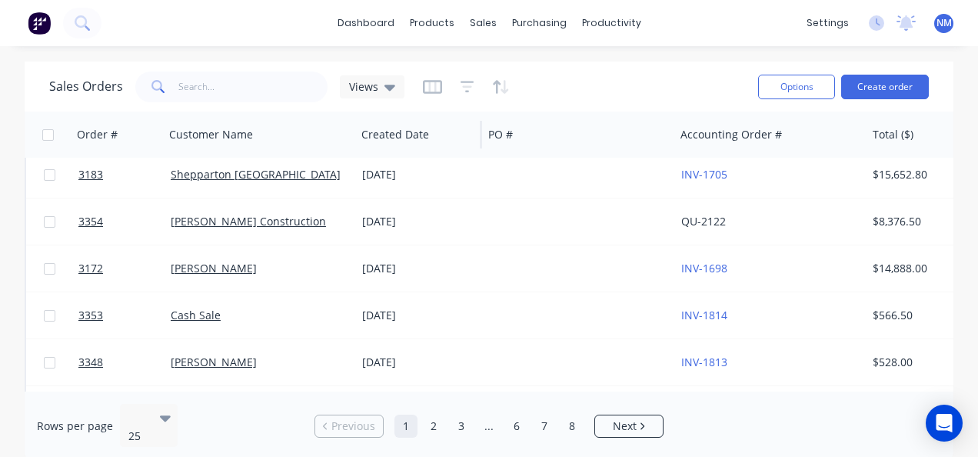
scroll to position [0, 0]
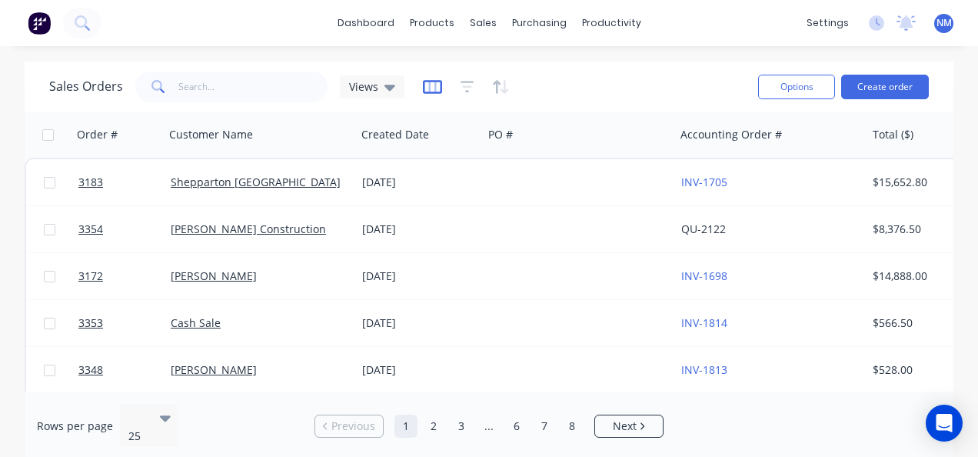
click at [428, 88] on icon "button" at bounding box center [432, 87] width 8 height 10
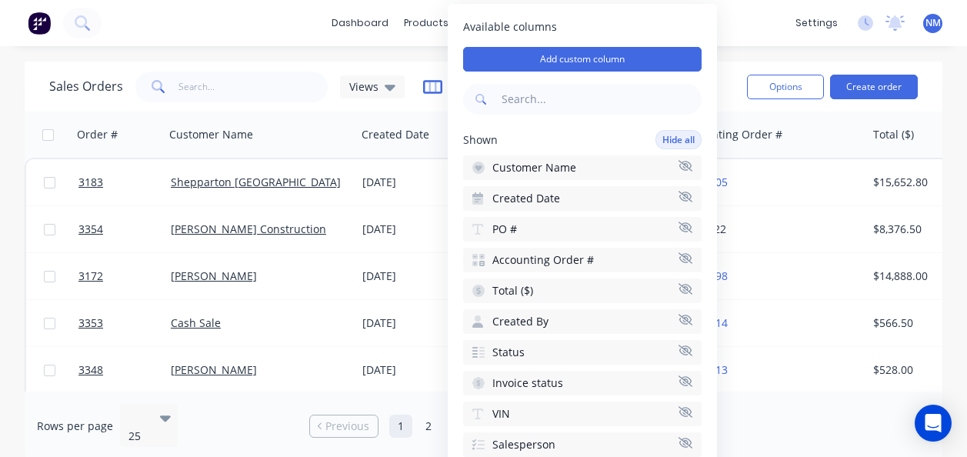
click at [435, 94] on icon "button" at bounding box center [432, 86] width 19 height 15
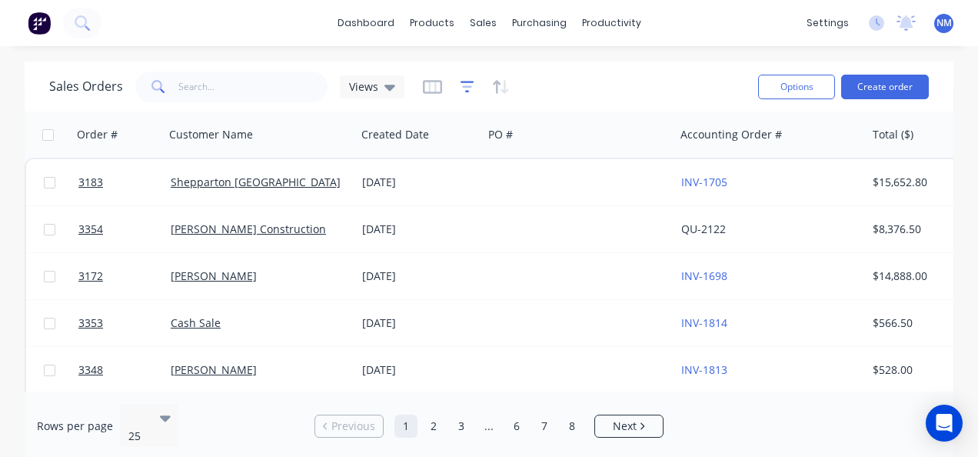
click at [463, 89] on icon "button" at bounding box center [468, 86] width 14 height 15
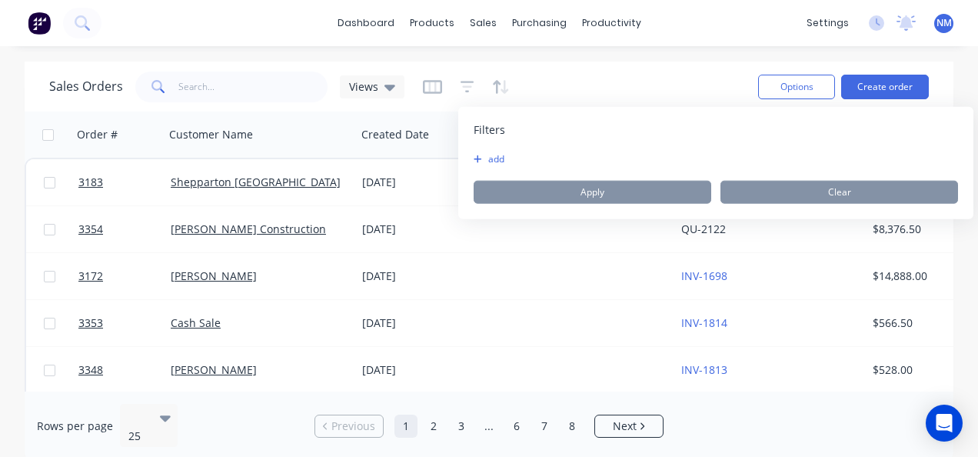
click at [485, 160] on button "add" at bounding box center [493, 159] width 38 height 12
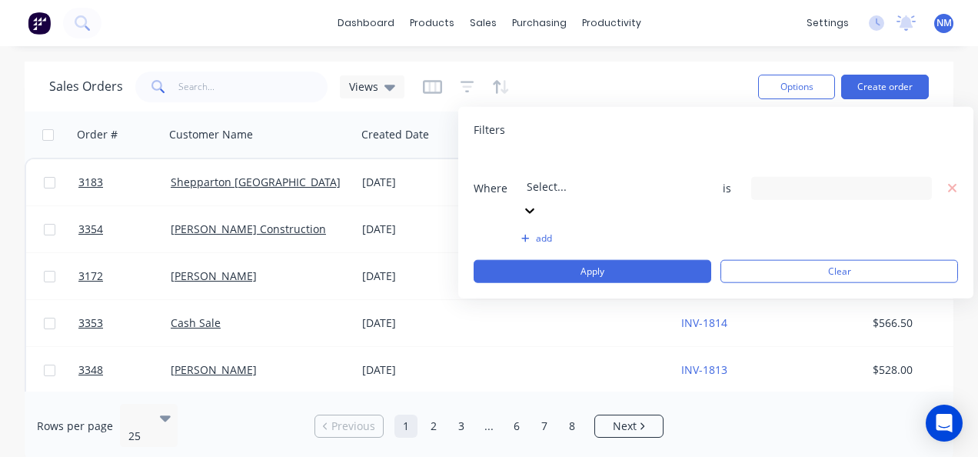
click at [539, 166] on div at bounding box center [637, 165] width 221 height 19
click at [688, 126] on div "Filters" at bounding box center [716, 129] width 484 height 15
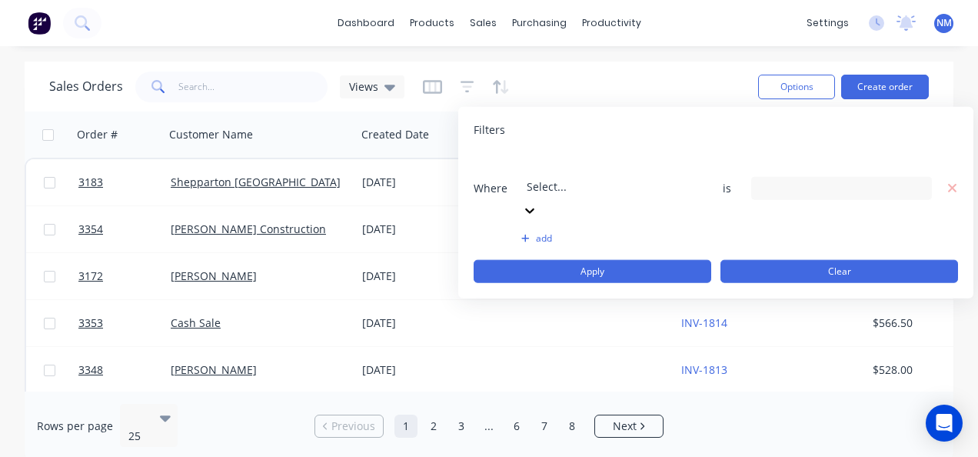
click at [814, 260] on button "Clear" at bounding box center [840, 271] width 238 height 23
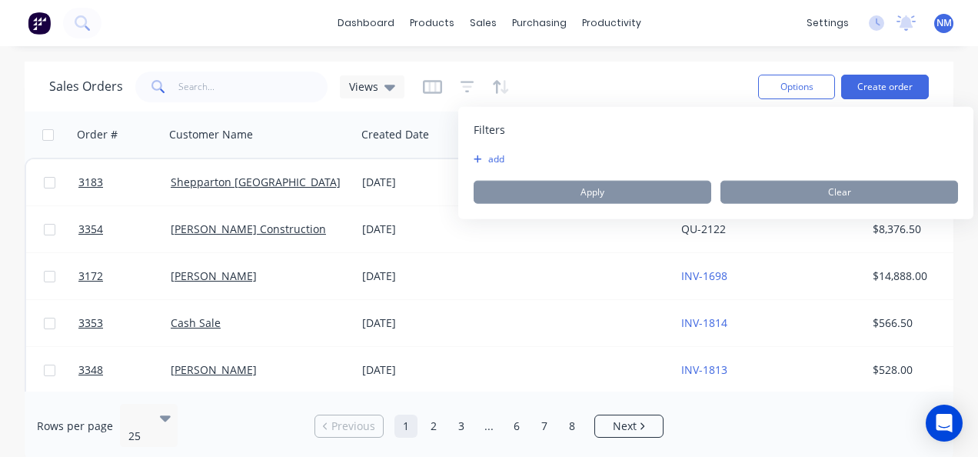
click at [598, 60] on div "dashboard products sales purchasing productivity dashboard products Product Cat…" at bounding box center [489, 228] width 978 height 457
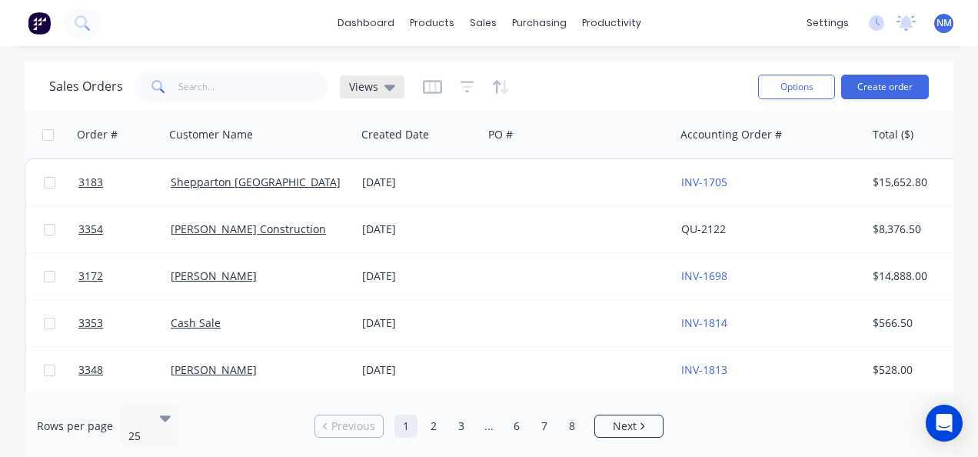
click at [361, 97] on div "Views" at bounding box center [372, 86] width 65 height 23
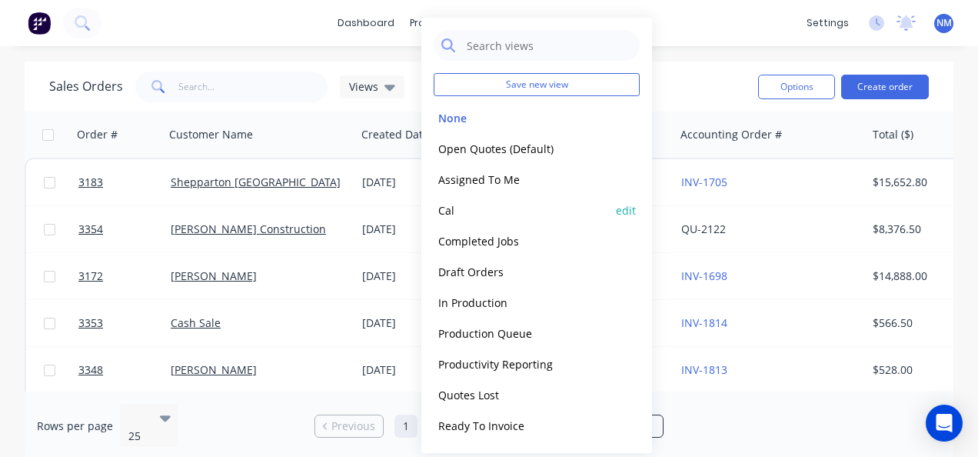
click at [514, 197] on div "Cal edit" at bounding box center [537, 210] width 206 height 31
click at [468, 206] on button "Cal" at bounding box center [521, 210] width 175 height 18
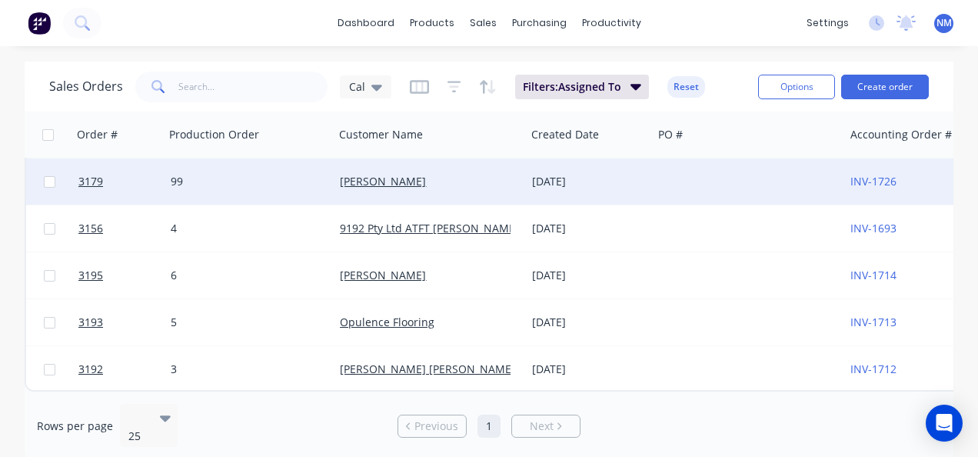
scroll to position [0, 0]
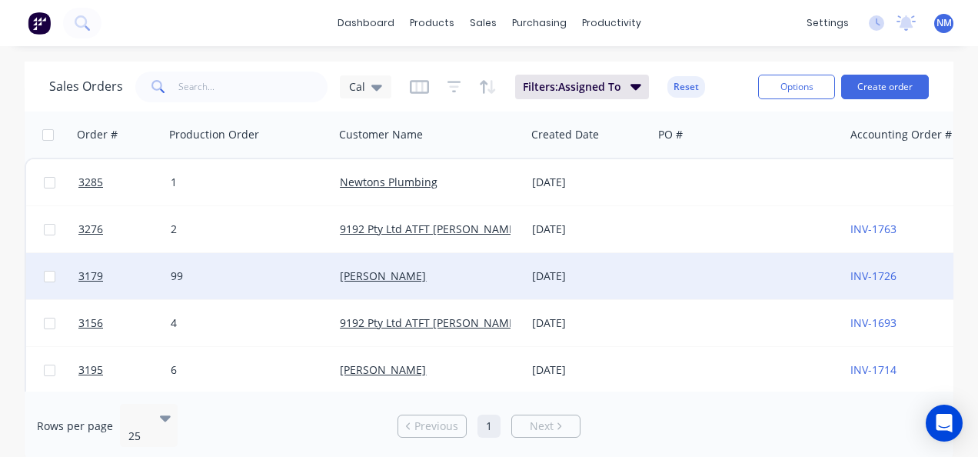
click at [191, 286] on div "99" at bounding box center [250, 276] width 170 height 46
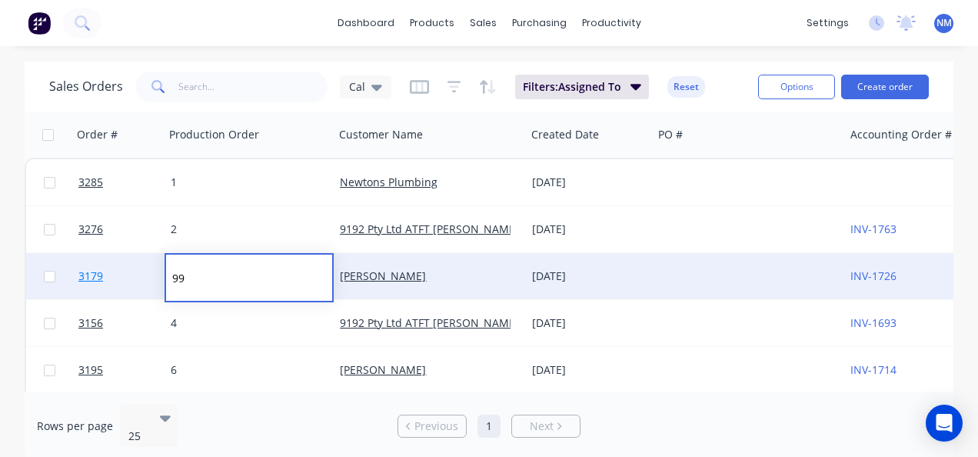
drag, startPoint x: 191, startPoint y: 278, endPoint x: 157, endPoint y: 273, distance: 34.9
type input "12"
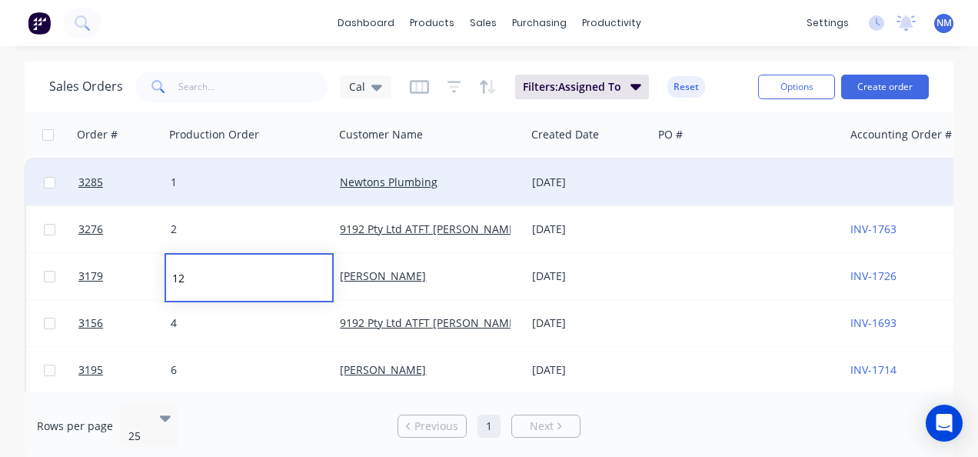
click at [289, 196] on div "1" at bounding box center [250, 182] width 170 height 46
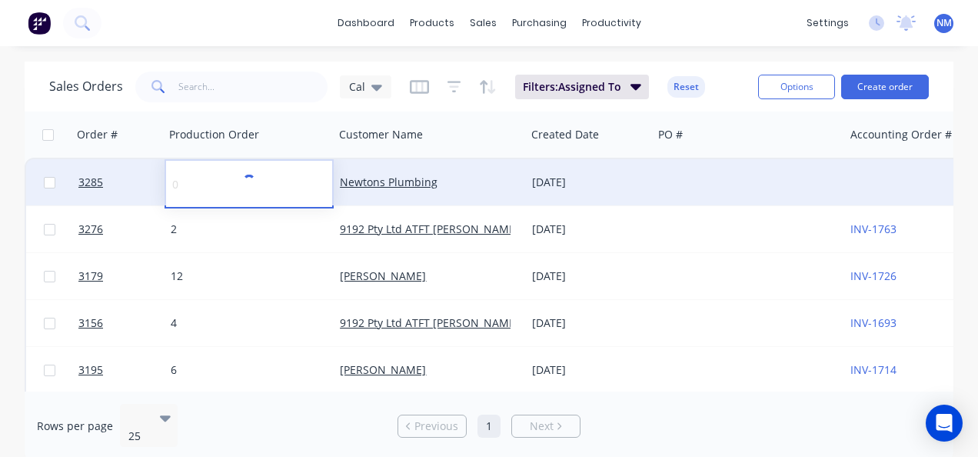
type input "1"
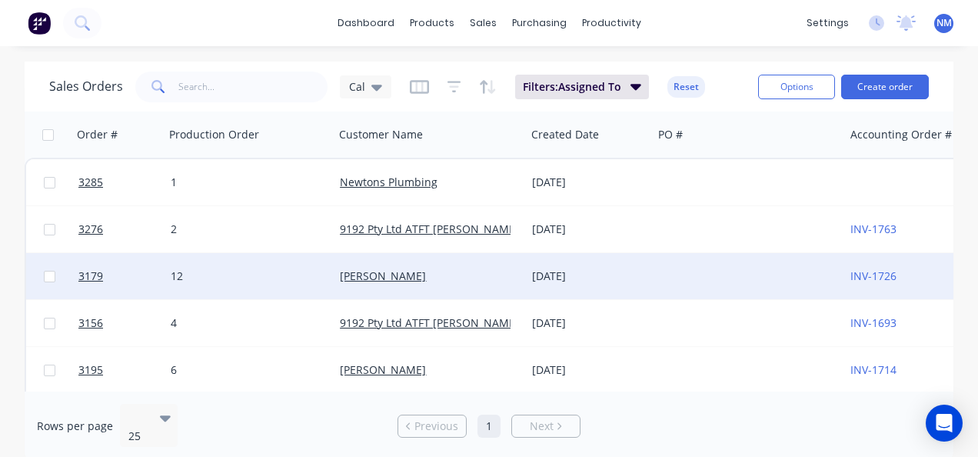
click at [238, 281] on div "12" at bounding box center [245, 275] width 149 height 15
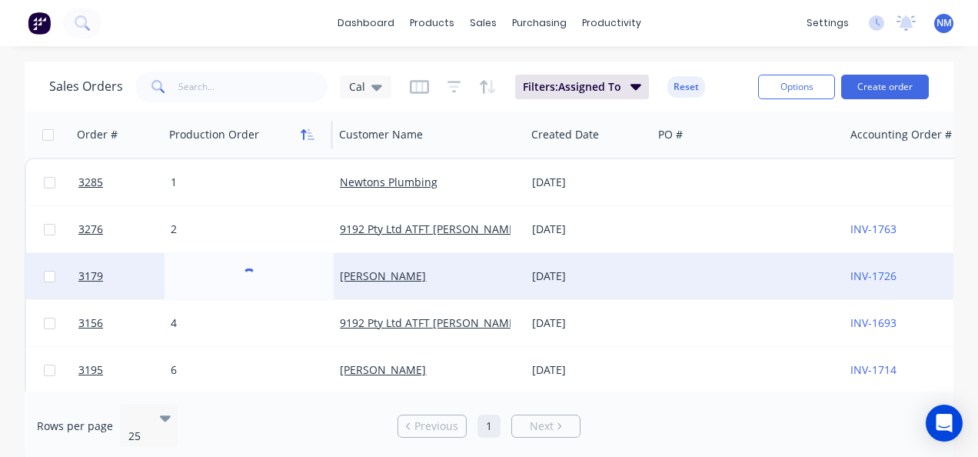
click at [308, 132] on icon "button" at bounding box center [311, 134] width 7 height 11
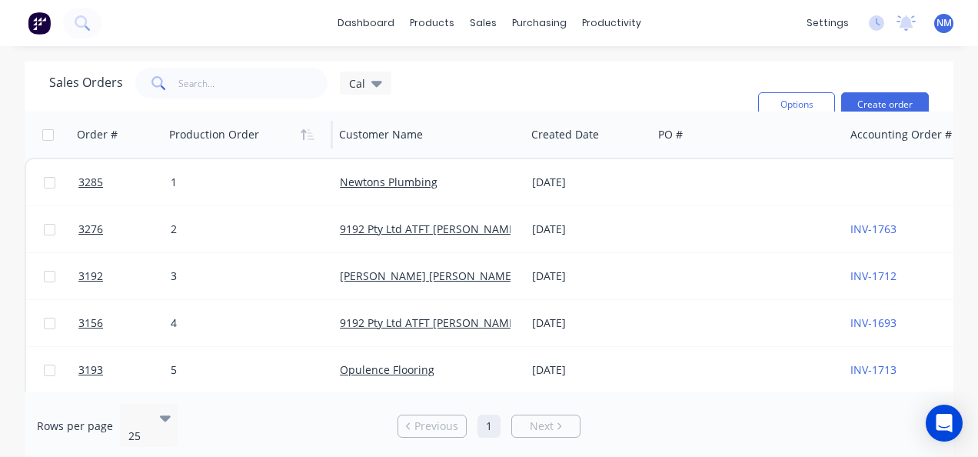
click at [308, 132] on icon "button" at bounding box center [311, 134] width 7 height 11
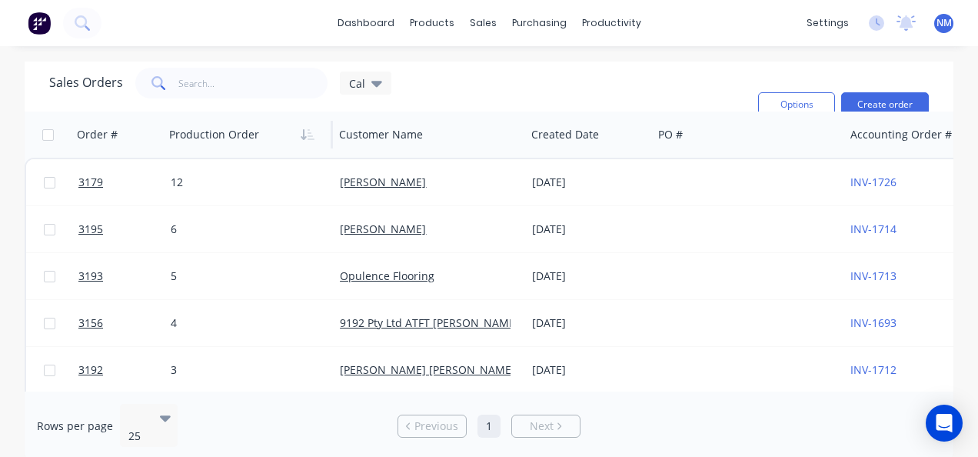
click at [308, 132] on icon "button" at bounding box center [311, 134] width 7 height 11
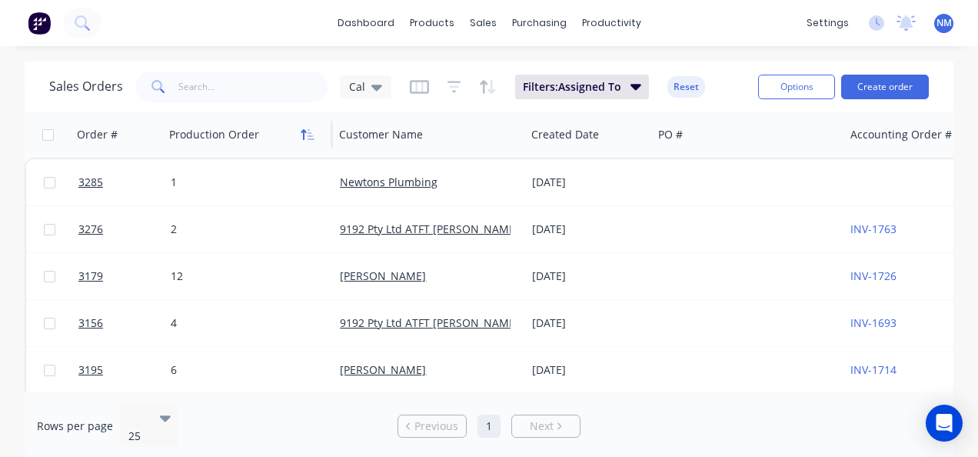
click at [308, 138] on icon "button" at bounding box center [308, 134] width 14 height 12
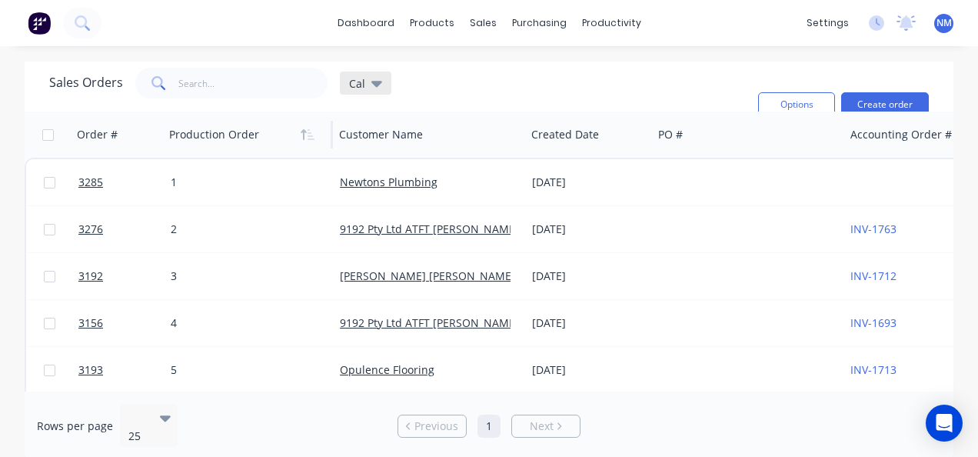
click at [380, 90] on div "Cal" at bounding box center [366, 83] width 52 height 23
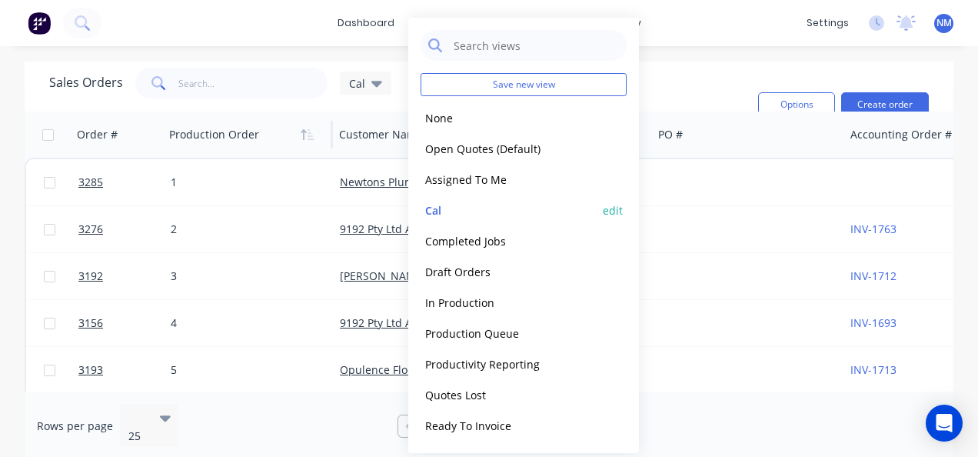
click at [621, 212] on button "edit" at bounding box center [613, 210] width 20 height 16
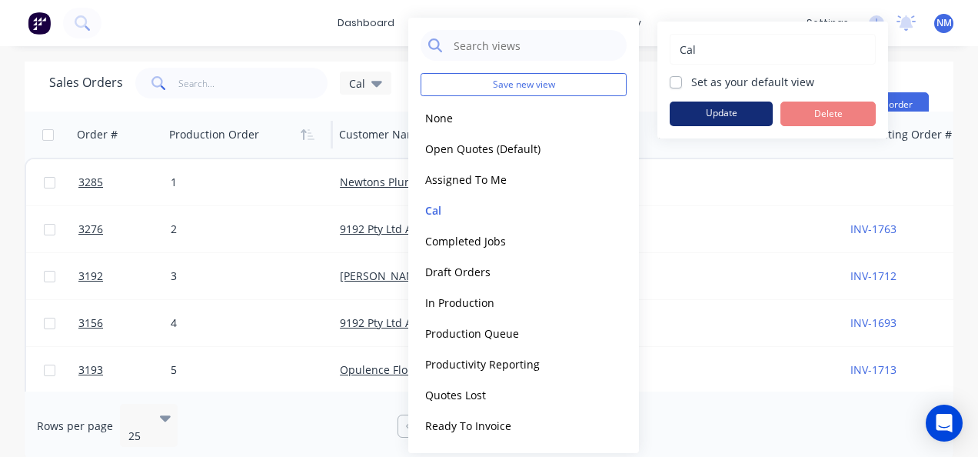
click at [705, 115] on button "Update" at bounding box center [721, 114] width 103 height 25
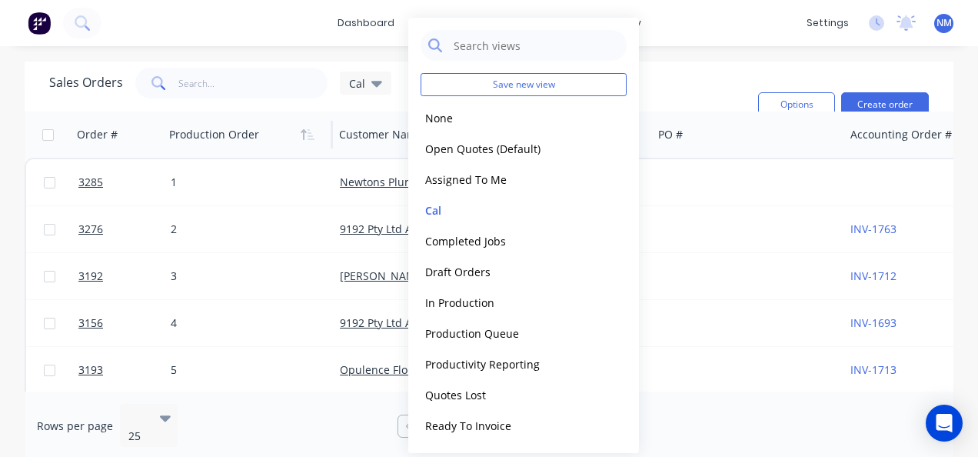
click at [712, 89] on div "Sales Orders Cal Filters: Assigned To Sorting: Production Order Reset" at bounding box center [397, 105] width 697 height 74
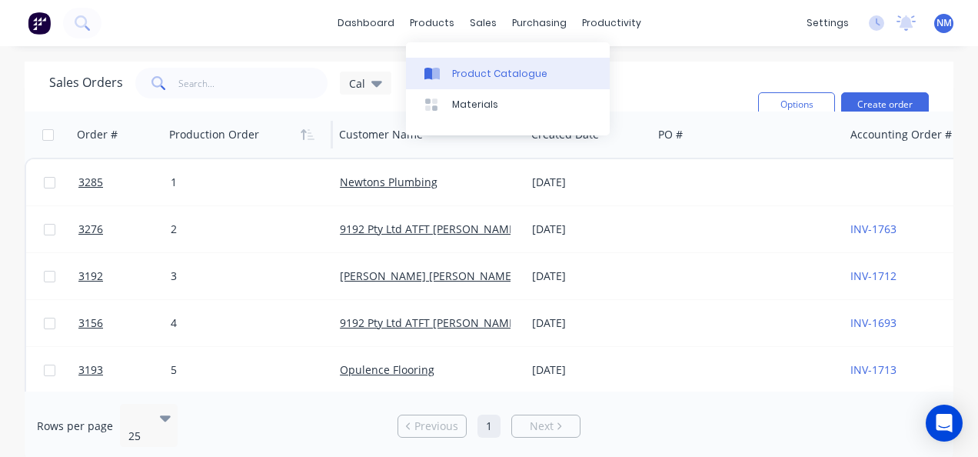
click at [488, 85] on link "Product Catalogue" at bounding box center [508, 73] width 204 height 31
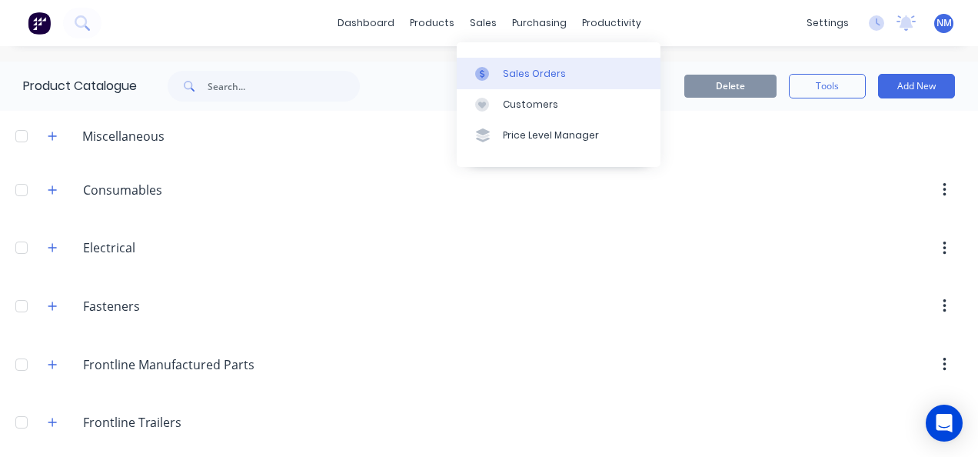
click at [530, 68] on div "Sales Orders" at bounding box center [534, 74] width 63 height 14
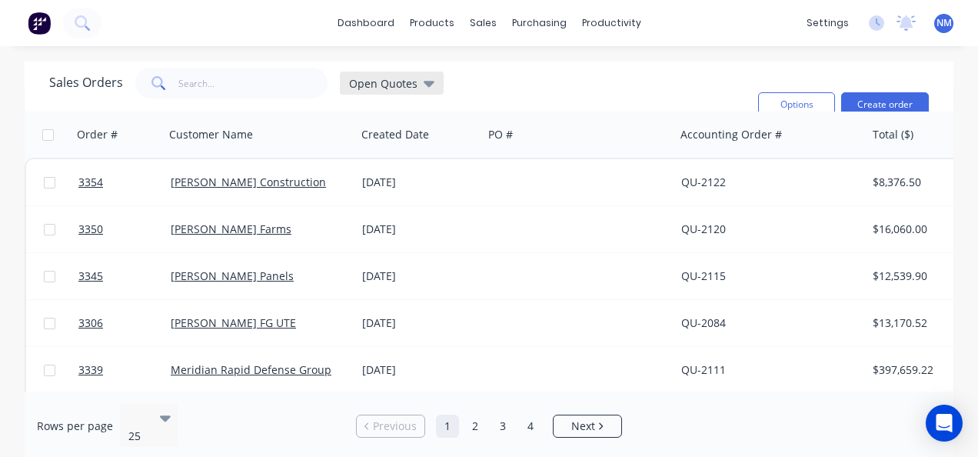
click at [391, 82] on span "Open Quotes" at bounding box center [383, 83] width 68 height 16
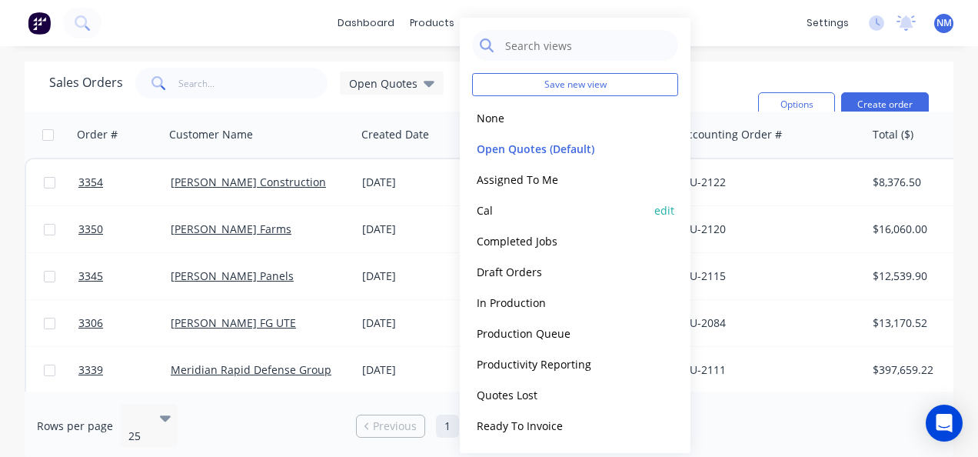
click at [496, 205] on button "Cal" at bounding box center [559, 210] width 175 height 18
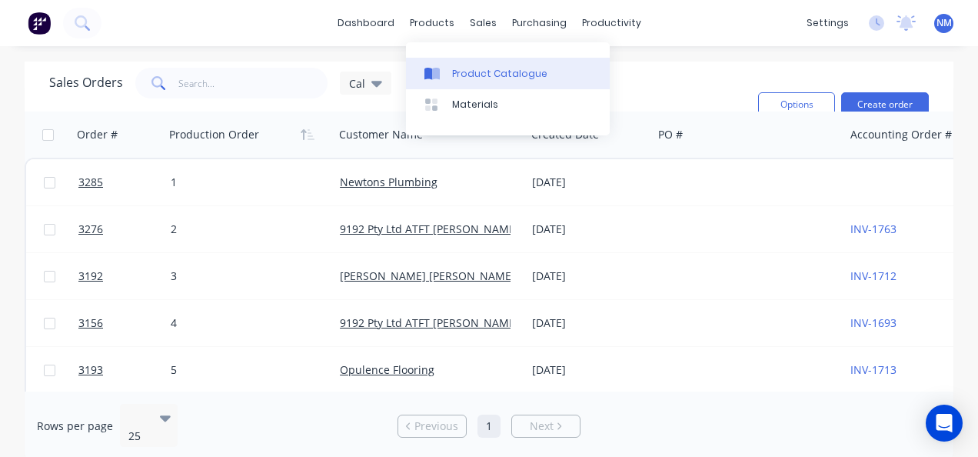
click at [467, 72] on div "Product Catalogue" at bounding box center [499, 74] width 95 height 14
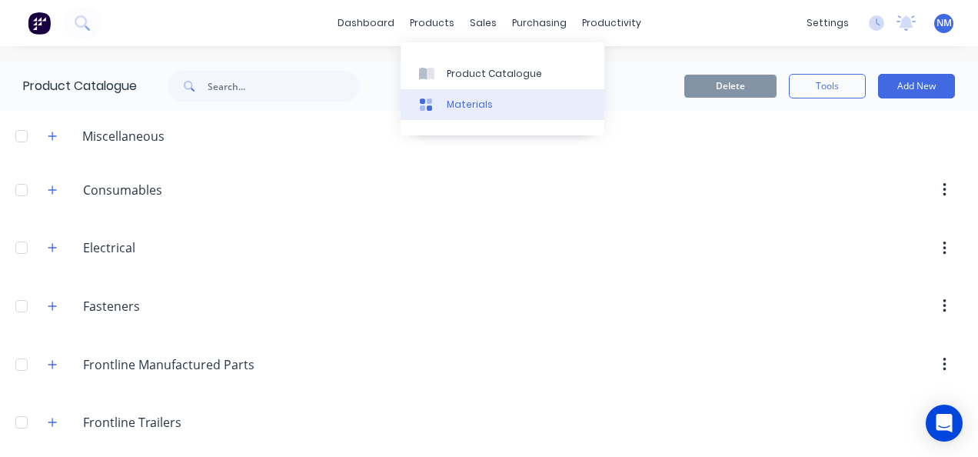
click at [477, 114] on link "Materials" at bounding box center [503, 104] width 204 height 31
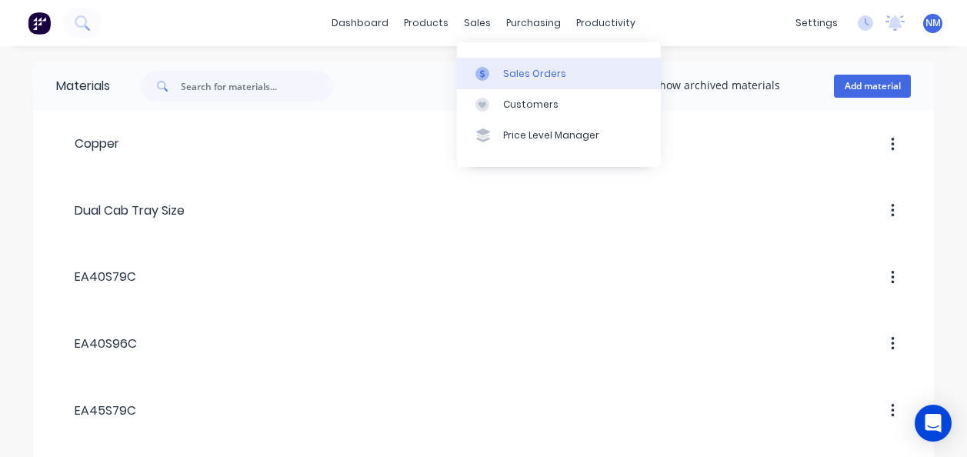
click at [548, 68] on div "Sales Orders" at bounding box center [534, 74] width 63 height 14
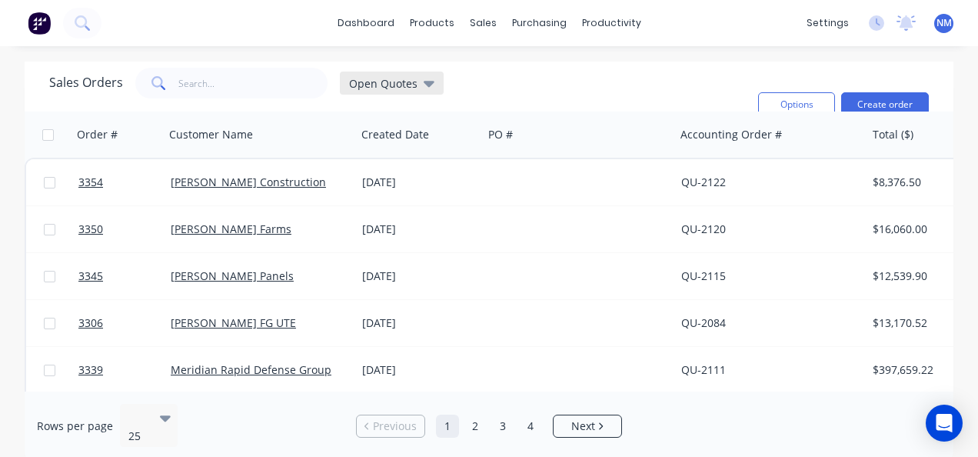
click at [411, 77] on span "Open Quotes" at bounding box center [383, 83] width 68 height 16
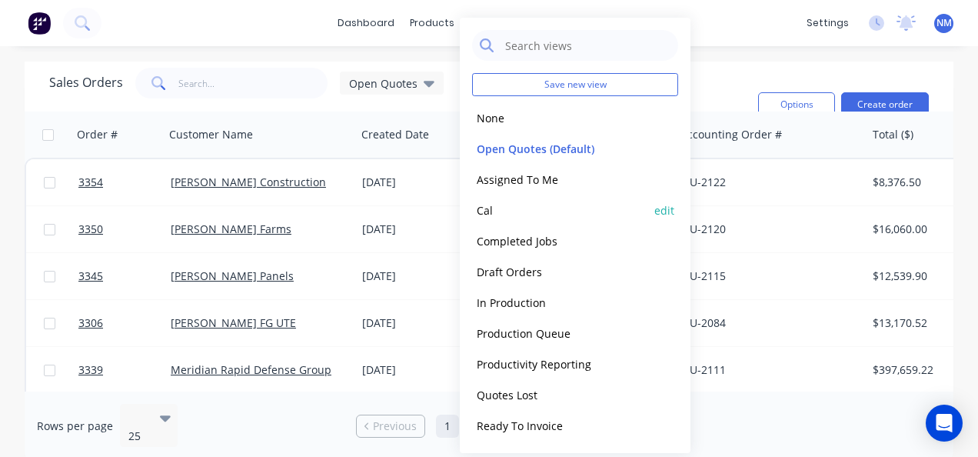
click at [513, 203] on button "Cal" at bounding box center [559, 210] width 175 height 18
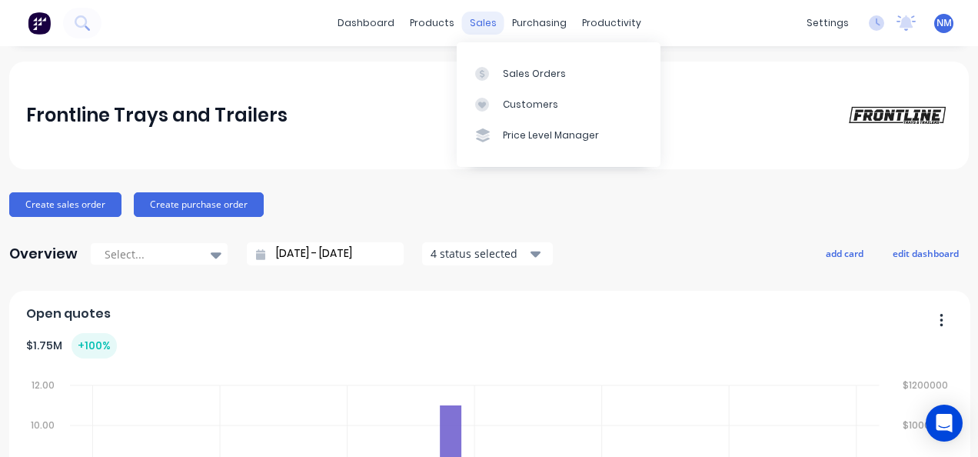
click at [492, 22] on div "sales" at bounding box center [483, 23] width 42 height 23
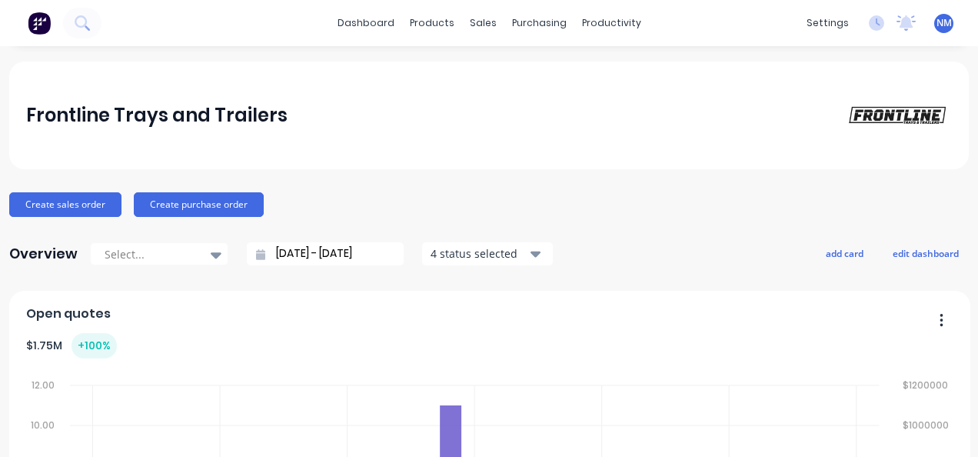
click at [941, 28] on div "NM Frontline Trays and Trailers [PERSON_NAME] Administrator Profile Sign out" at bounding box center [943, 23] width 19 height 19
click at [937, 22] on span "NM" at bounding box center [944, 23] width 15 height 14
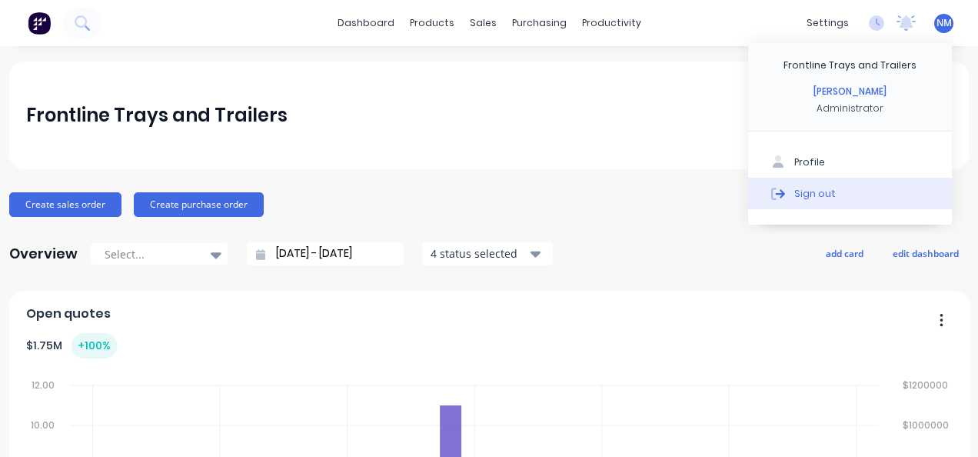
click at [813, 191] on div "Sign out" at bounding box center [815, 193] width 42 height 14
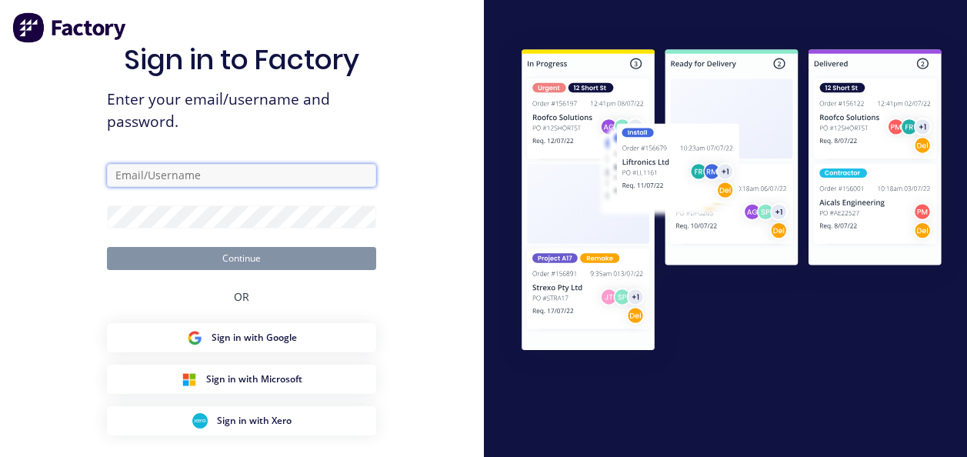
type input "jamie@frontlinetrays.com.au"
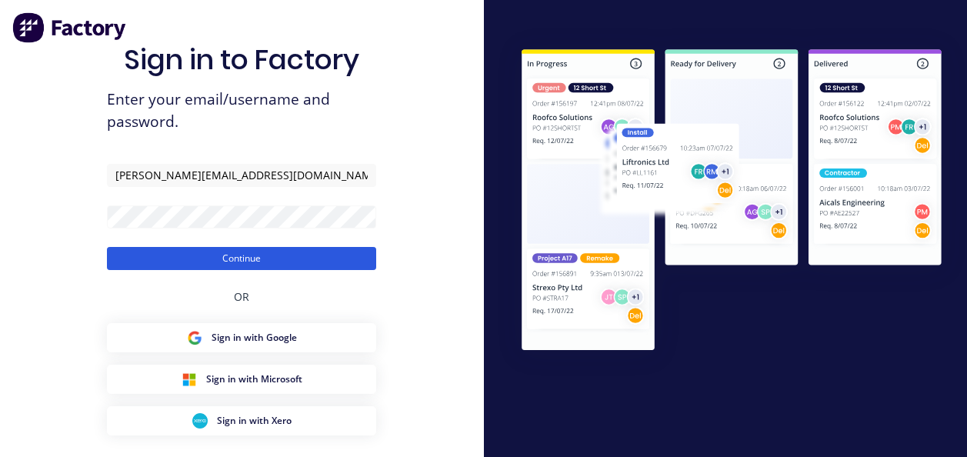
click at [171, 260] on button "Continue" at bounding box center [241, 258] width 269 height 23
